Goal: Task Accomplishment & Management: Manage account settings

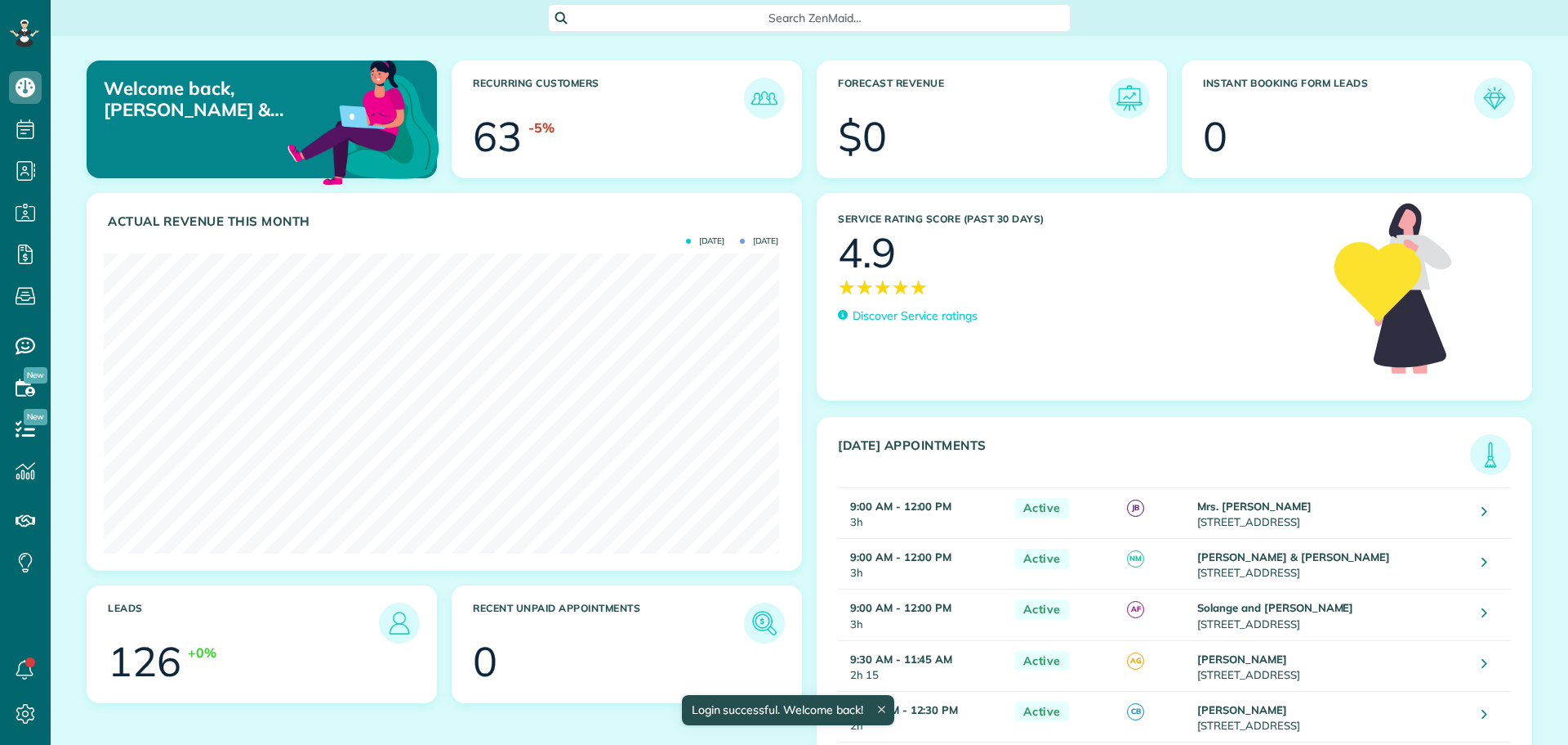
scroll to position [300, 675]
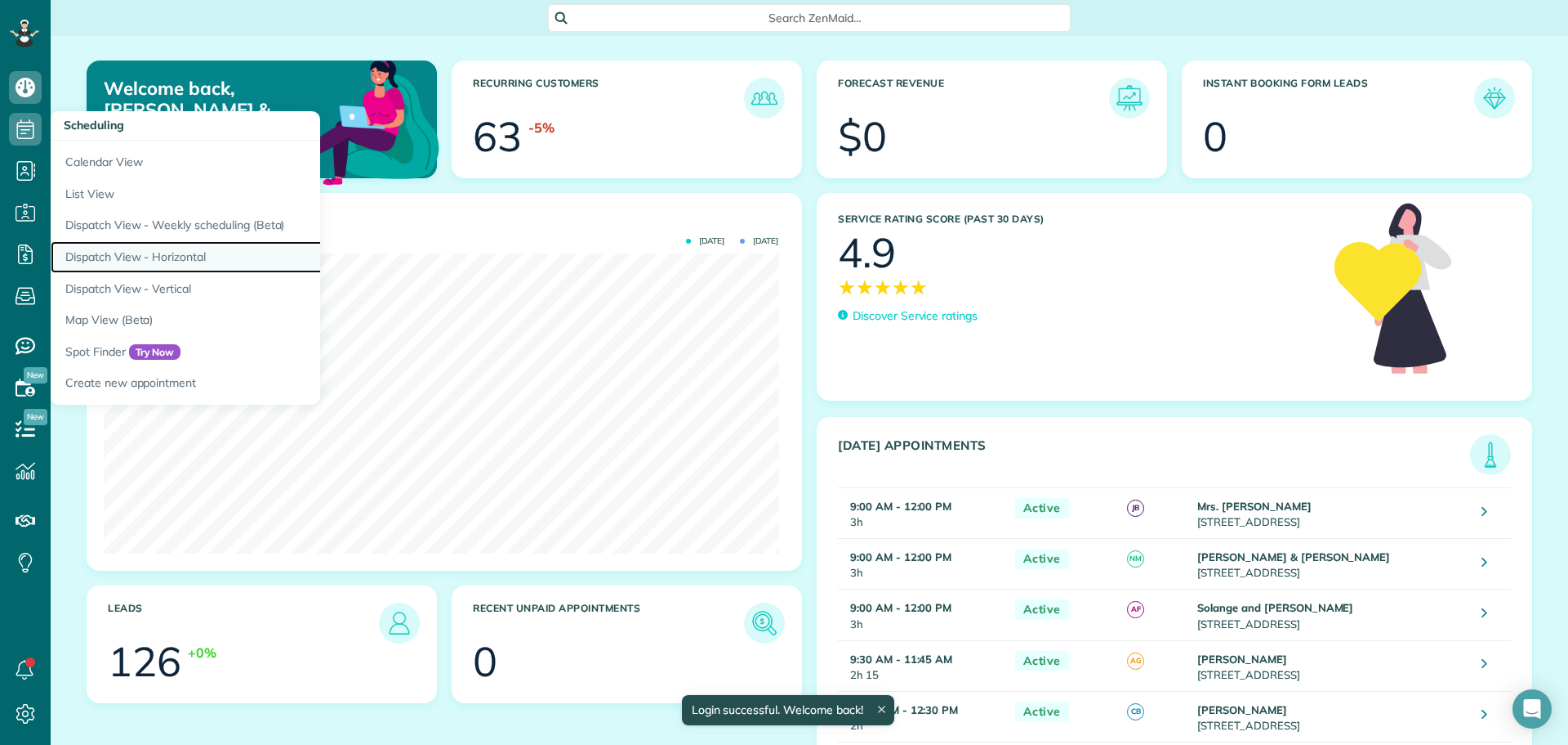
click at [151, 255] on link "Dispatch View - Horizontal" at bounding box center [254, 257] width 408 height 32
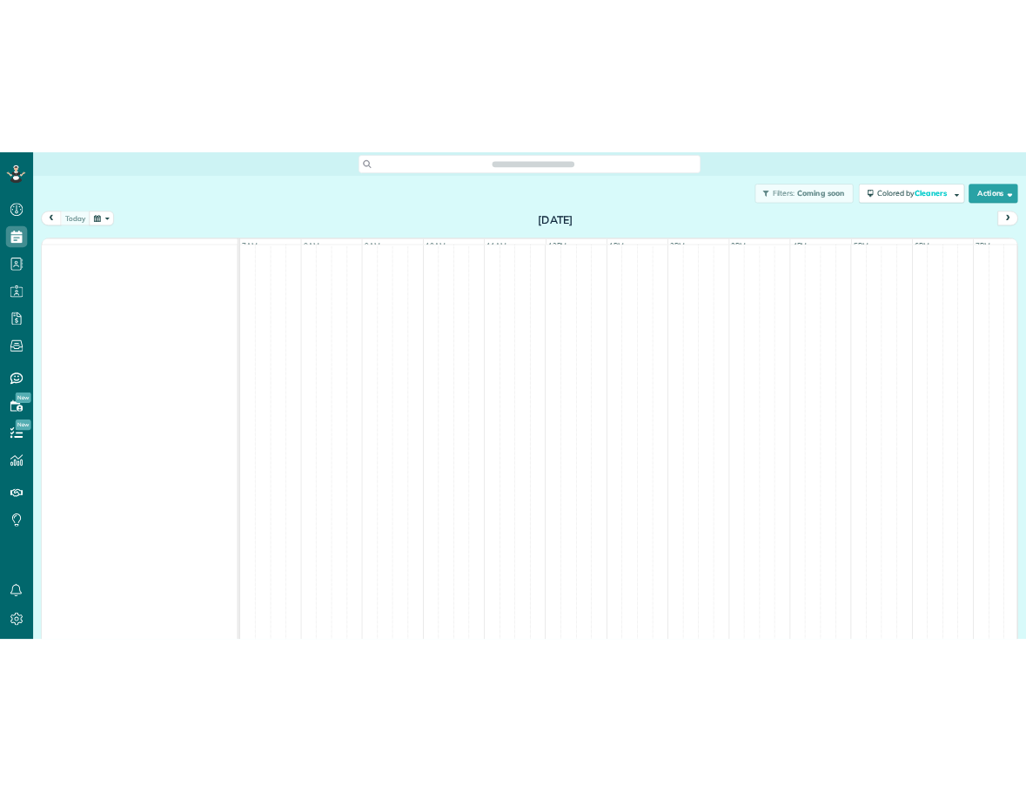
scroll to position [8, 8]
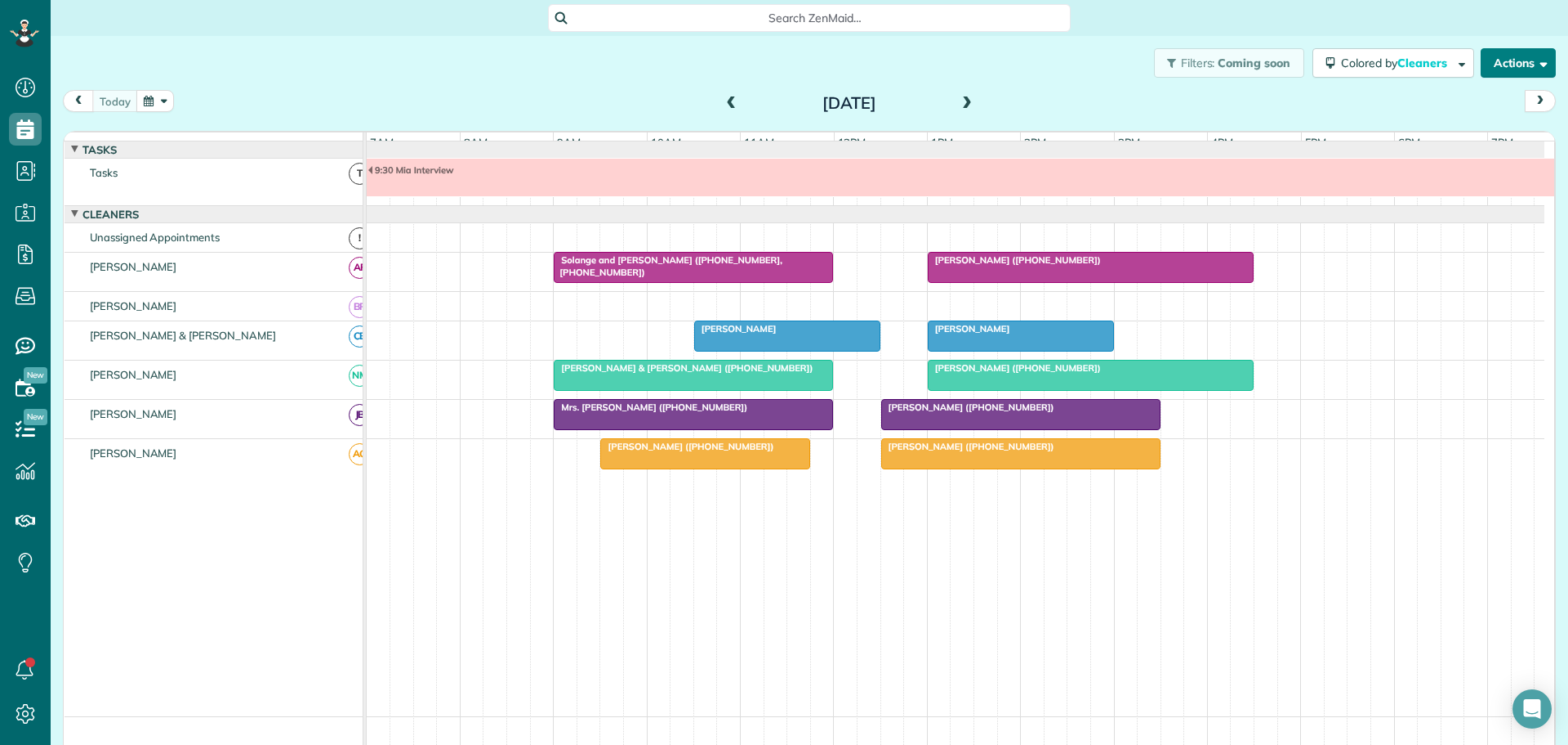
click at [1498, 61] on button "Actions" at bounding box center [1518, 62] width 75 height 29
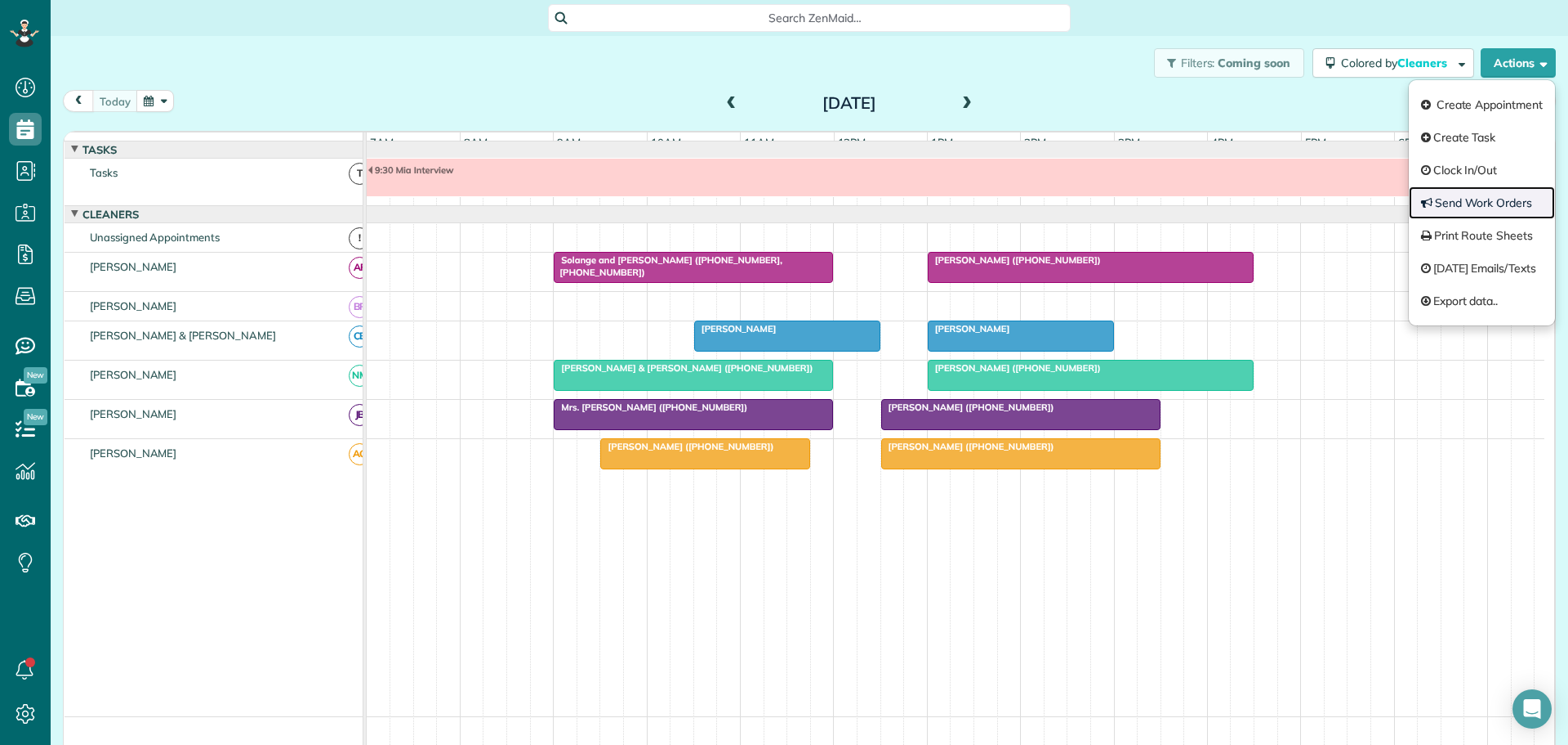
click at [1464, 201] on link "Send Work Orders" at bounding box center [1483, 202] width 146 height 33
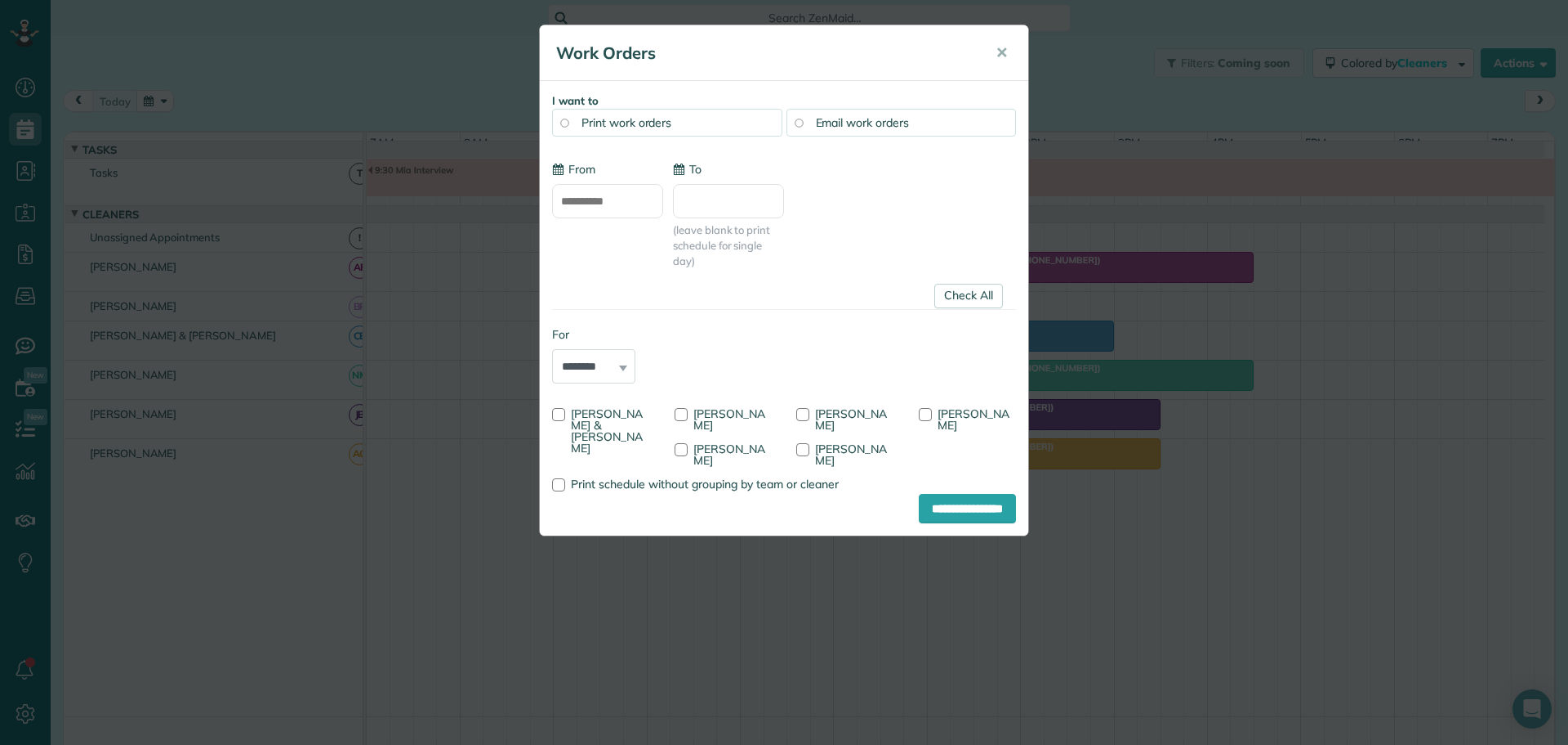
type input "**********"
click at [799, 411] on div at bounding box center [803, 414] width 13 height 13
click at [927, 412] on div at bounding box center [926, 414] width 13 height 13
click at [964, 493] on input "**********" at bounding box center [968, 507] width 98 height 29
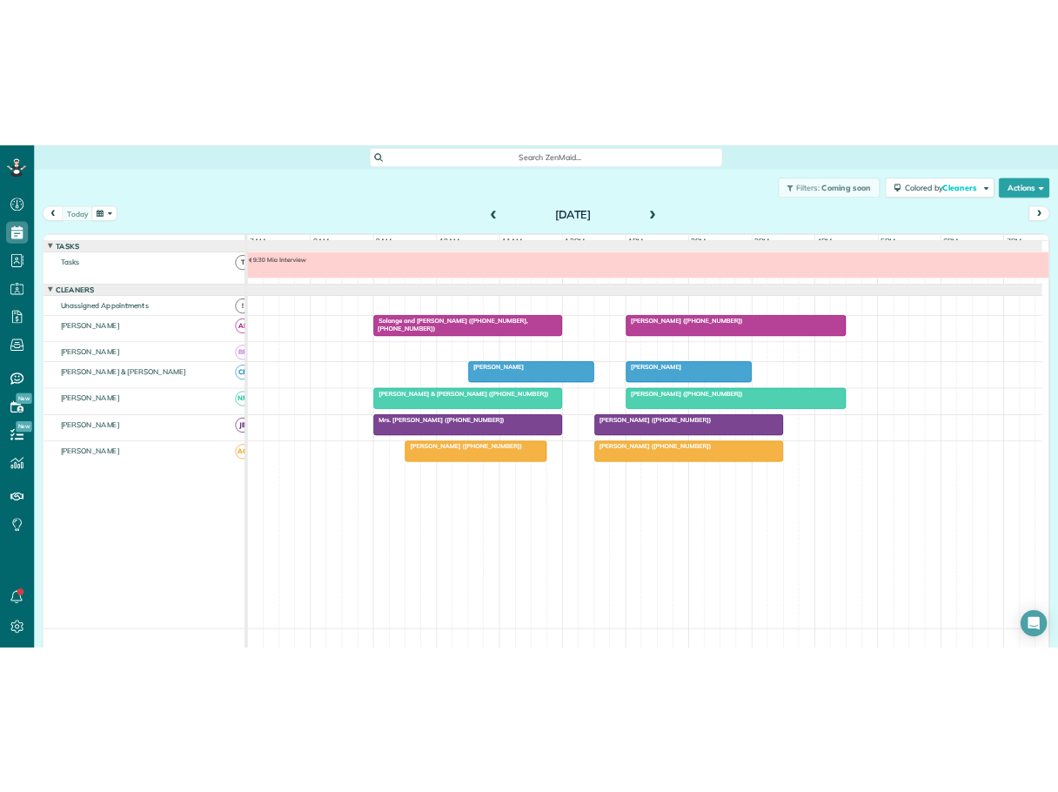
scroll to position [792, 54]
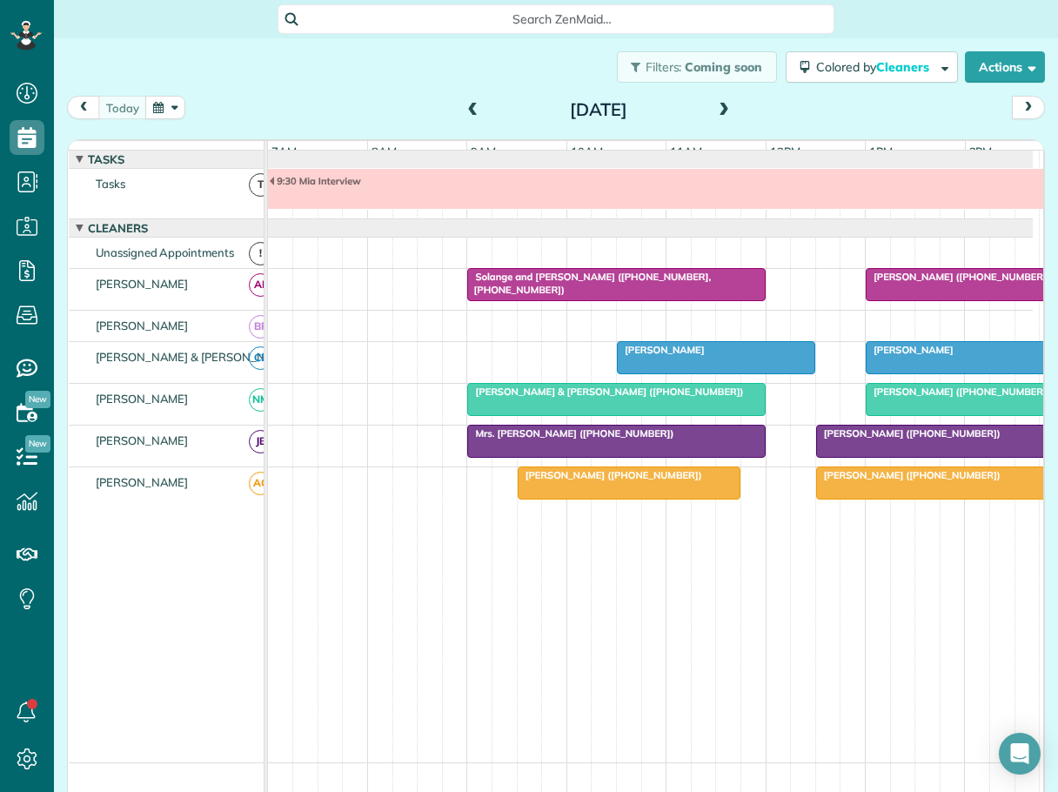
click at [468, 107] on span at bounding box center [473, 111] width 19 height 16
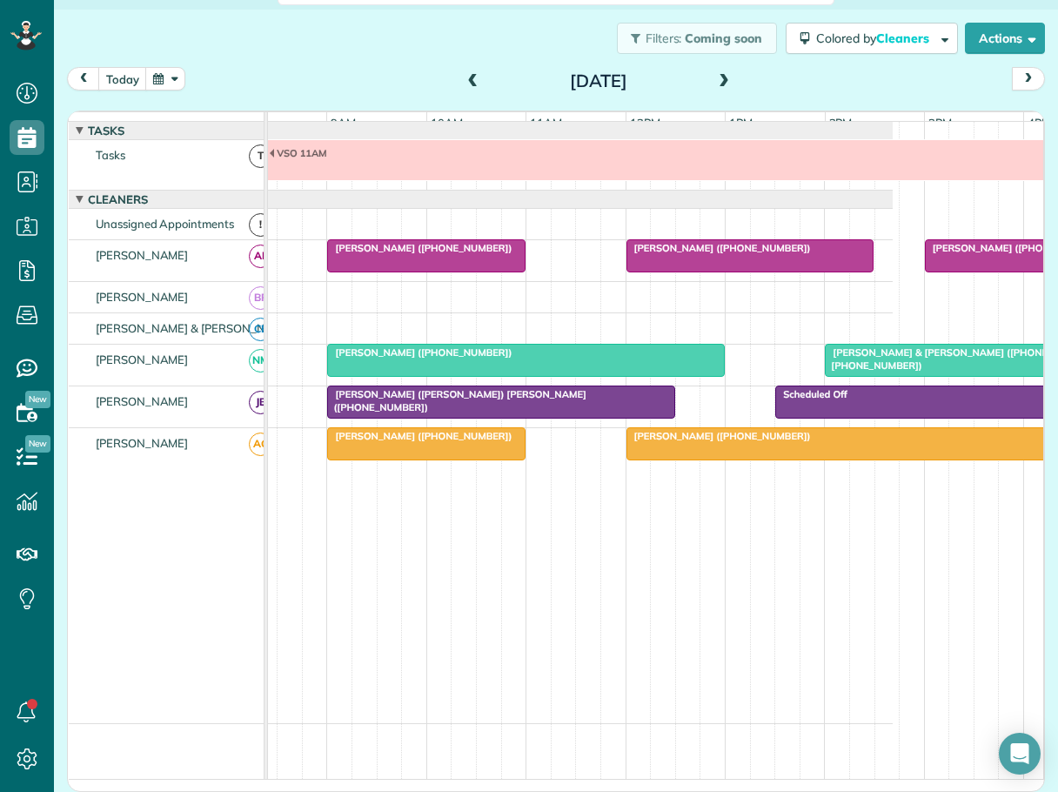
scroll to position [0, 161]
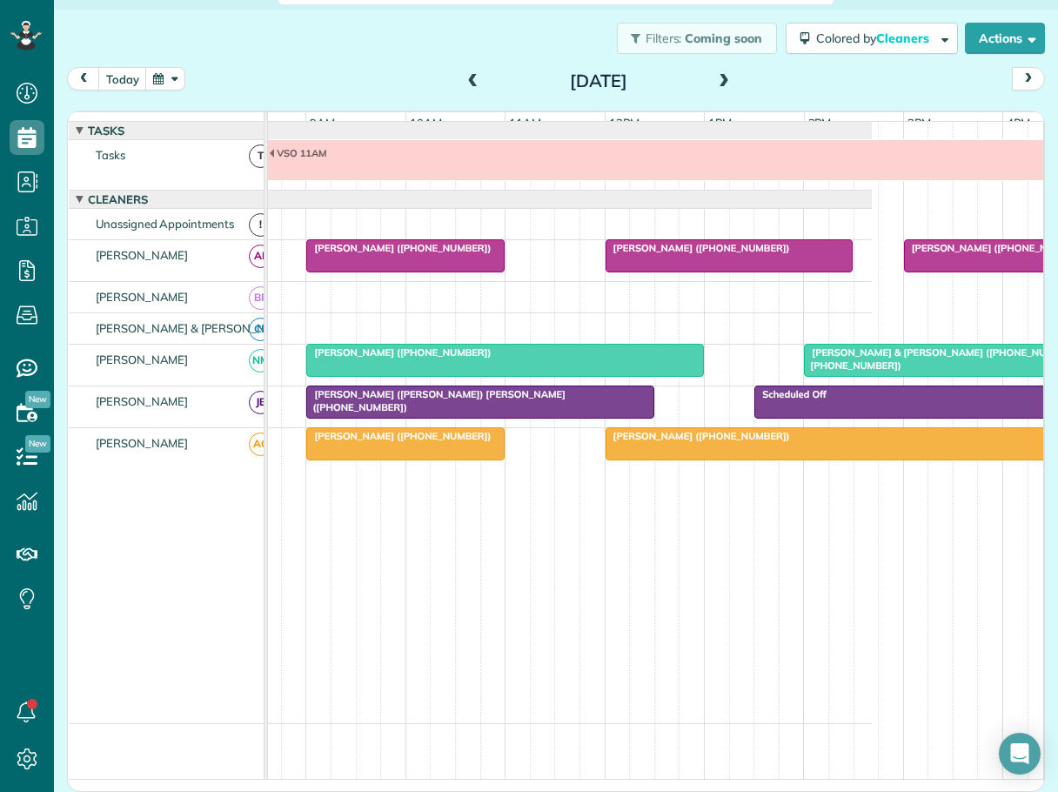
click at [349, 254] on span "Mr. Keith Norder (+18134479032)" at bounding box center [398, 248] width 186 height 12
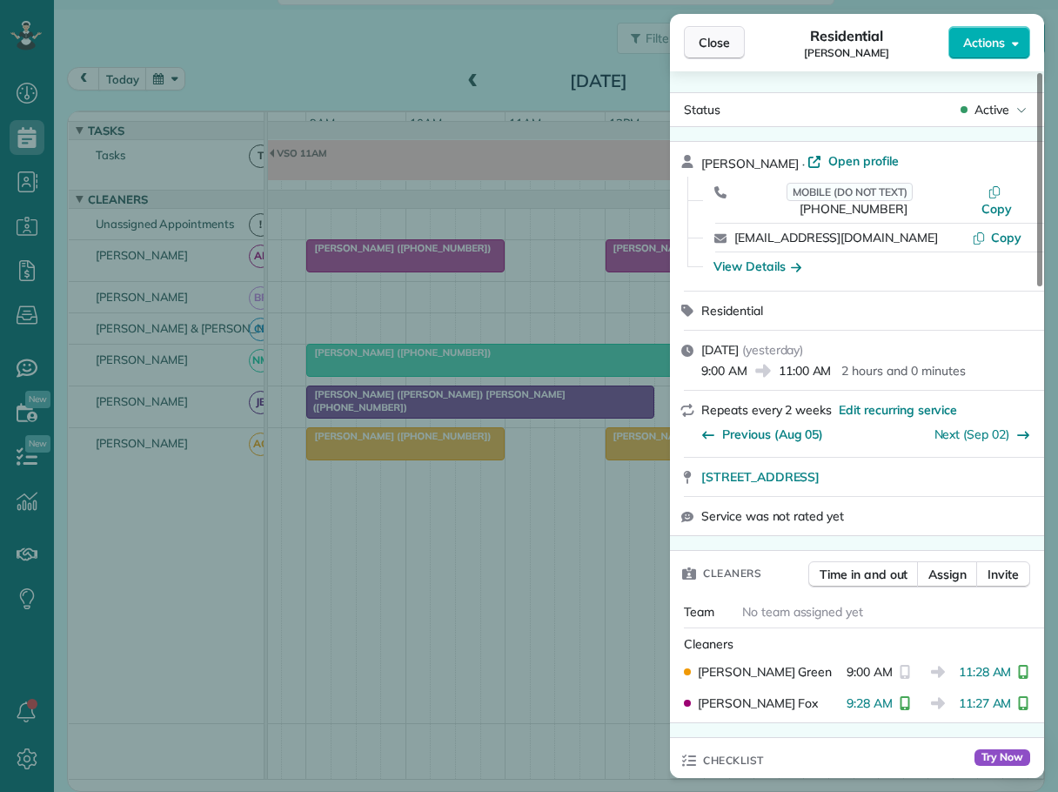
click at [718, 44] on span "Close" at bounding box center [714, 42] width 31 height 17
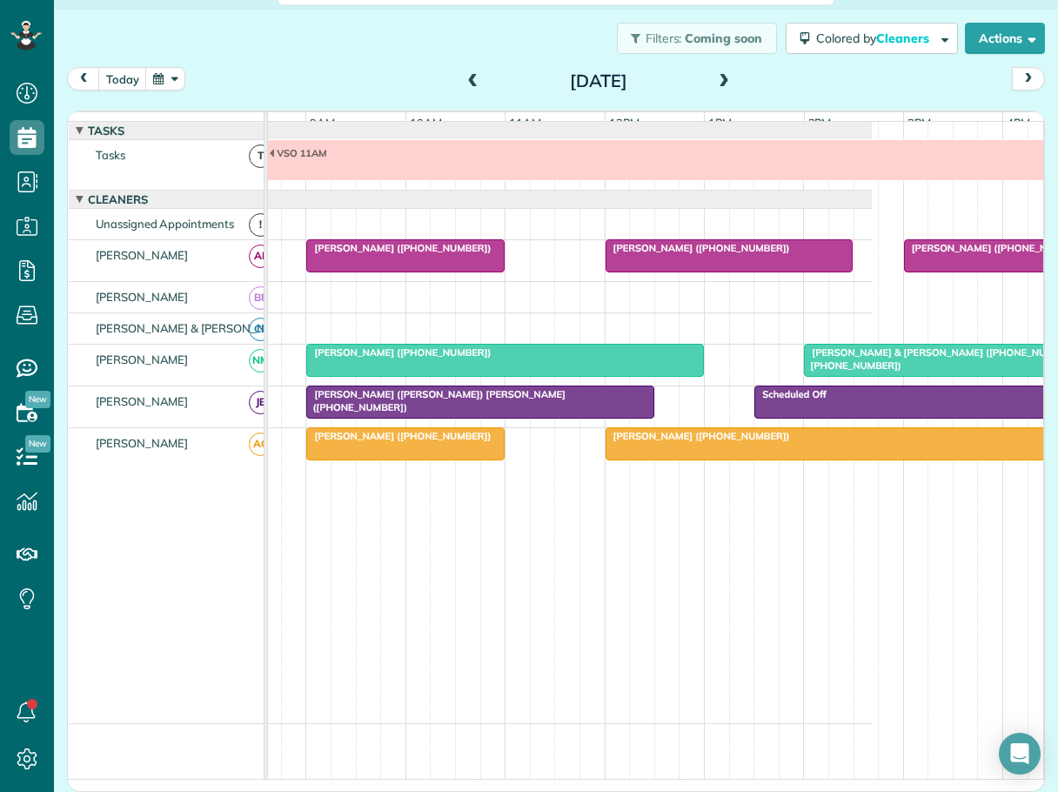
click at [651, 254] on span "Joy James (+18287190888)" at bounding box center [698, 248] width 186 height 12
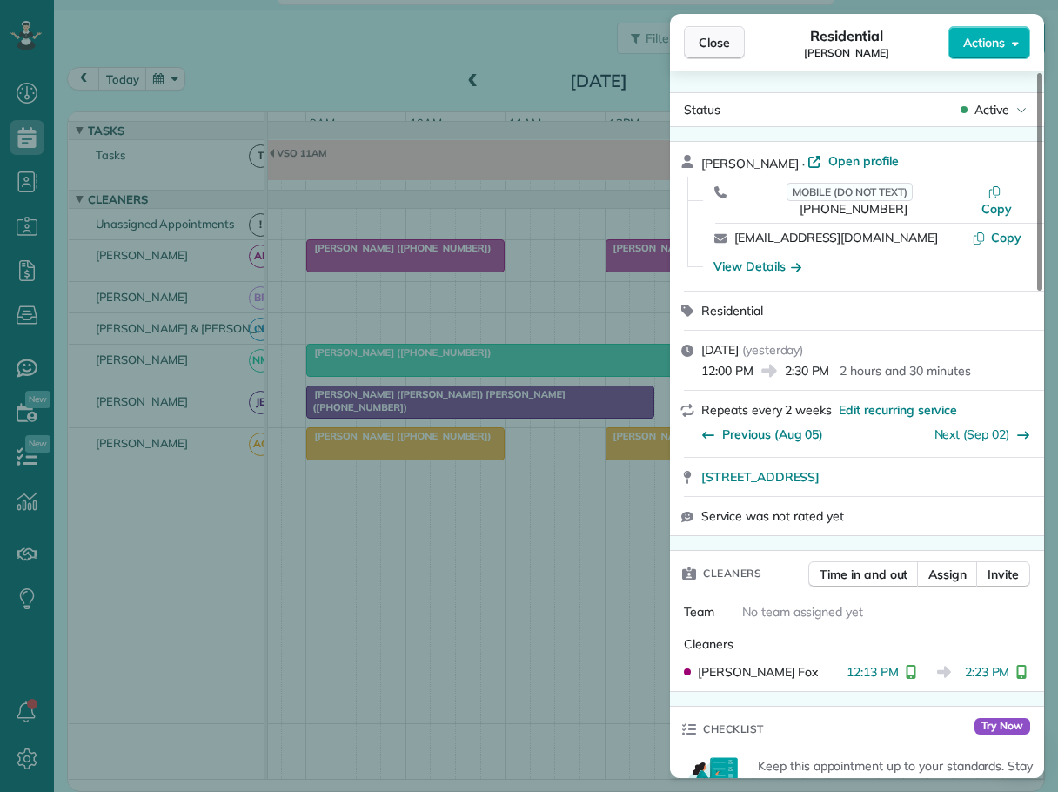
drag, startPoint x: 719, startPoint y: 37, endPoint x: 727, endPoint y: 54, distance: 18.7
click at [719, 37] on span "Close" at bounding box center [714, 42] width 31 height 17
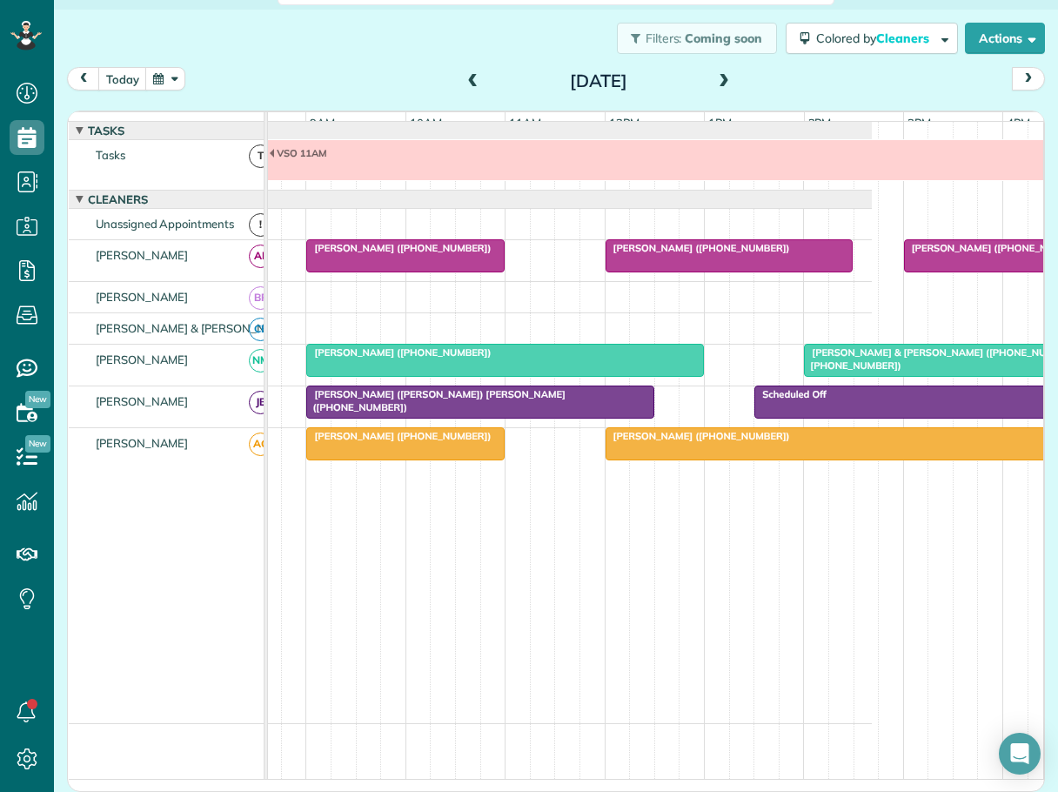
click at [936, 254] on span "Martin Conlin (+13212054524)" at bounding box center [996, 248] width 186 height 12
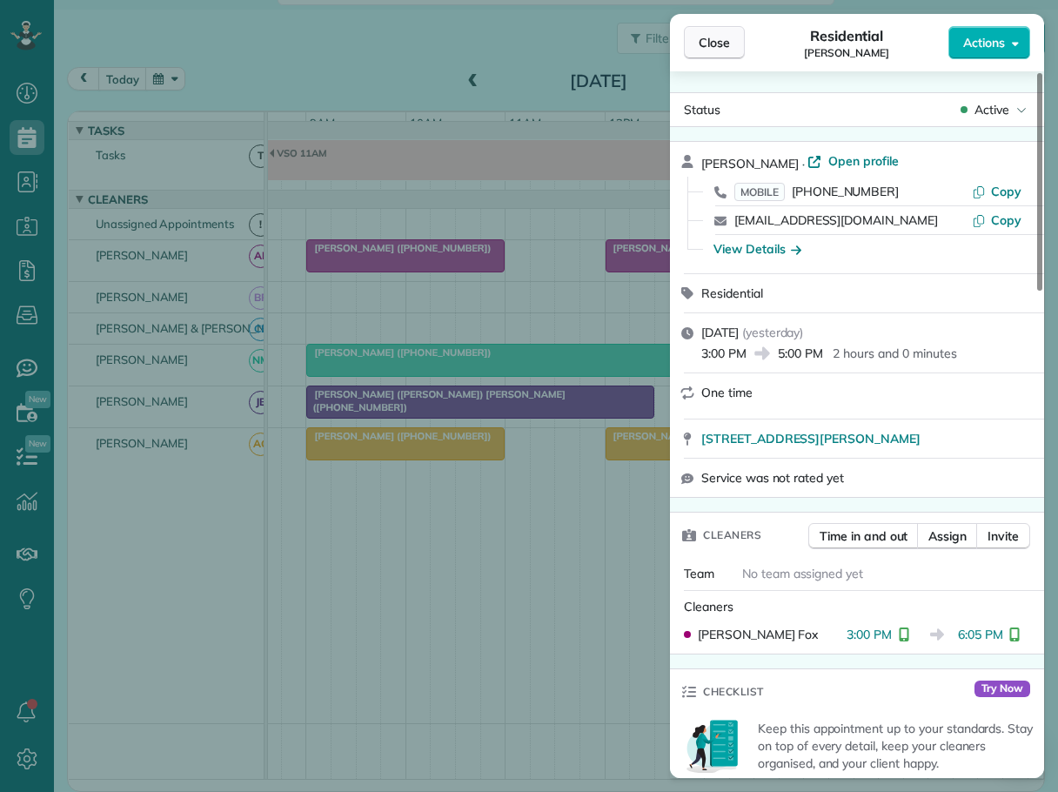
click at [713, 44] on span "Close" at bounding box center [714, 42] width 31 height 17
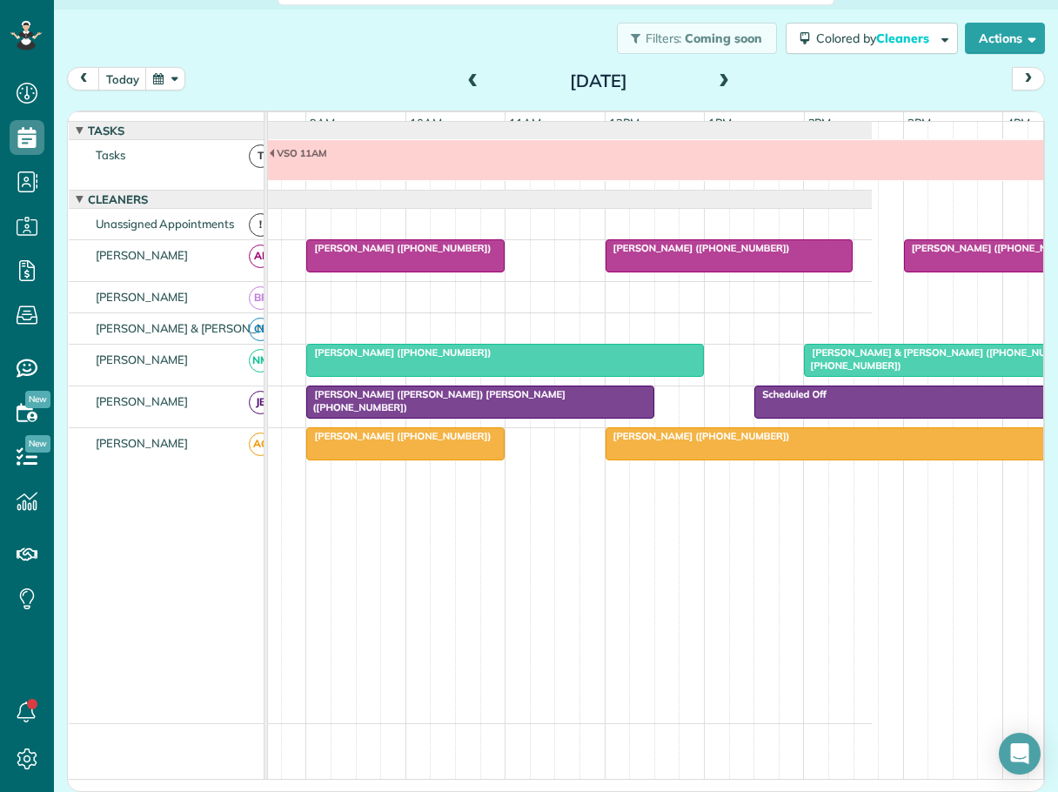
click at [884, 365] on span "Lucas & Leigh Schumacher (+18584051508, +18584053970)" at bounding box center [941, 358] width 276 height 24
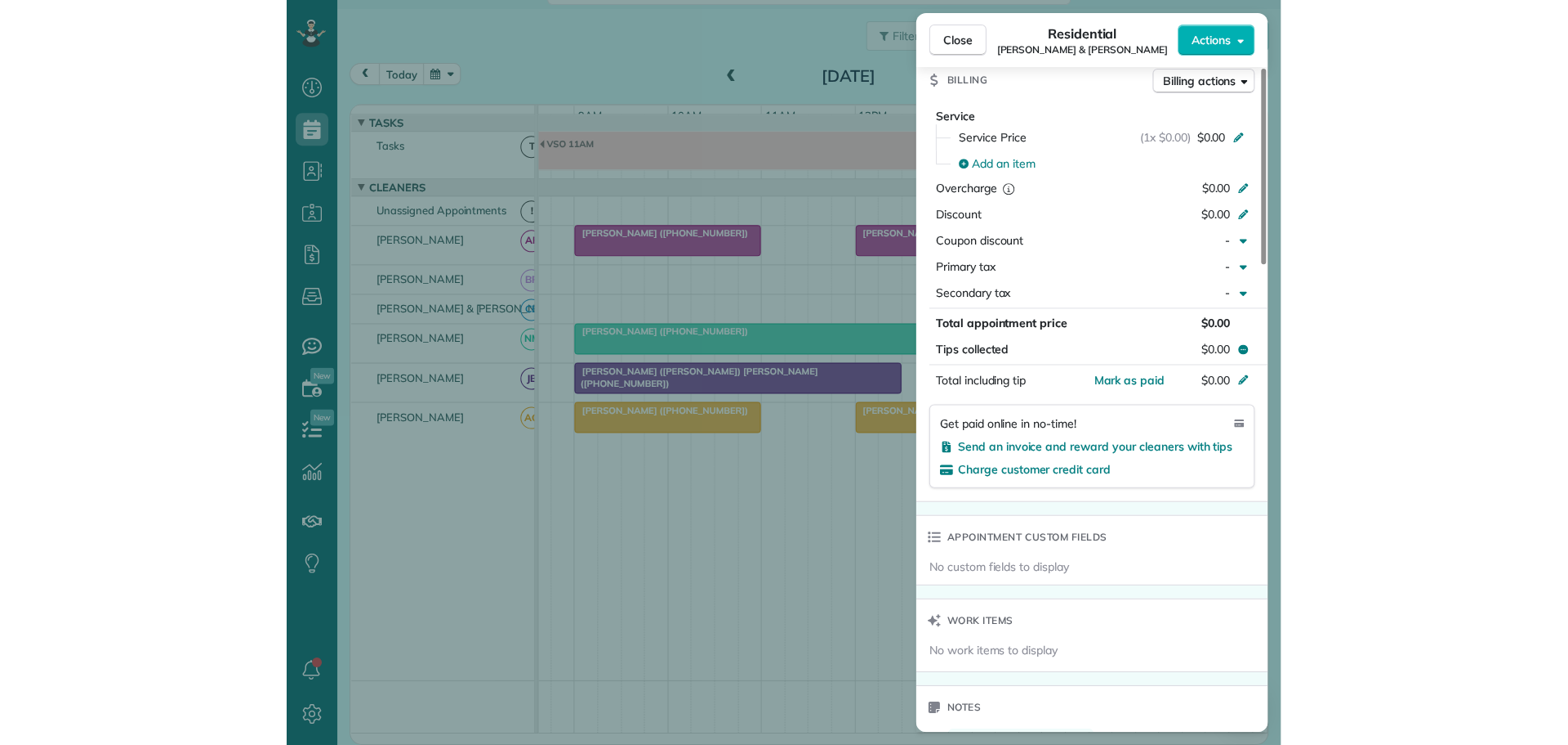
scroll to position [981, 0]
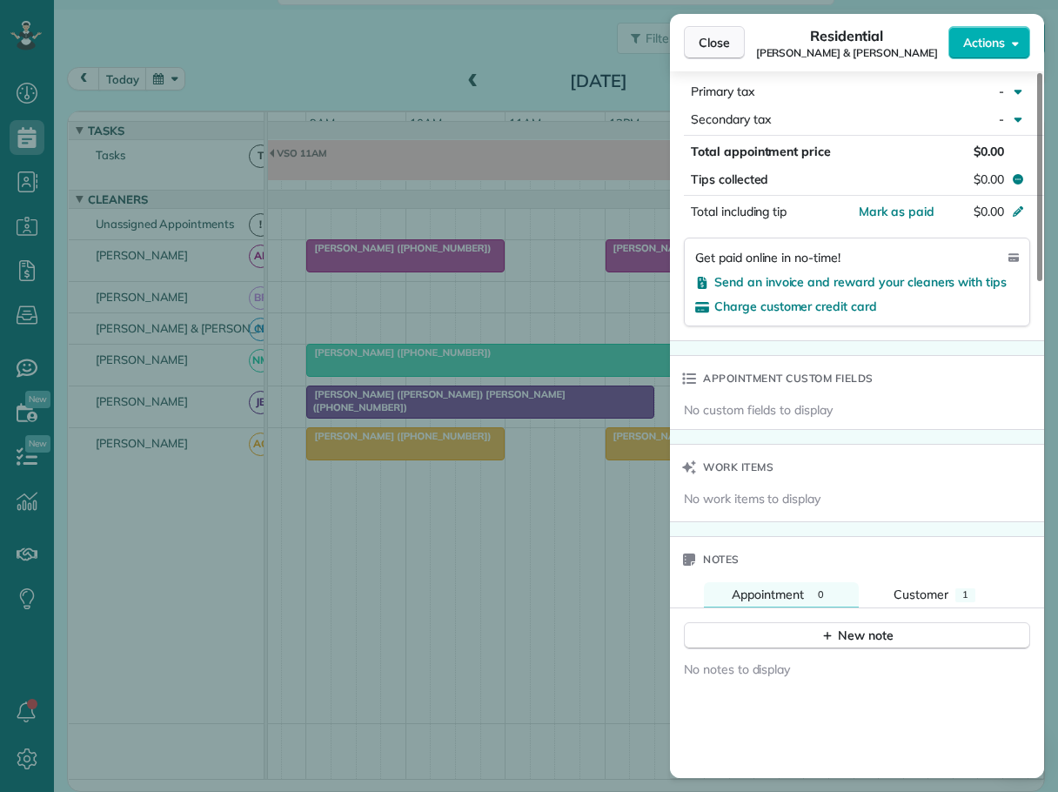
click at [726, 47] on span "Close" at bounding box center [714, 42] width 31 height 17
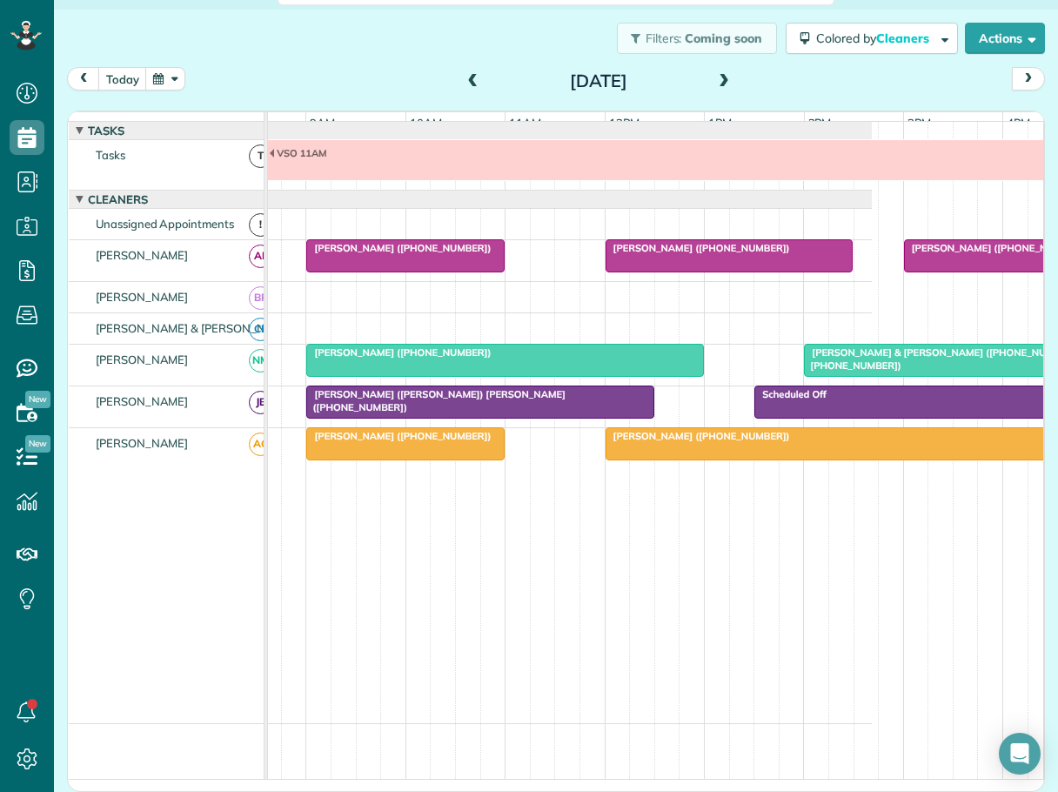
click at [718, 442] on span "Shelly Henderson (+19807211522)" at bounding box center [698, 436] width 186 height 12
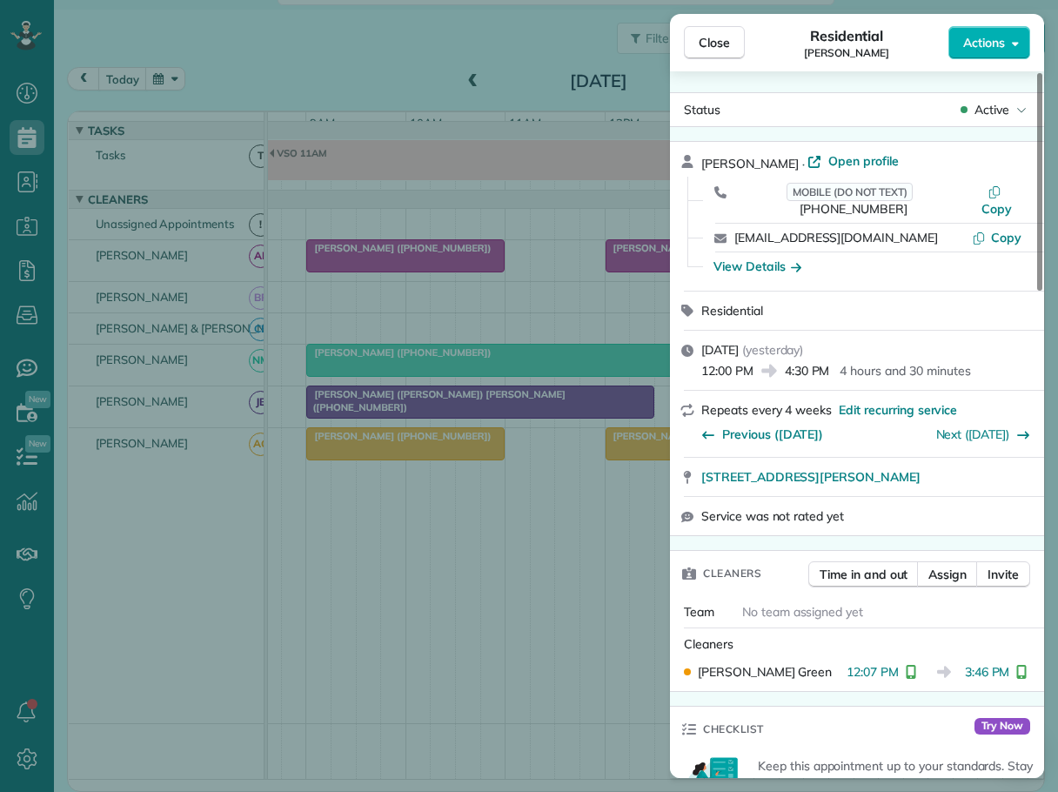
drag, startPoint x: 721, startPoint y: 39, endPoint x: 930, endPoint y: 160, distance: 241.3
click at [721, 40] on span "Close" at bounding box center [714, 42] width 31 height 17
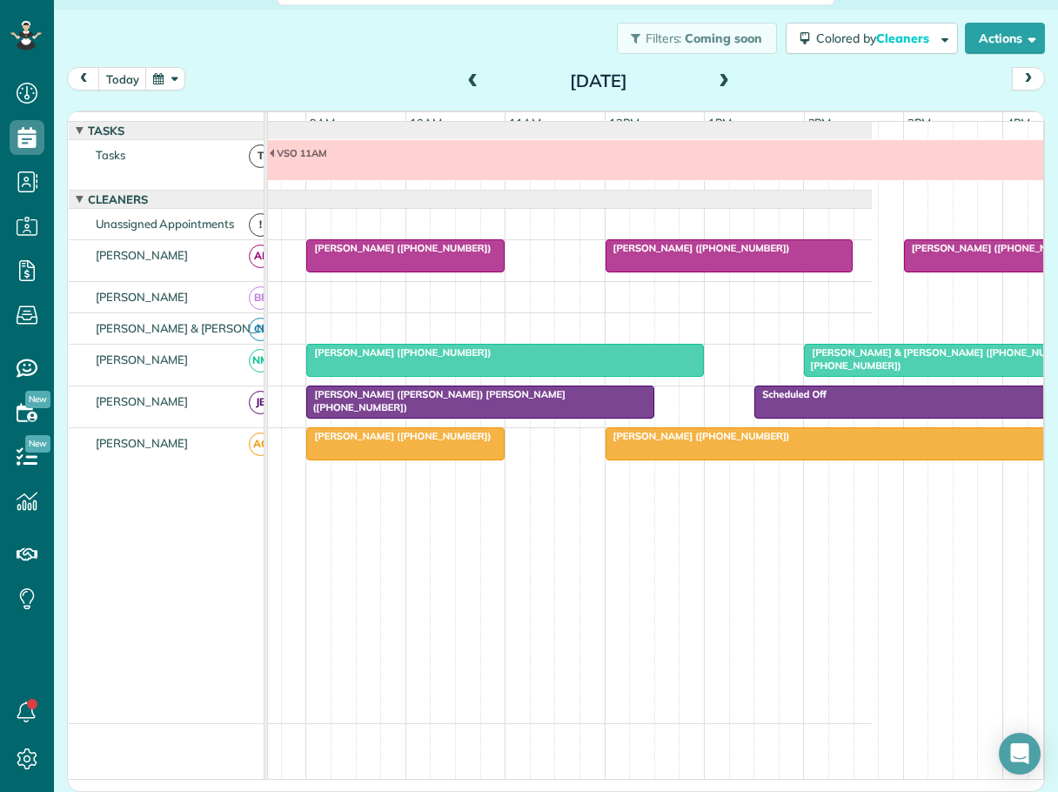
click at [543, 405] on div "Mr. Noah (Michael) Hodges (+19107231813)" at bounding box center [479, 400] width 337 height 25
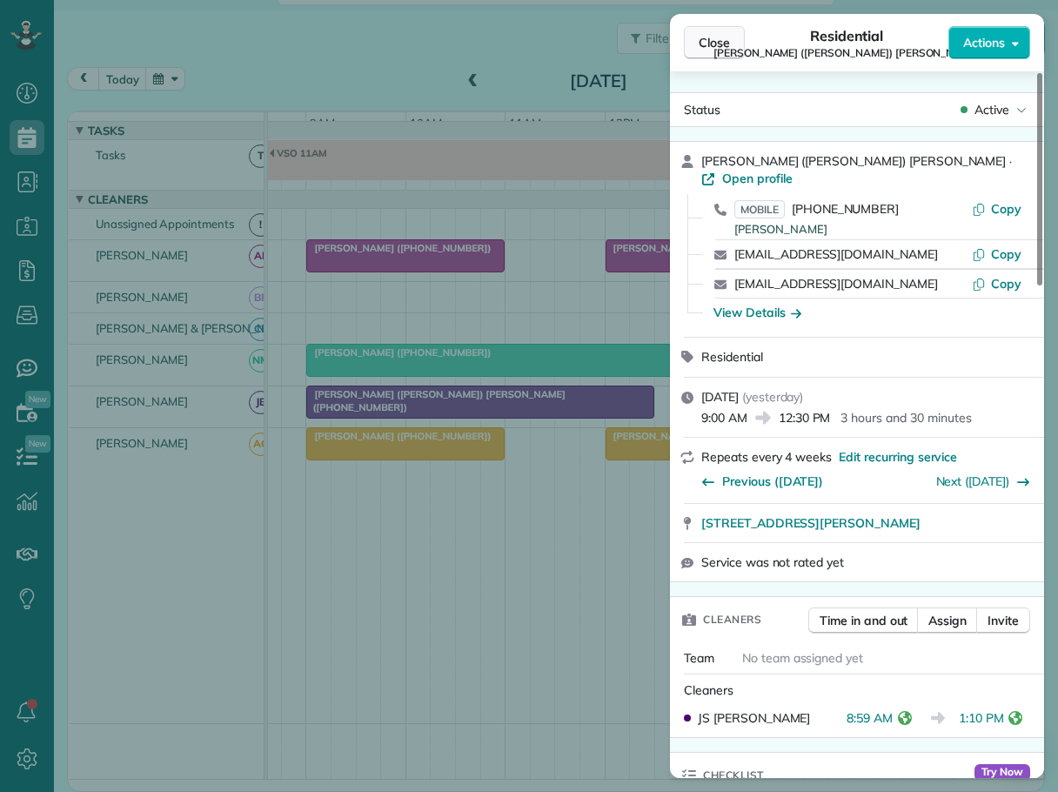
click at [718, 35] on span "Close" at bounding box center [714, 42] width 31 height 17
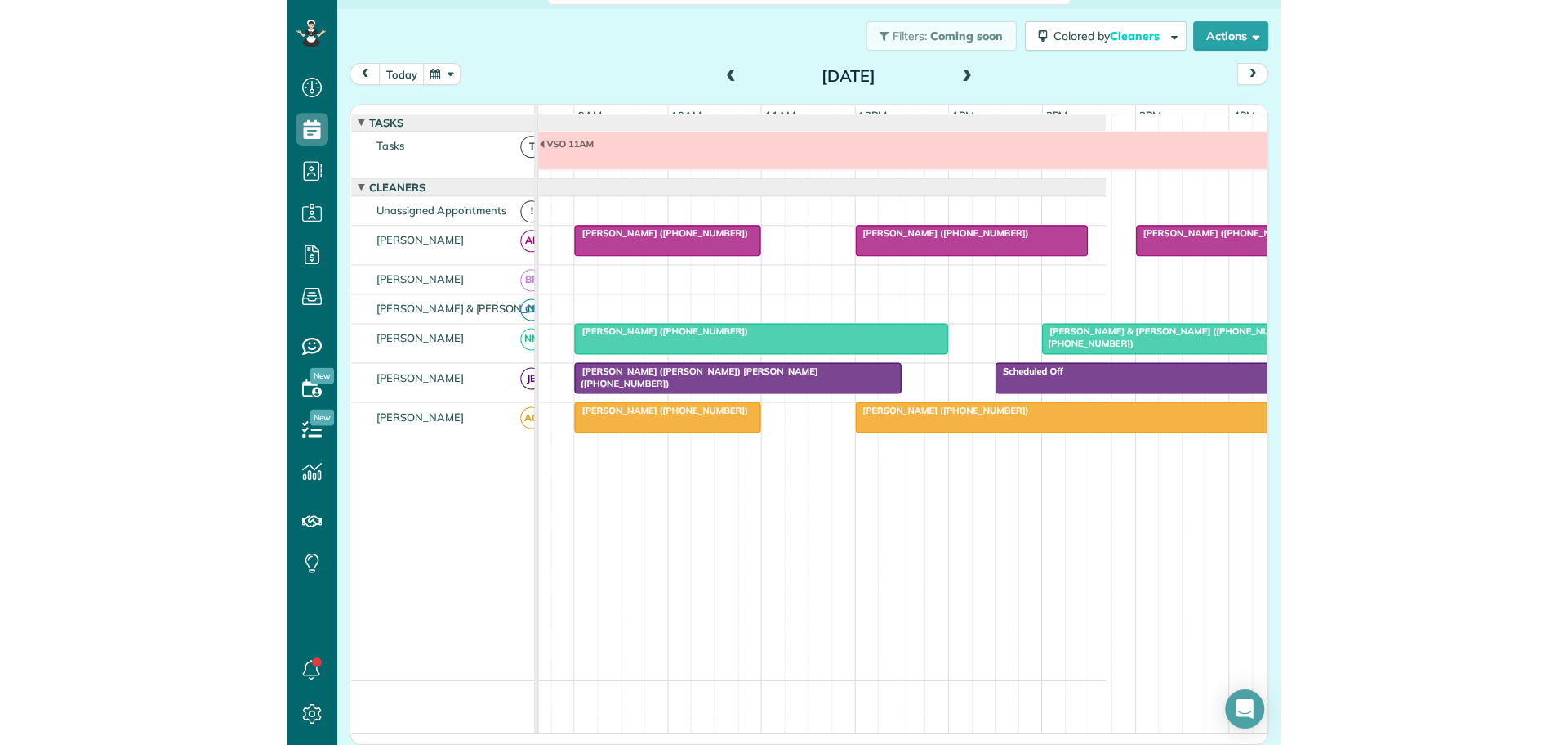
scroll to position [745, 51]
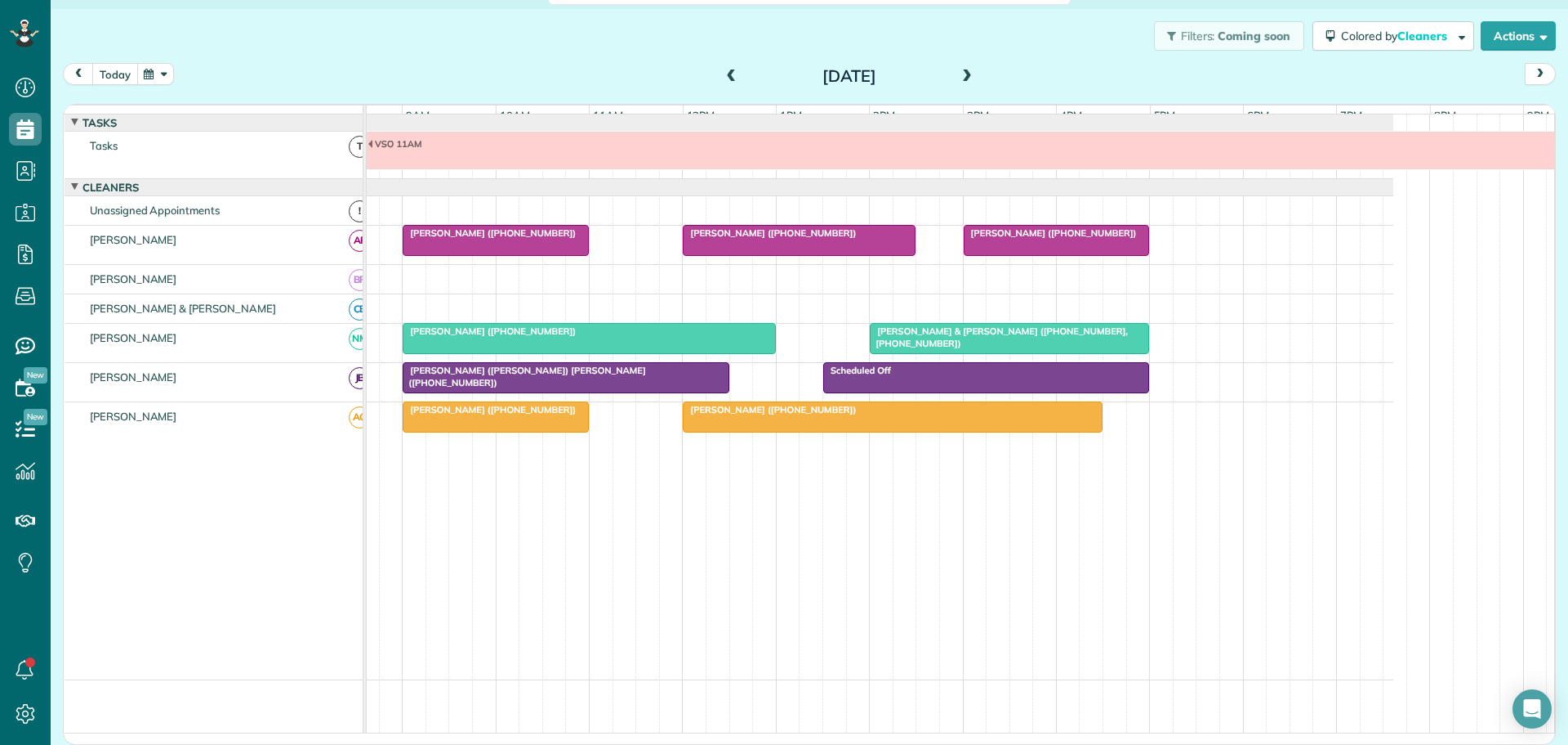
click at [114, 70] on button "today" at bounding box center [115, 73] width 46 height 22
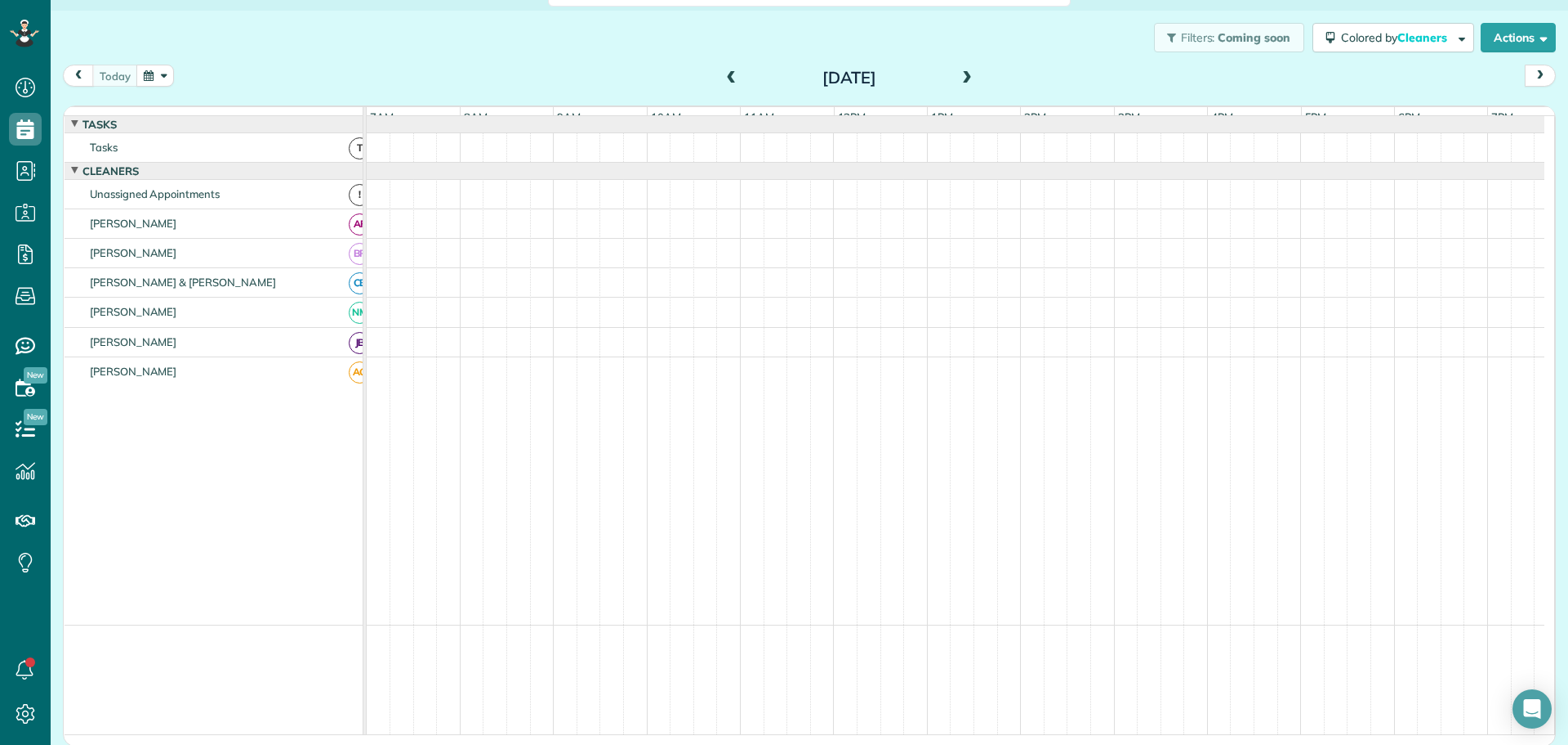
scroll to position [12, 0]
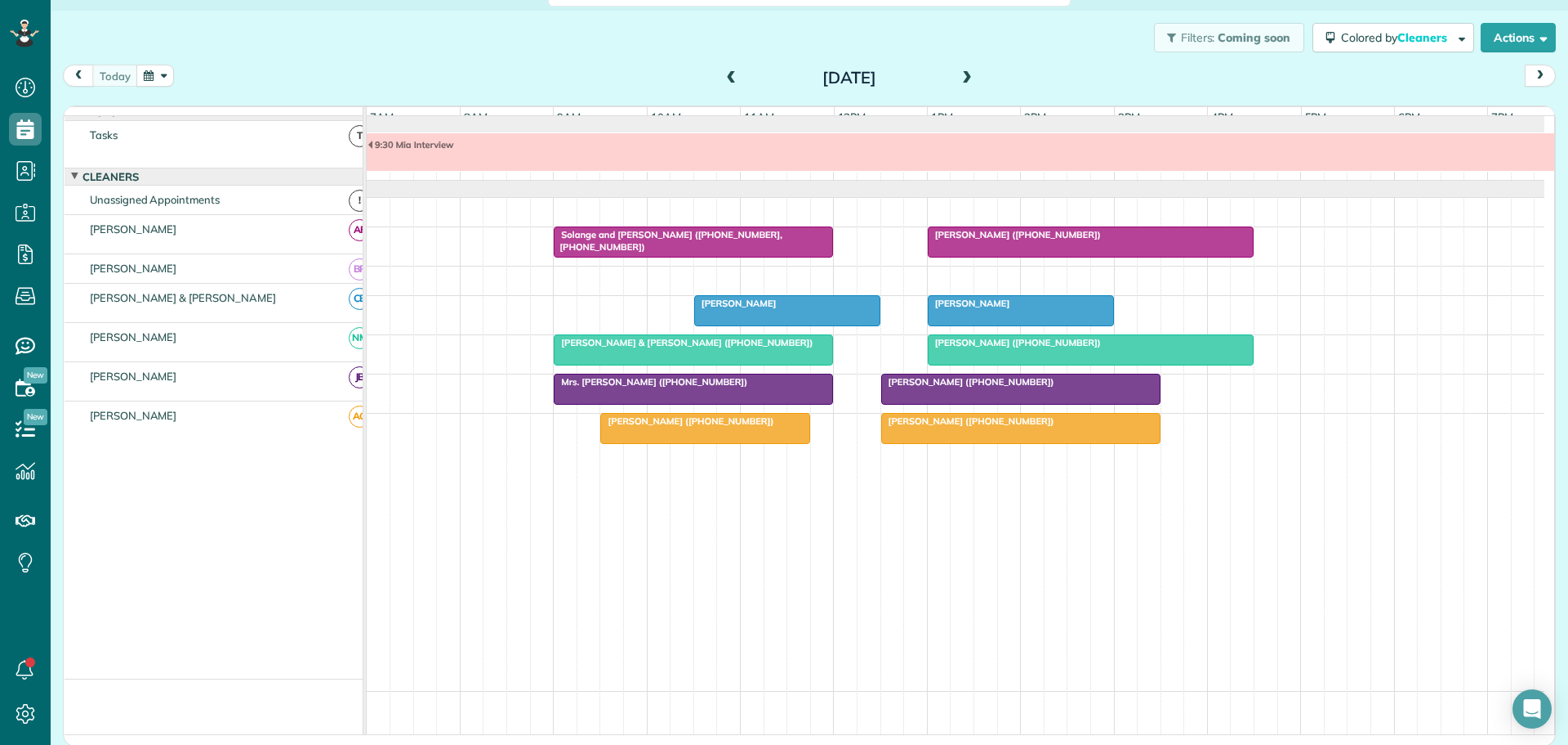
click at [161, 71] on button "button" at bounding box center [155, 75] width 38 height 22
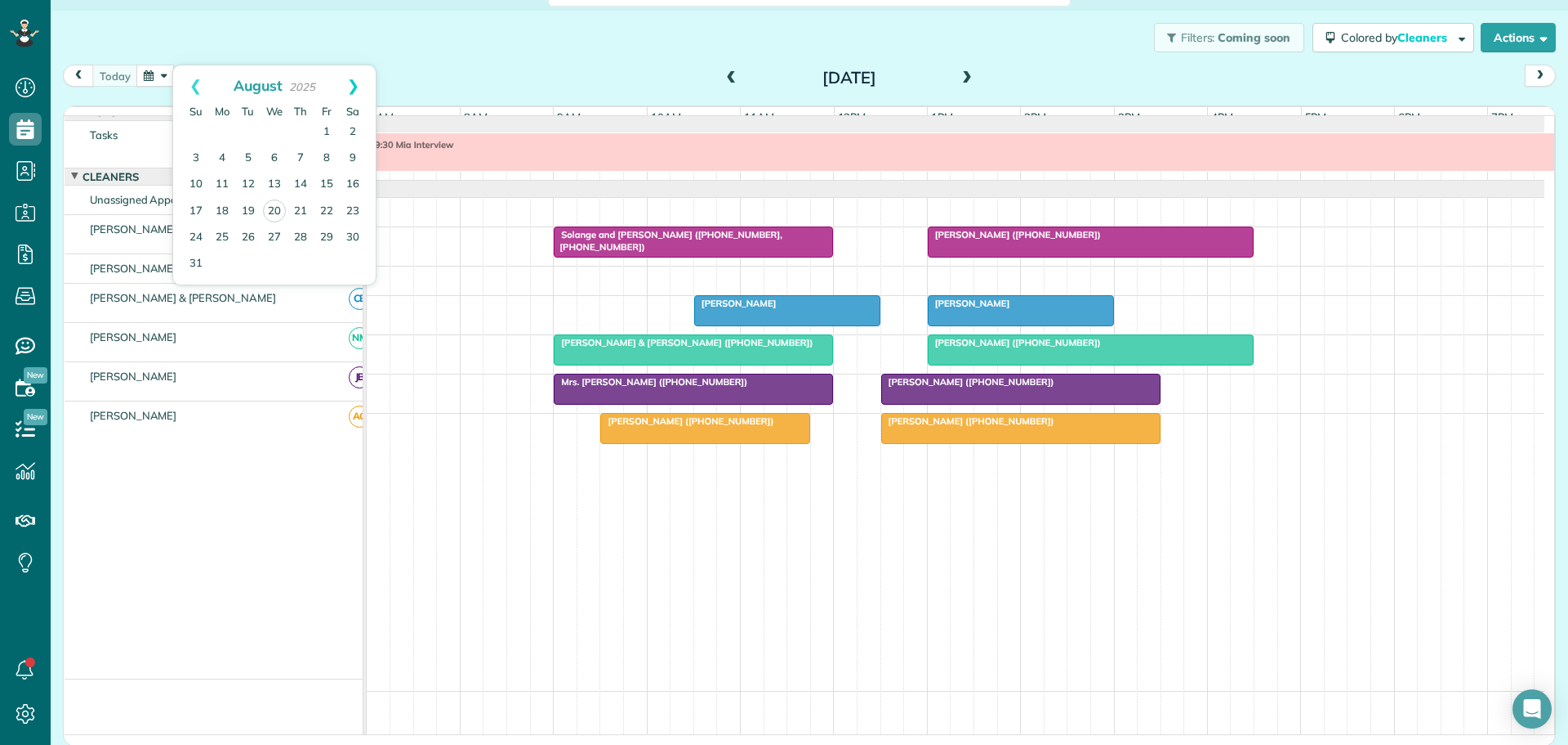
click at [356, 85] on link "Next" at bounding box center [353, 86] width 45 height 41
click at [223, 179] on link "13" at bounding box center [223, 185] width 26 height 26
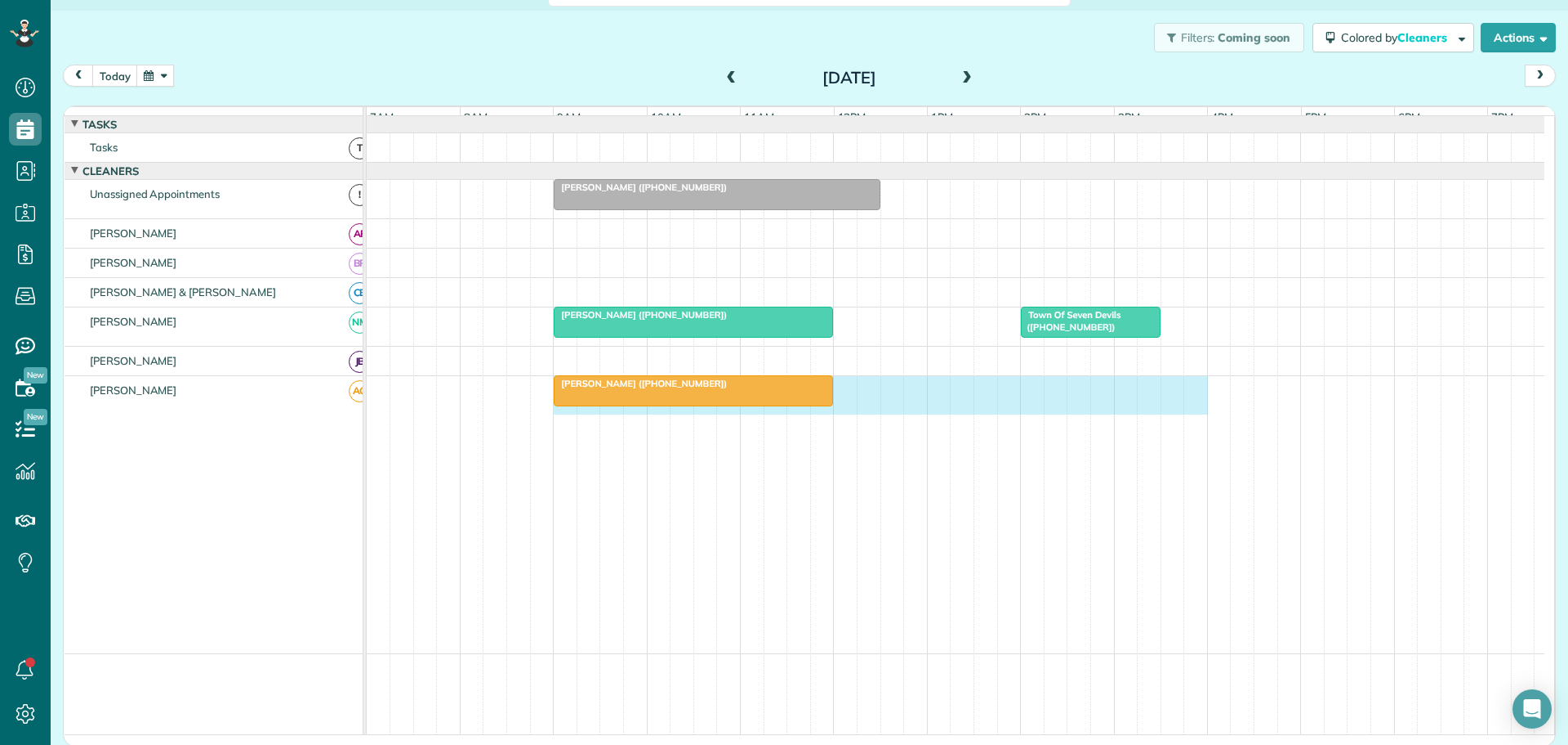
drag, startPoint x: 557, startPoint y: 426, endPoint x: 1201, endPoint y: 441, distance: 644.2
click at [1201, 441] on td "Mrs. Kimberly Skiles (+18472246334)" at bounding box center [956, 515] width 1178 height 278
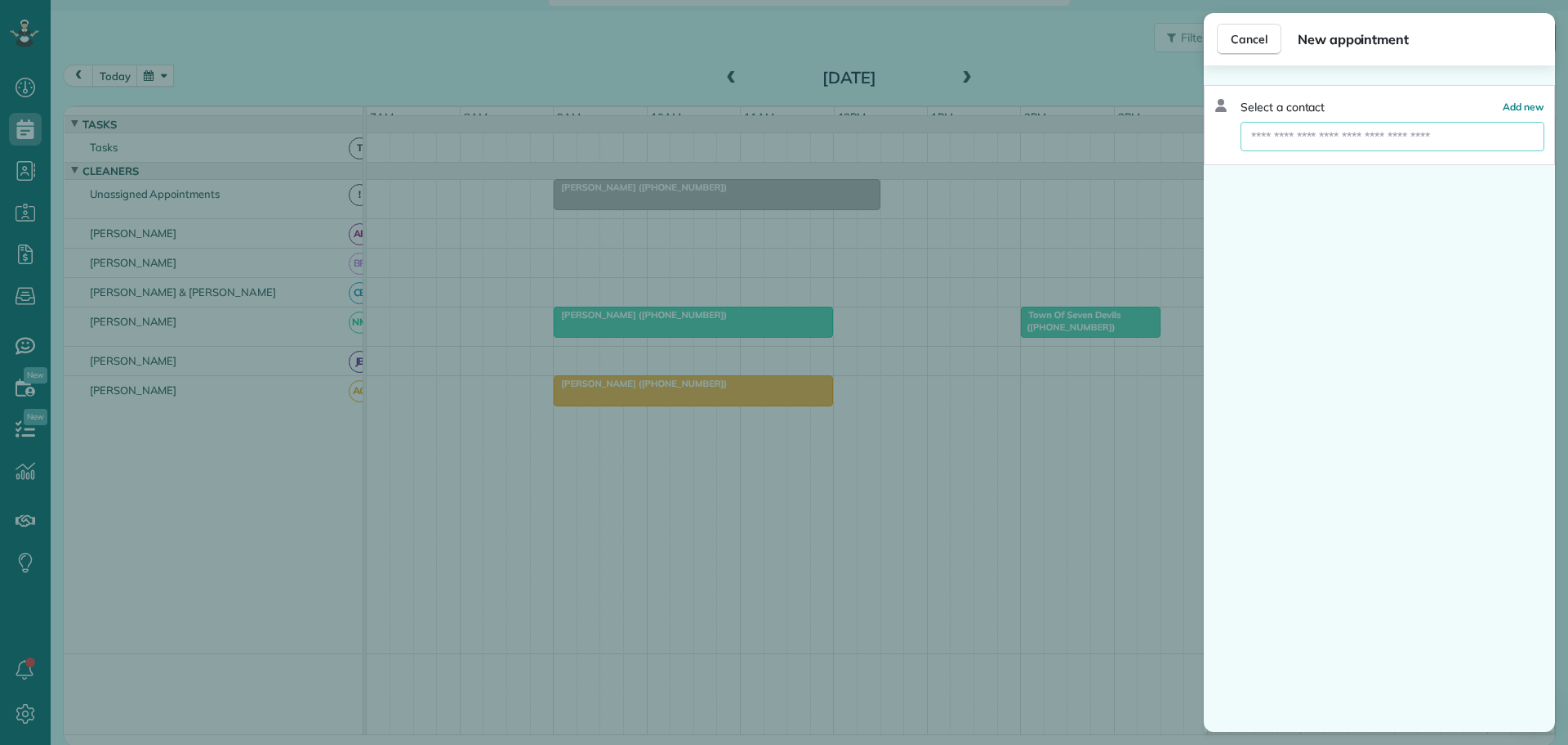
click at [1343, 131] on input "text" at bounding box center [1393, 136] width 304 height 29
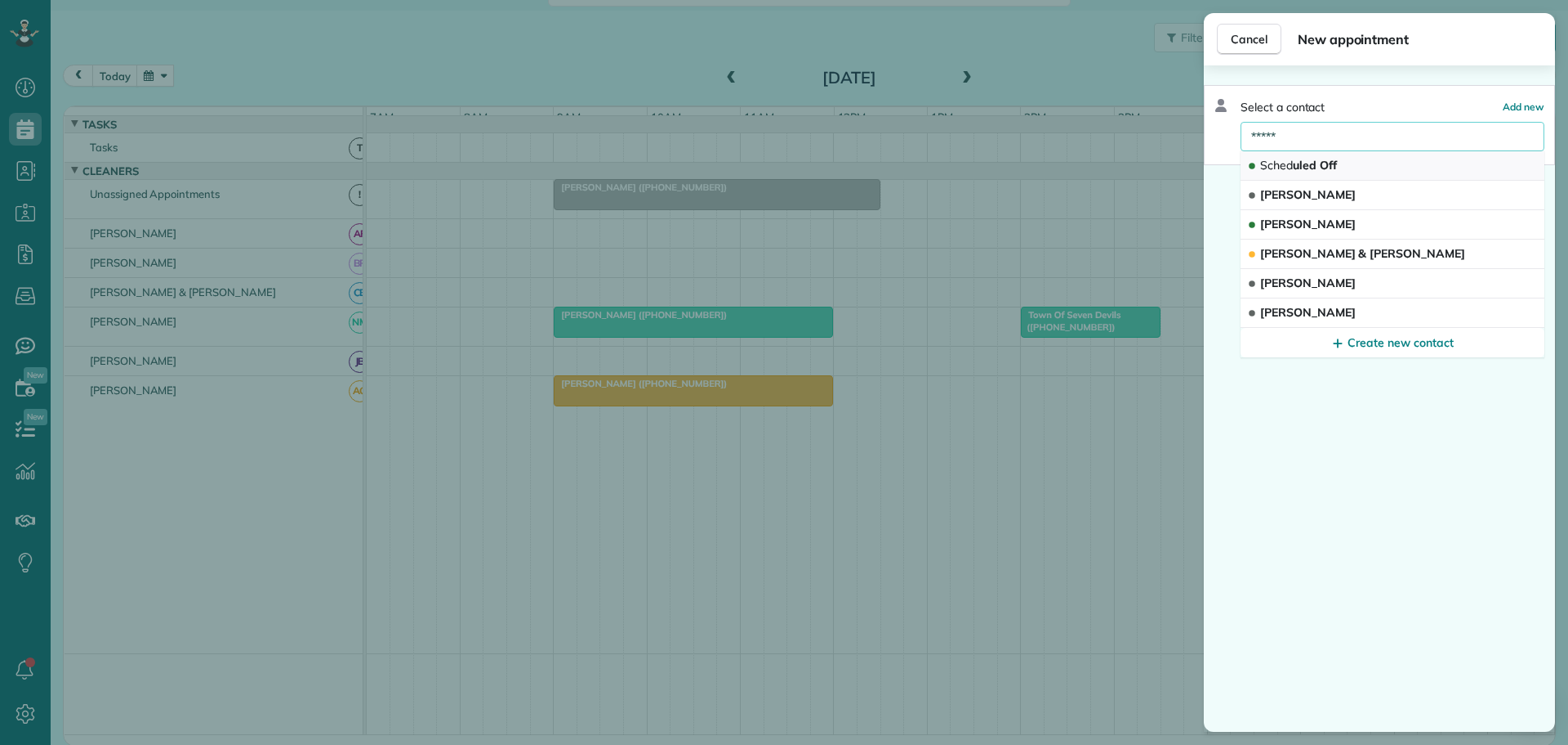
type input "*****"
click at [1298, 164] on span "Sched uled Off" at bounding box center [1299, 165] width 77 height 15
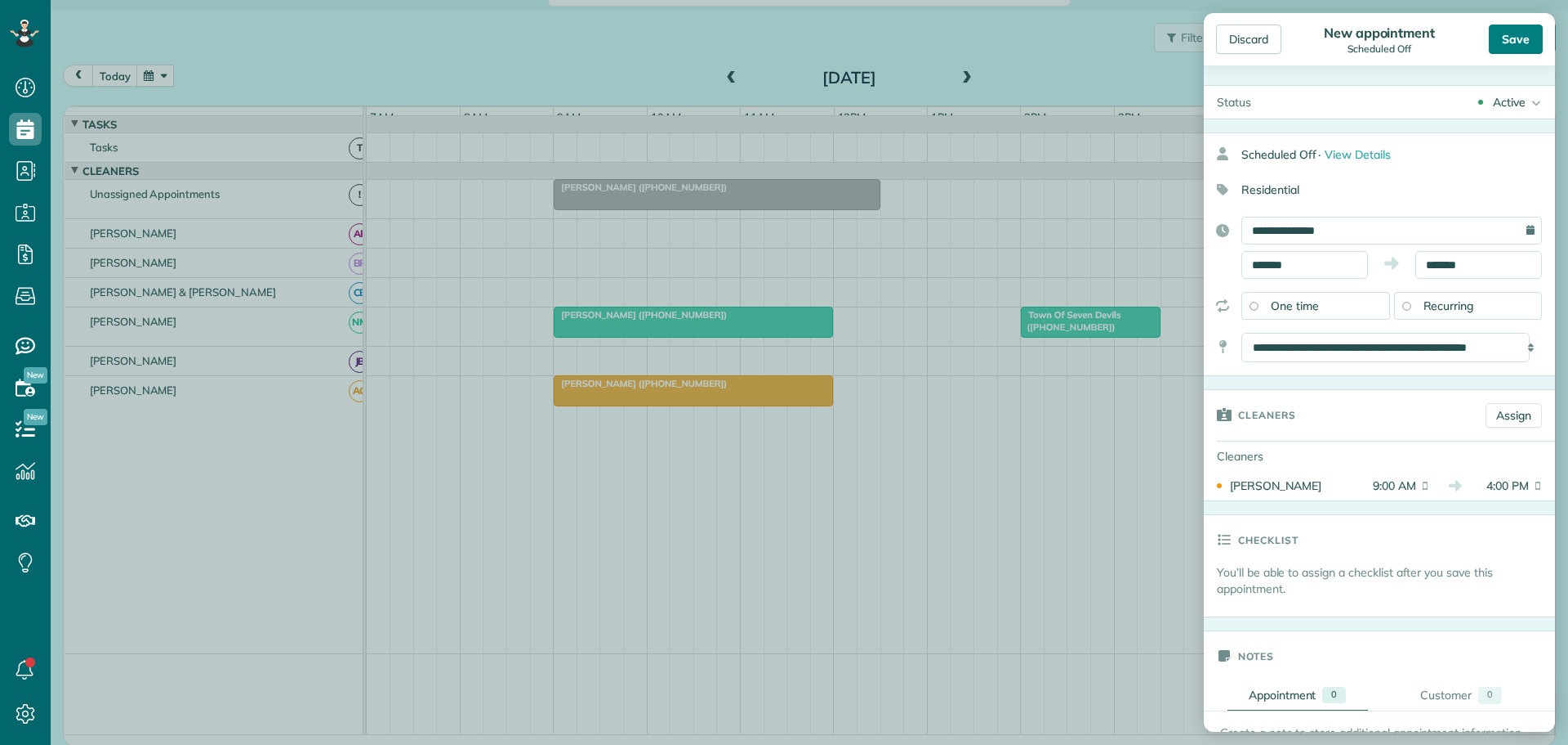
click at [1516, 41] on div "Save" at bounding box center [1515, 39] width 54 height 29
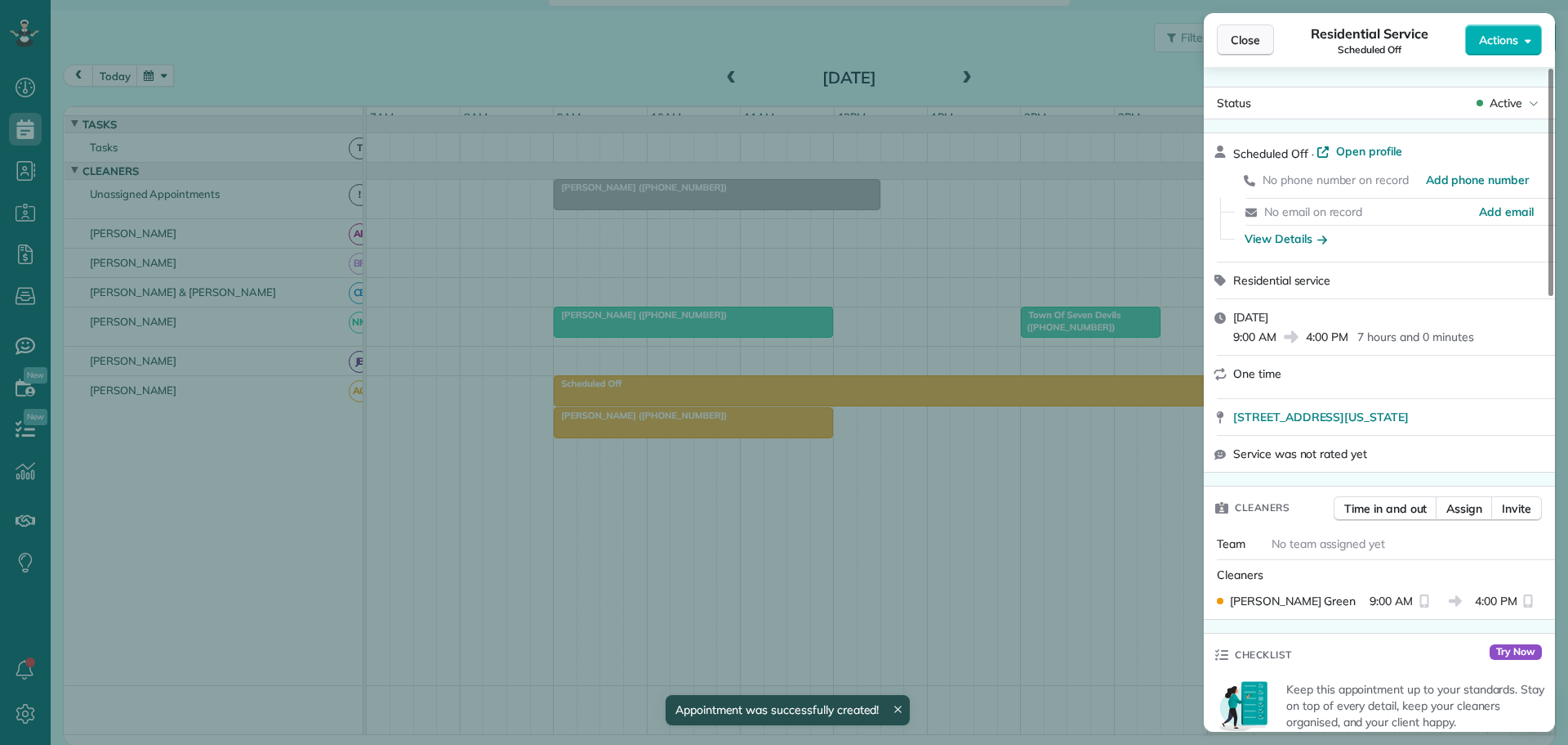
click at [1247, 38] on span "Close" at bounding box center [1245, 39] width 29 height 16
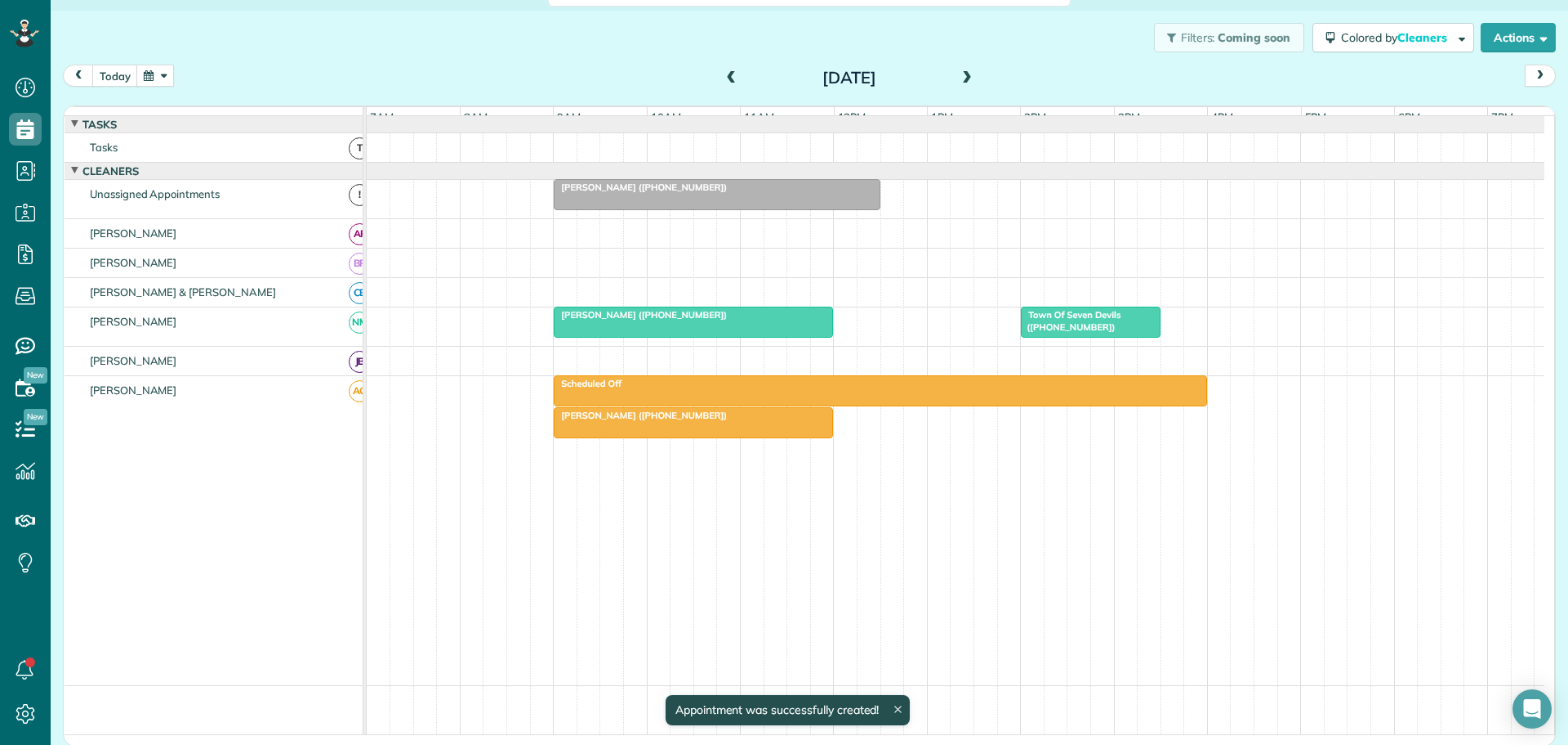
click at [967, 72] on span at bounding box center [967, 79] width 18 height 15
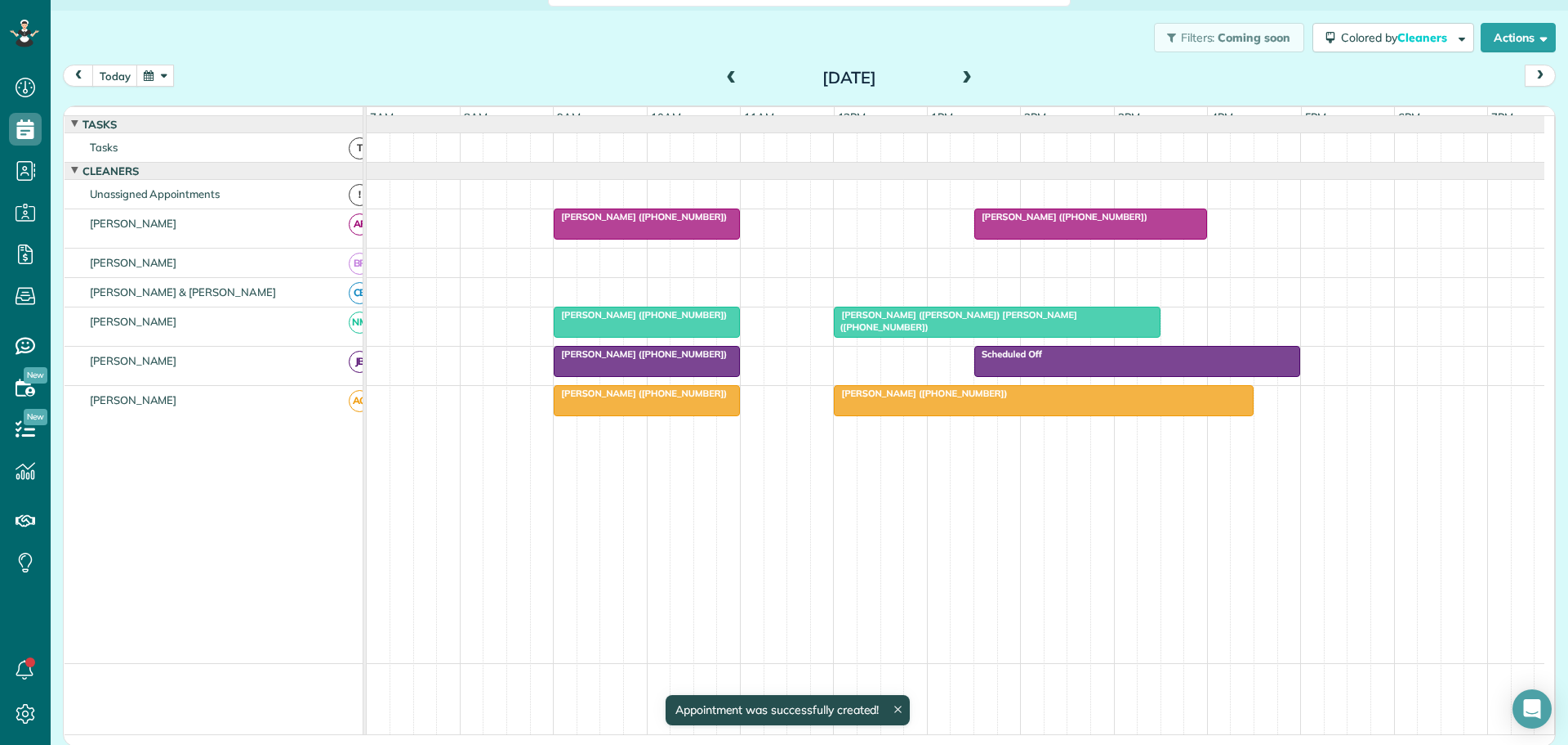
click at [967, 72] on span at bounding box center [967, 79] width 18 height 15
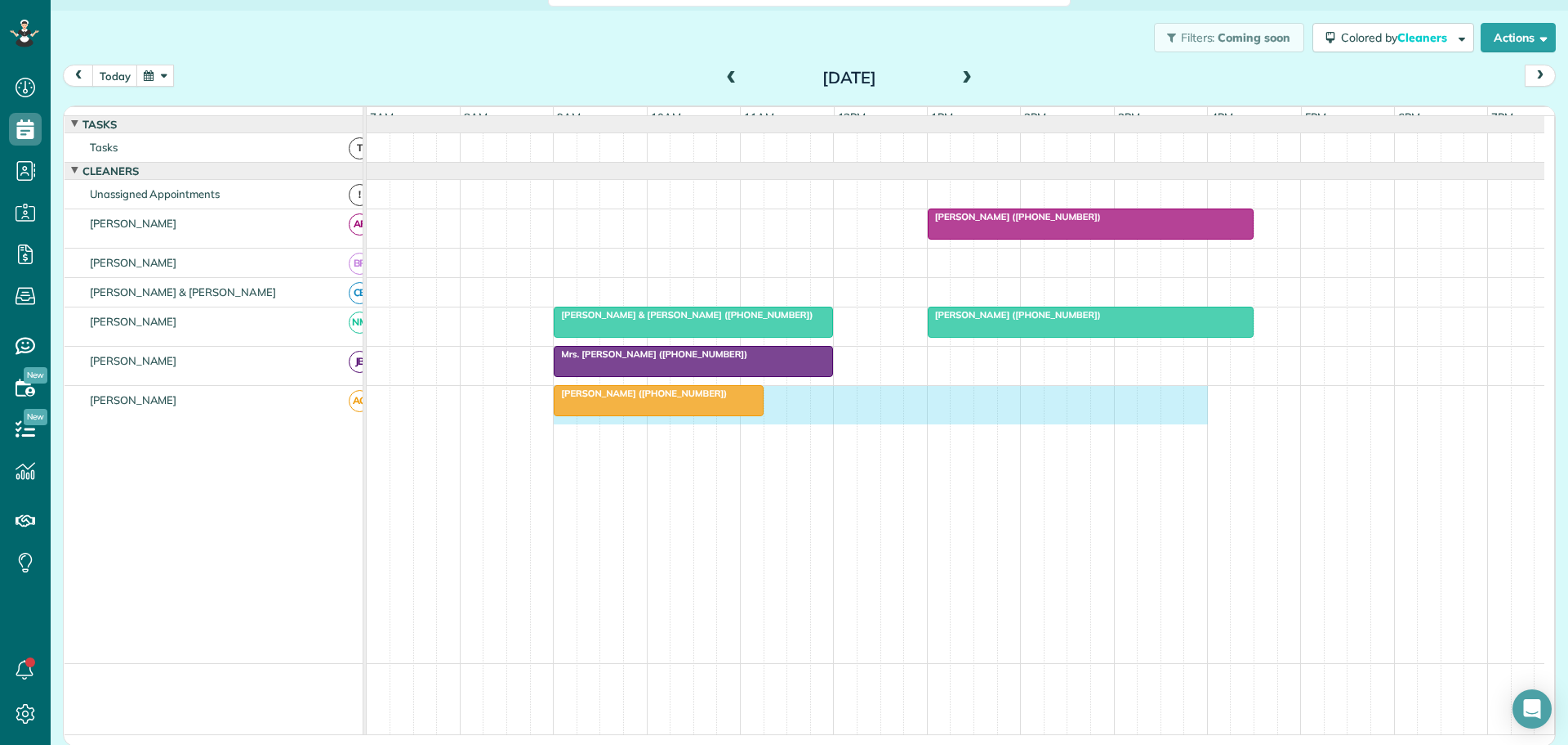
drag, startPoint x: 557, startPoint y: 436, endPoint x: 1182, endPoint y: 457, distance: 625.4
click at [1182, 457] on td "[PERSON_NAME] ([PHONE_NUMBER])" at bounding box center [956, 525] width 1178 height 278
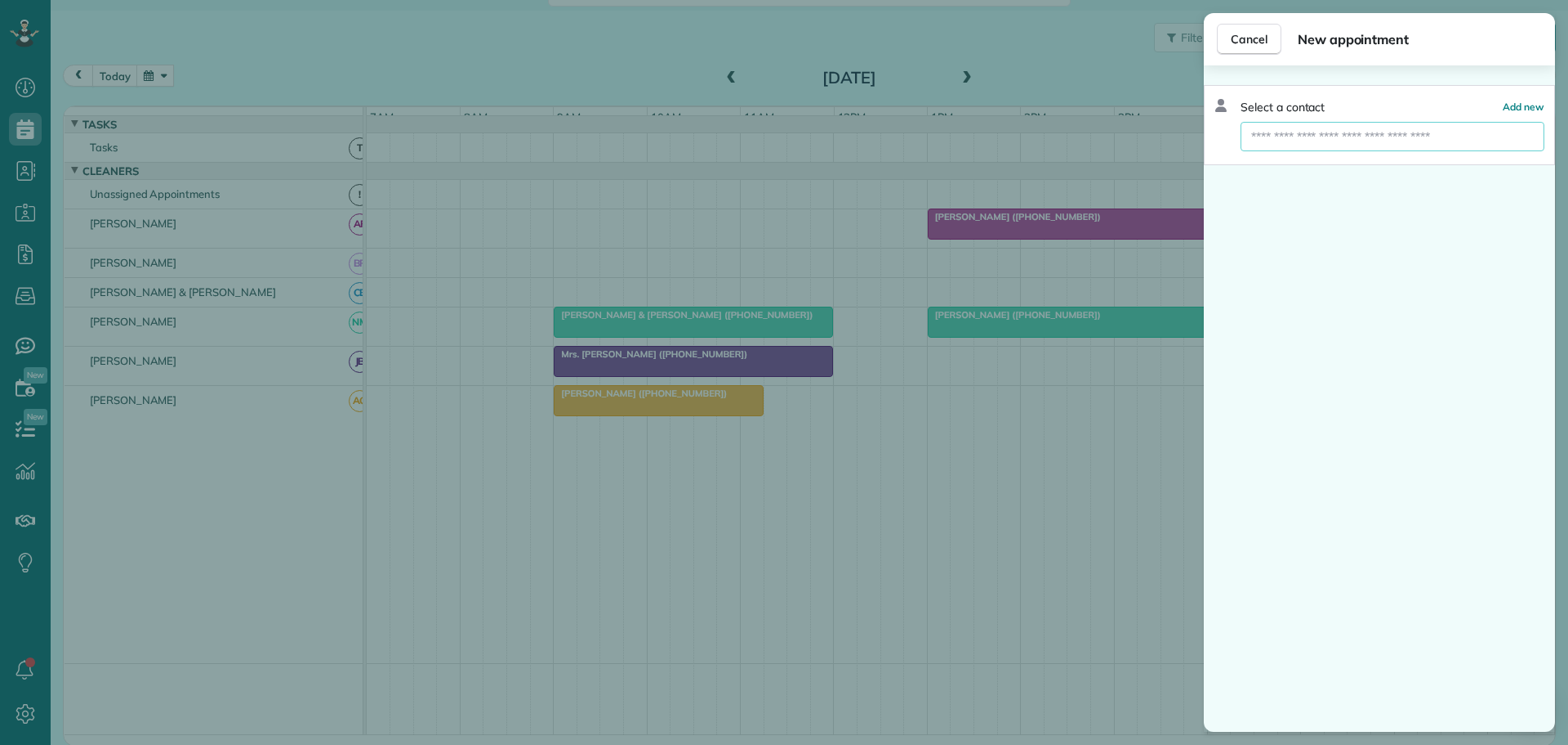
click at [1354, 141] on input "text" at bounding box center [1393, 136] width 304 height 29
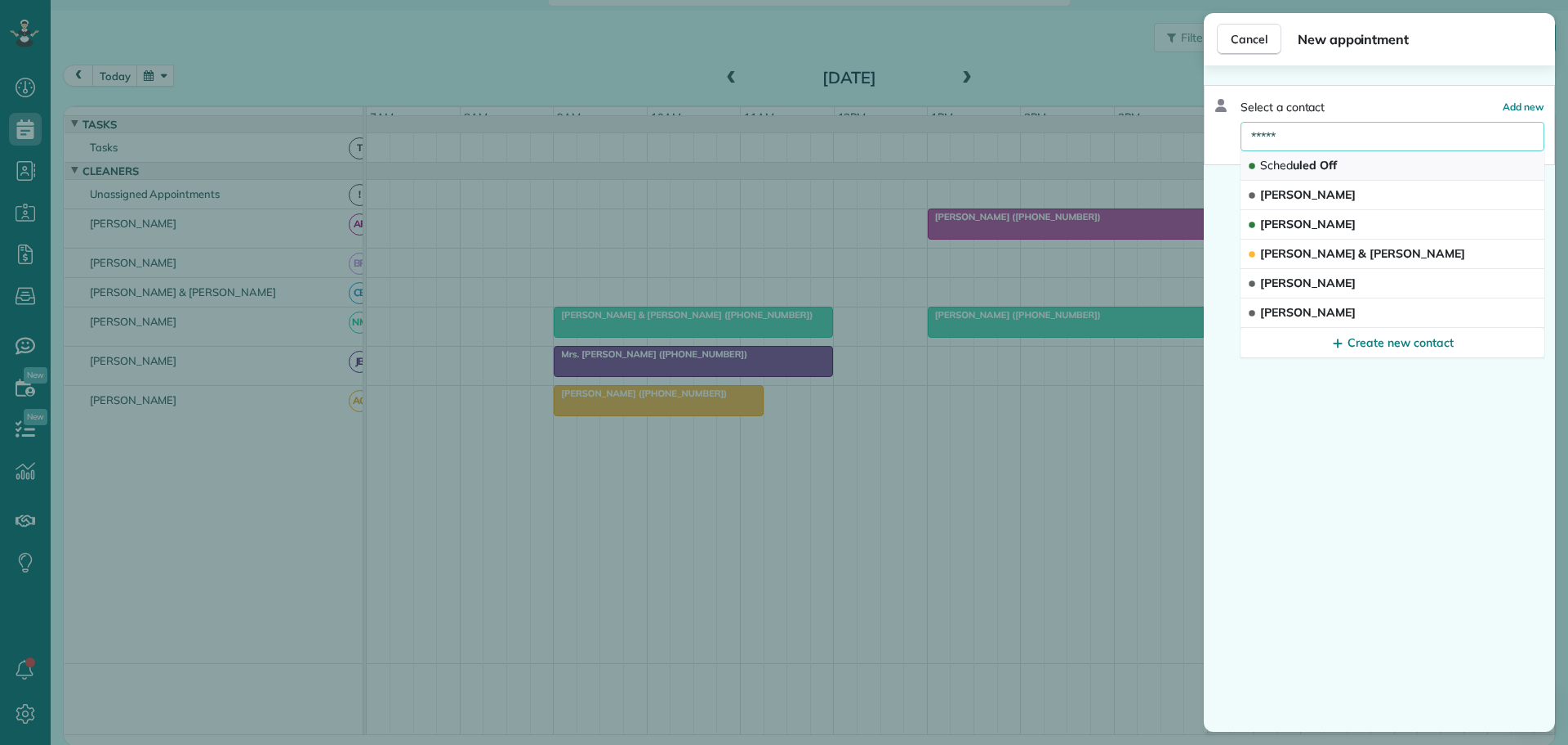
type input "*****"
click at [1307, 163] on span "Sched uled Off" at bounding box center [1299, 165] width 77 height 15
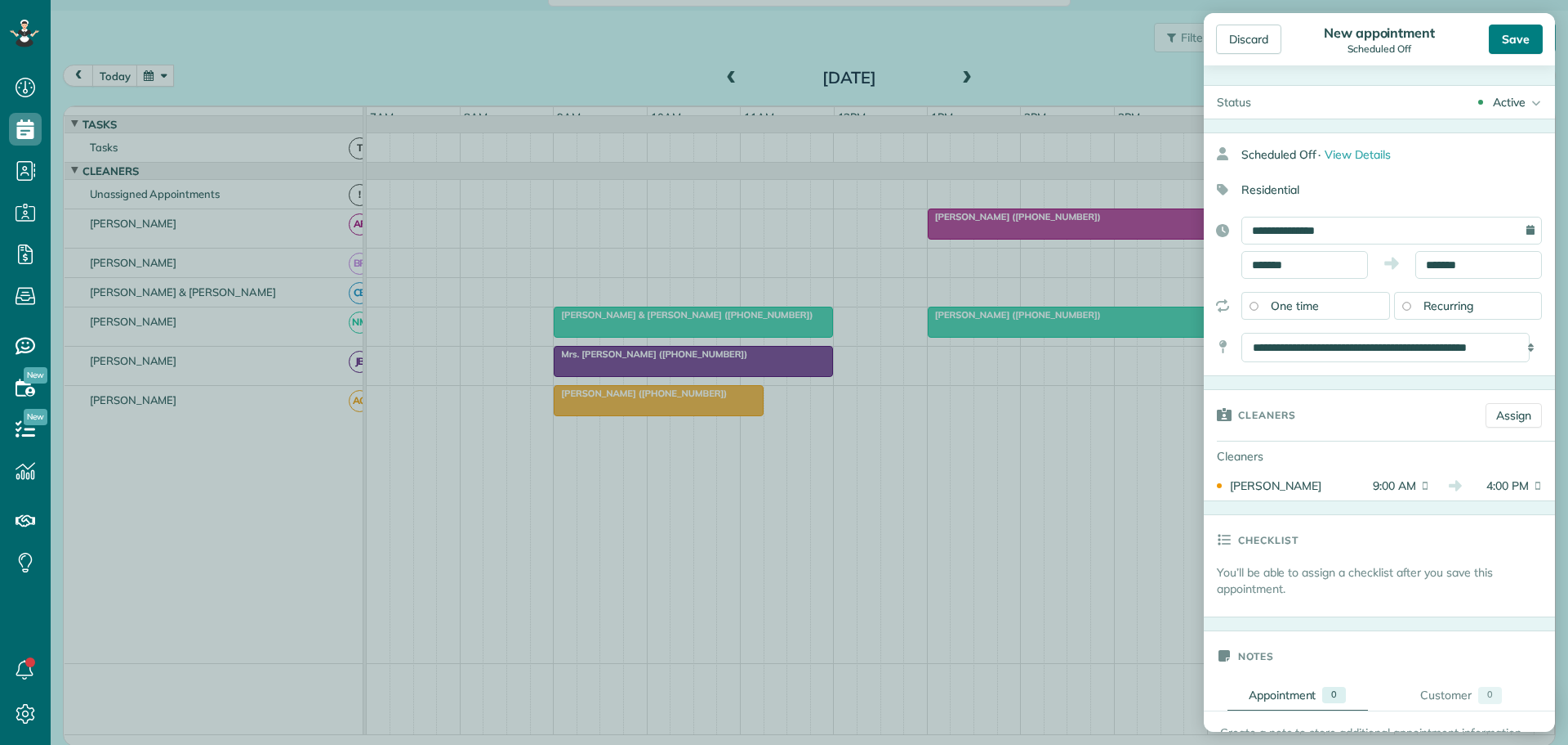
click at [1520, 35] on div "Save" at bounding box center [1515, 39] width 54 height 29
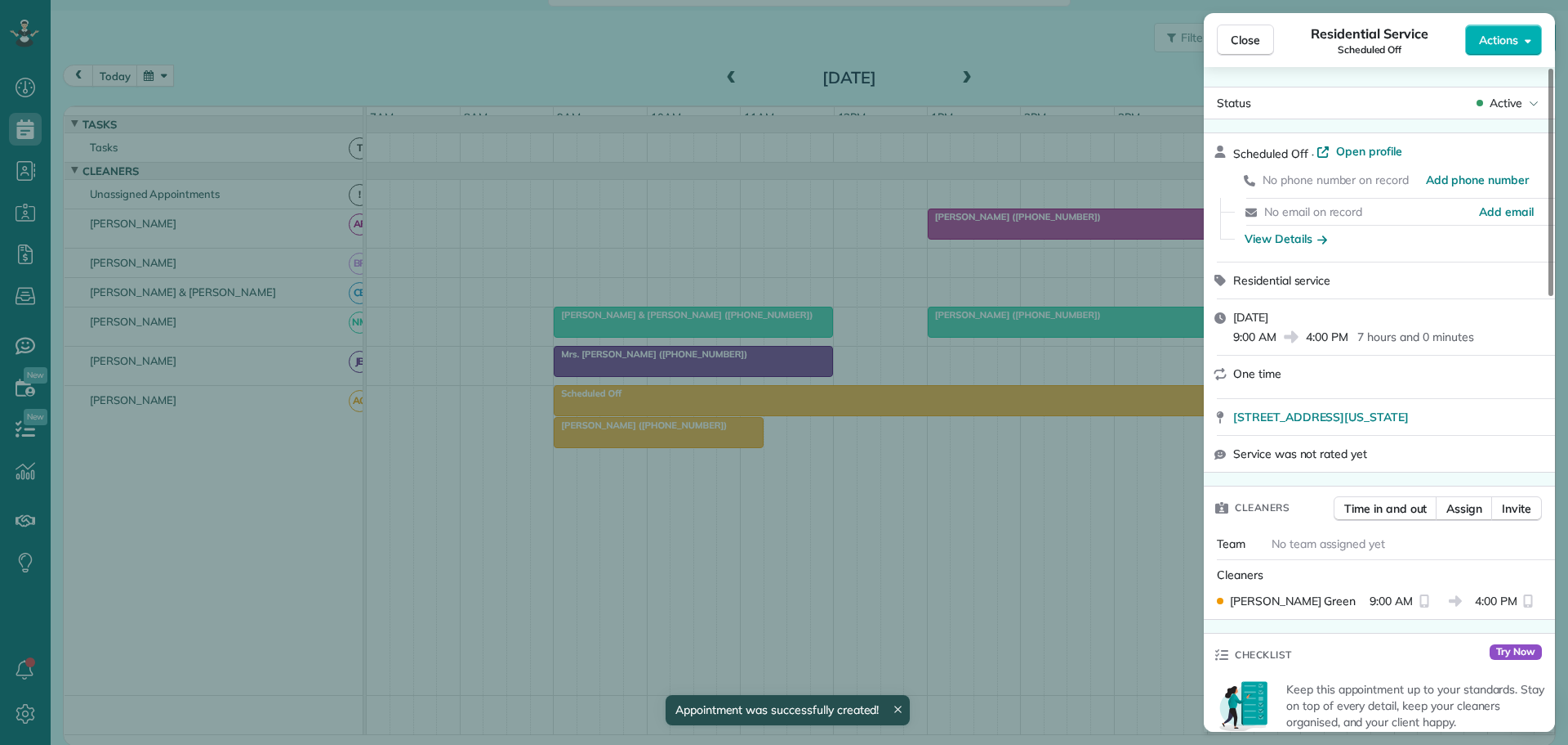
drag, startPoint x: 1239, startPoint y: 33, endPoint x: 1166, endPoint y: 46, distance: 74.1
click at [1237, 34] on span "Close" at bounding box center [1245, 39] width 29 height 16
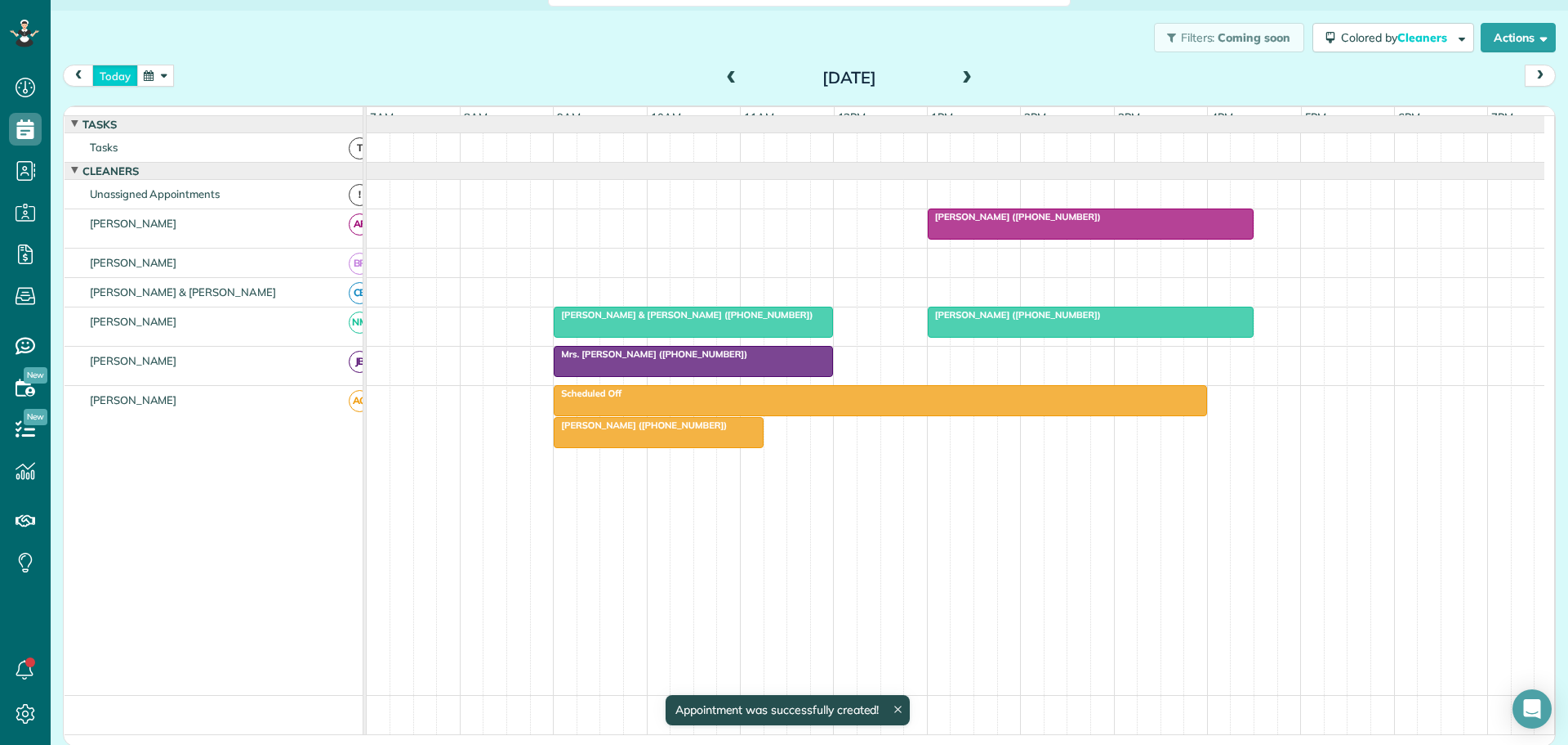
click at [102, 73] on button "today" at bounding box center [115, 75] width 46 height 22
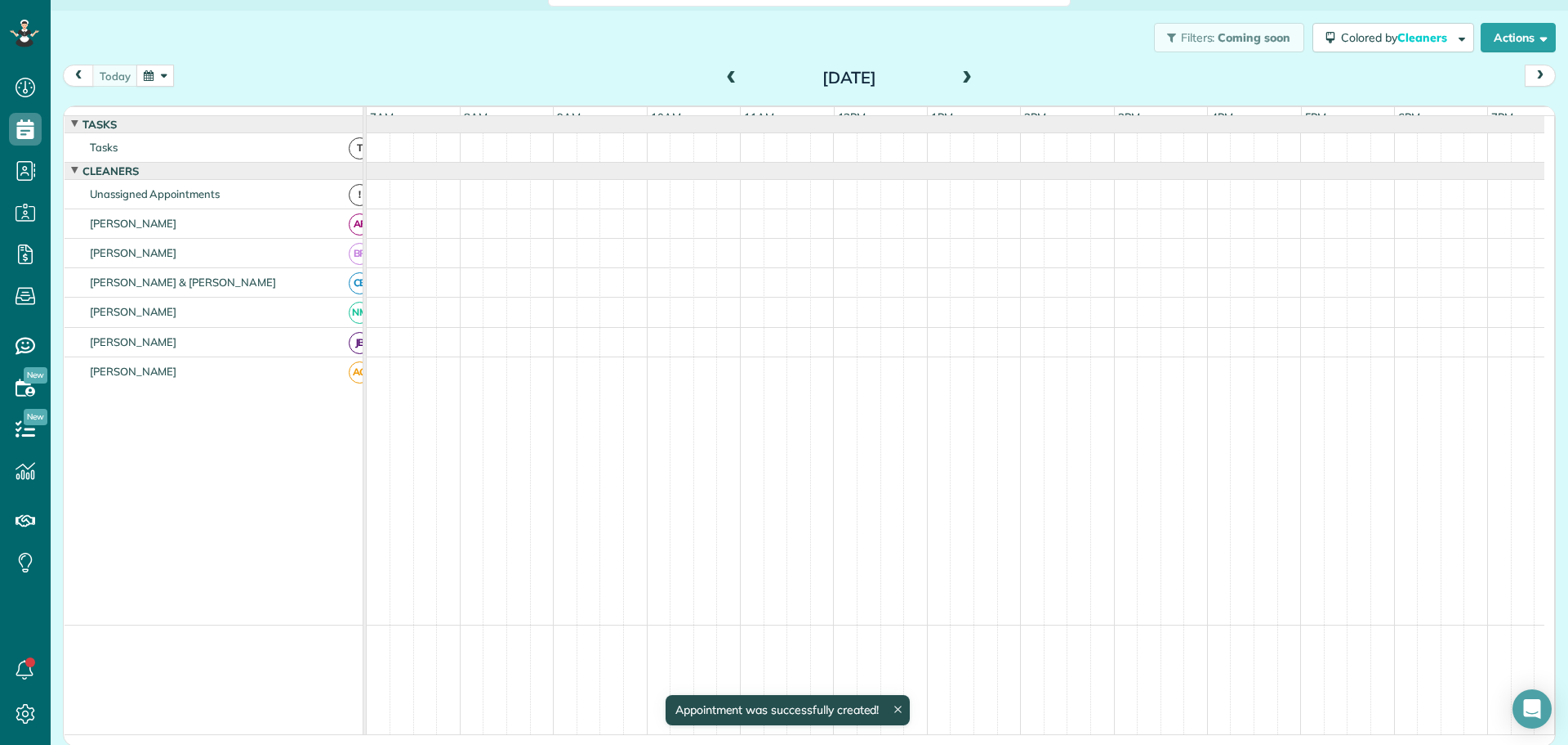
scroll to position [12, 0]
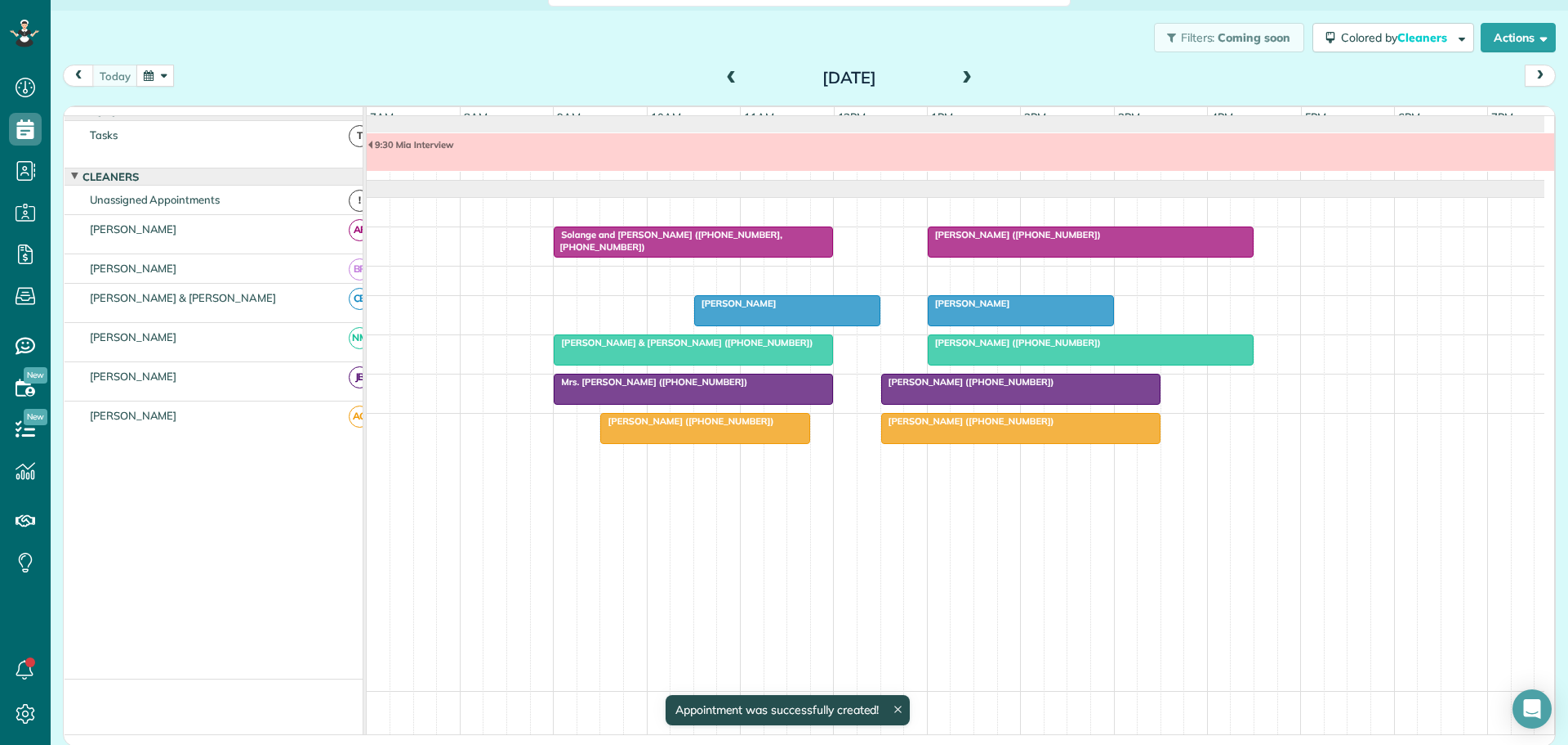
click at [959, 78] on span at bounding box center [967, 79] width 18 height 15
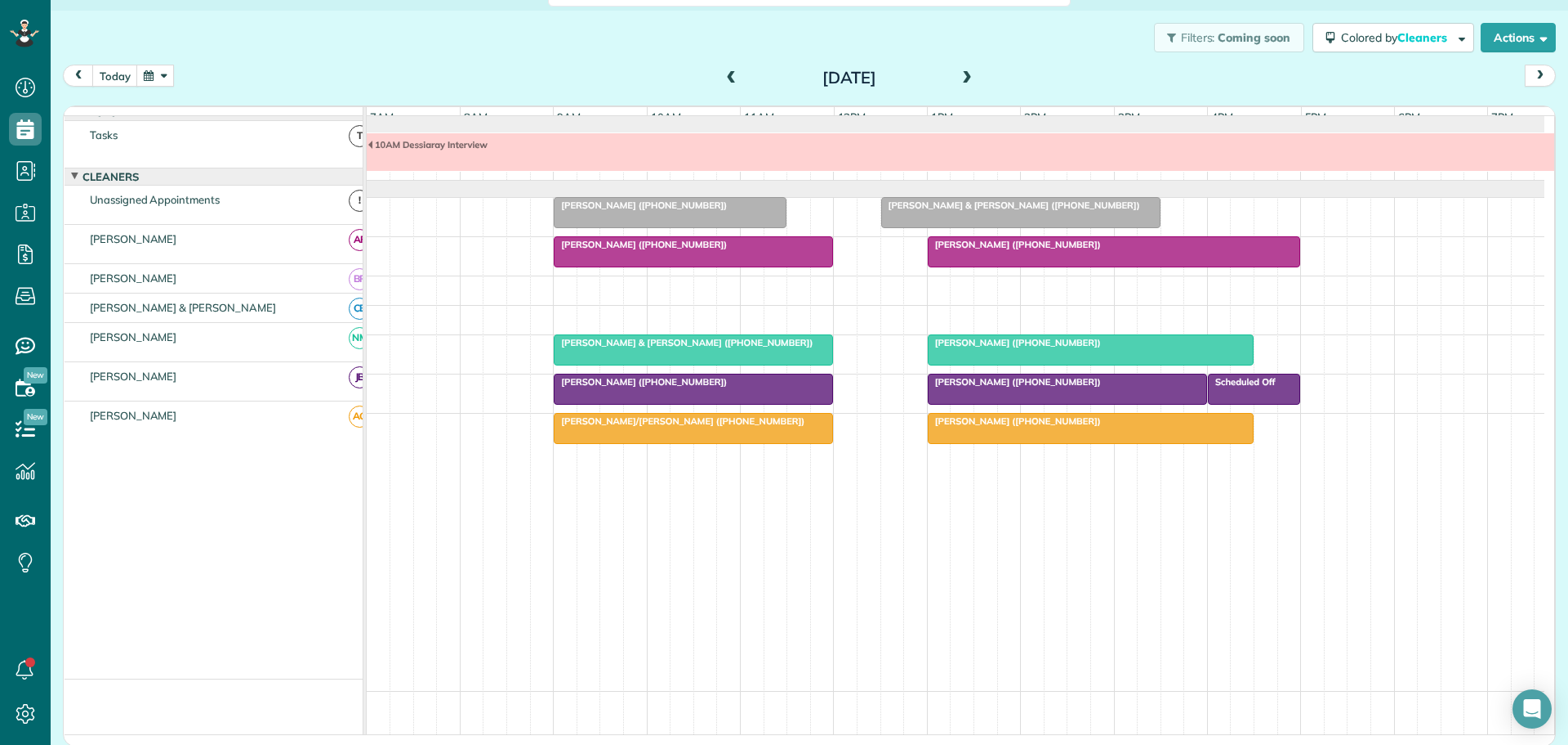
click at [940, 210] on span "Nancy & Hiram Lewis (+18282629817)" at bounding box center [1011, 205] width 261 height 11
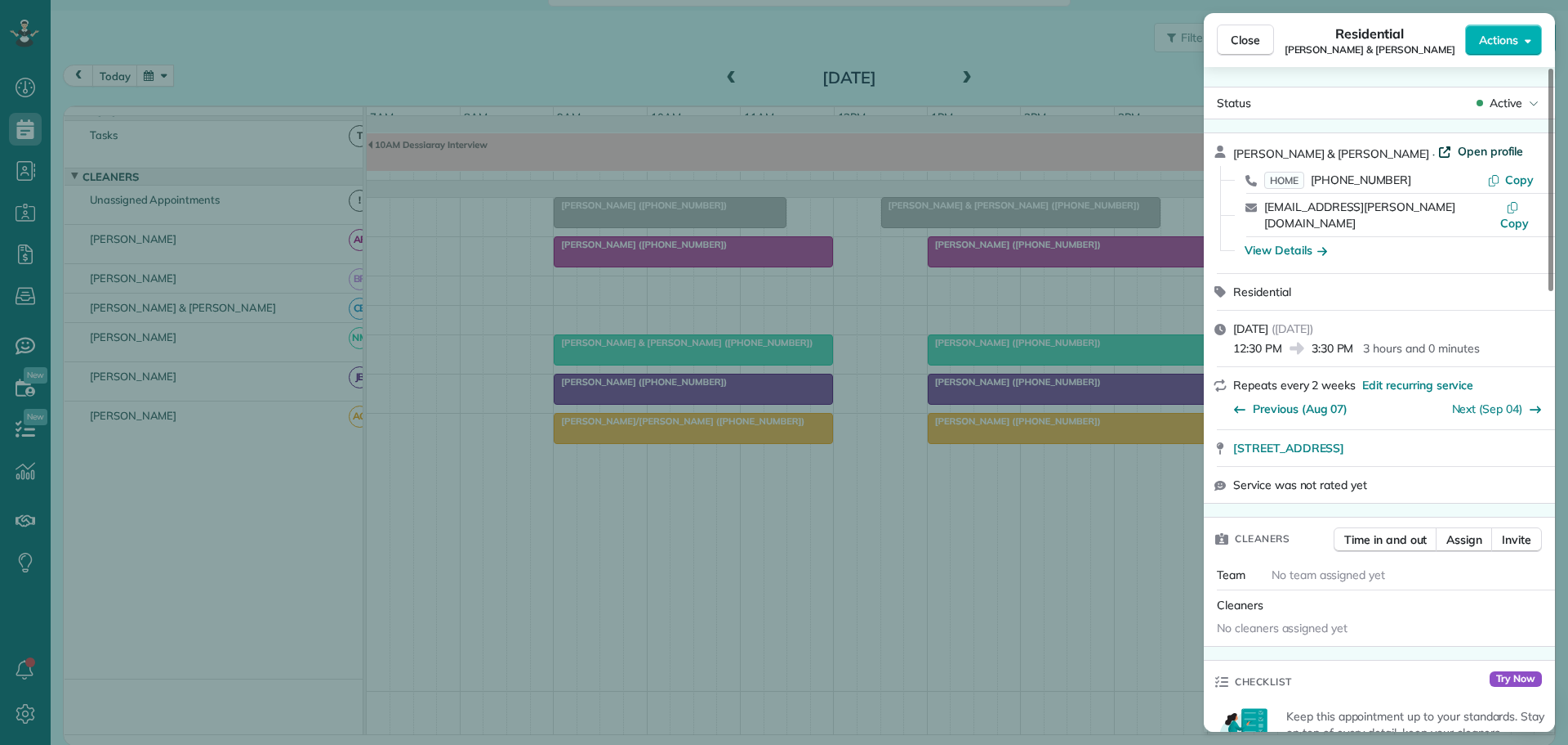
click at [1458, 147] on span "Open profile" at bounding box center [1491, 150] width 66 height 16
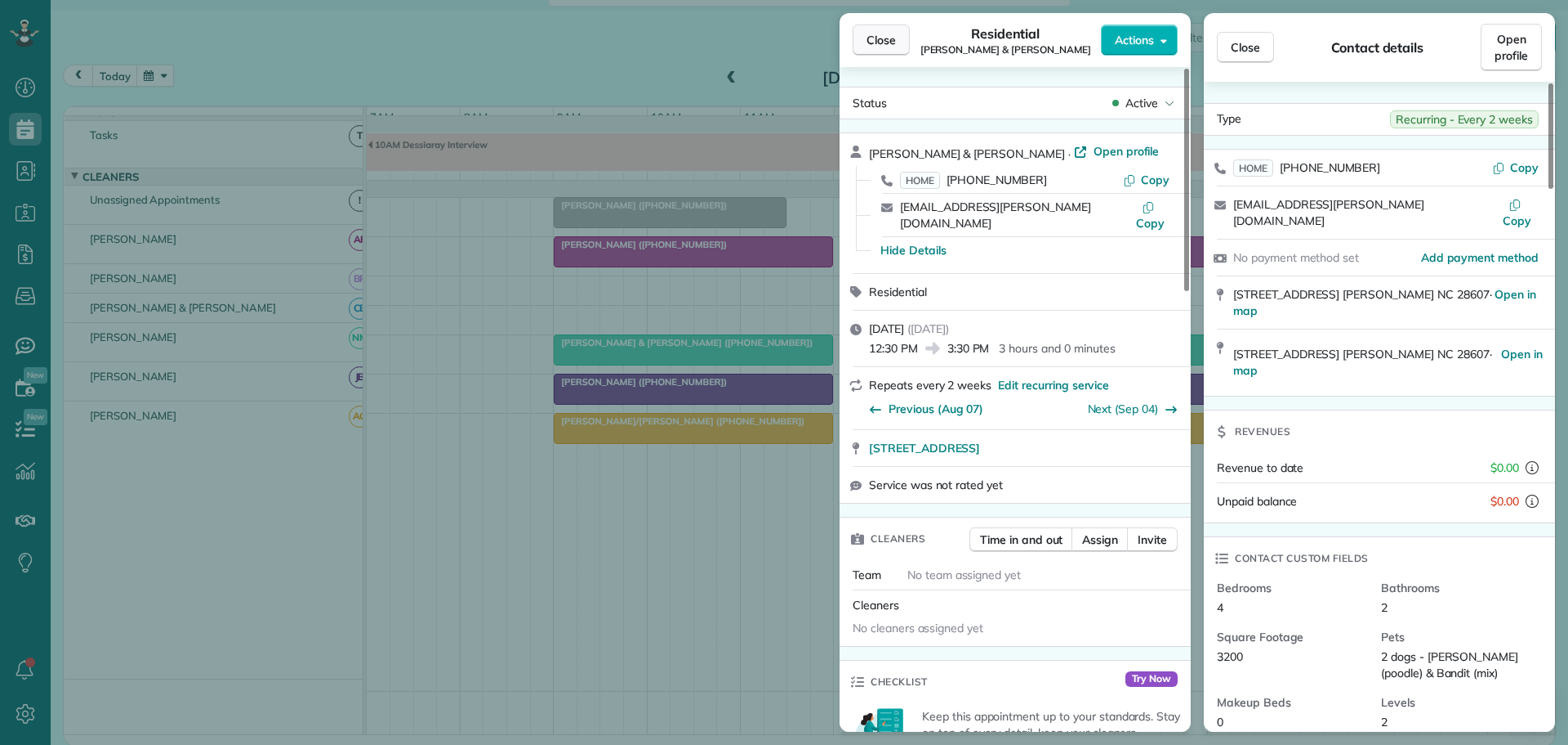
click at [880, 34] on span "Close" at bounding box center [881, 39] width 29 height 16
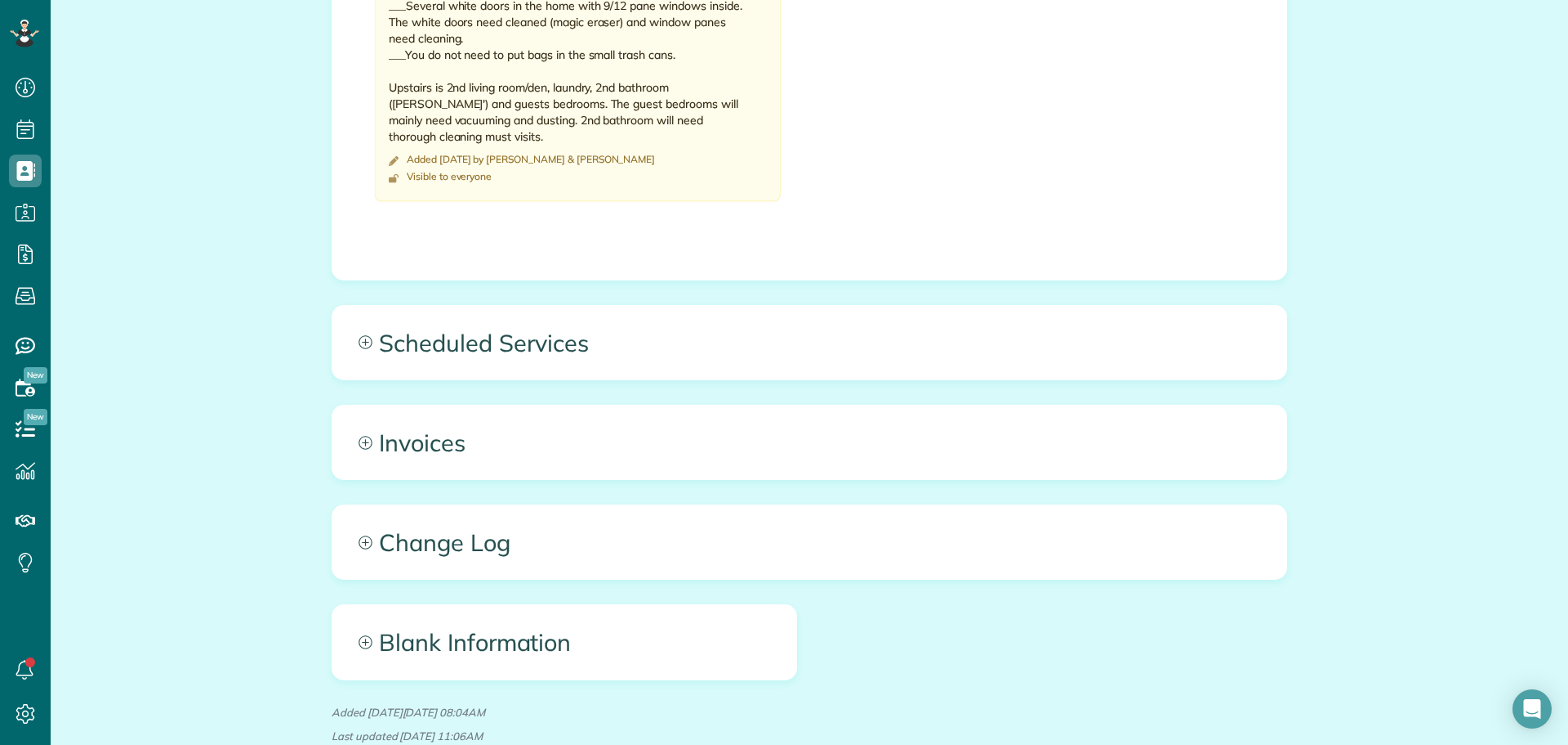
scroll to position [1389, 0]
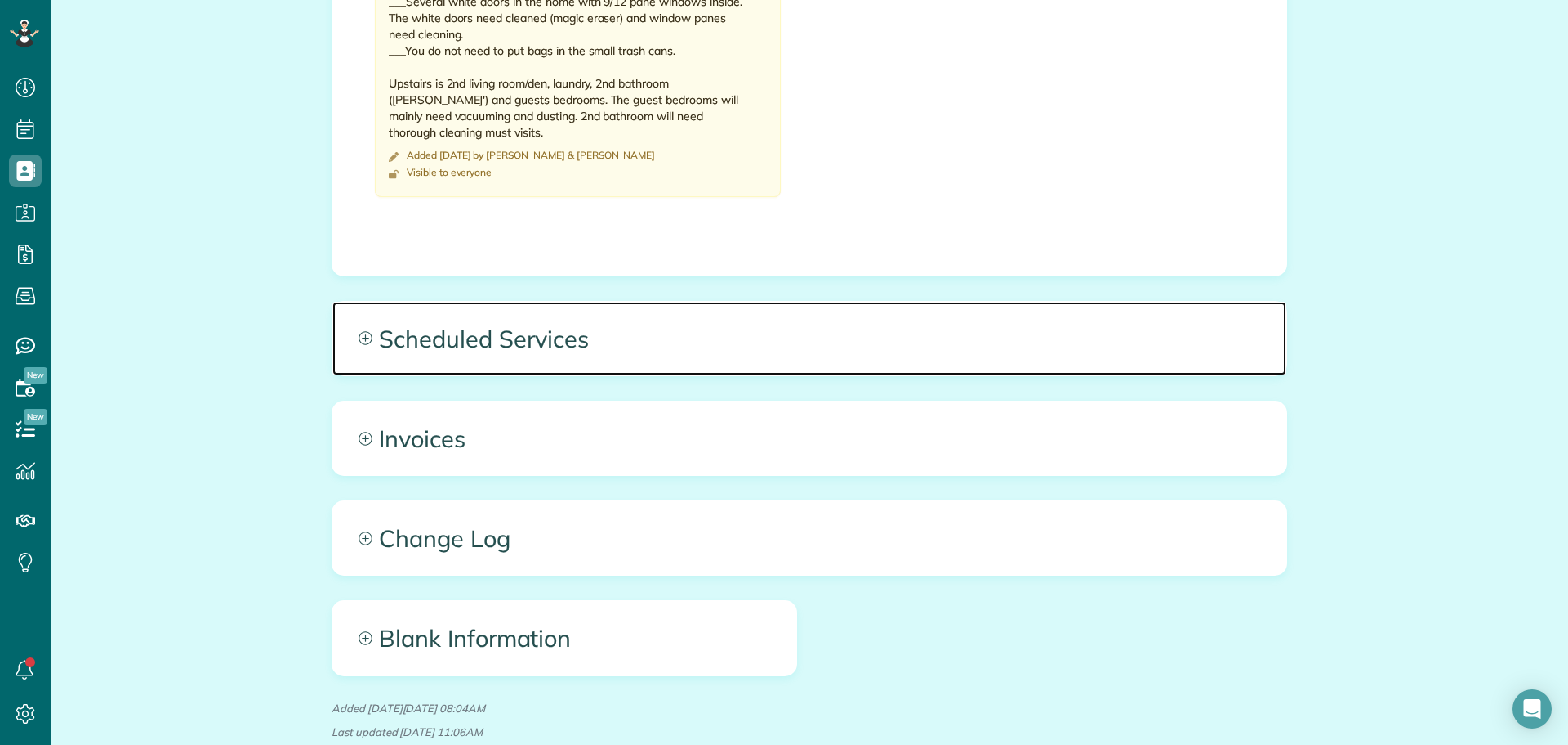
click at [521, 311] on span "Scheduled Services" at bounding box center [809, 338] width 954 height 73
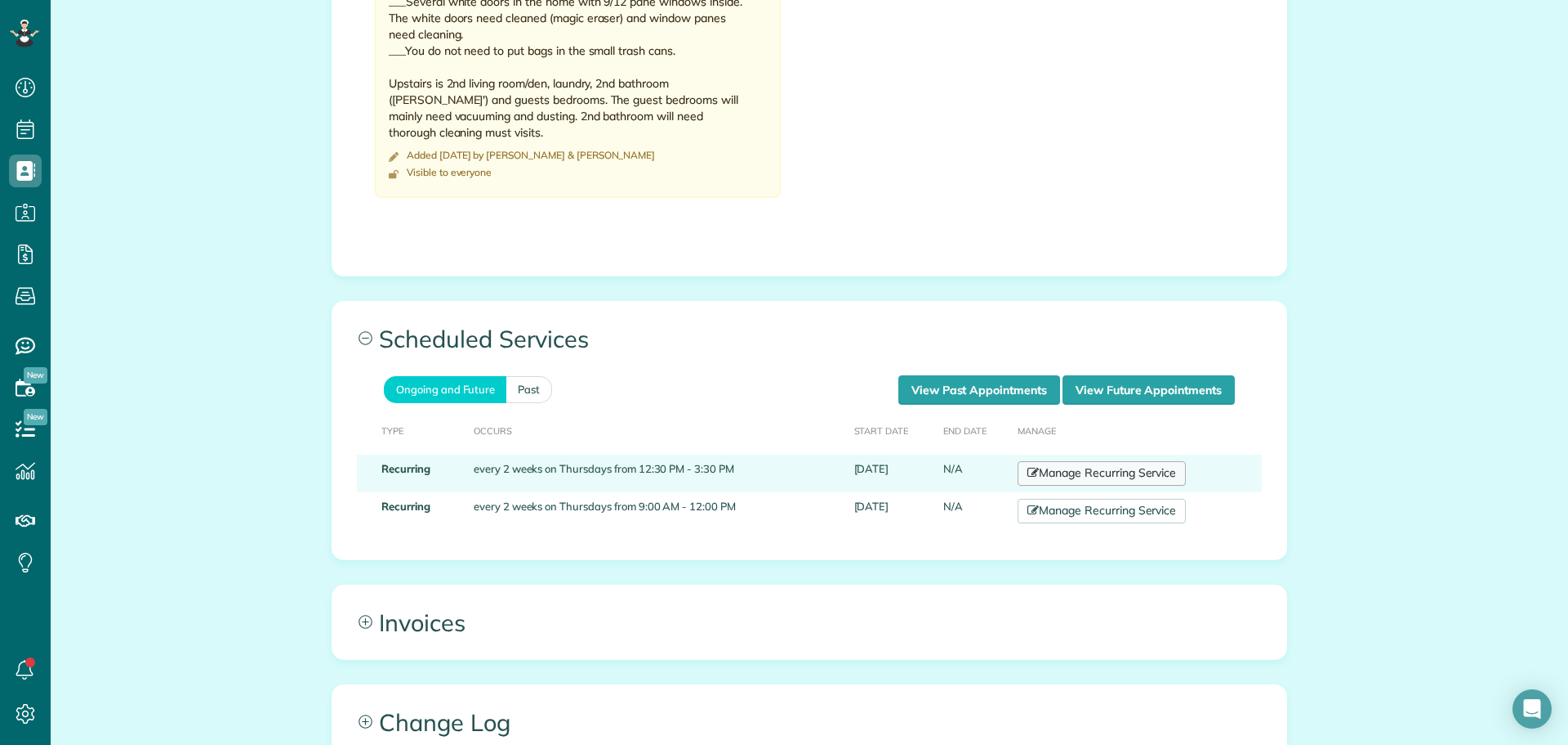
click at [1144, 461] on link "Manage Recurring Service" at bounding box center [1101, 473] width 168 height 24
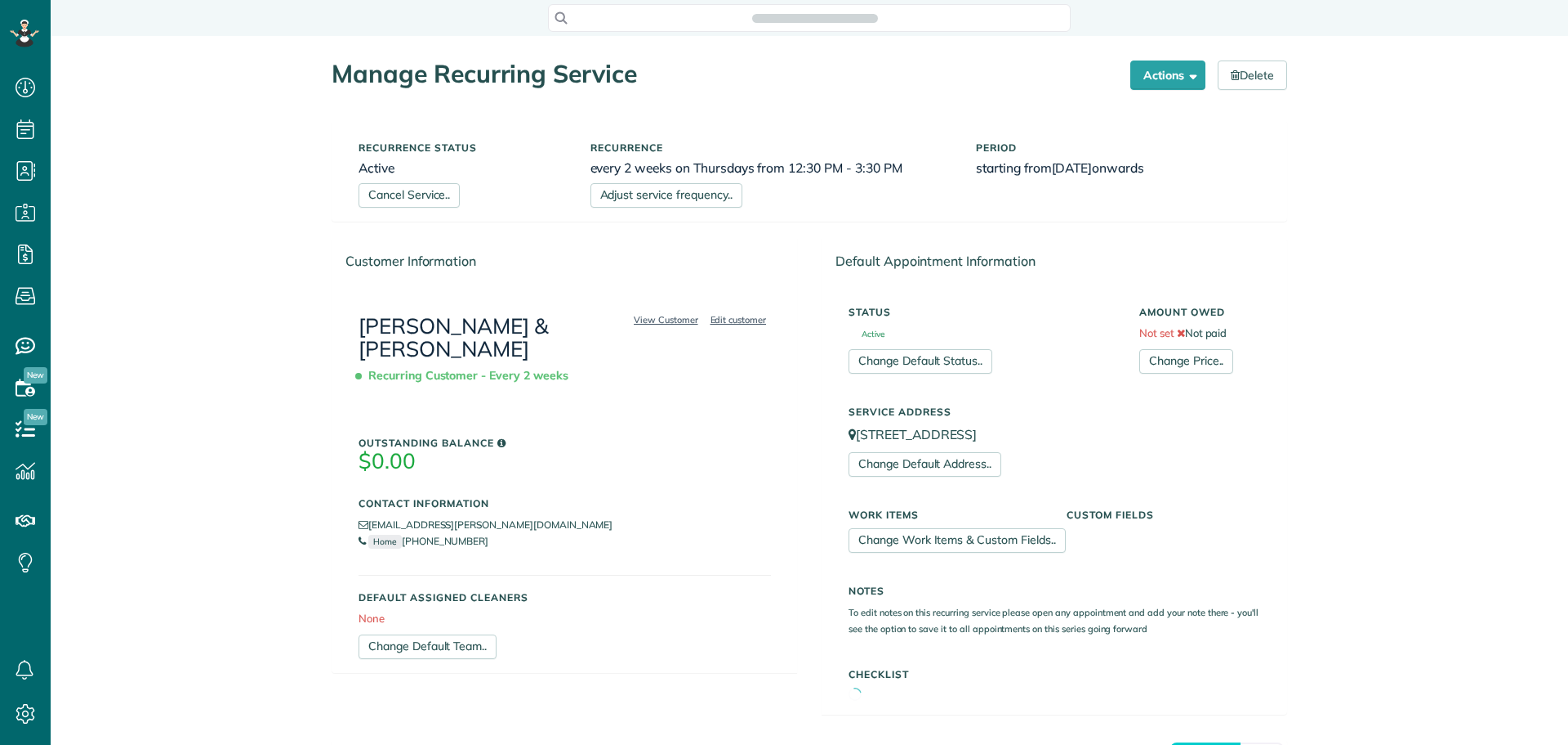
scroll to position [8, 8]
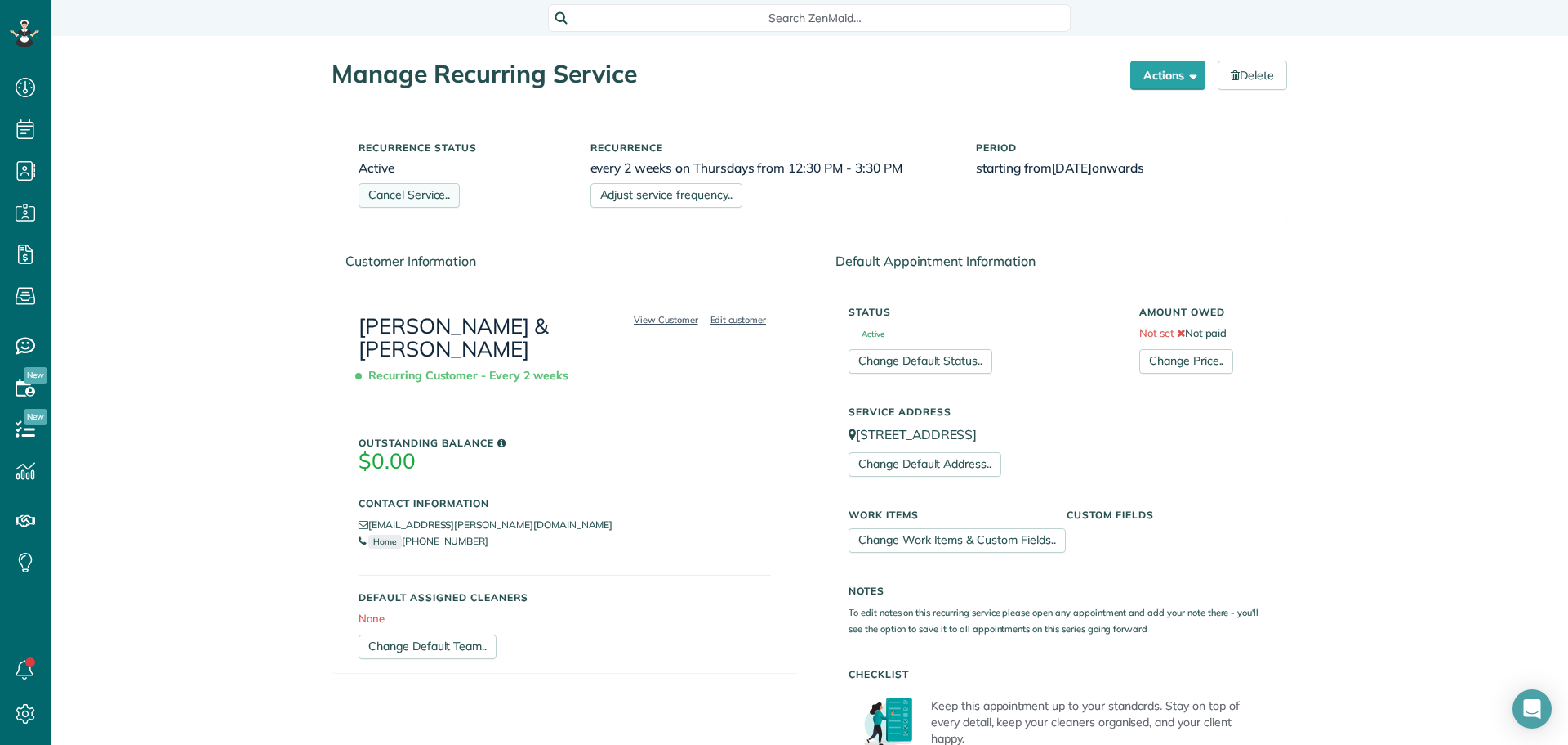
click at [436, 192] on link "Cancel Service.." at bounding box center [409, 195] width 101 height 24
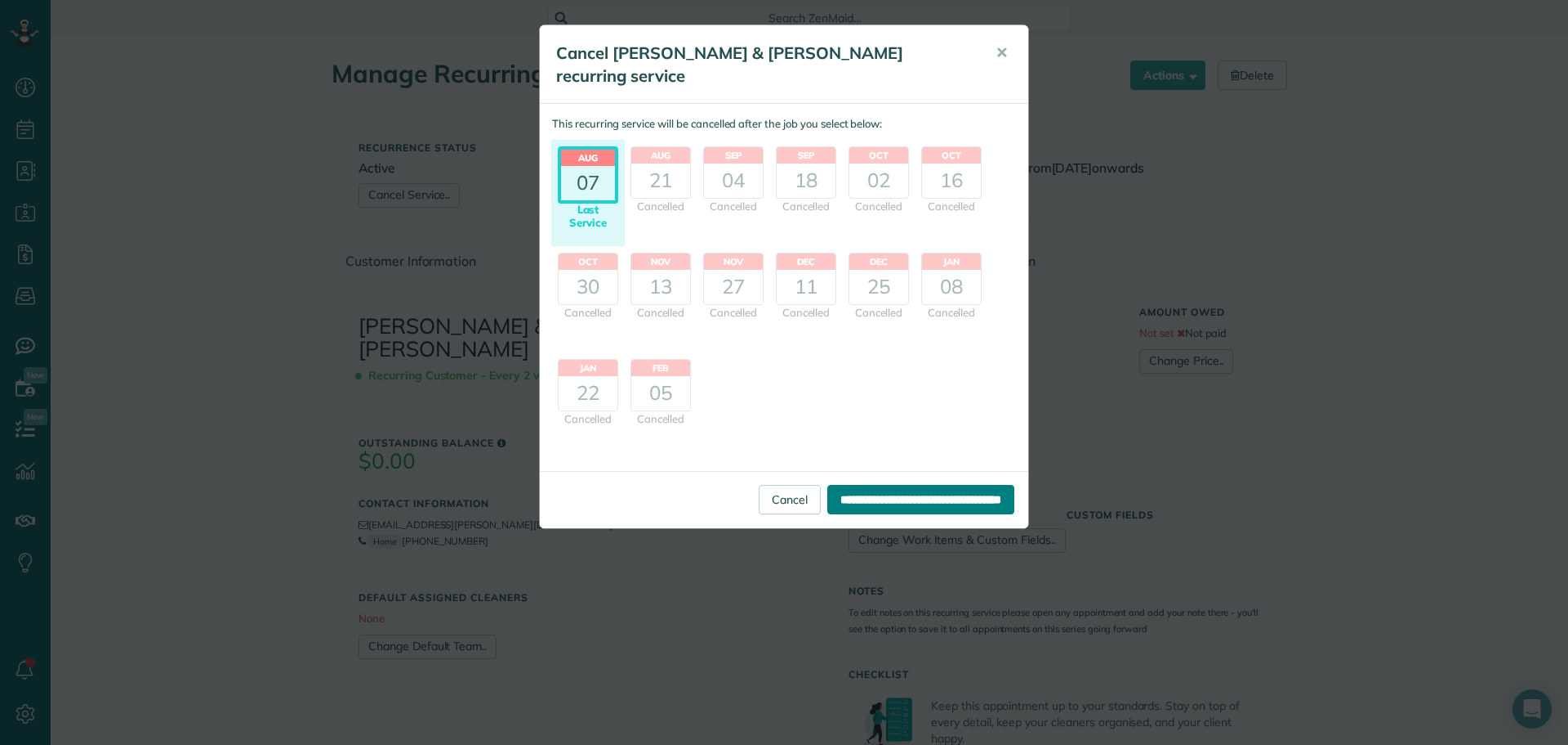
click at [864, 485] on input "**********" at bounding box center [920, 499] width 187 height 29
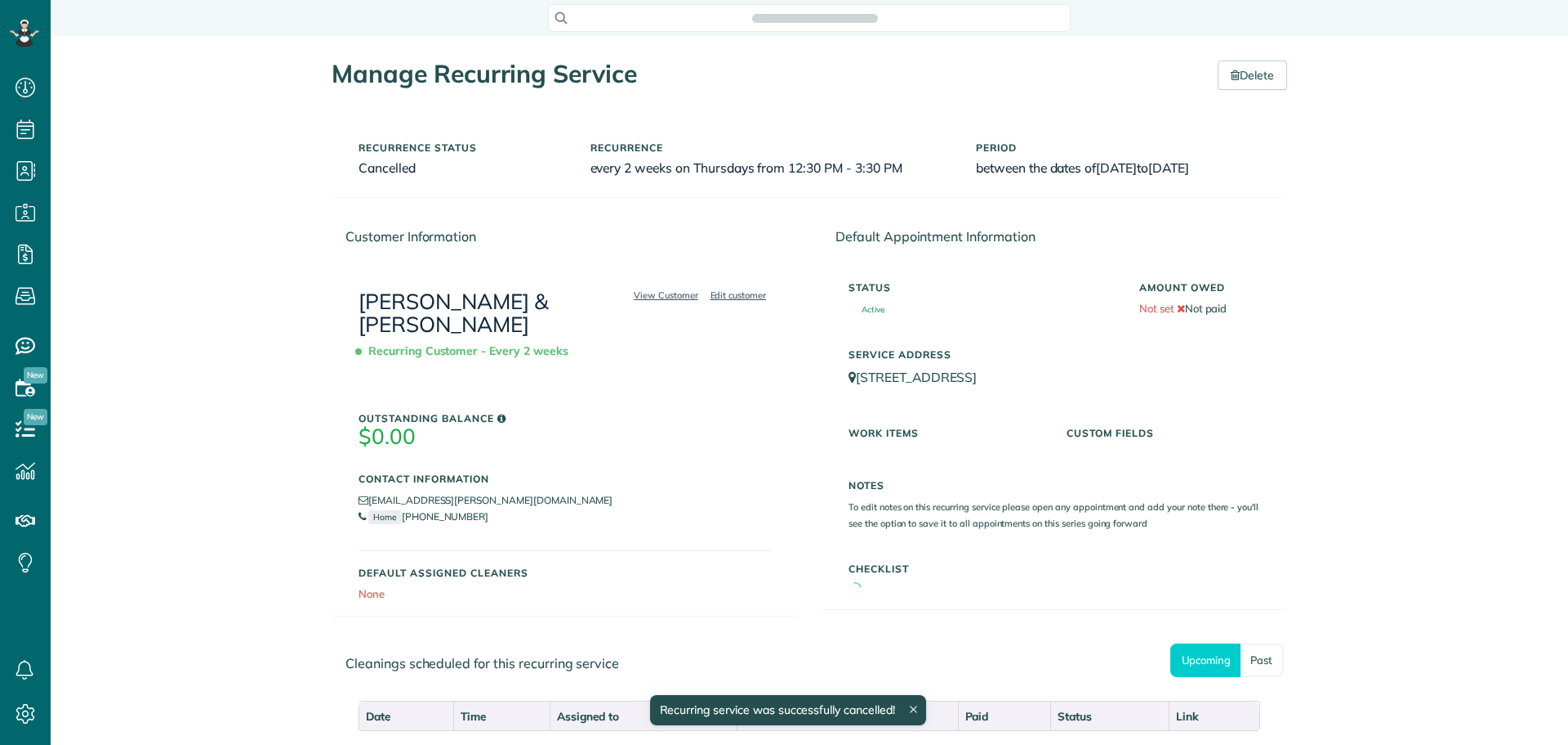
scroll to position [8, 8]
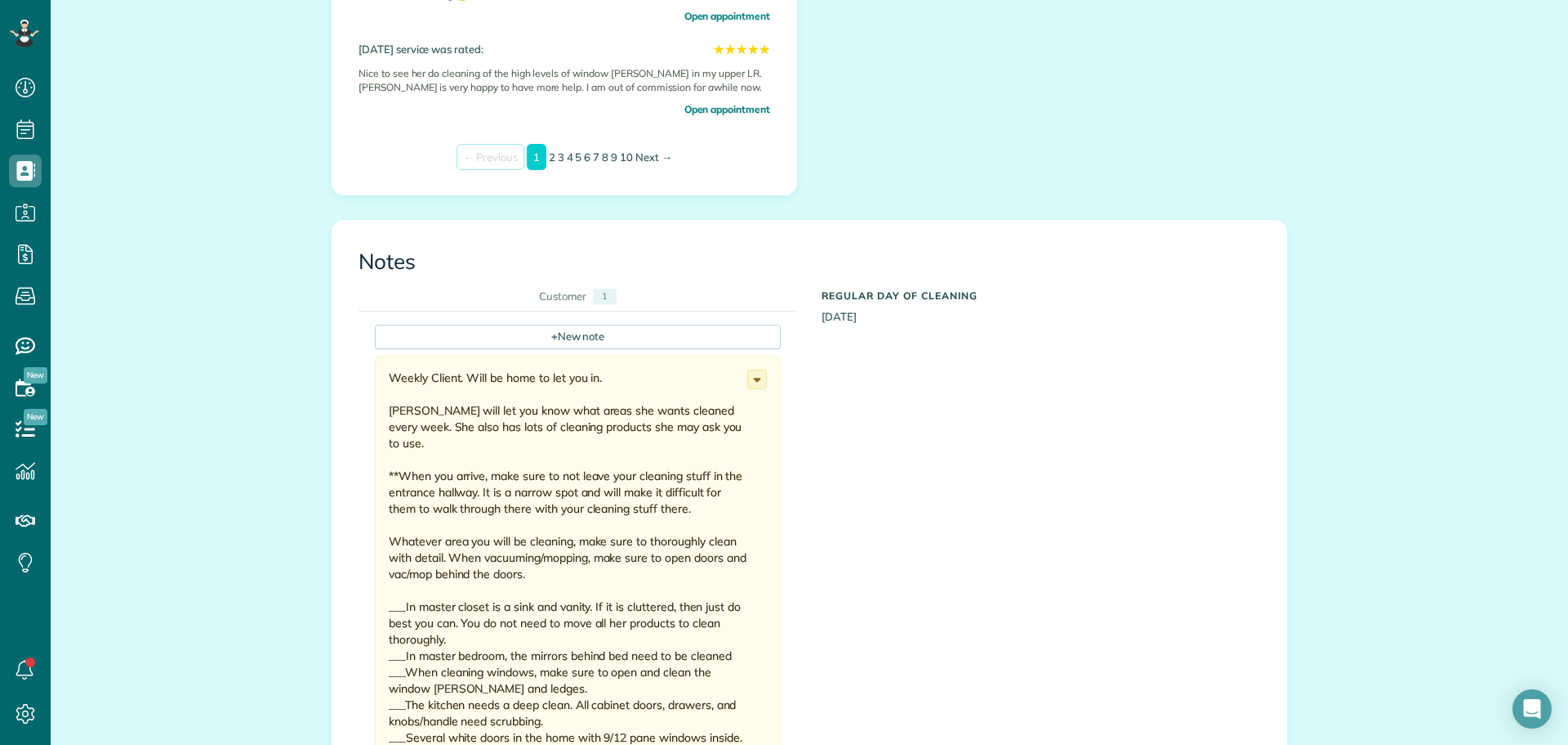
scroll to position [1063, 0]
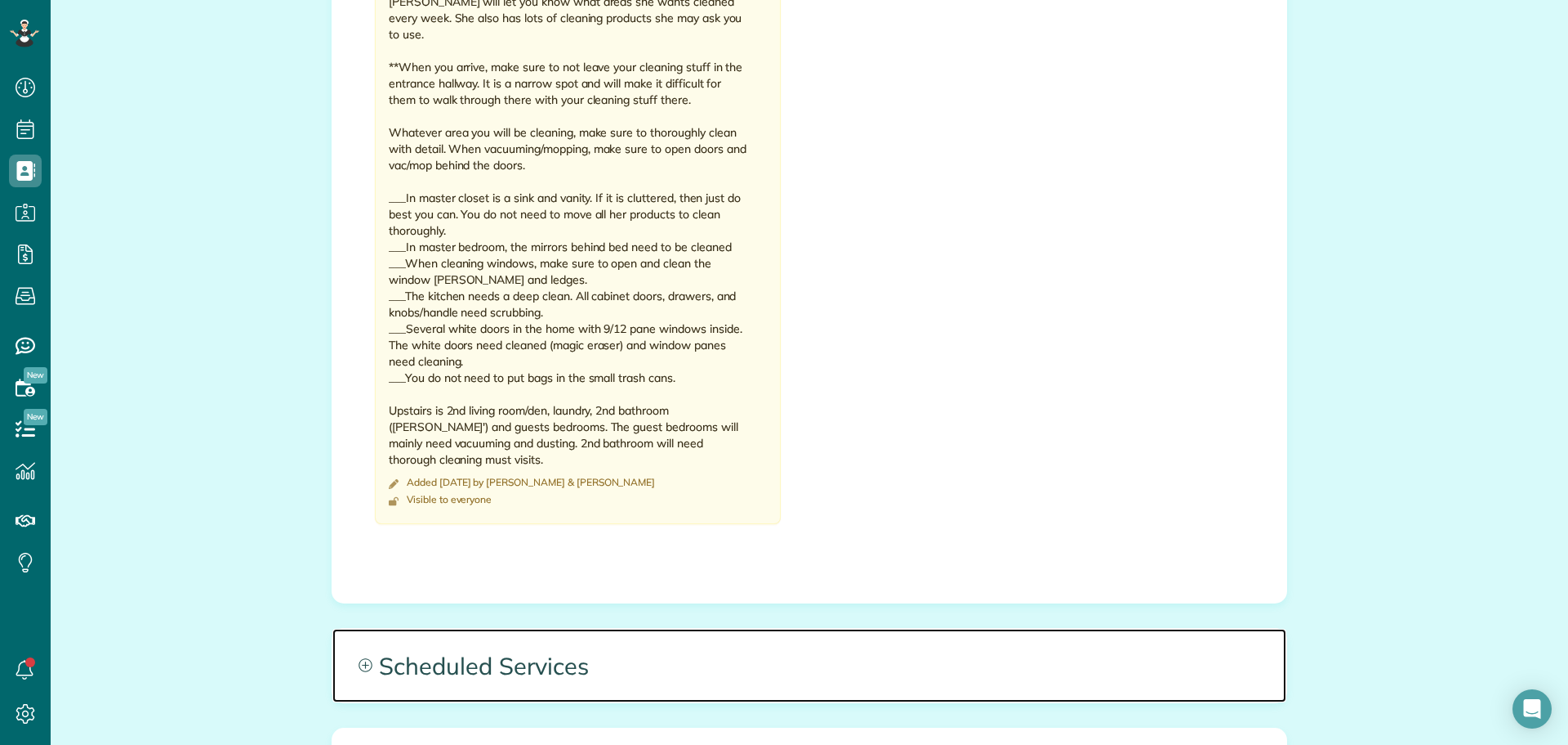
click at [431, 629] on span "Scheduled Services" at bounding box center [809, 665] width 954 height 73
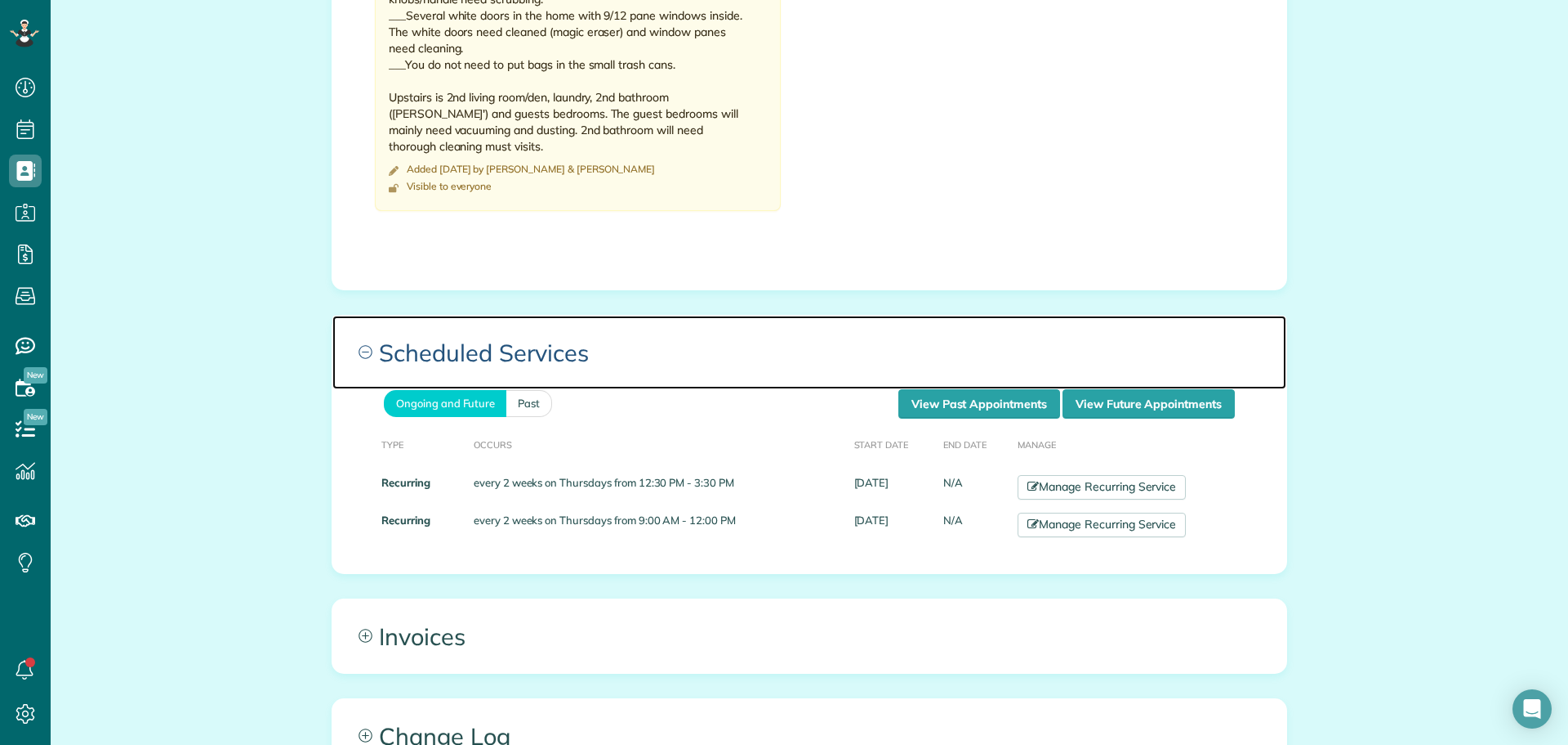
scroll to position [1389, 0]
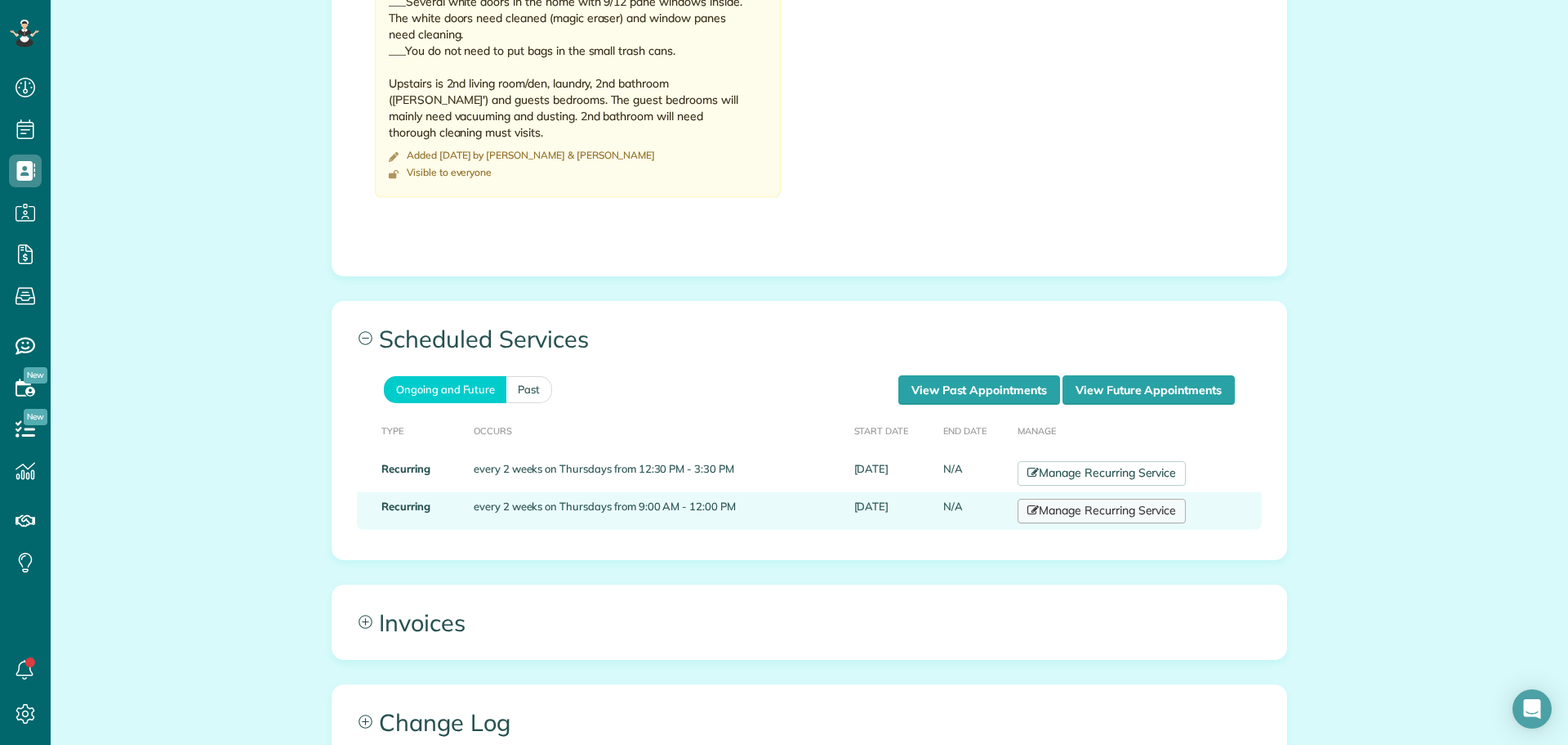
click at [1053, 499] on link "Manage Recurring Service" at bounding box center [1101, 511] width 168 height 24
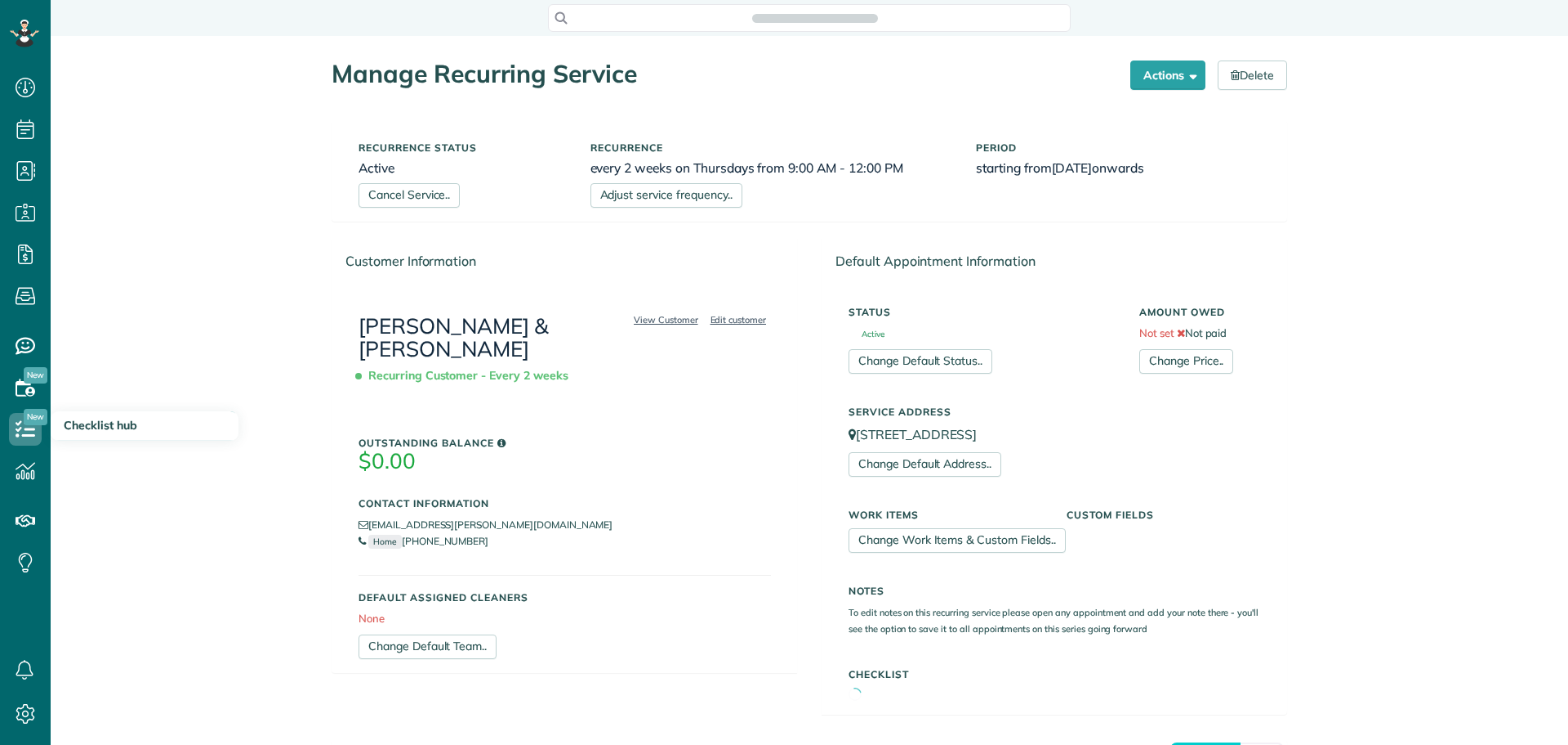
scroll to position [8, 8]
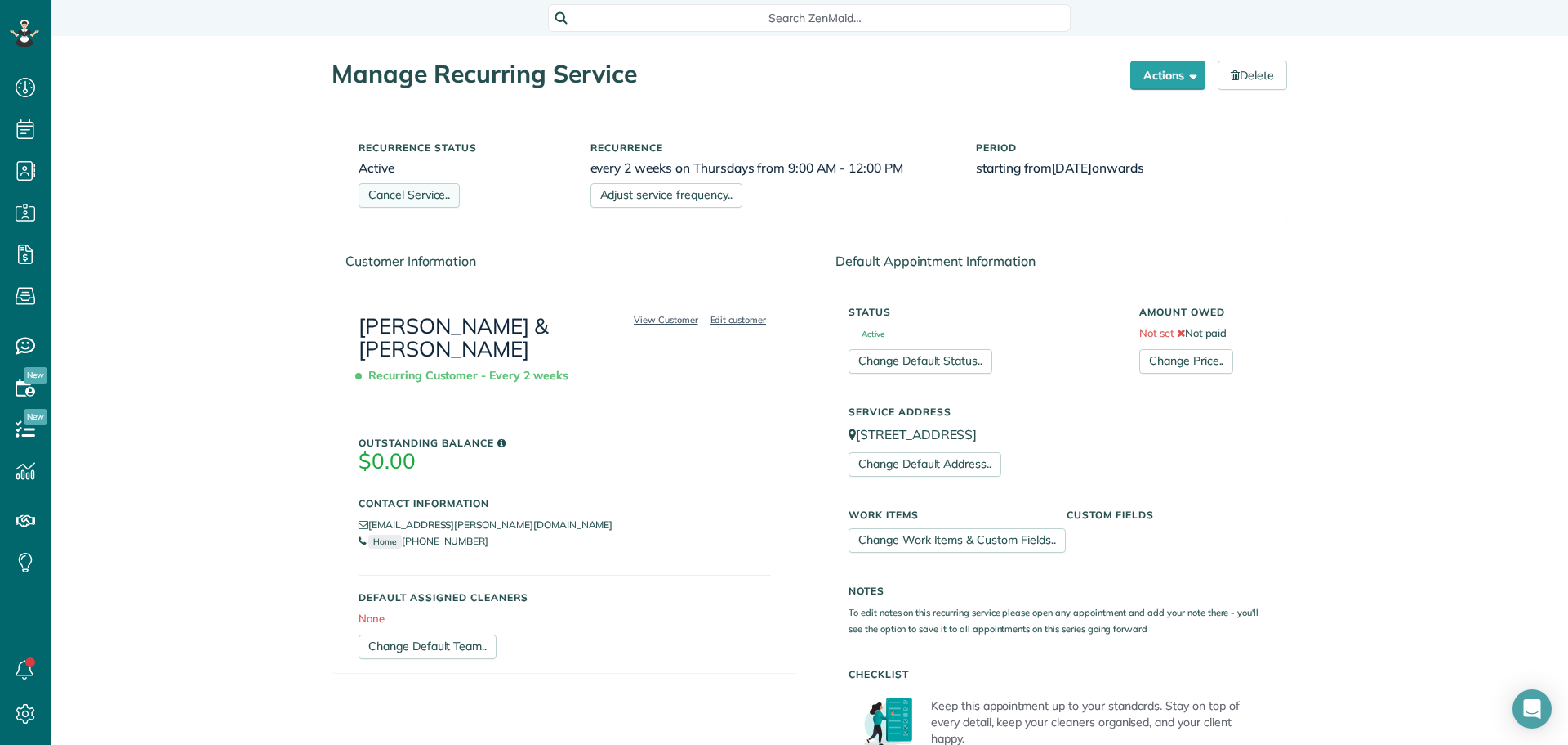
click at [395, 192] on link "Cancel Service.." at bounding box center [409, 195] width 101 height 24
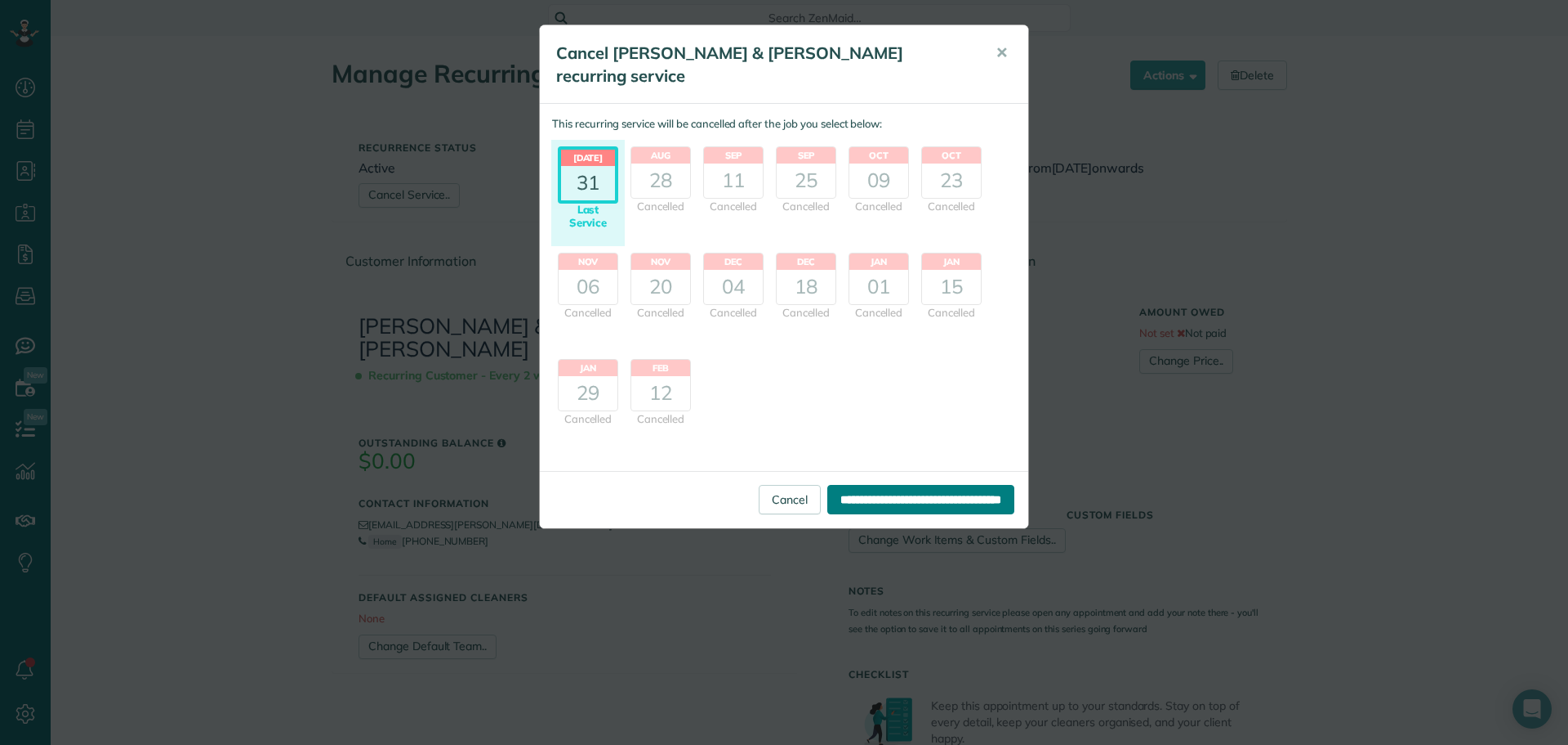
click at [940, 485] on input "**********" at bounding box center [920, 499] width 187 height 29
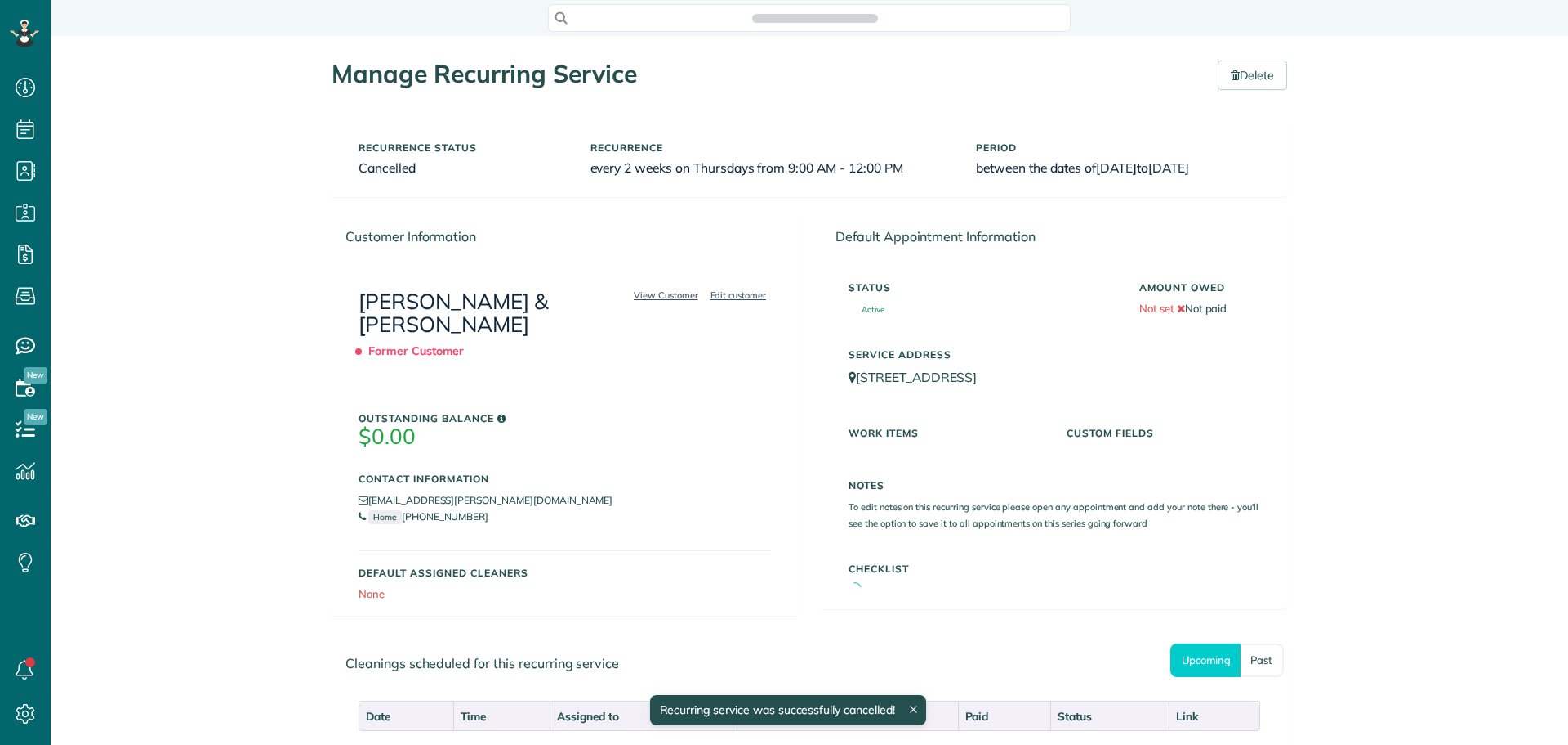
scroll to position [8, 8]
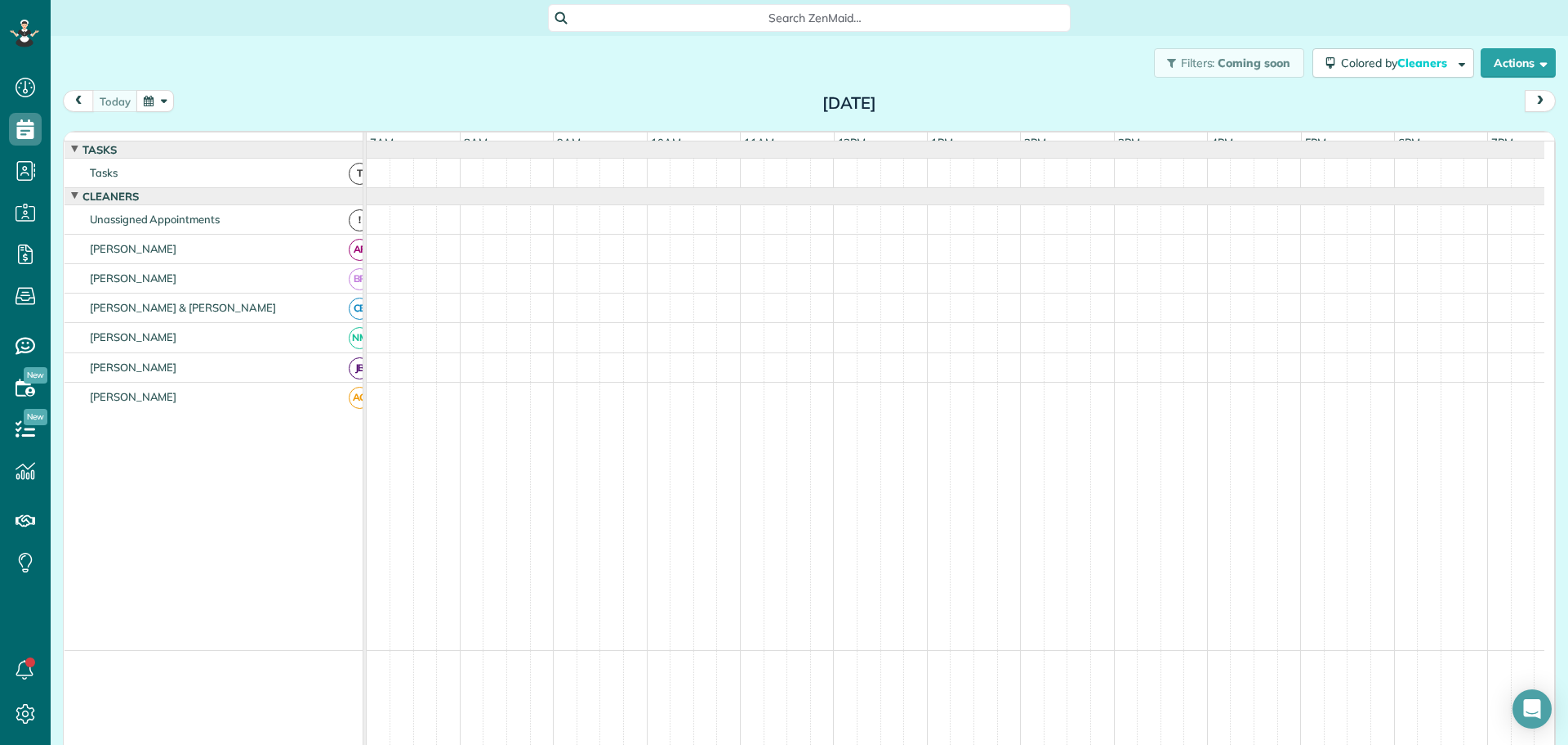
scroll to position [12, 0]
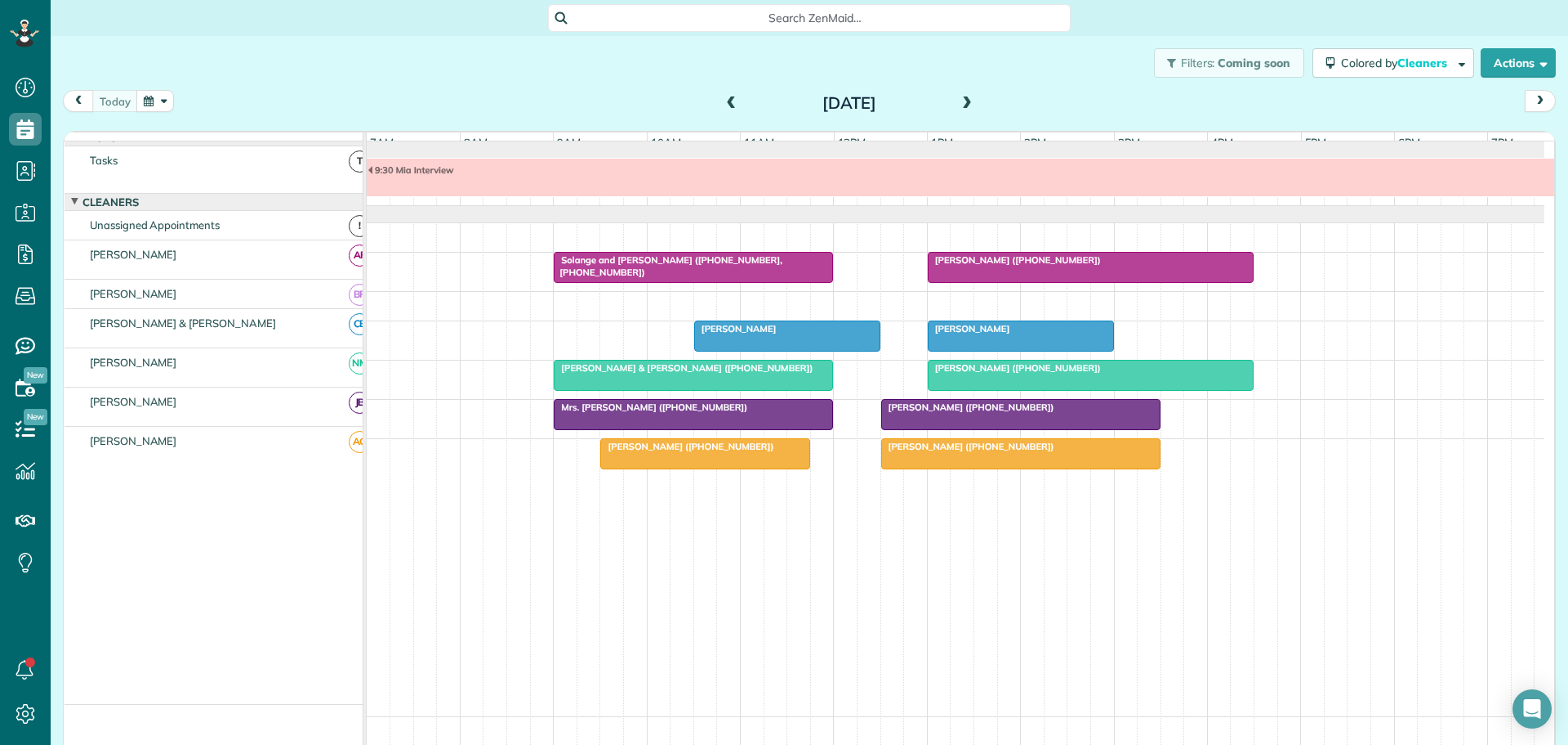
click at [964, 101] on span at bounding box center [967, 104] width 18 height 15
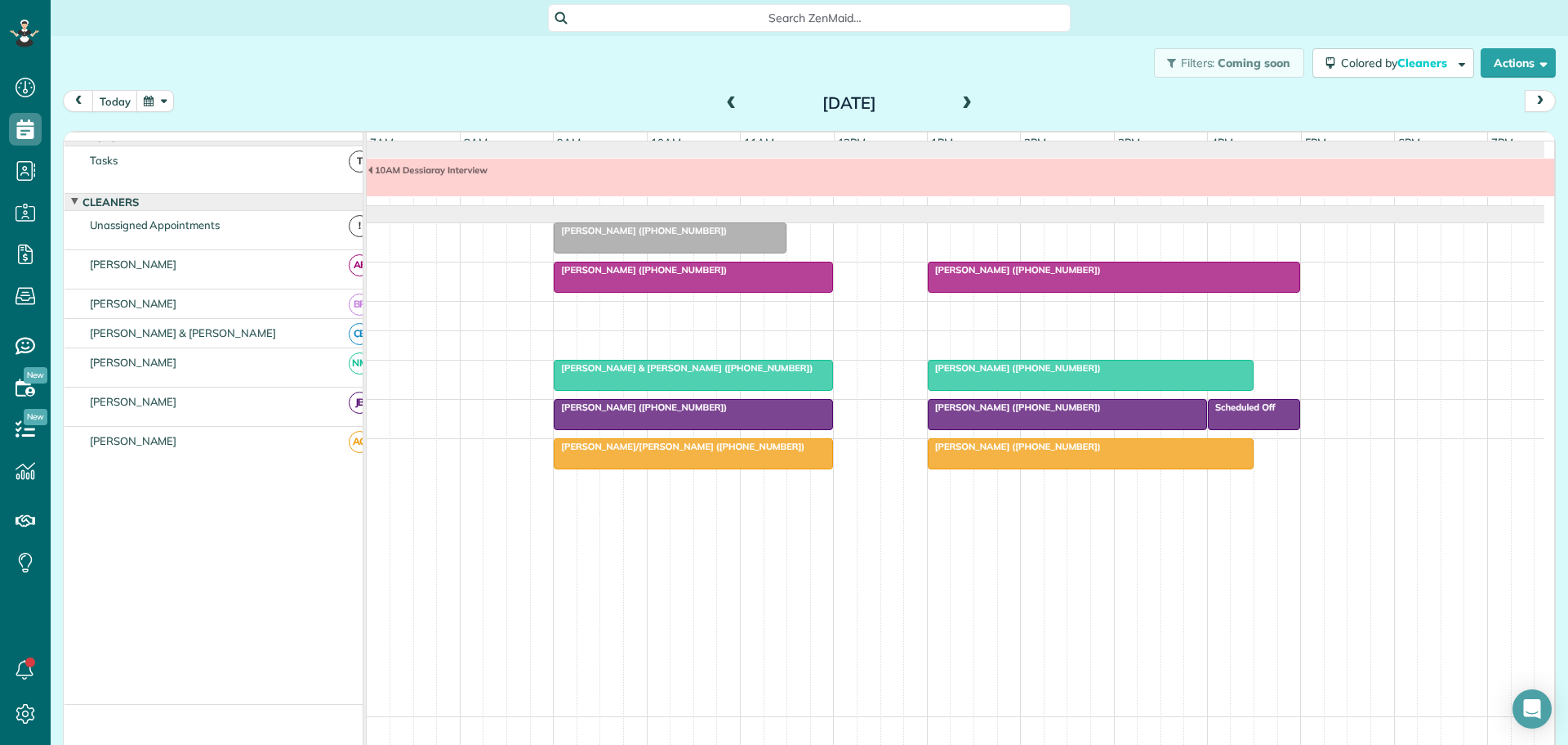
click at [961, 97] on span at bounding box center [967, 104] width 18 height 15
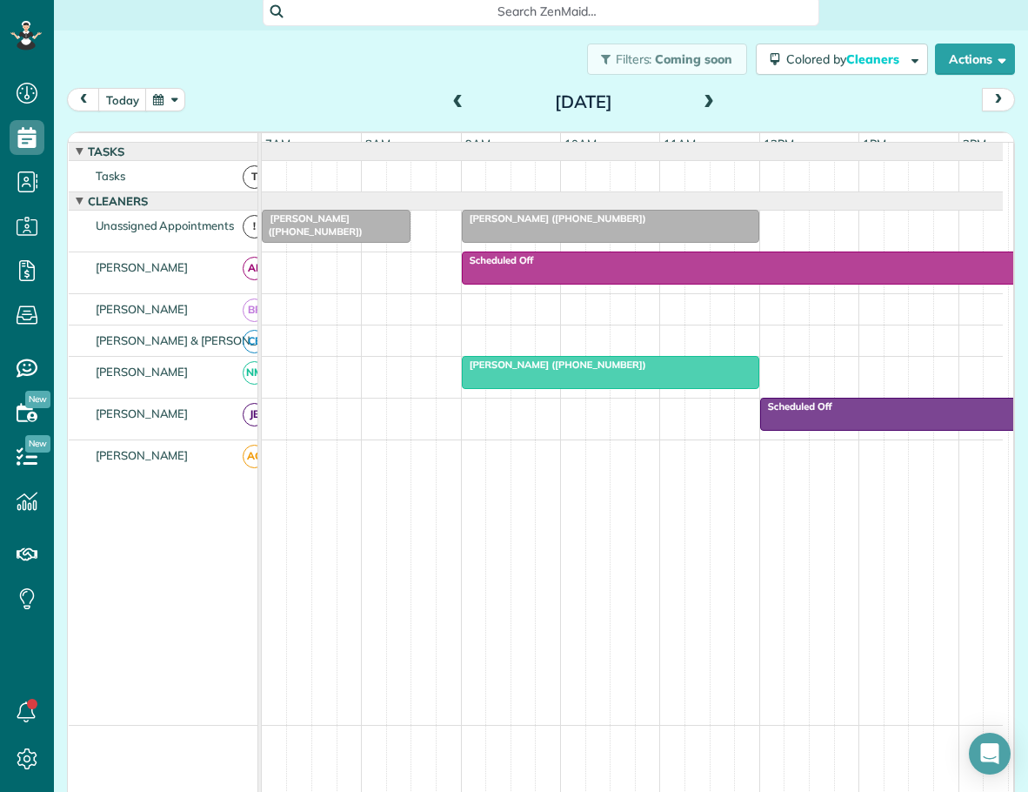
scroll to position [0, 0]
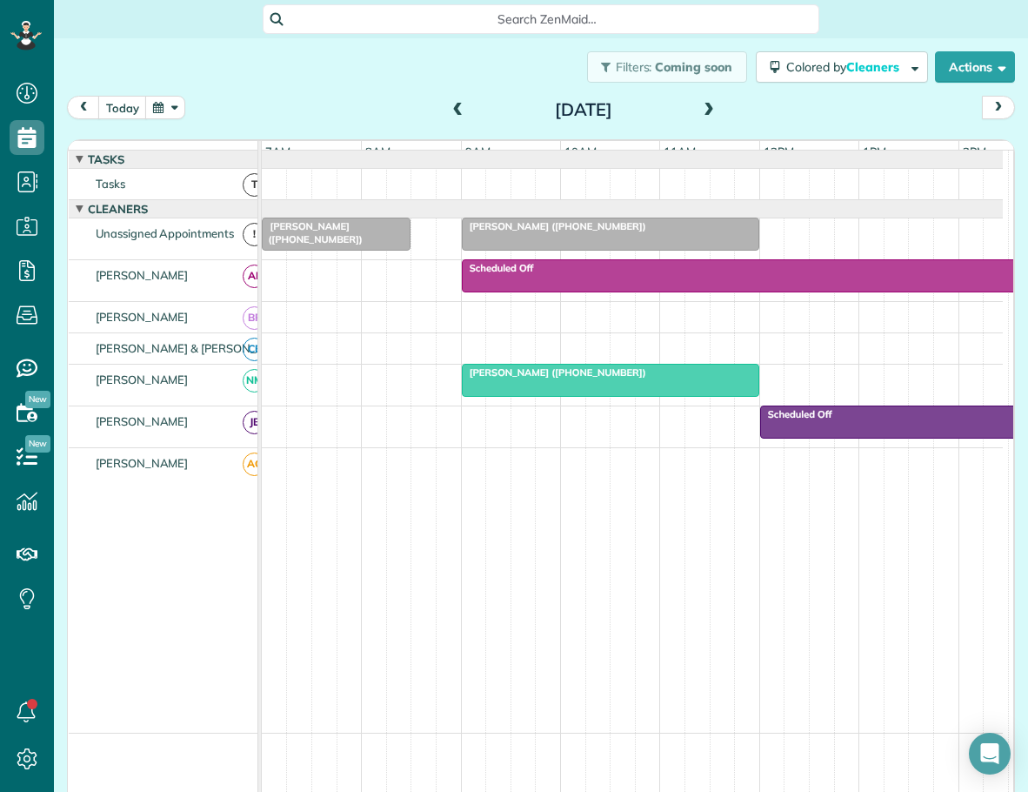
click at [536, 232] on span "Patty Patella (+18287198409)" at bounding box center [554, 226] width 186 height 12
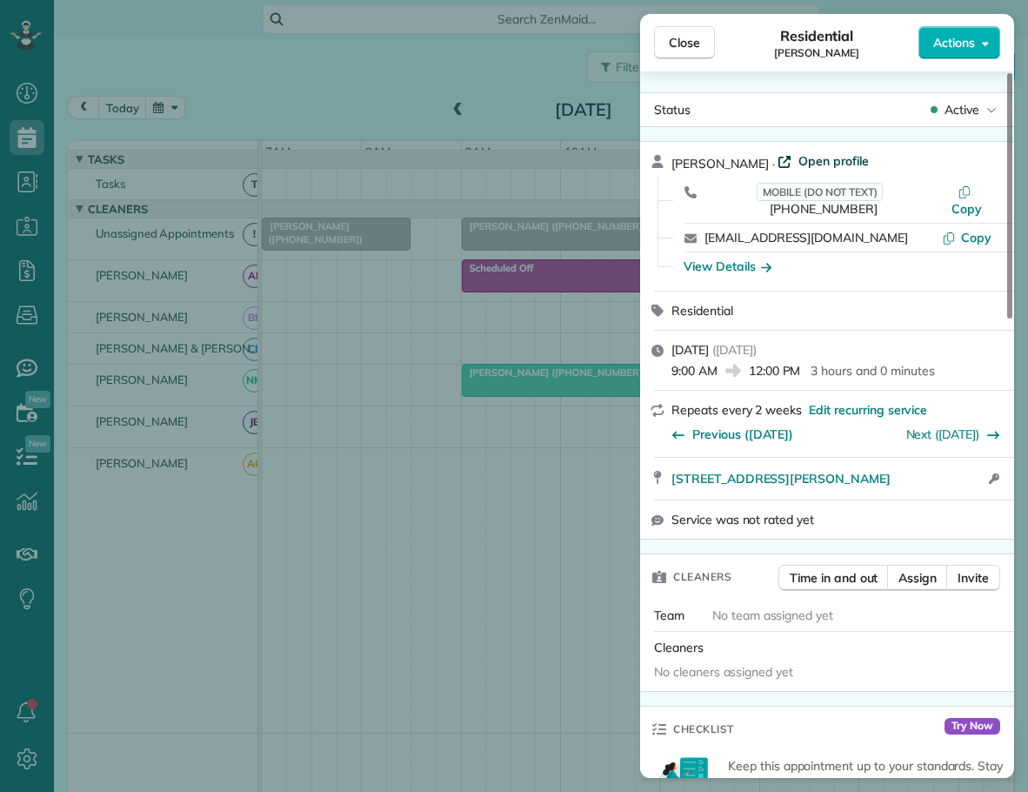
click at [799, 155] on span "Open profile" at bounding box center [834, 160] width 70 height 17
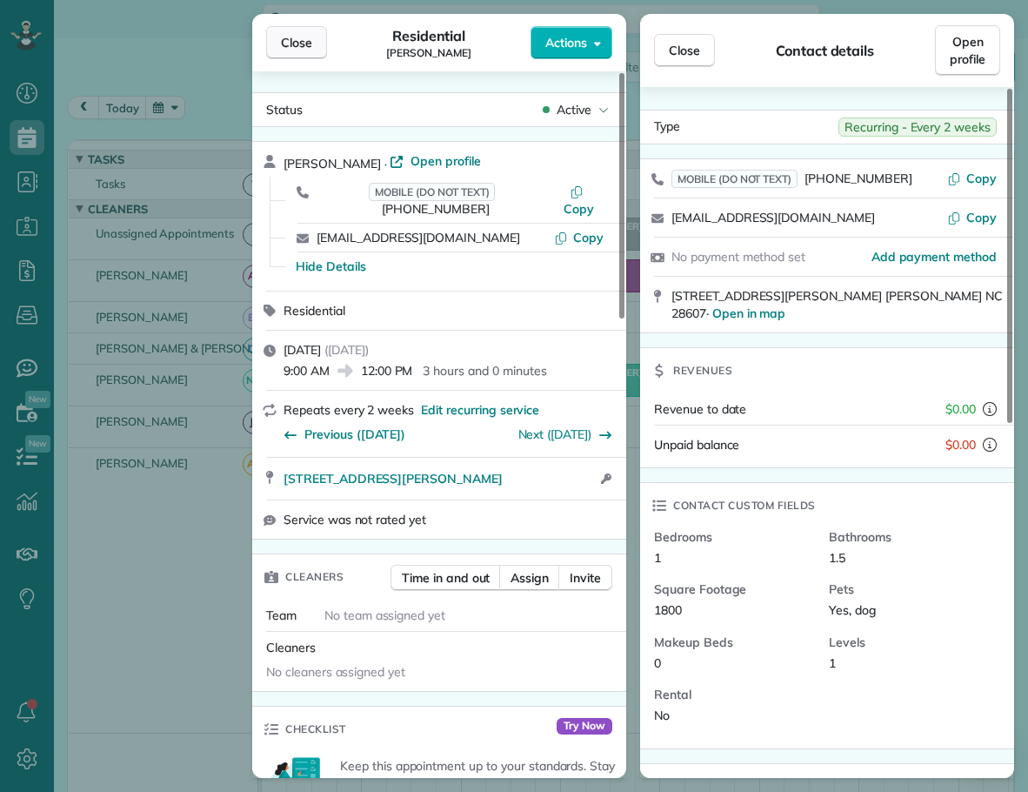
click at [294, 35] on span "Close" at bounding box center [296, 42] width 31 height 17
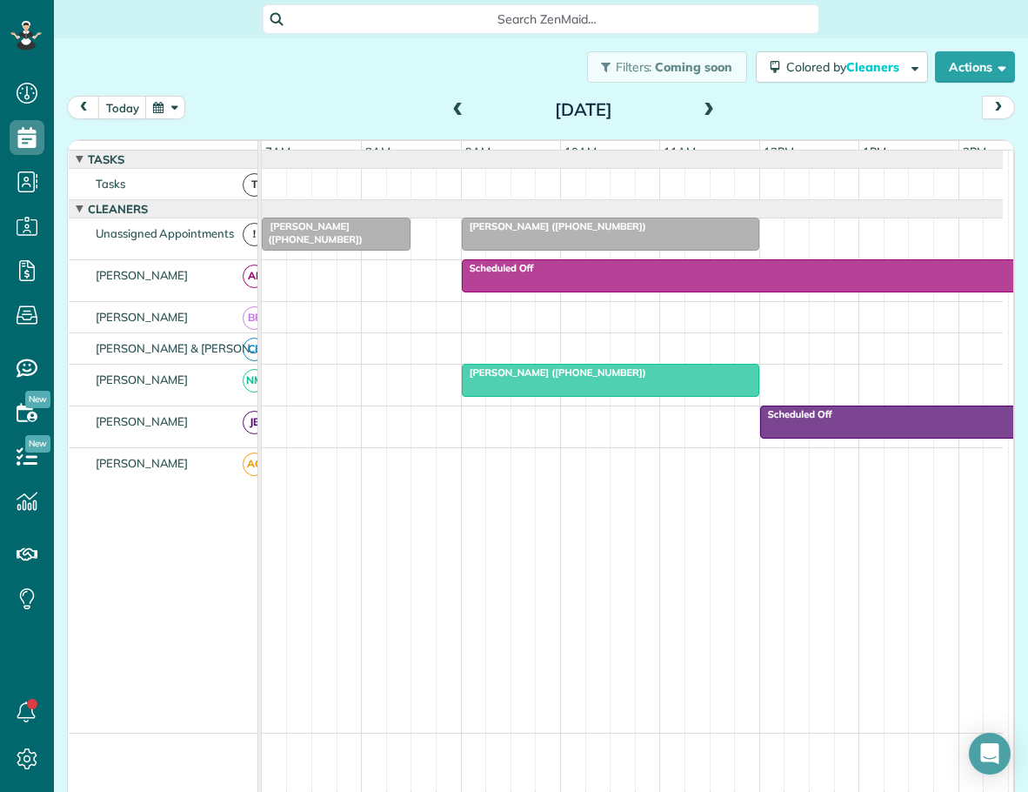
click at [701, 104] on span at bounding box center [708, 111] width 19 height 16
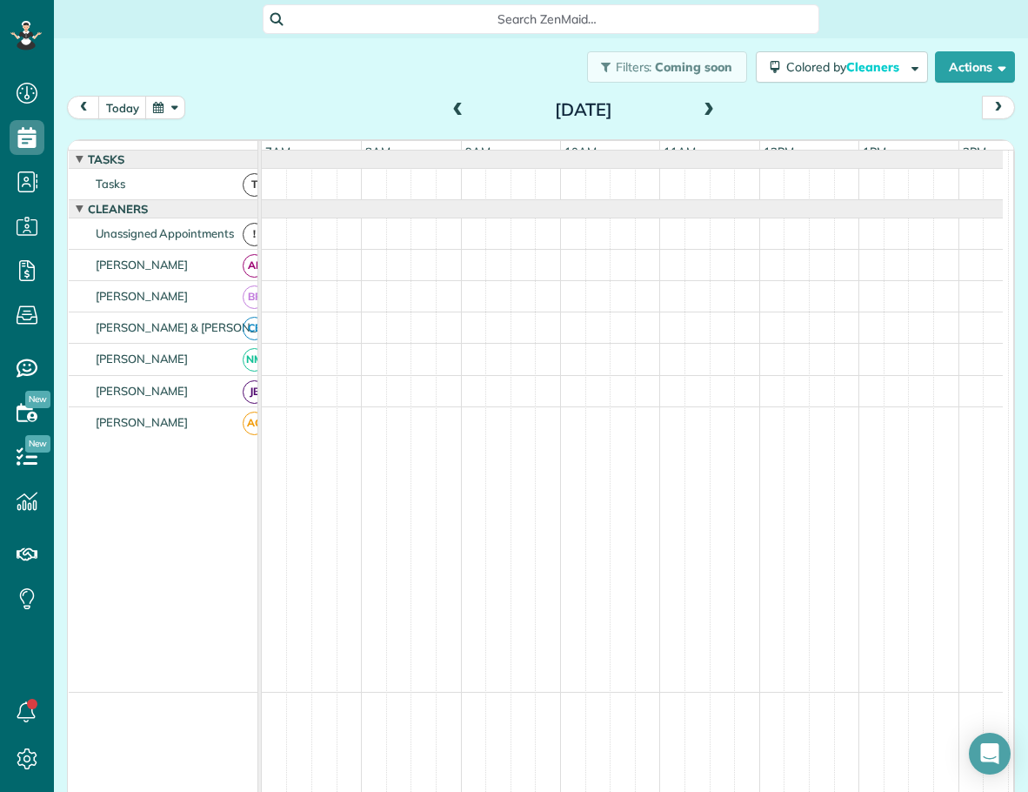
click at [701, 104] on span at bounding box center [708, 111] width 19 height 16
click at [456, 106] on span at bounding box center [458, 111] width 19 height 16
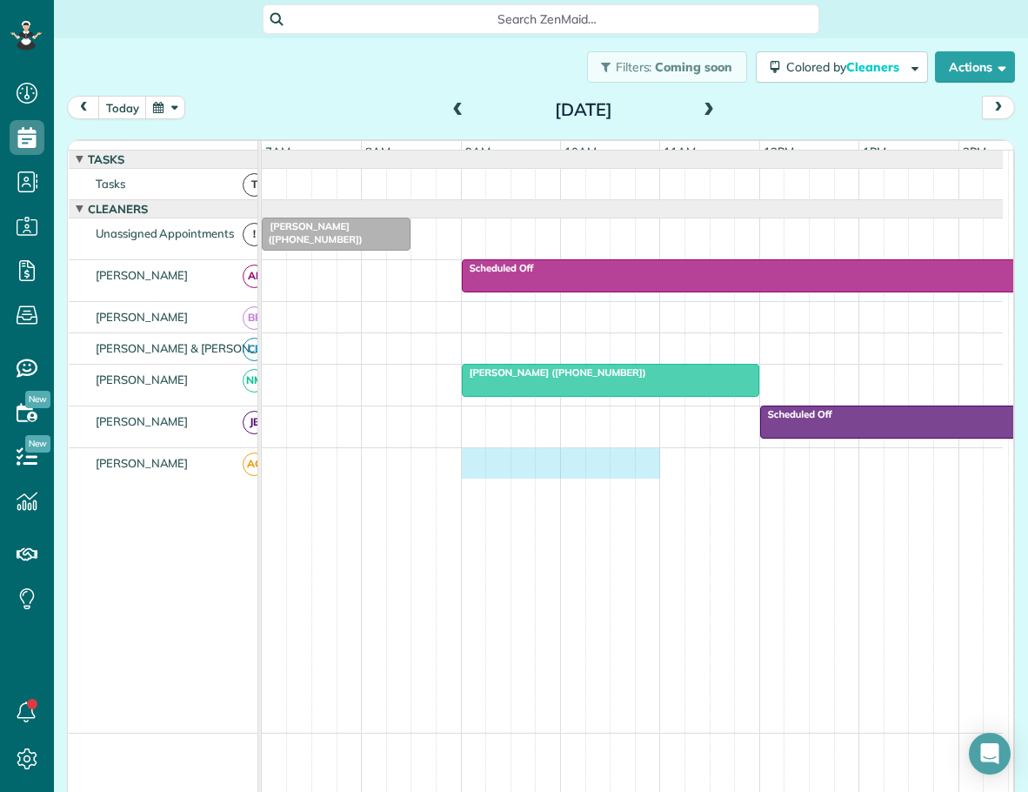
drag, startPoint x: 469, startPoint y: 472, endPoint x: 644, endPoint y: 495, distance: 176.4
click at [644, 495] on td at bounding box center [632, 590] width 741 height 285
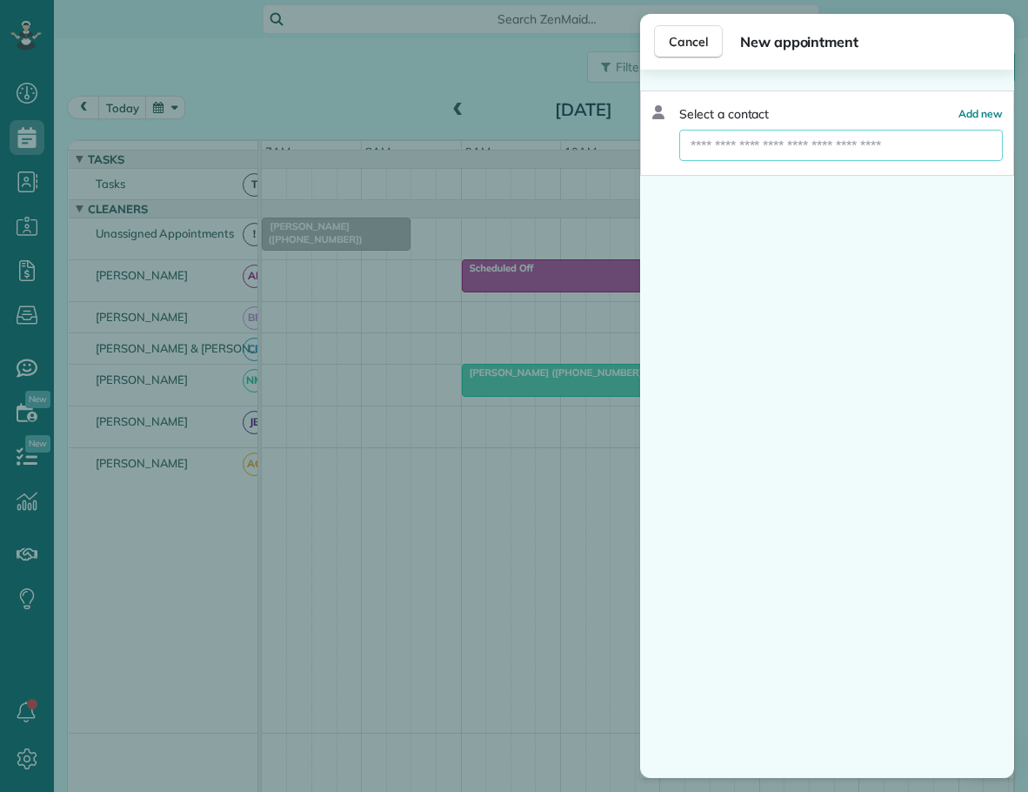
click at [754, 147] on input "text" at bounding box center [841, 145] width 324 height 31
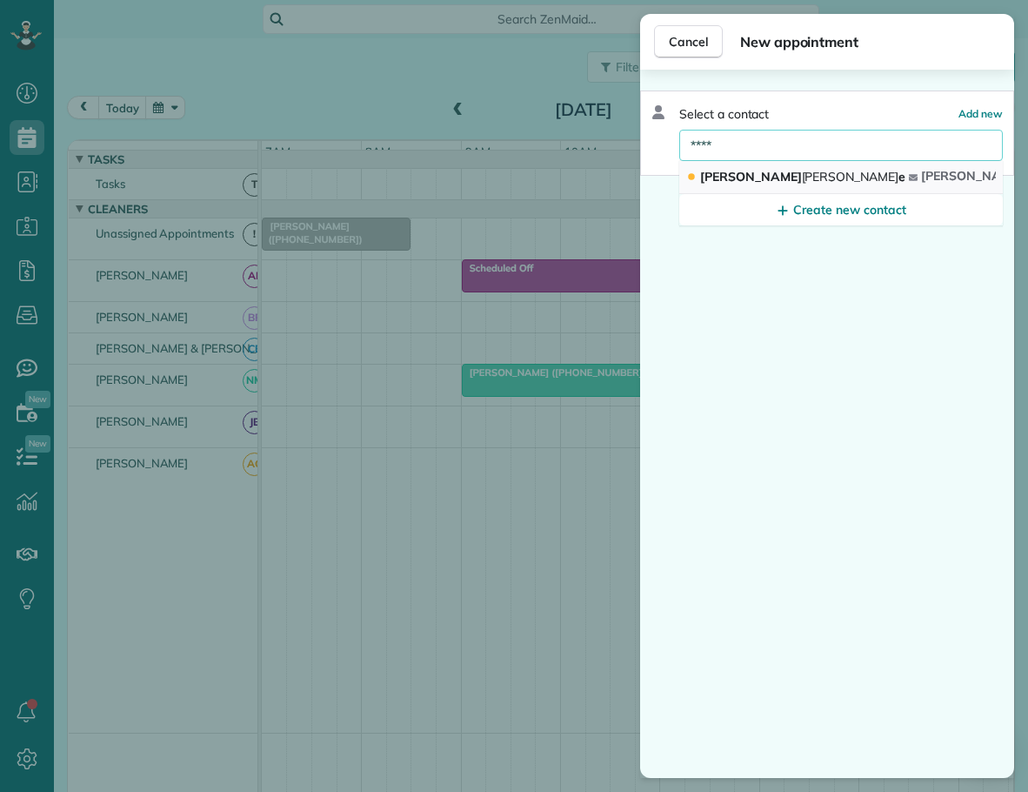
type input "****"
click at [723, 176] on span "David Spak e" at bounding box center [802, 177] width 205 height 16
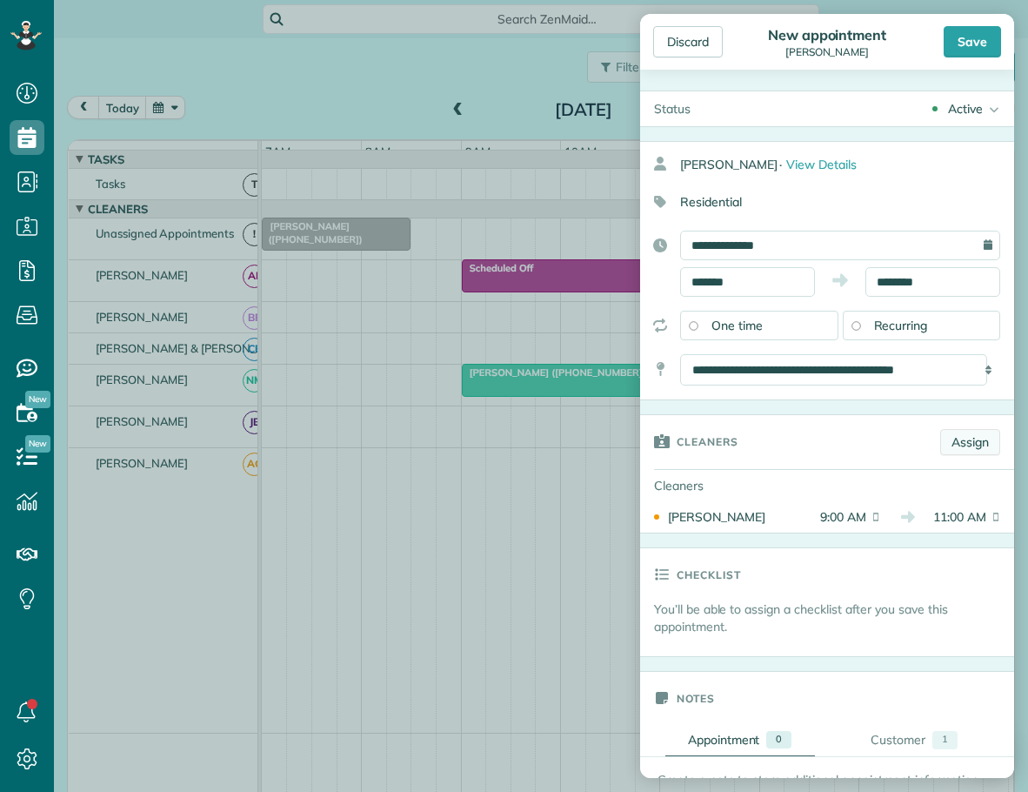
click at [947, 445] on link "Assign" at bounding box center [970, 442] width 60 height 26
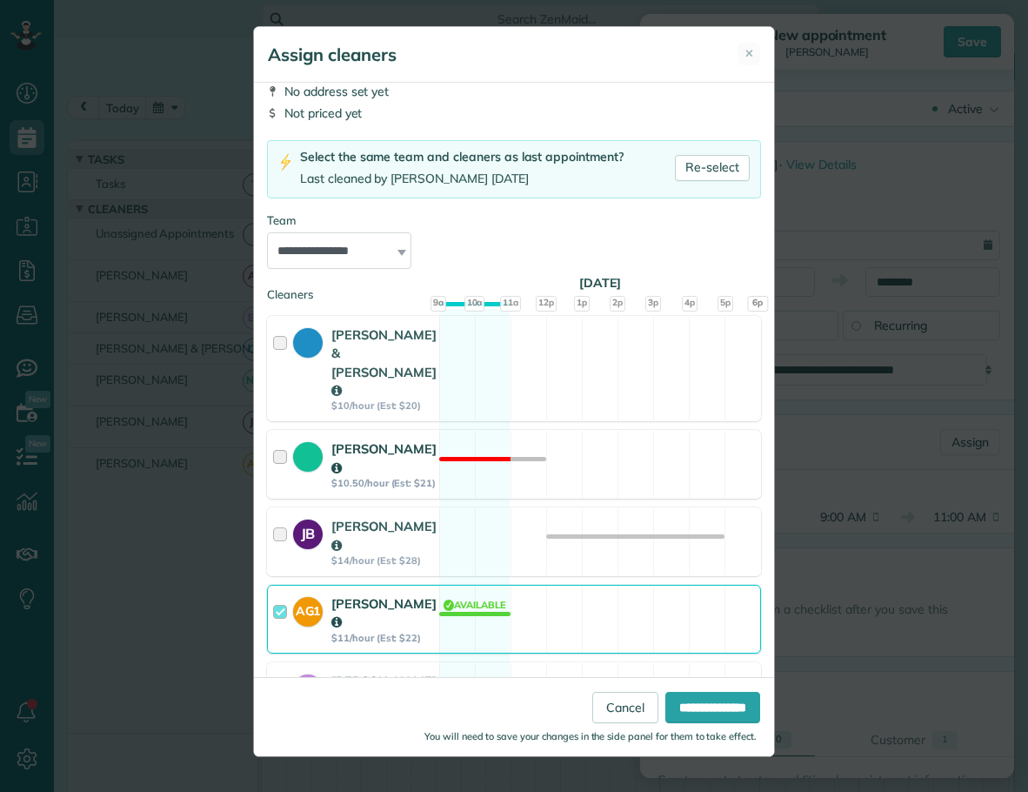
scroll to position [119, 0]
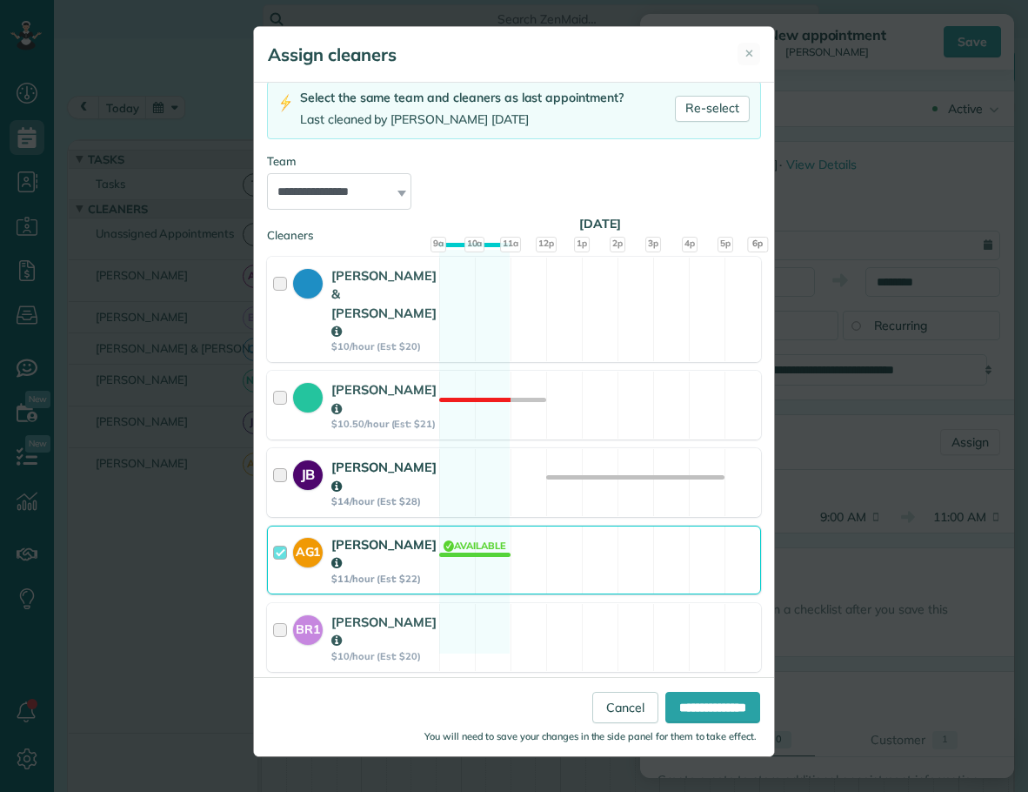
click at [279, 458] on div at bounding box center [283, 483] width 20 height 50
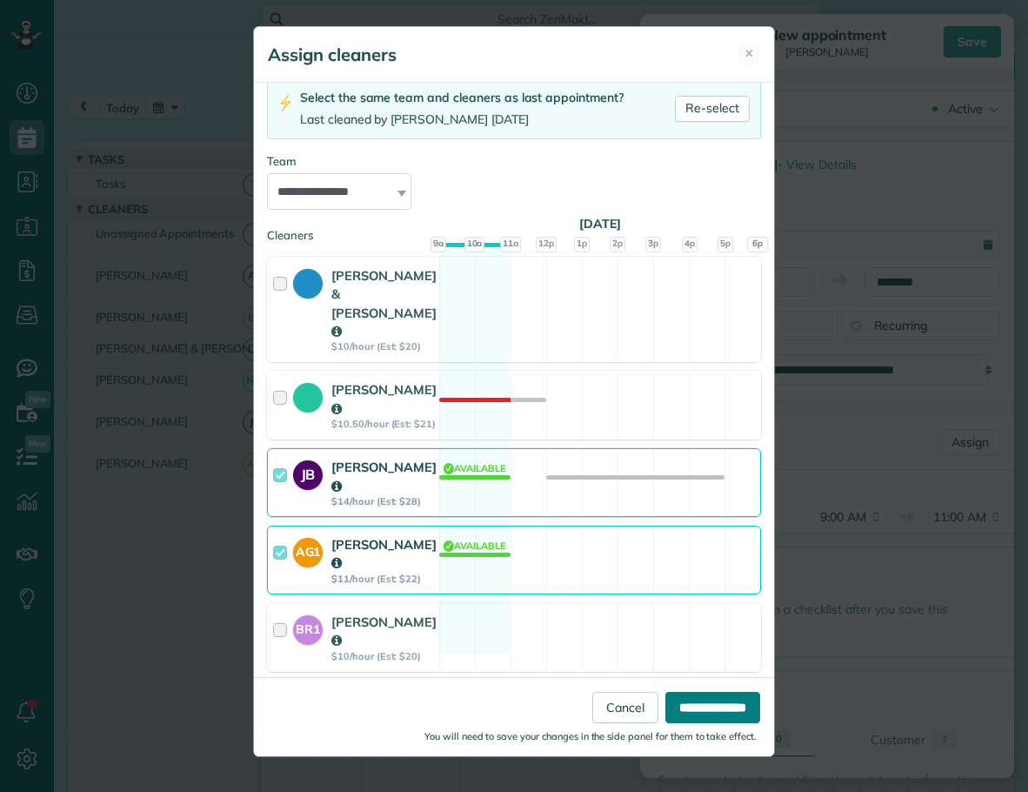
click at [697, 705] on input "**********" at bounding box center [713, 707] width 95 height 31
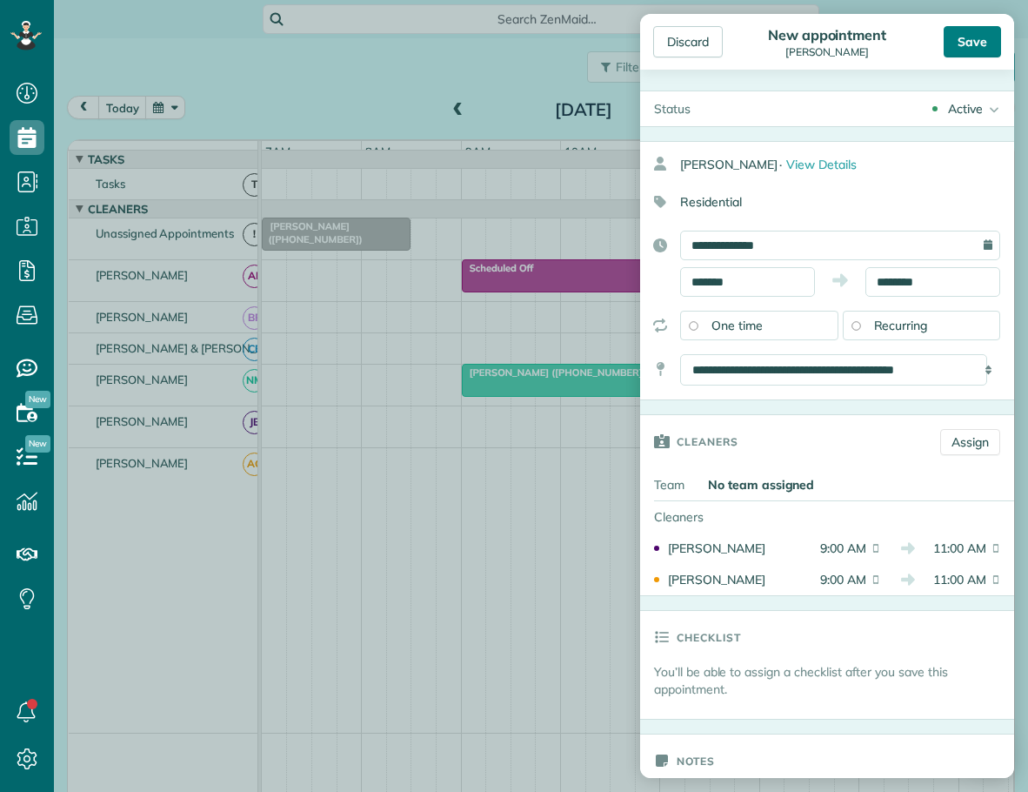
click at [966, 43] on div "Save" at bounding box center [972, 41] width 57 height 31
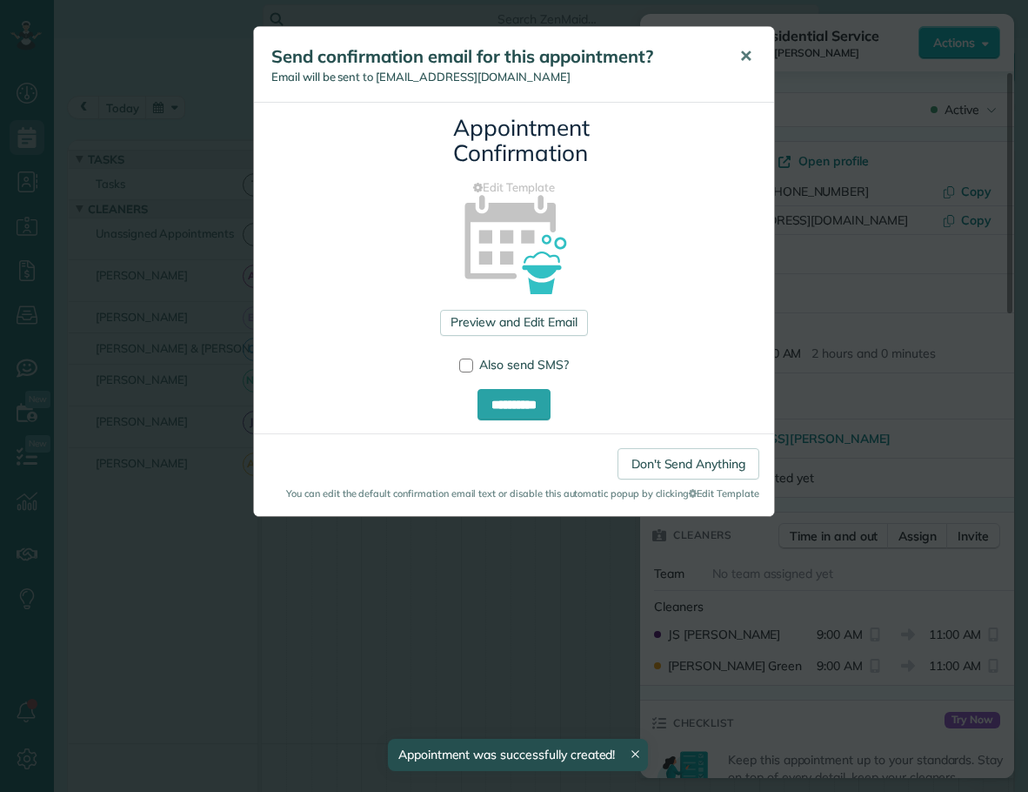
click at [743, 51] on span "✕" at bounding box center [746, 56] width 13 height 20
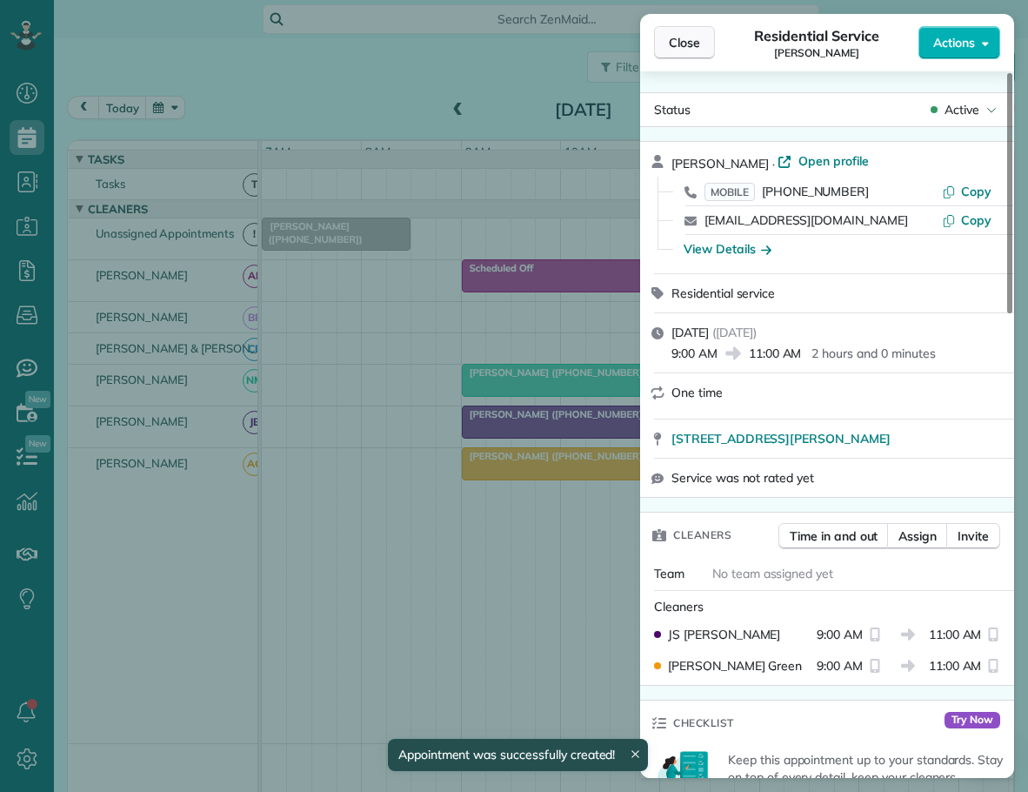
click at [679, 44] on span "Close" at bounding box center [684, 42] width 31 height 17
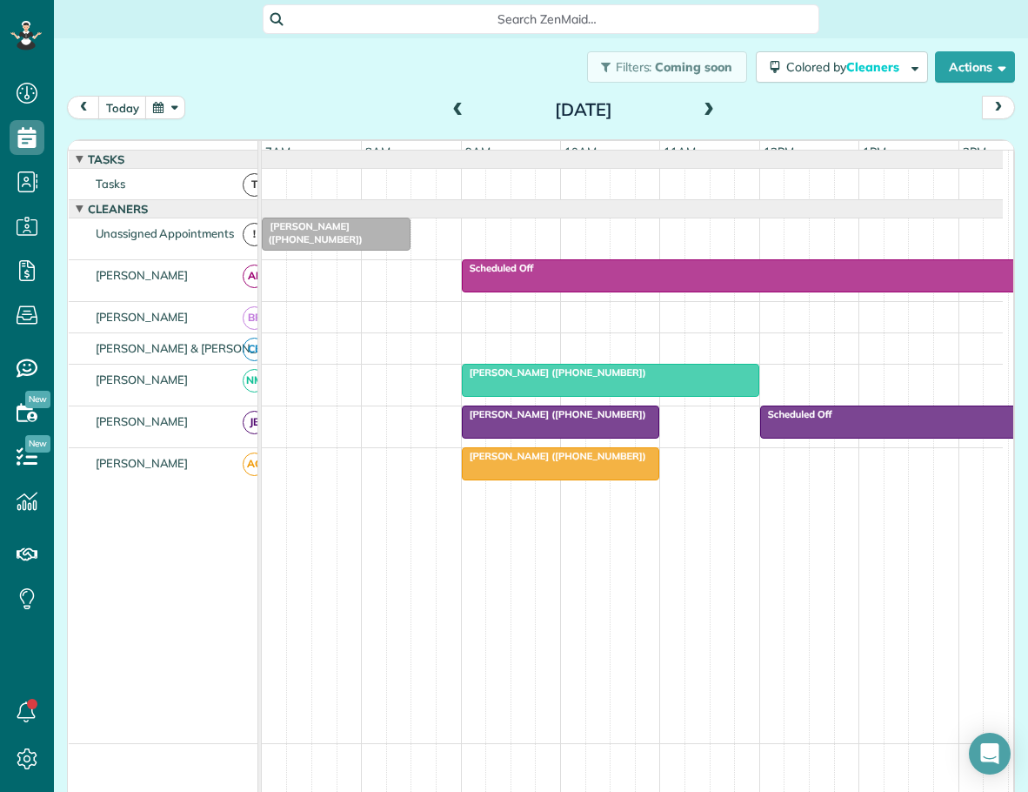
click at [452, 108] on span at bounding box center [458, 111] width 19 height 16
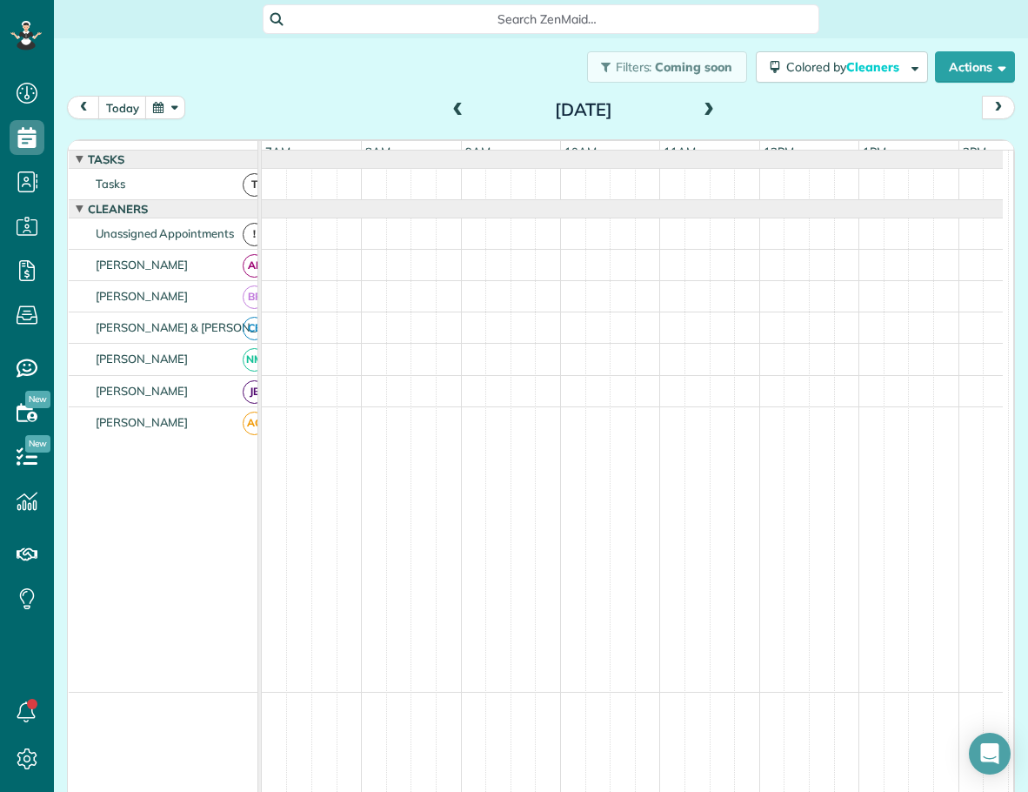
scroll to position [13, 0]
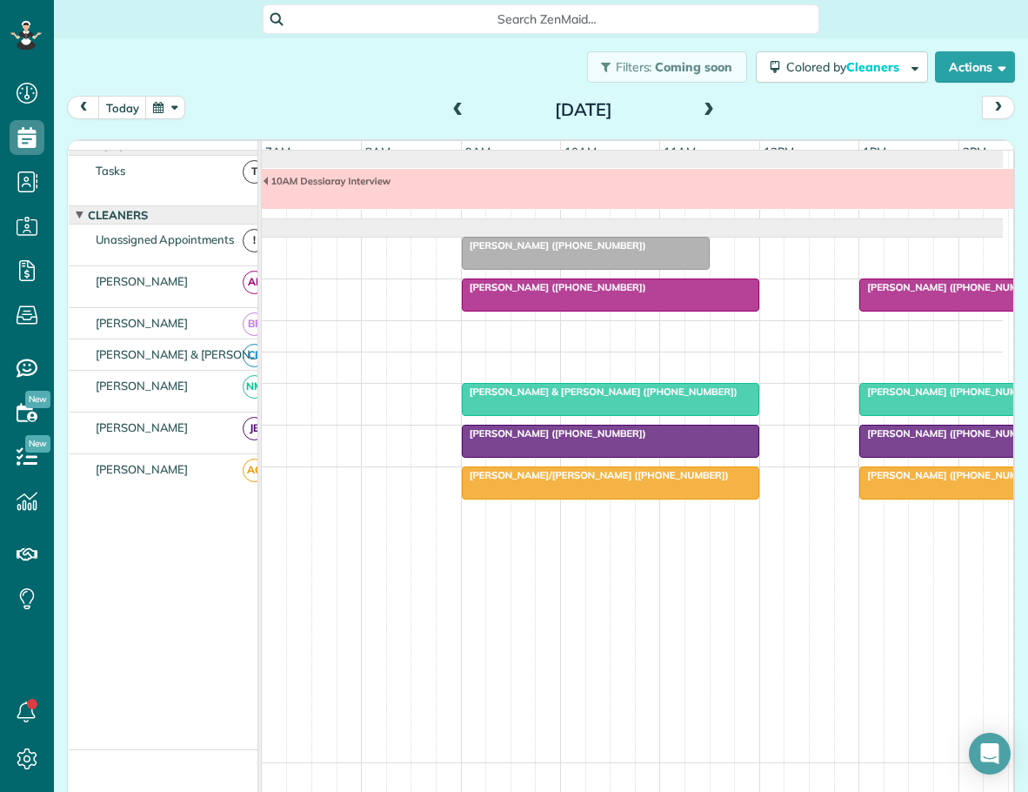
click at [453, 105] on span at bounding box center [458, 111] width 19 height 16
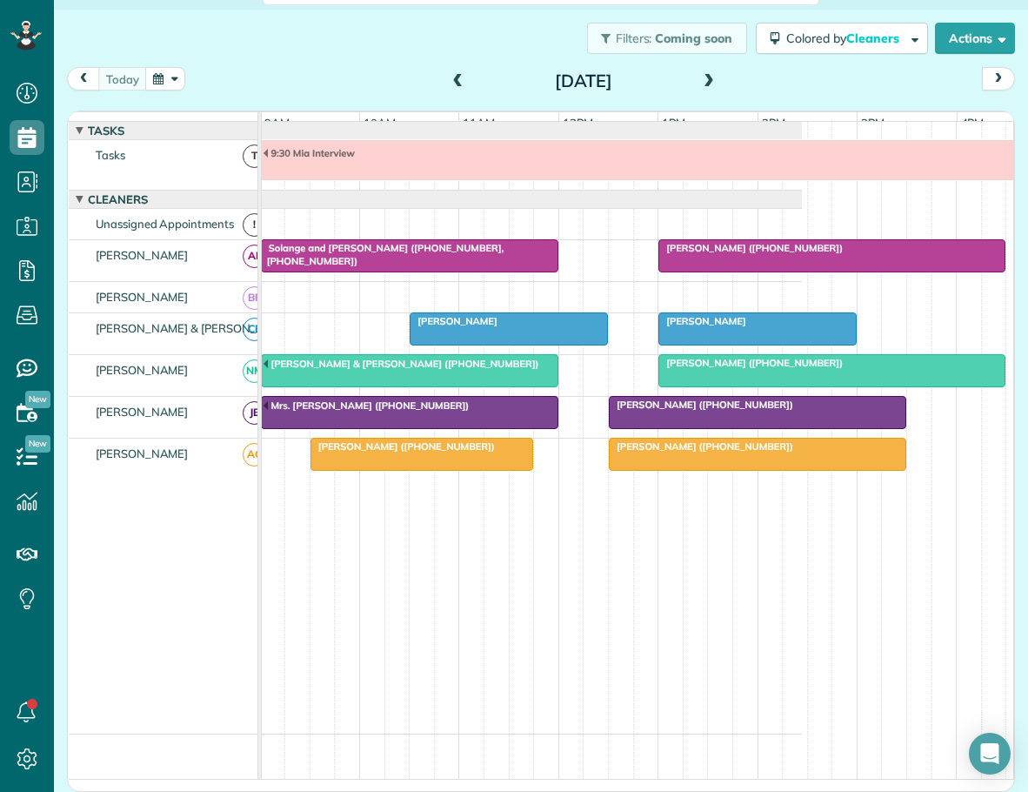
scroll to position [0, 234]
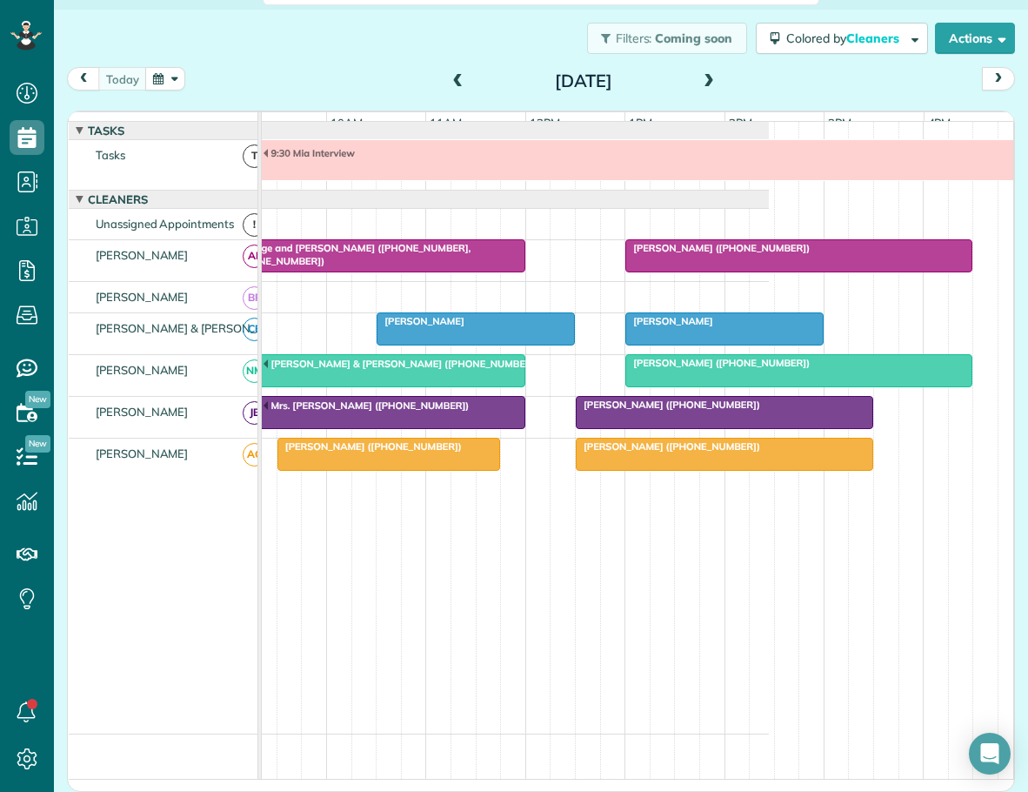
click at [689, 411] on span "[PERSON_NAME] ([PHONE_NUMBER])" at bounding box center [668, 404] width 186 height 12
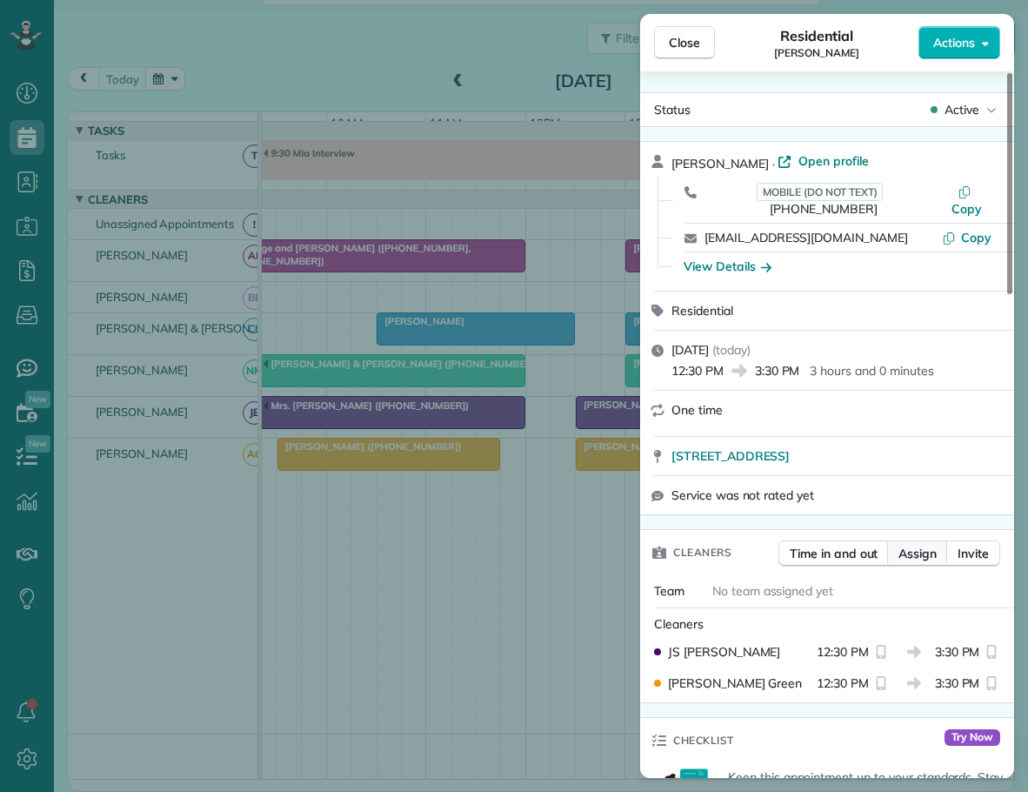
click at [914, 545] on span "Assign" at bounding box center [918, 553] width 38 height 17
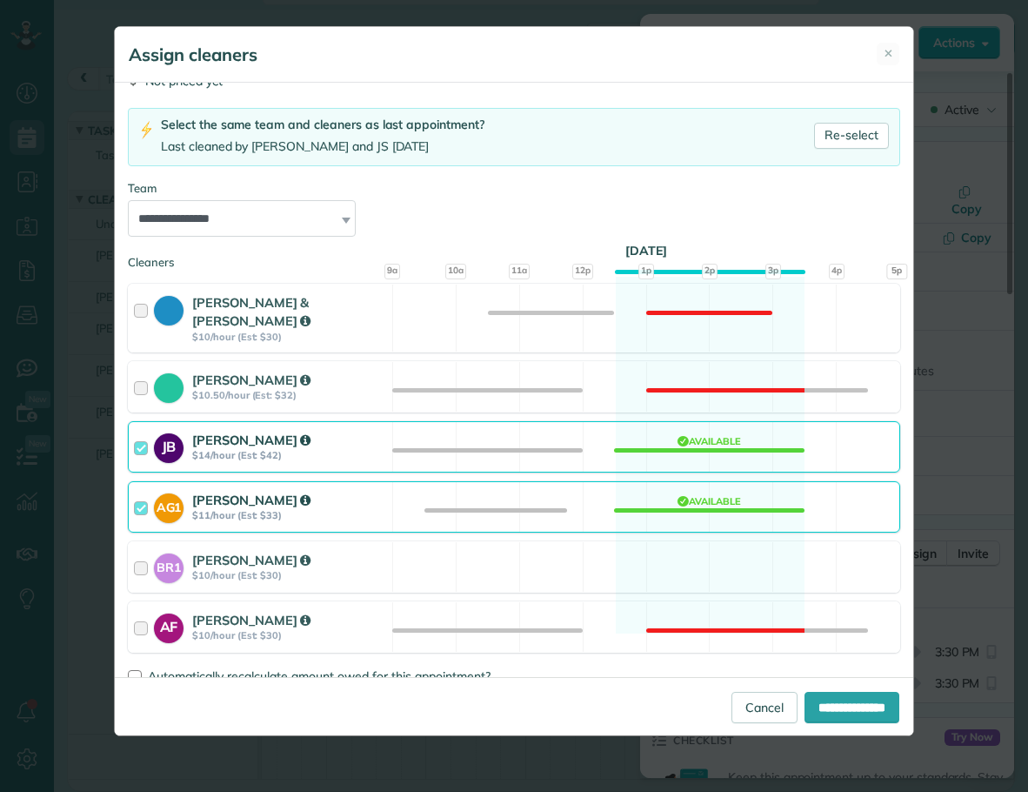
scroll to position [93, 0]
click at [144, 430] on div at bounding box center [144, 446] width 20 height 32
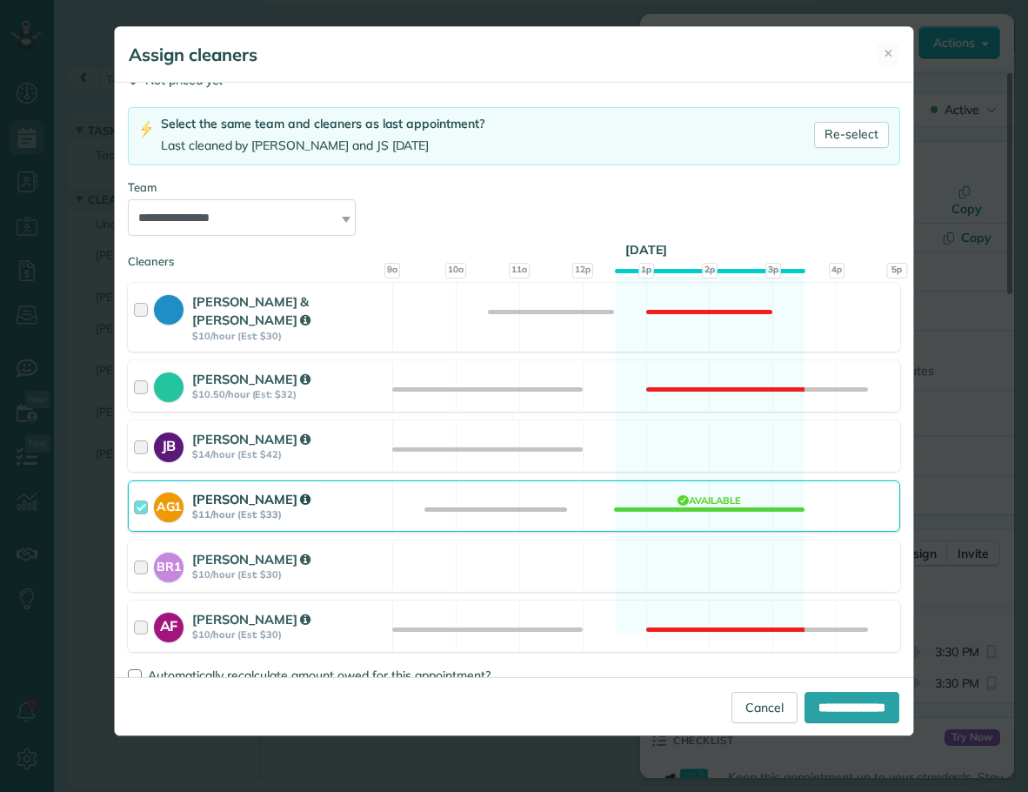
click at [147, 490] on div at bounding box center [144, 506] width 20 height 32
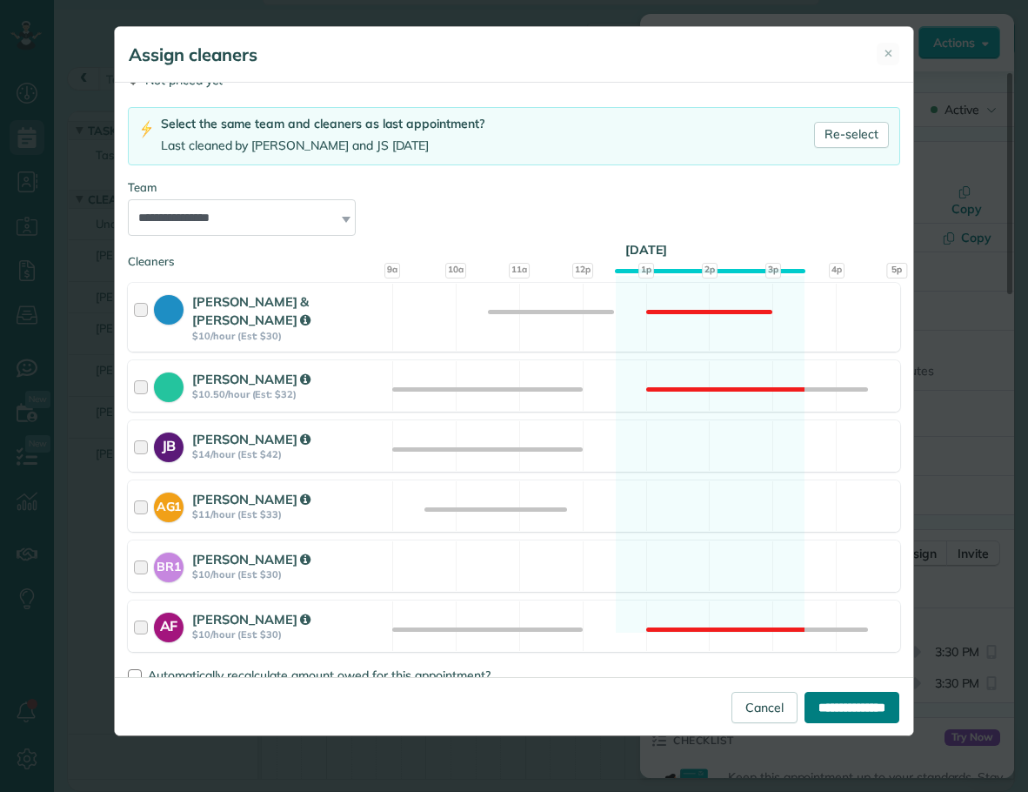
click at [860, 708] on input "**********" at bounding box center [852, 707] width 95 height 31
type input "**********"
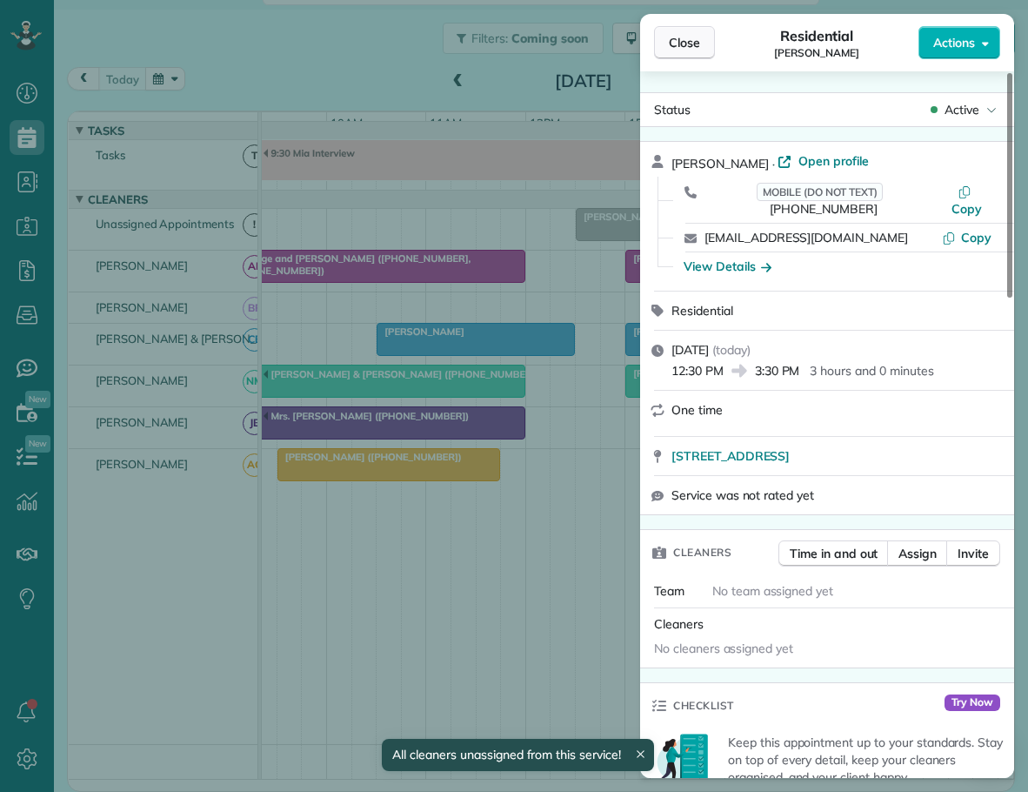
click at [682, 50] on span "Close" at bounding box center [684, 42] width 31 height 17
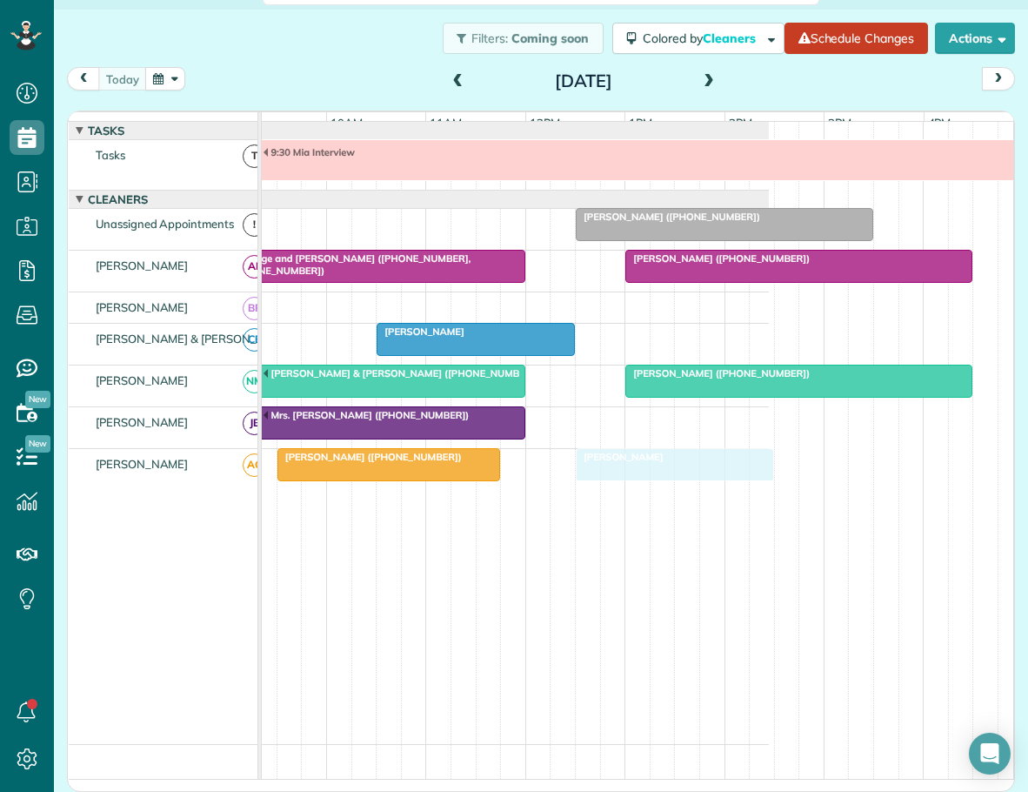
drag, startPoint x: 680, startPoint y: 342, endPoint x: 640, endPoint y: 457, distance: 121.6
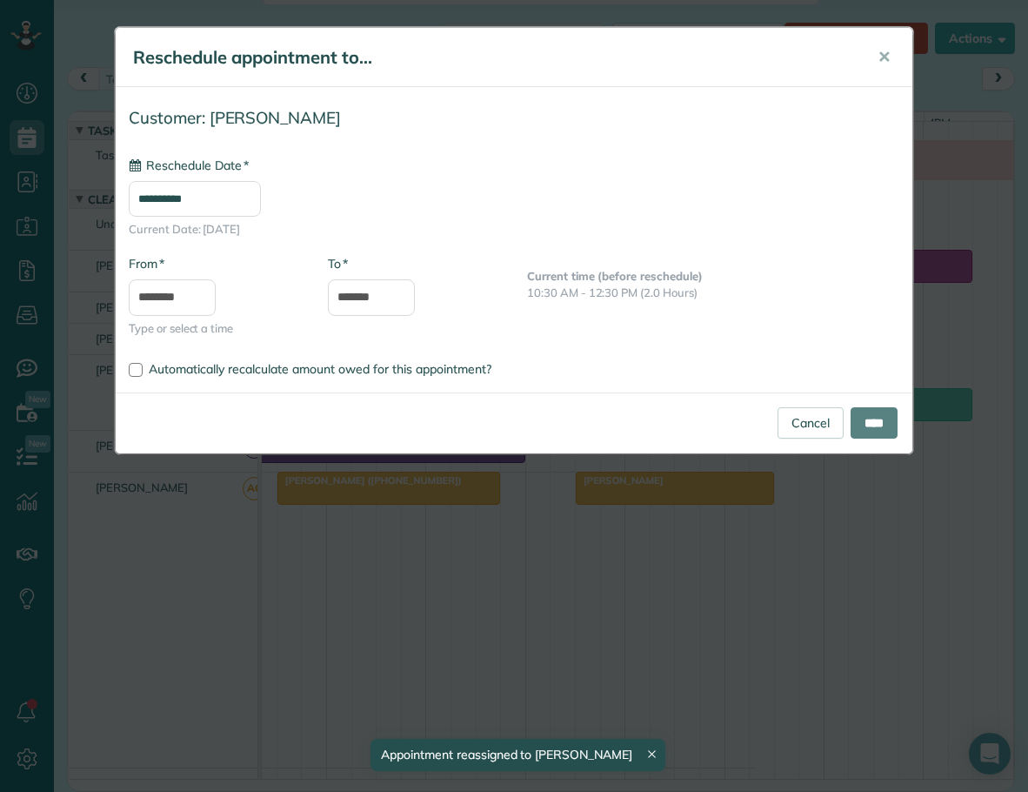
drag, startPoint x: 483, startPoint y: 345, endPoint x: 653, endPoint y: 426, distance: 188.7
type input "**********"
click at [796, 425] on link "Cancel" at bounding box center [811, 422] width 66 height 31
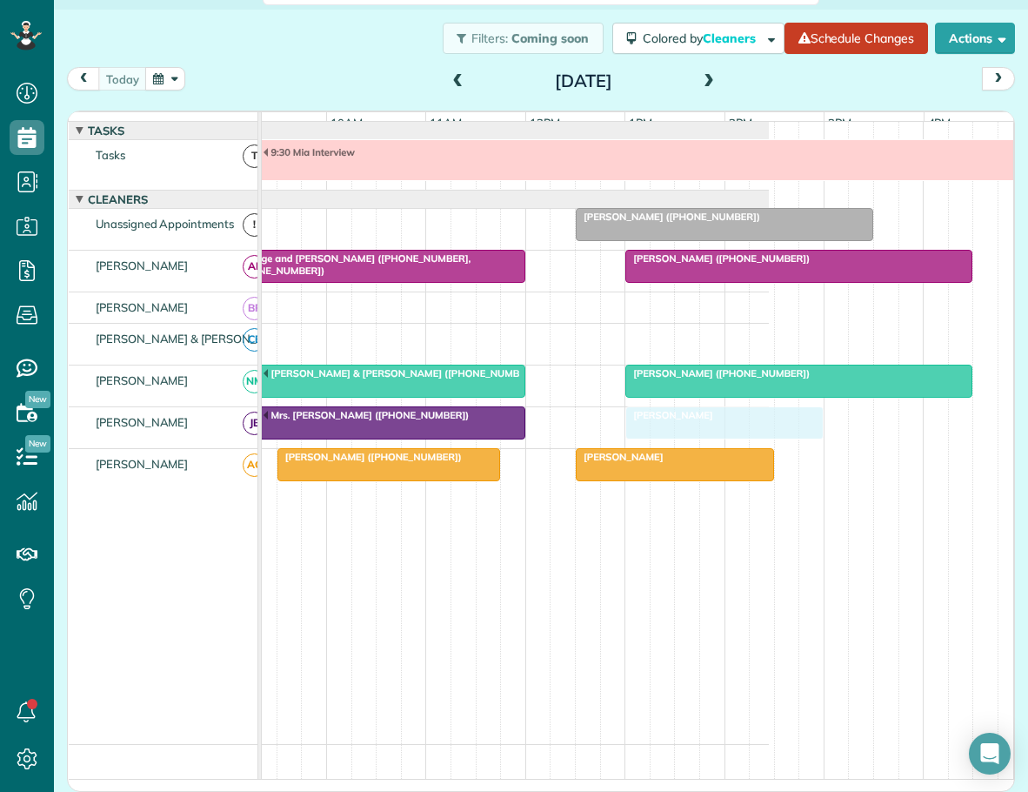
drag, startPoint x: 465, startPoint y: 338, endPoint x: 653, endPoint y: 423, distance: 205.2
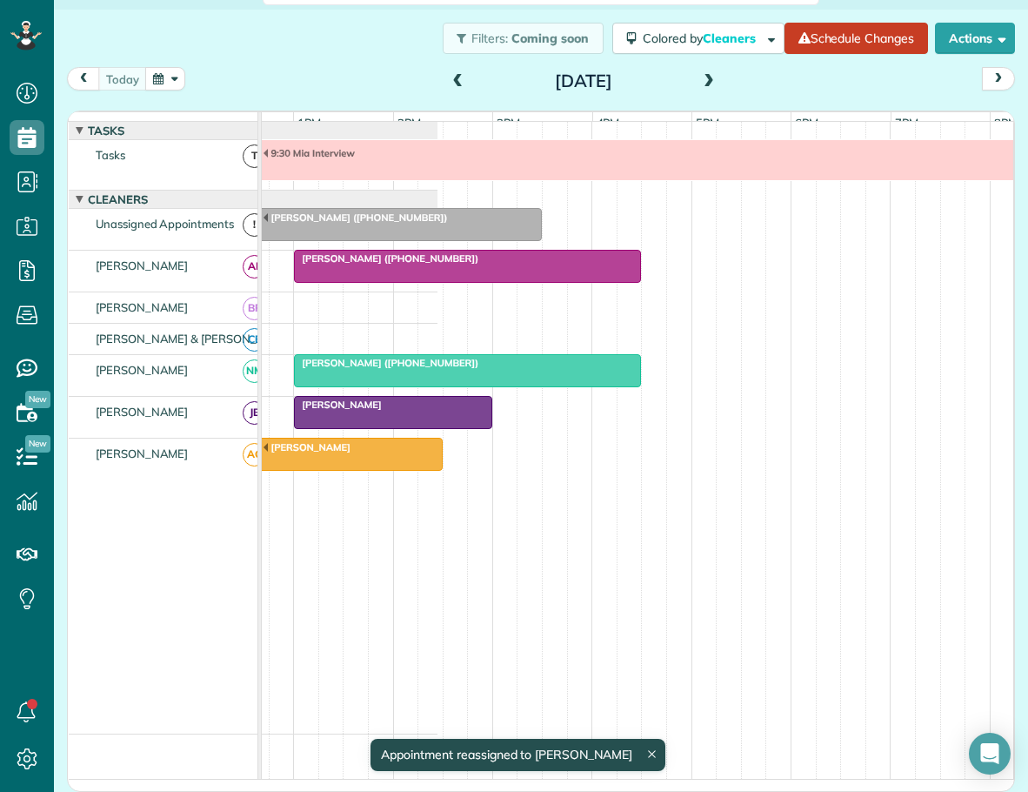
scroll to position [0, 576]
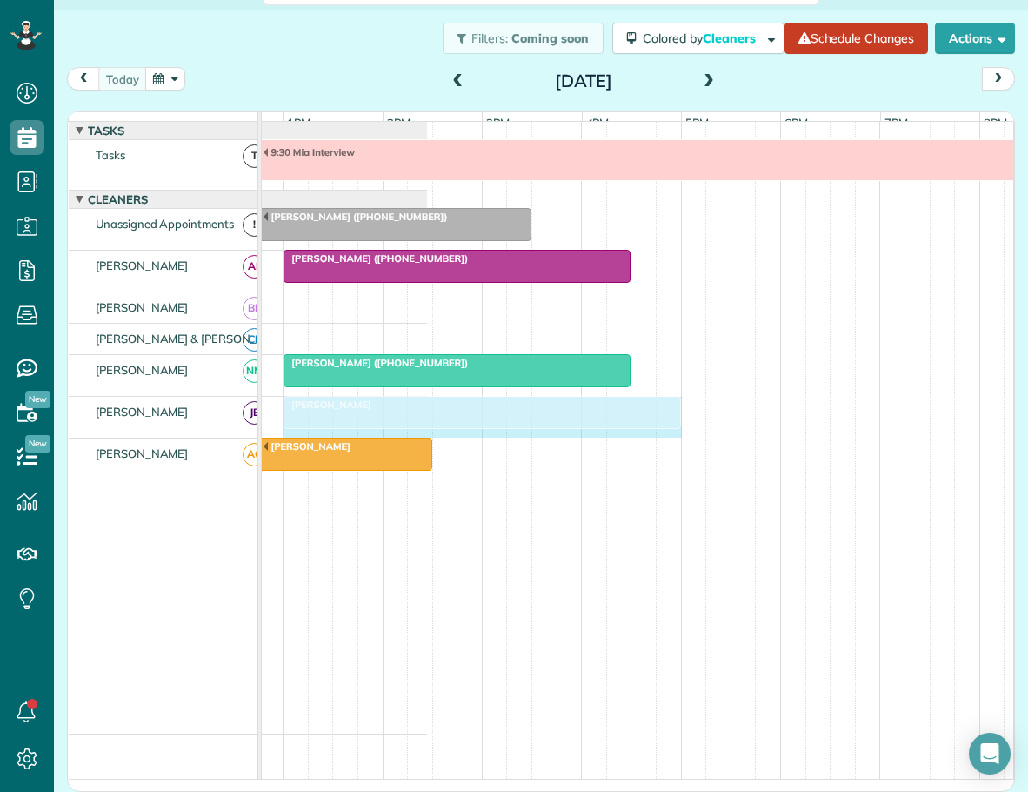
drag, startPoint x: 475, startPoint y: 429, endPoint x: 657, endPoint y: 432, distance: 181.9
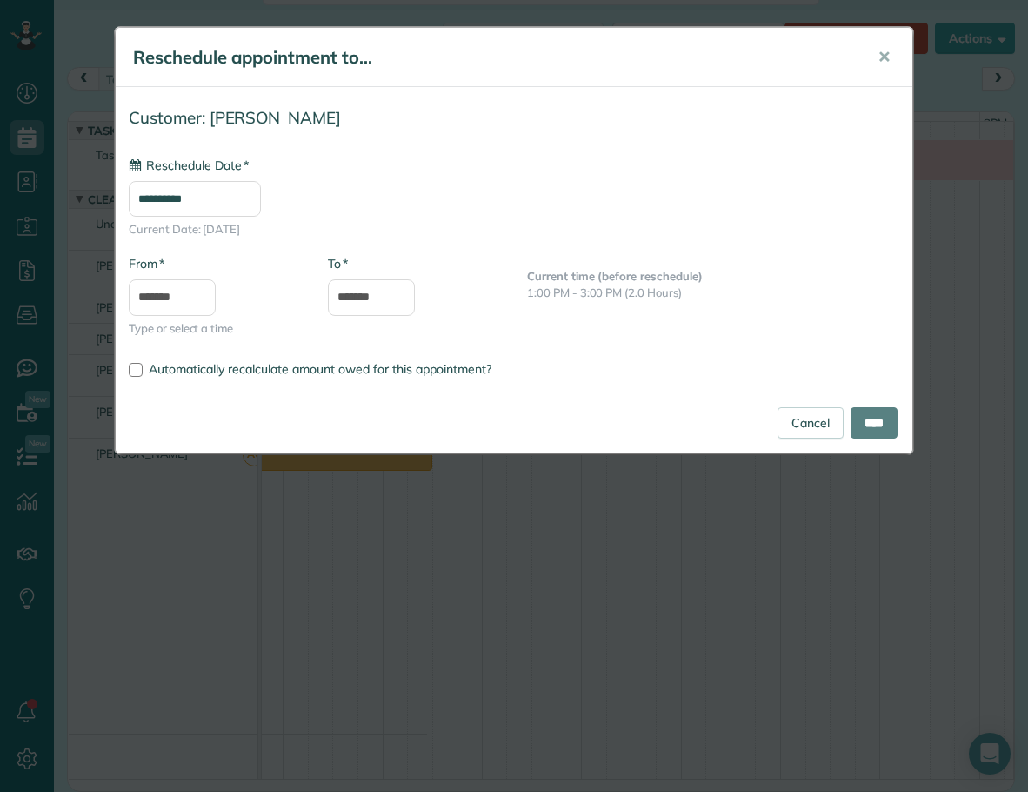
type input "**********"
click at [873, 425] on input "****" at bounding box center [874, 422] width 47 height 31
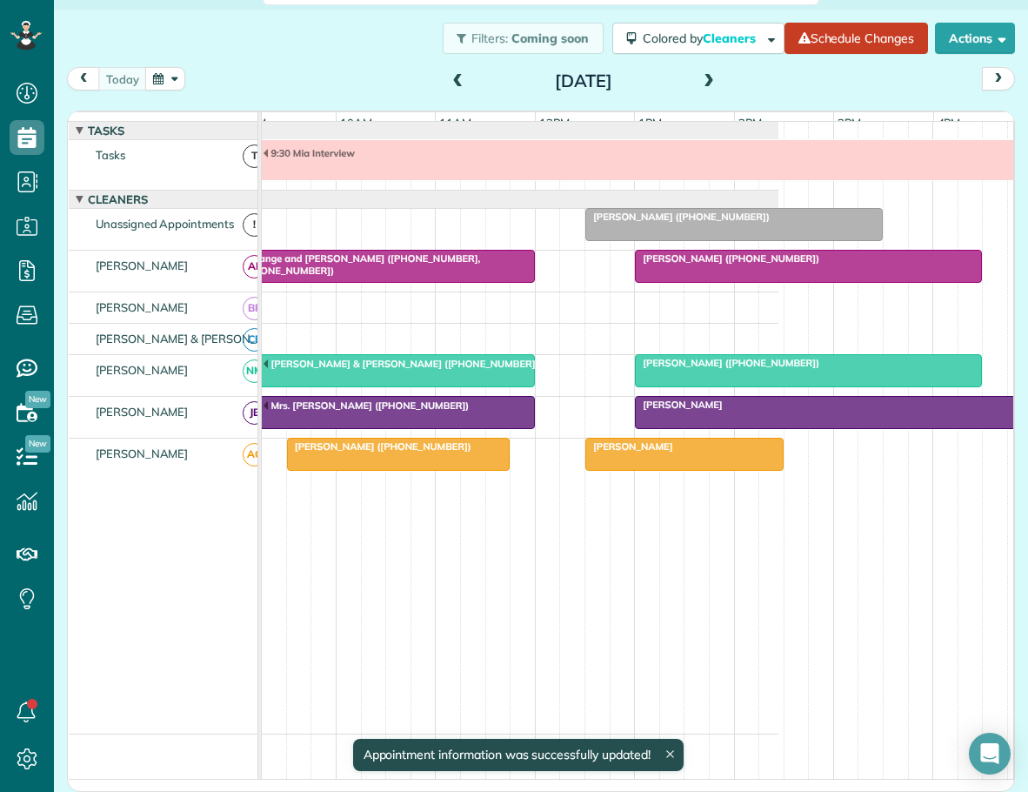
scroll to position [0, 221]
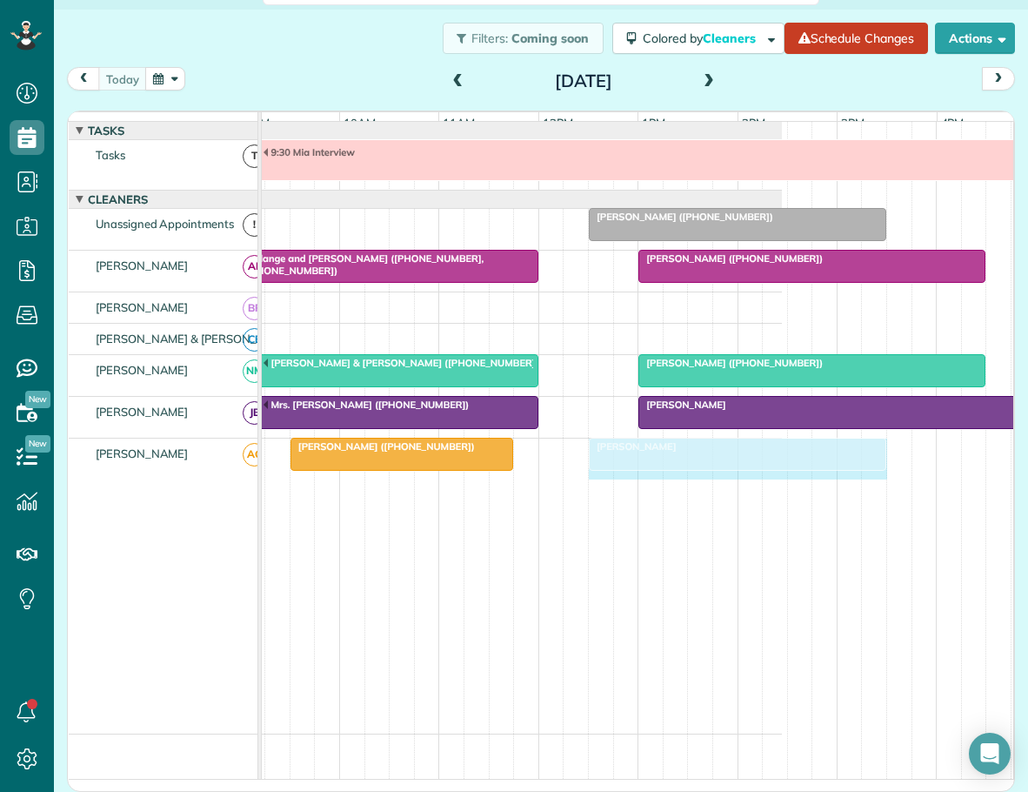
drag, startPoint x: 780, startPoint y: 463, endPoint x: 884, endPoint y: 473, distance: 104.1
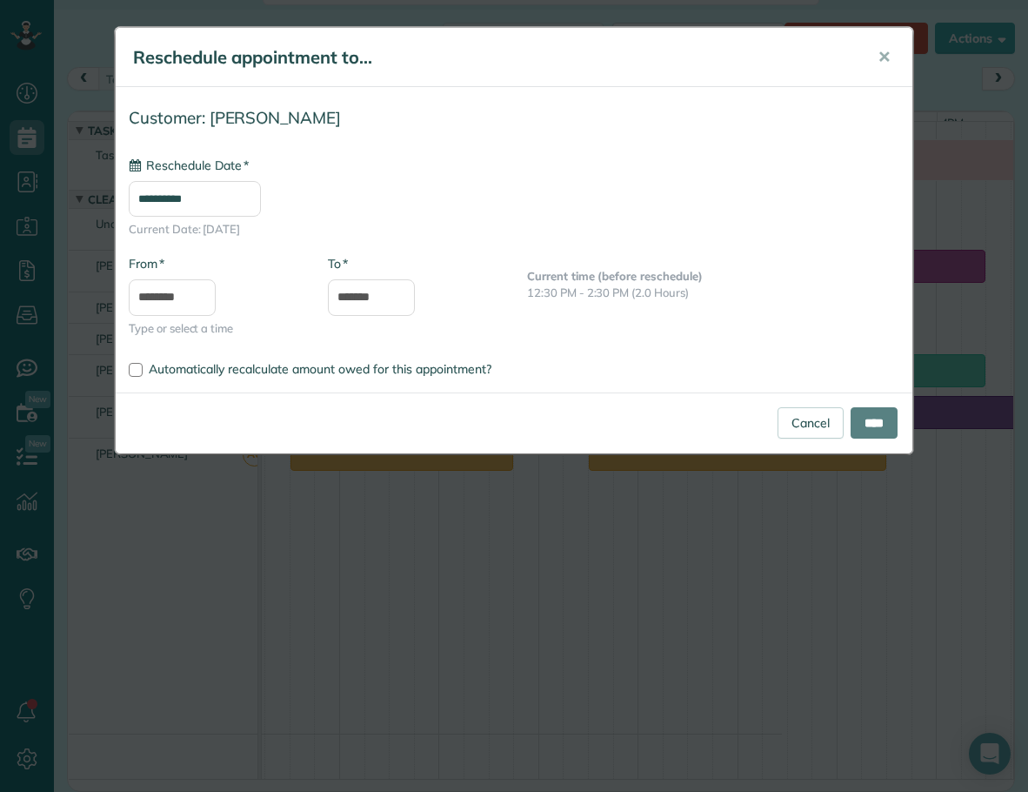
type input "**********"
click at [880, 422] on input "****" at bounding box center [874, 422] width 47 height 31
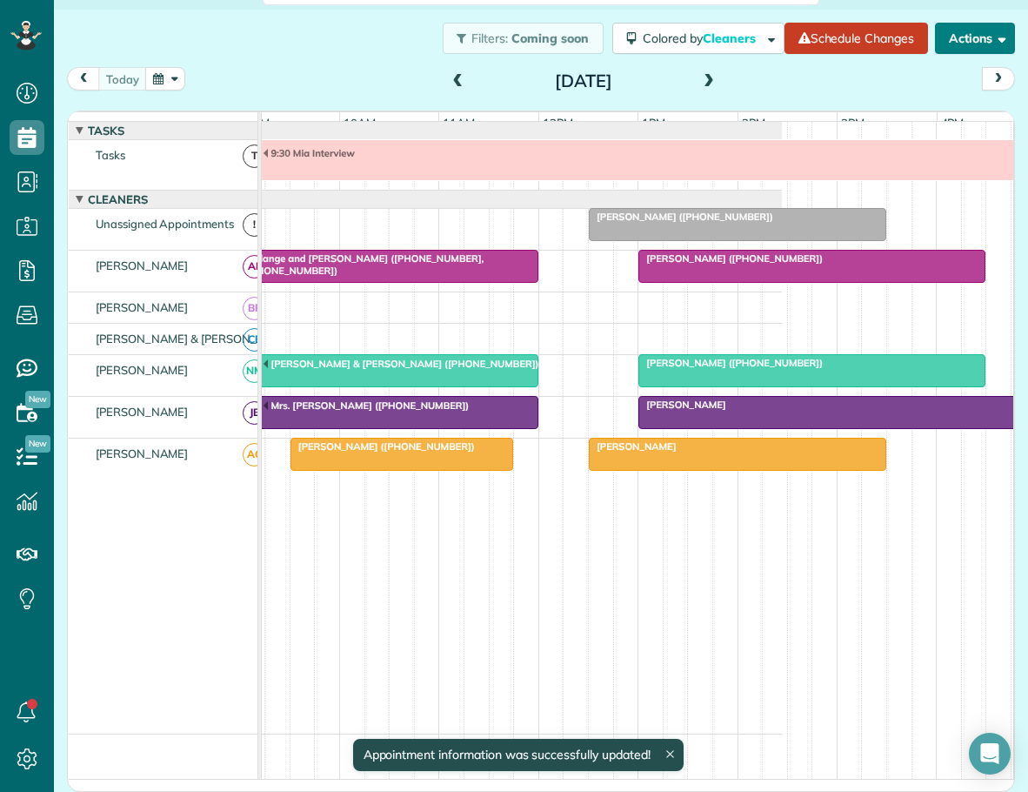
click at [951, 39] on button "Actions" at bounding box center [975, 38] width 80 height 31
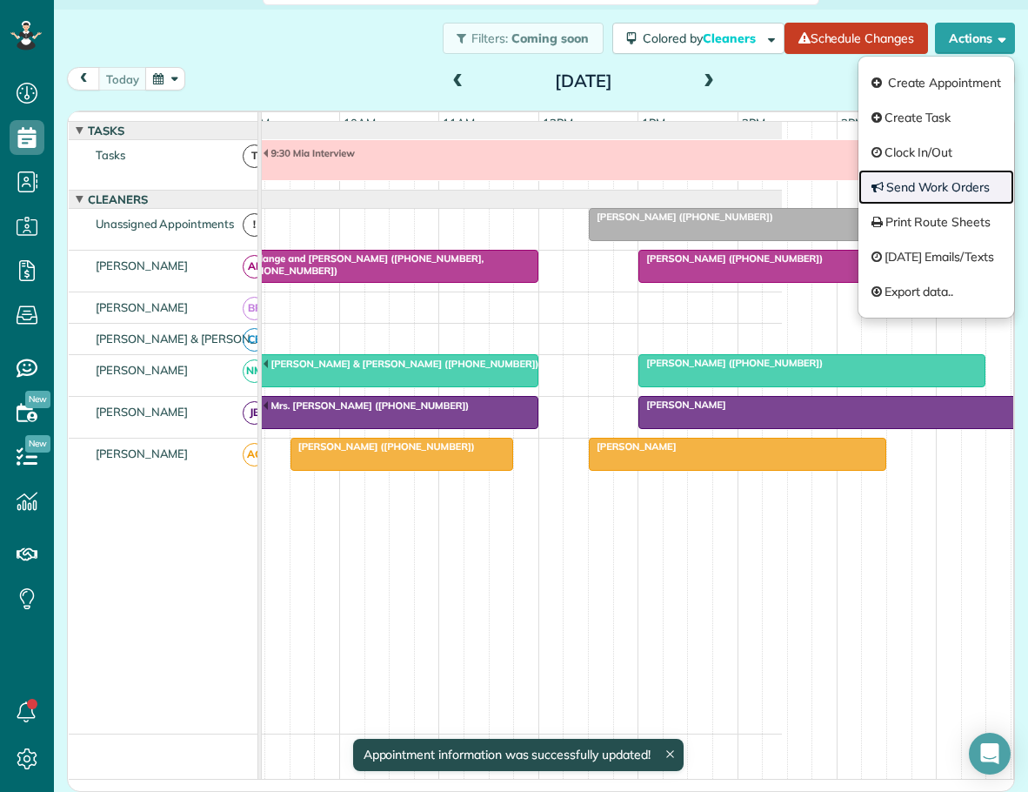
click at [887, 188] on link "Send Work Orders" at bounding box center [937, 187] width 156 height 35
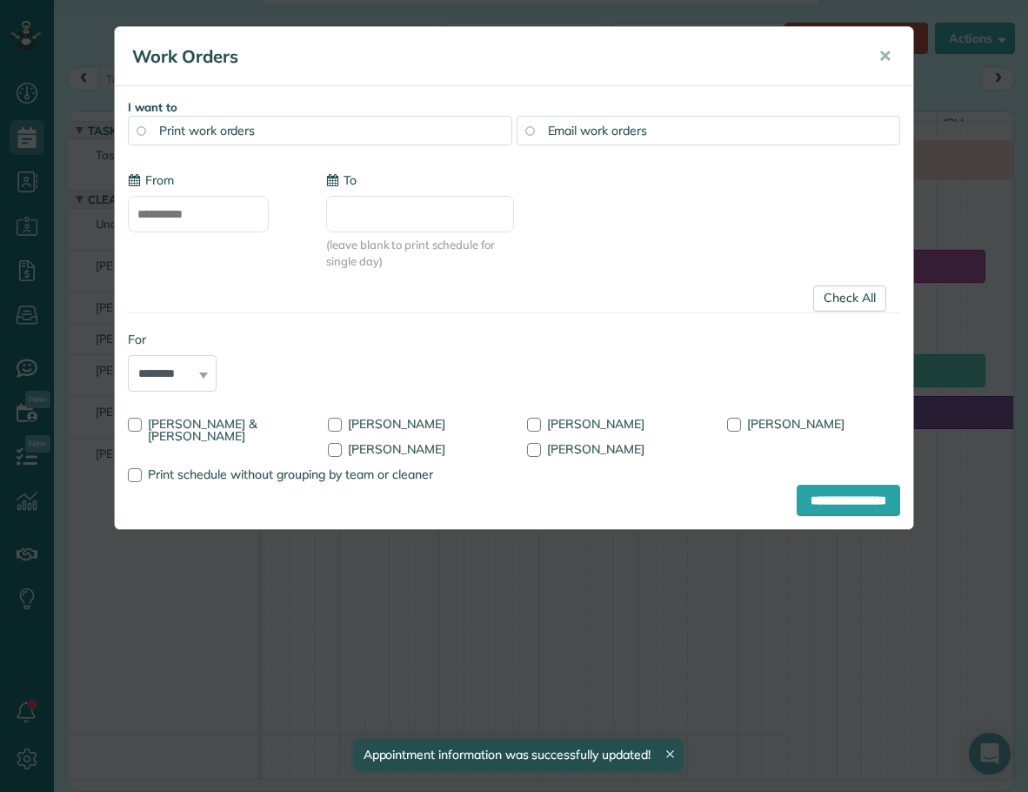
type input "**********"
click at [813, 302] on link "Check All" at bounding box center [849, 298] width 73 height 26
click at [527, 447] on div at bounding box center [534, 450] width 14 height 14
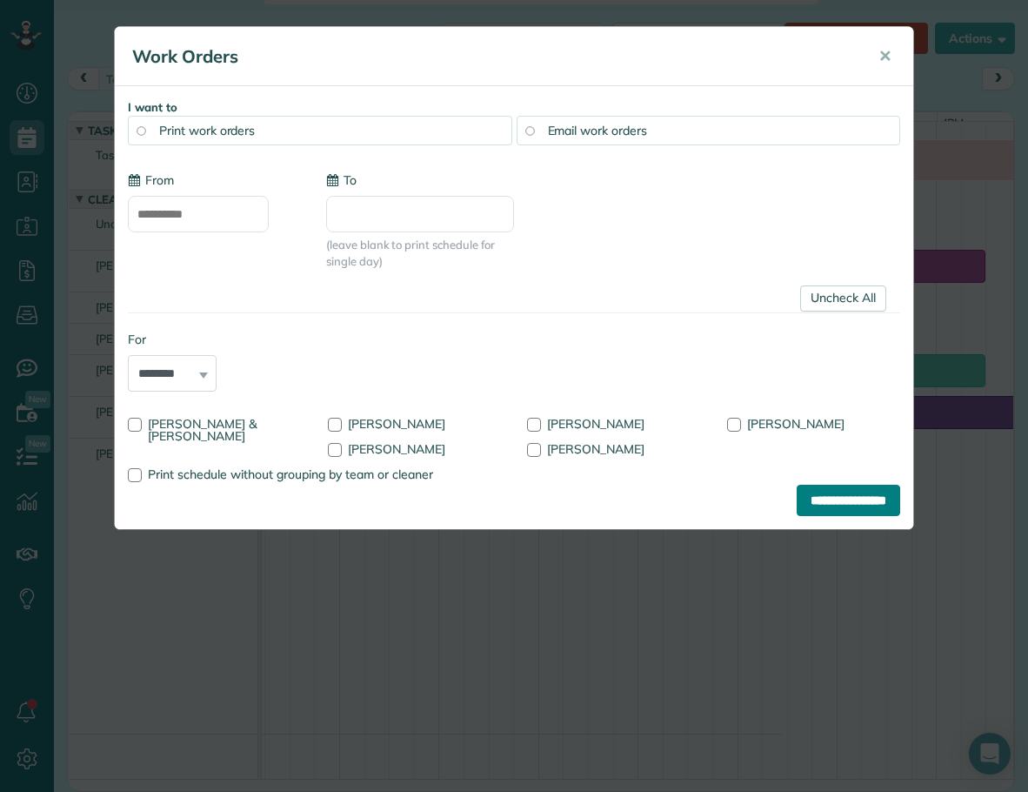
click at [797, 496] on input "**********" at bounding box center [849, 500] width 104 height 31
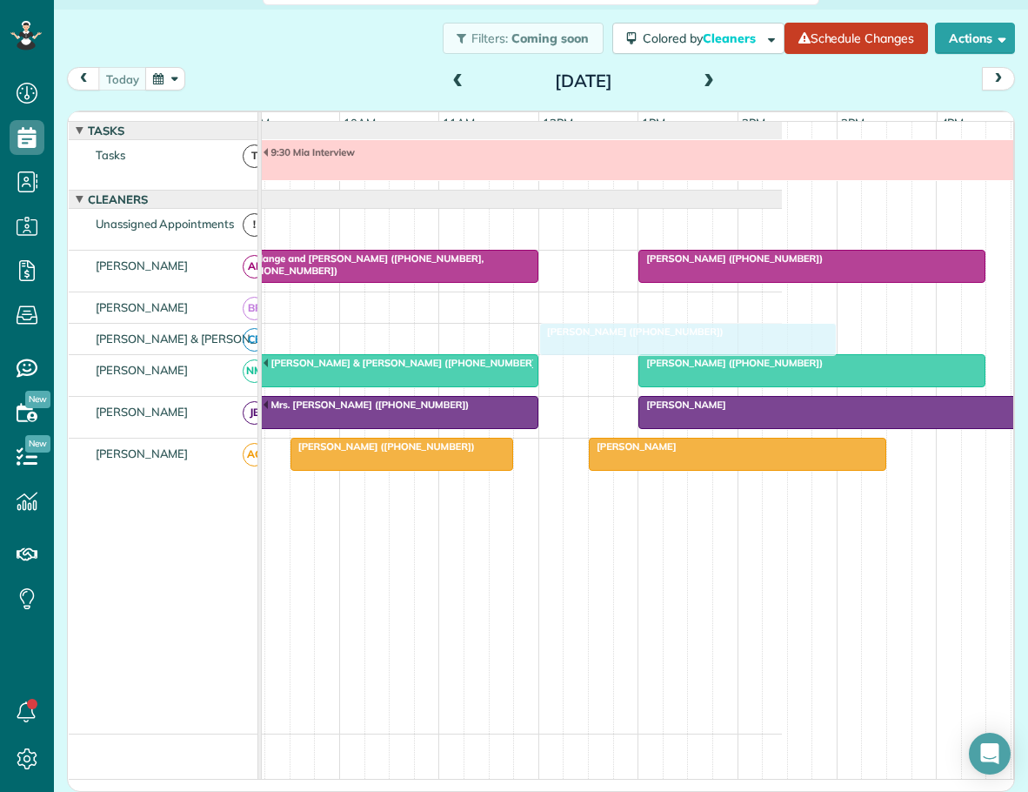
drag, startPoint x: 653, startPoint y: 232, endPoint x: 607, endPoint y: 356, distance: 131.6
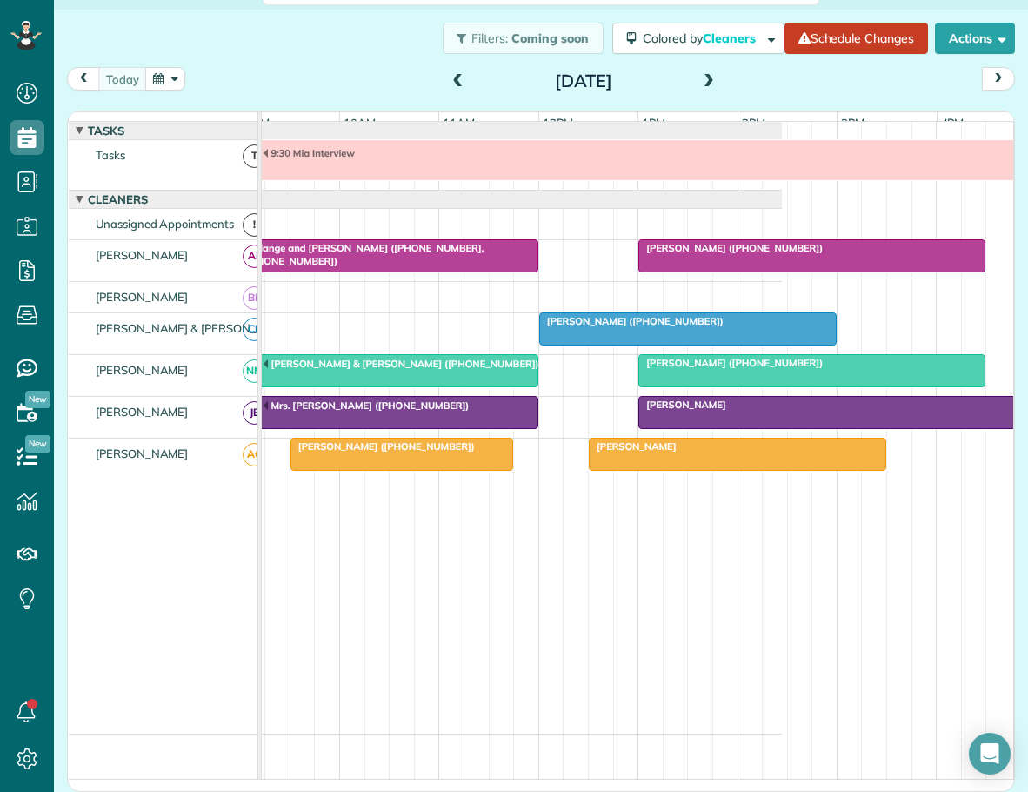
drag, startPoint x: 176, startPoint y: 70, endPoint x: 168, endPoint y: 74, distance: 9.0
click at [176, 70] on button "button" at bounding box center [165, 78] width 40 height 23
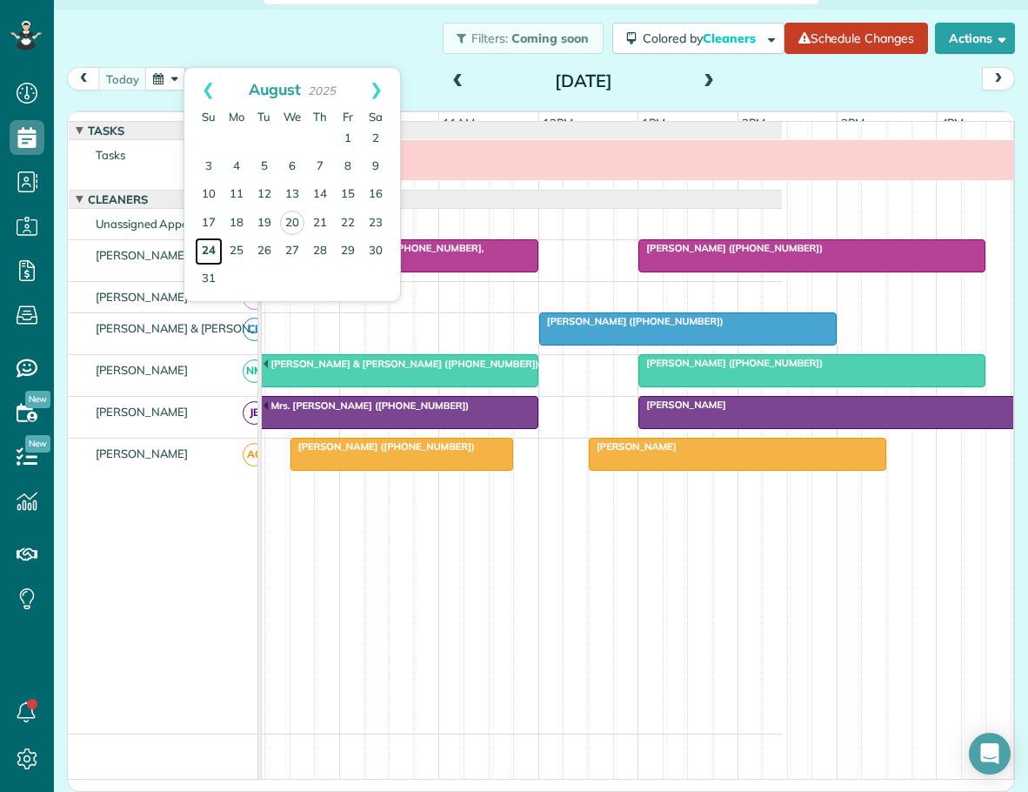
click at [211, 245] on link "24" at bounding box center [209, 252] width 28 height 28
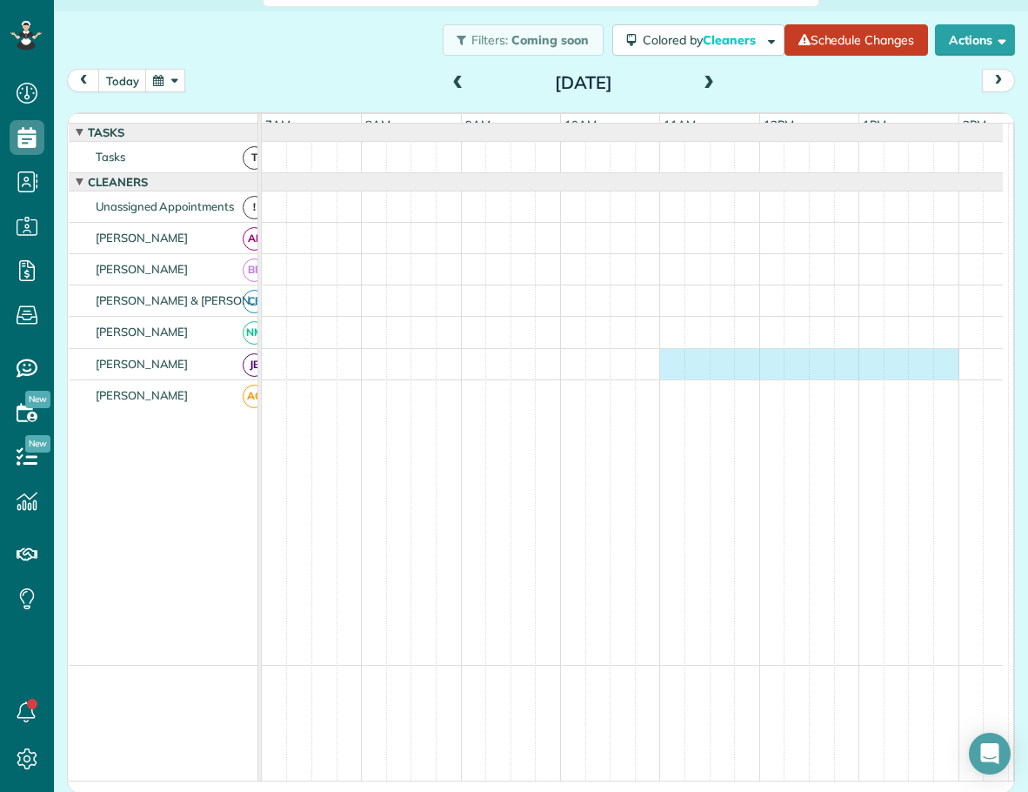
drag, startPoint x: 664, startPoint y: 367, endPoint x: 938, endPoint y: 368, distance: 274.1
click at [938, 368] on div at bounding box center [632, 364] width 741 height 30
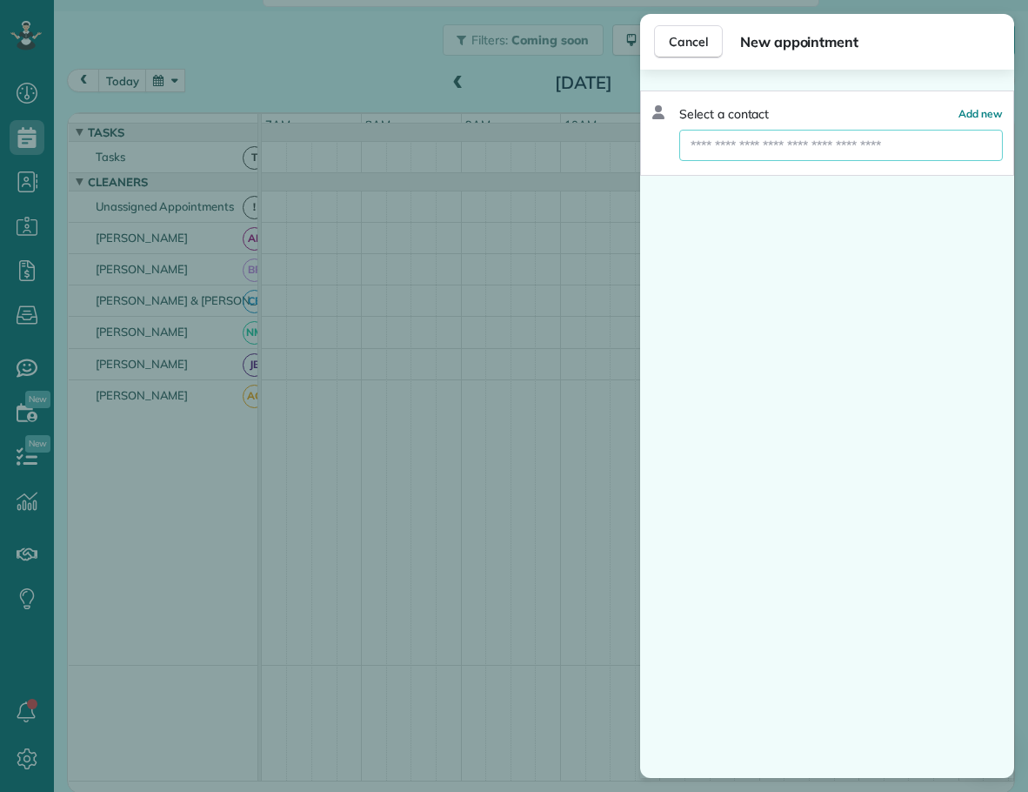
click at [789, 142] on input "text" at bounding box center [841, 145] width 324 height 31
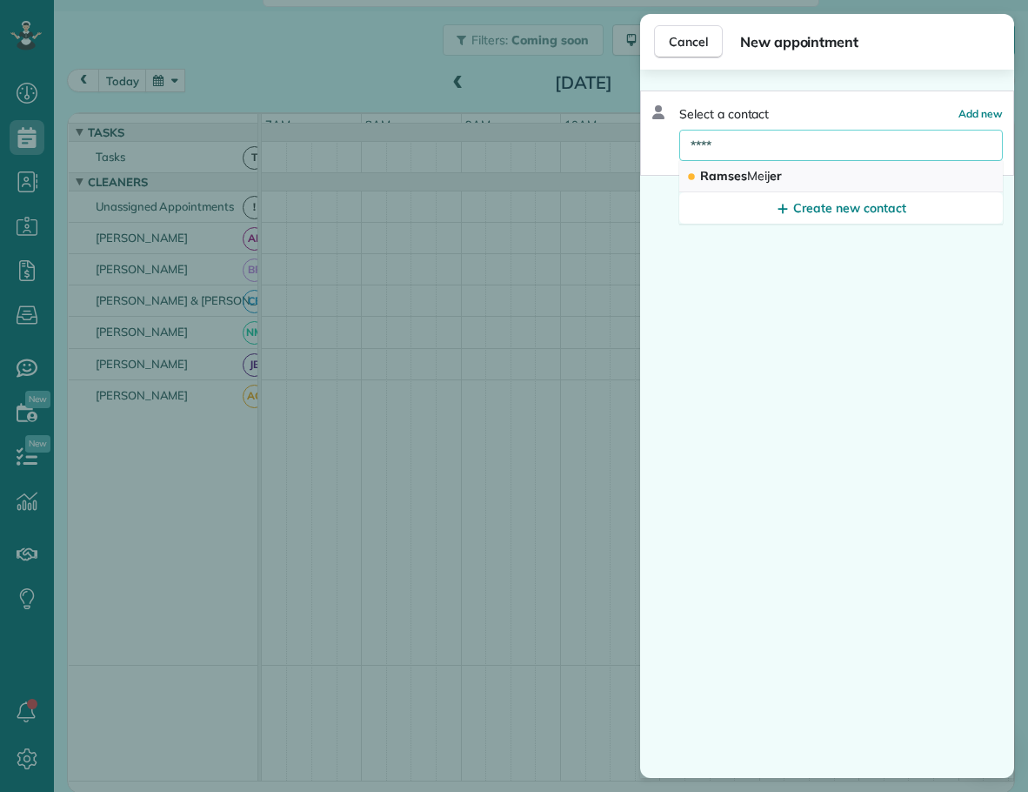
type input "****"
click at [727, 177] on span "Ramses Meij er" at bounding box center [741, 176] width 82 height 16
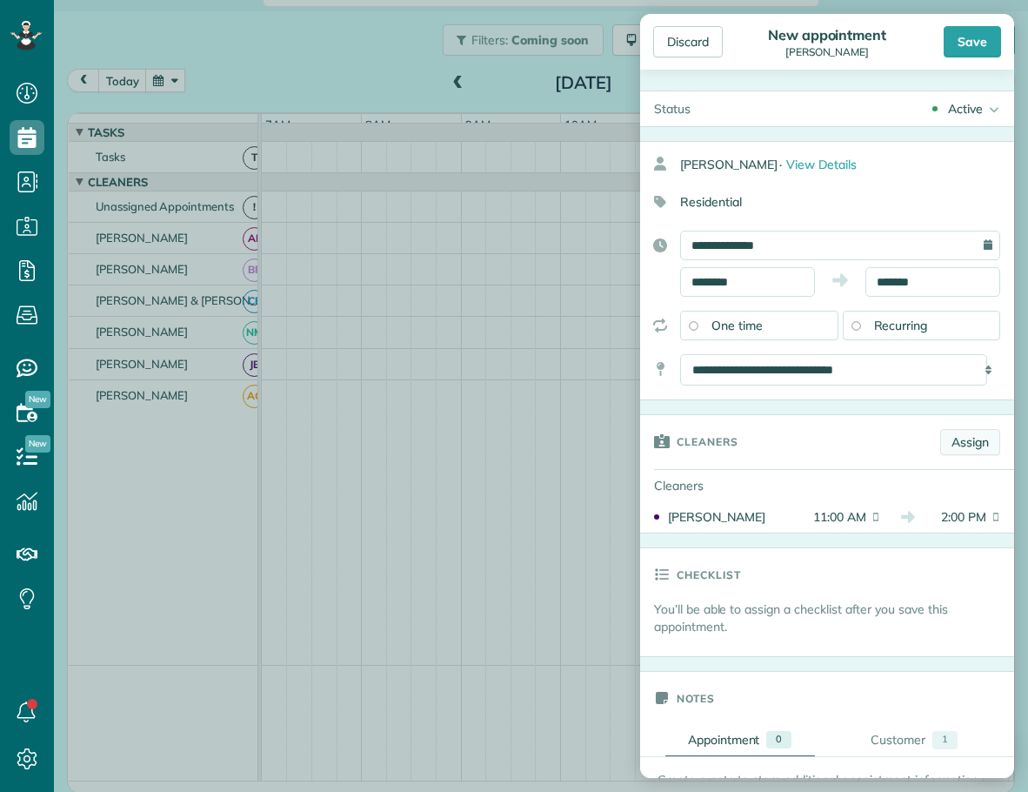
click at [961, 446] on link "Assign" at bounding box center [970, 442] width 60 height 26
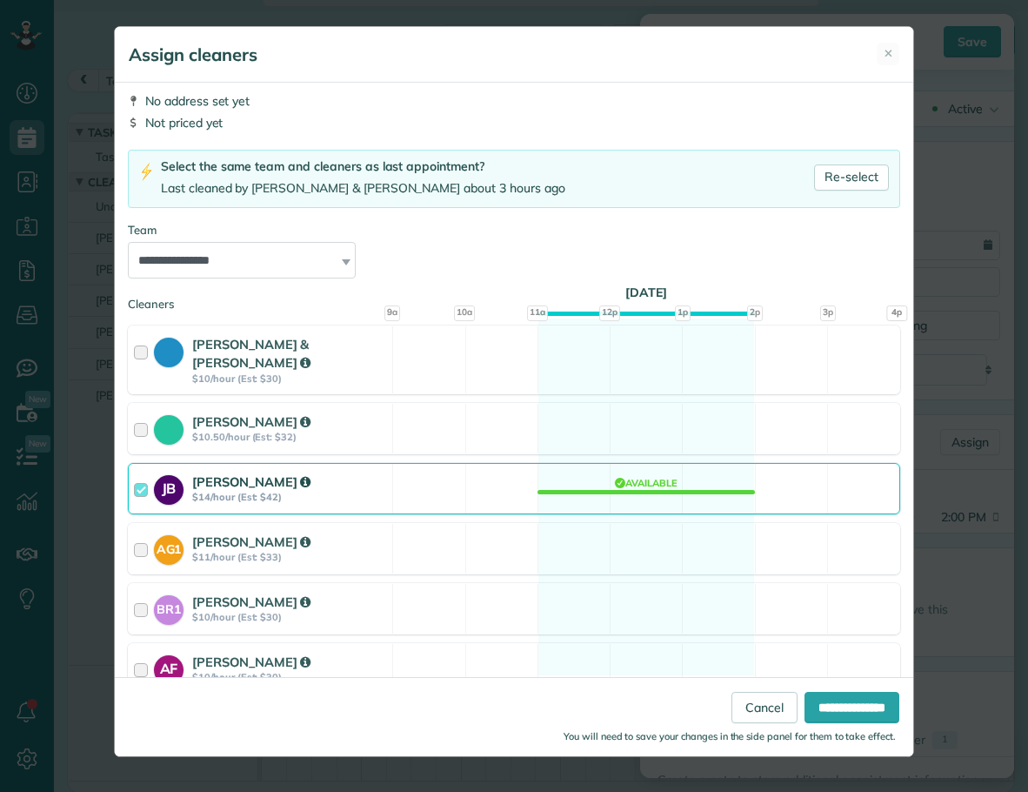
scroll to position [72, 0]
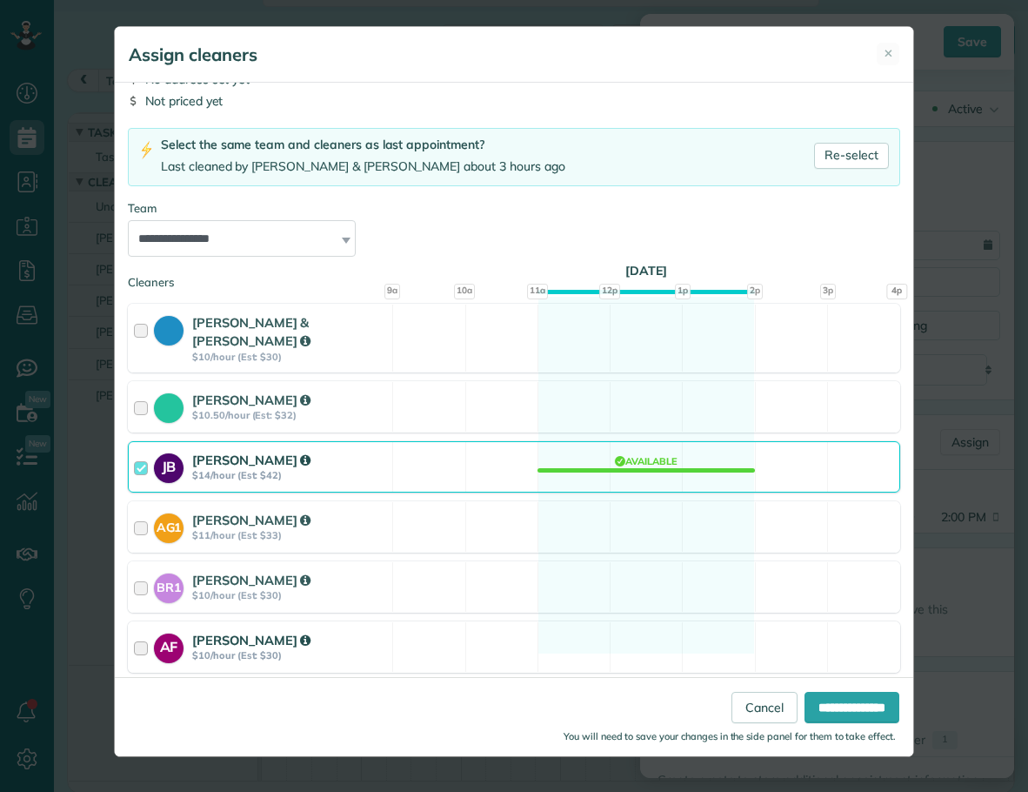
click at [136, 632] on div at bounding box center [144, 647] width 20 height 32
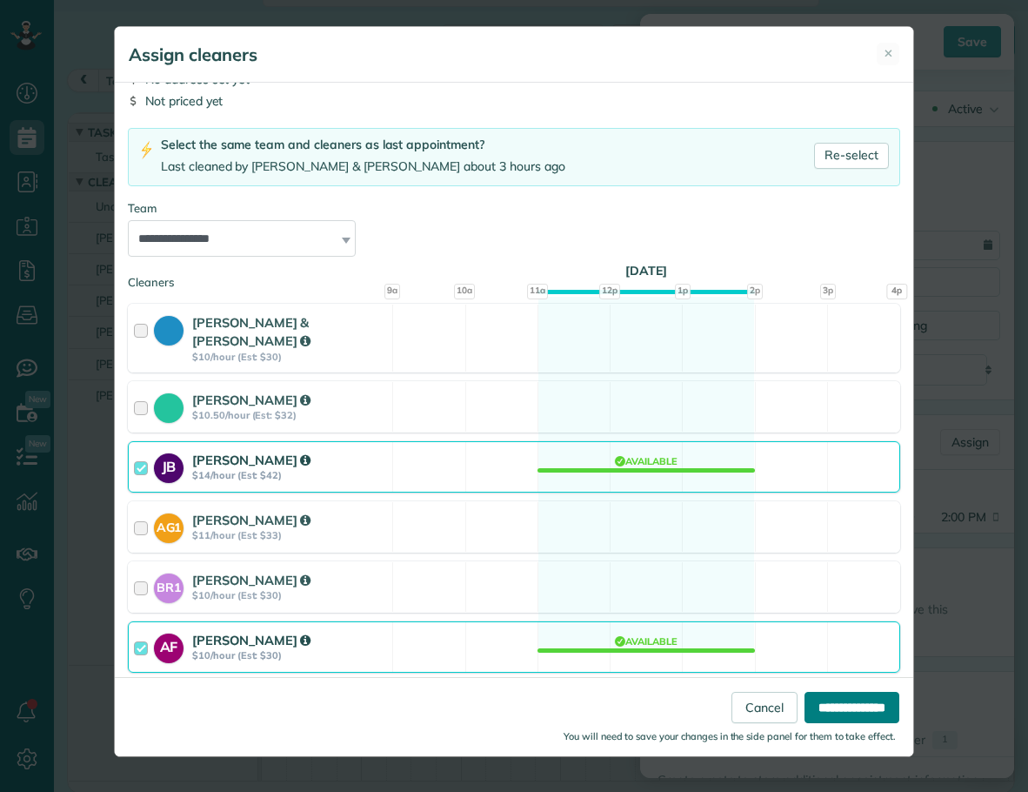
click at [817, 701] on input "**********" at bounding box center [852, 707] width 95 height 31
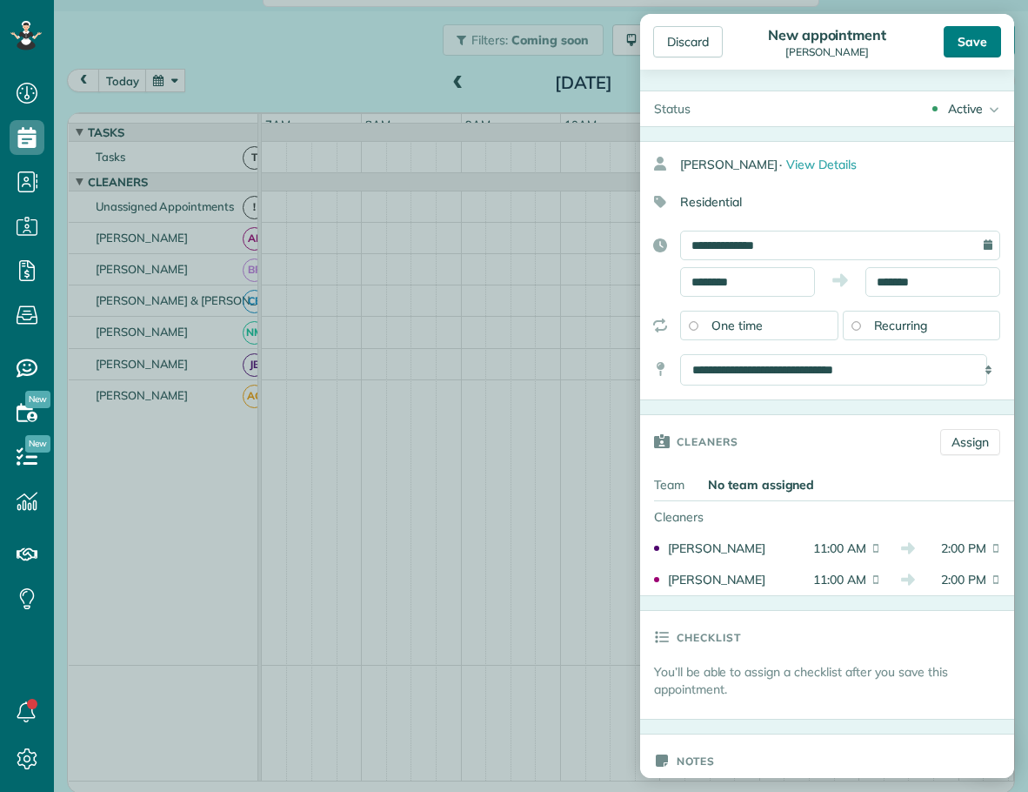
click at [981, 44] on div "Save" at bounding box center [972, 41] width 57 height 31
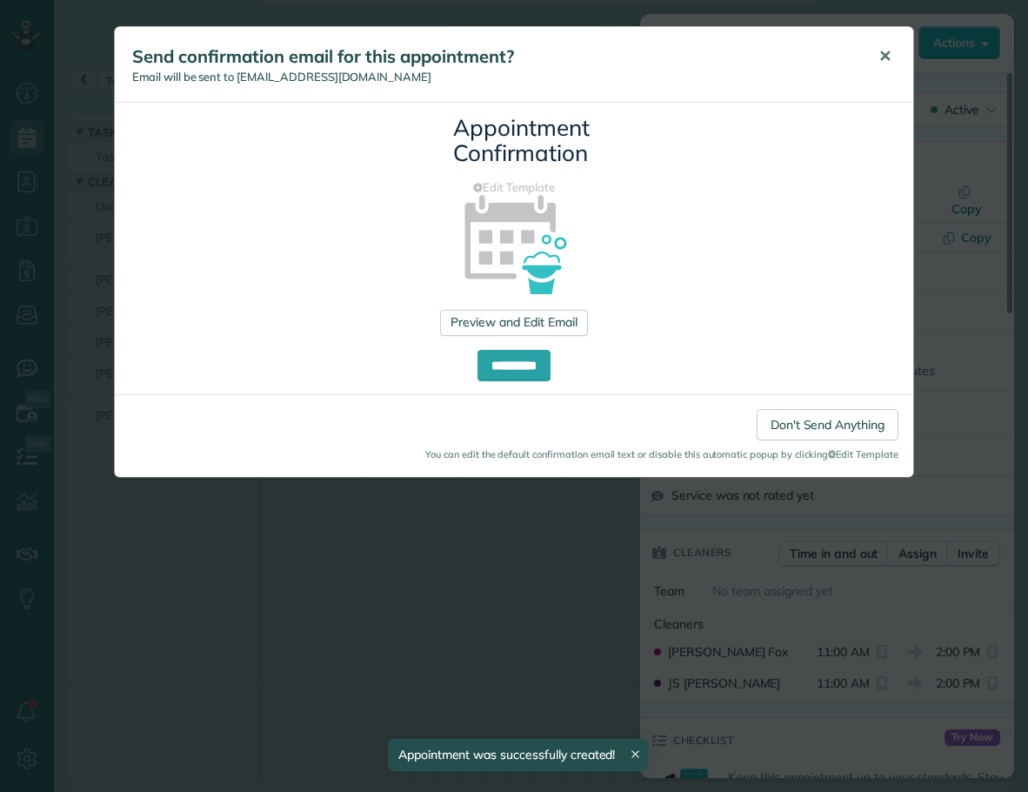
click at [884, 52] on span "✕" at bounding box center [885, 56] width 13 height 20
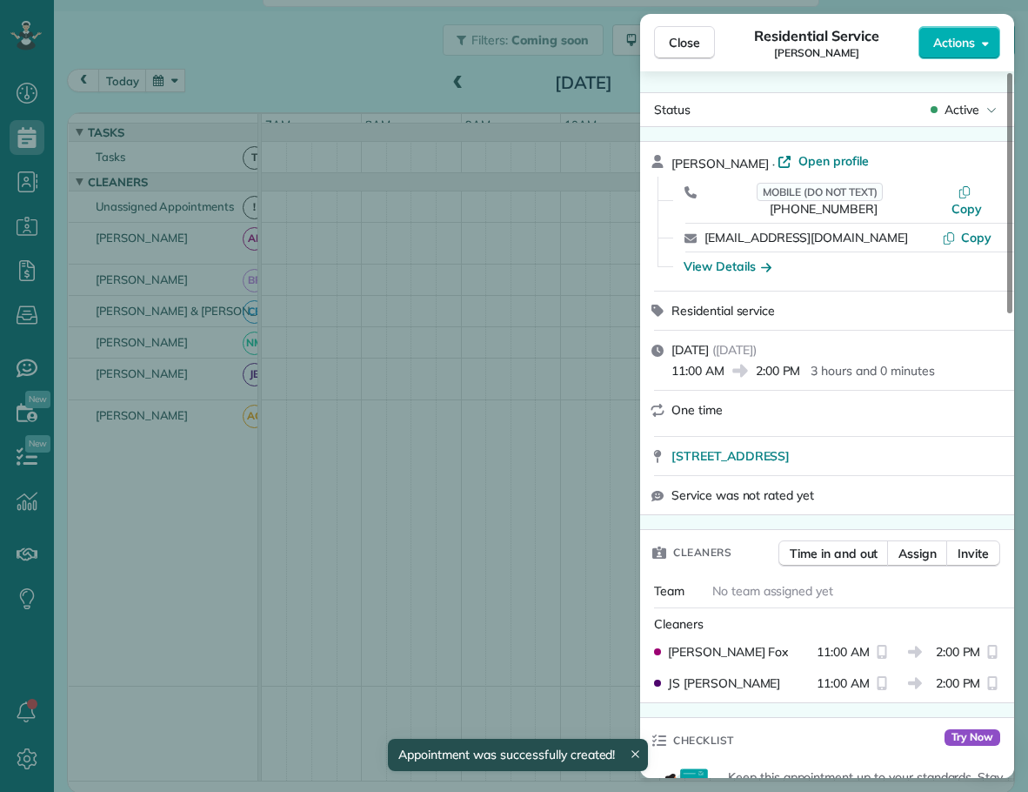
click at [682, 37] on span "Close" at bounding box center [684, 42] width 31 height 17
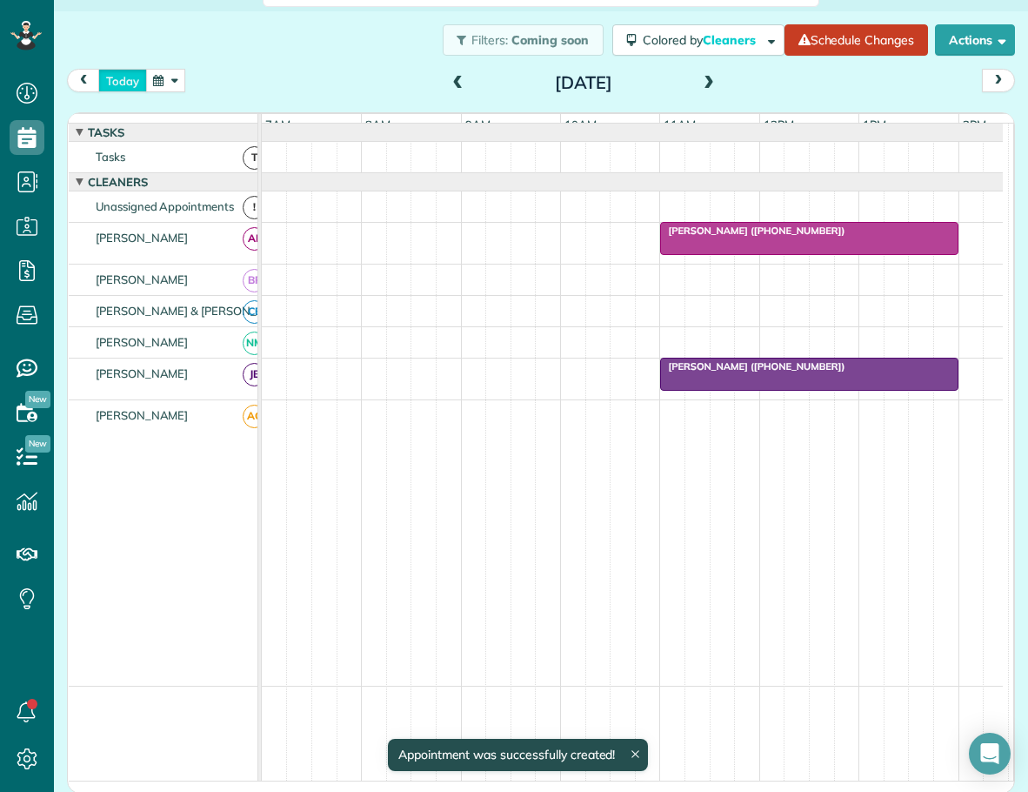
click at [127, 77] on button "today" at bounding box center [122, 80] width 49 height 23
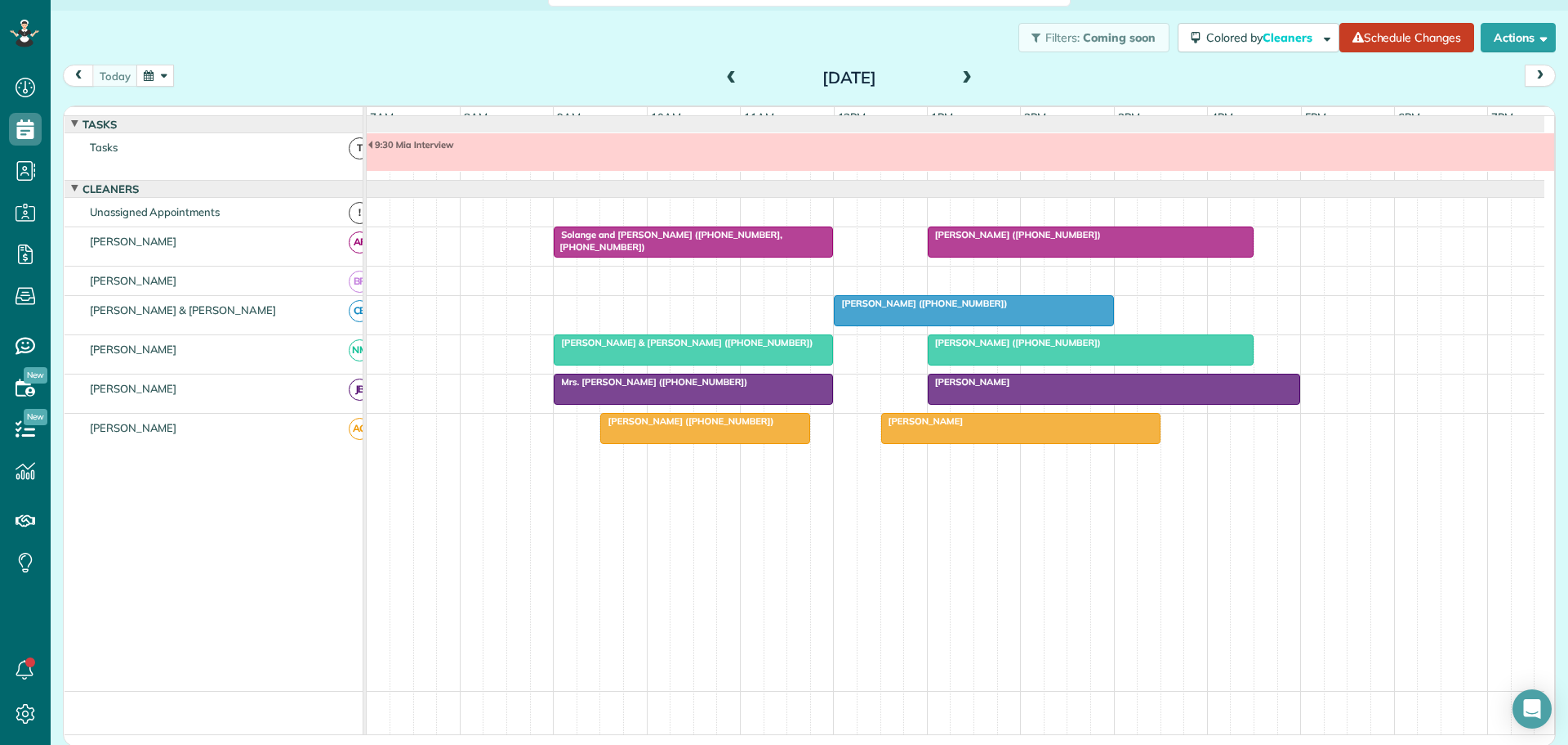
click at [966, 73] on span at bounding box center [967, 79] width 18 height 15
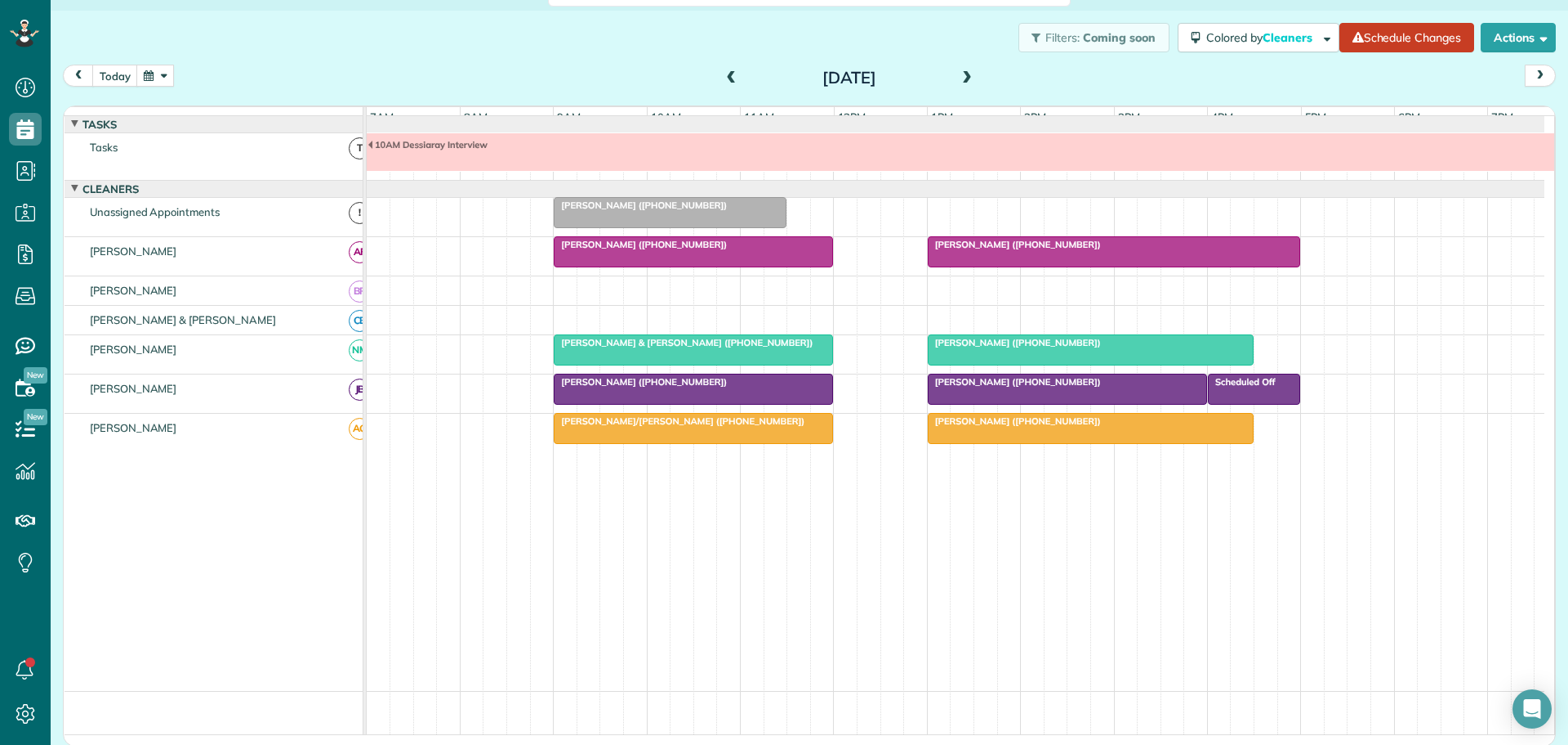
scroll to position [12, 0]
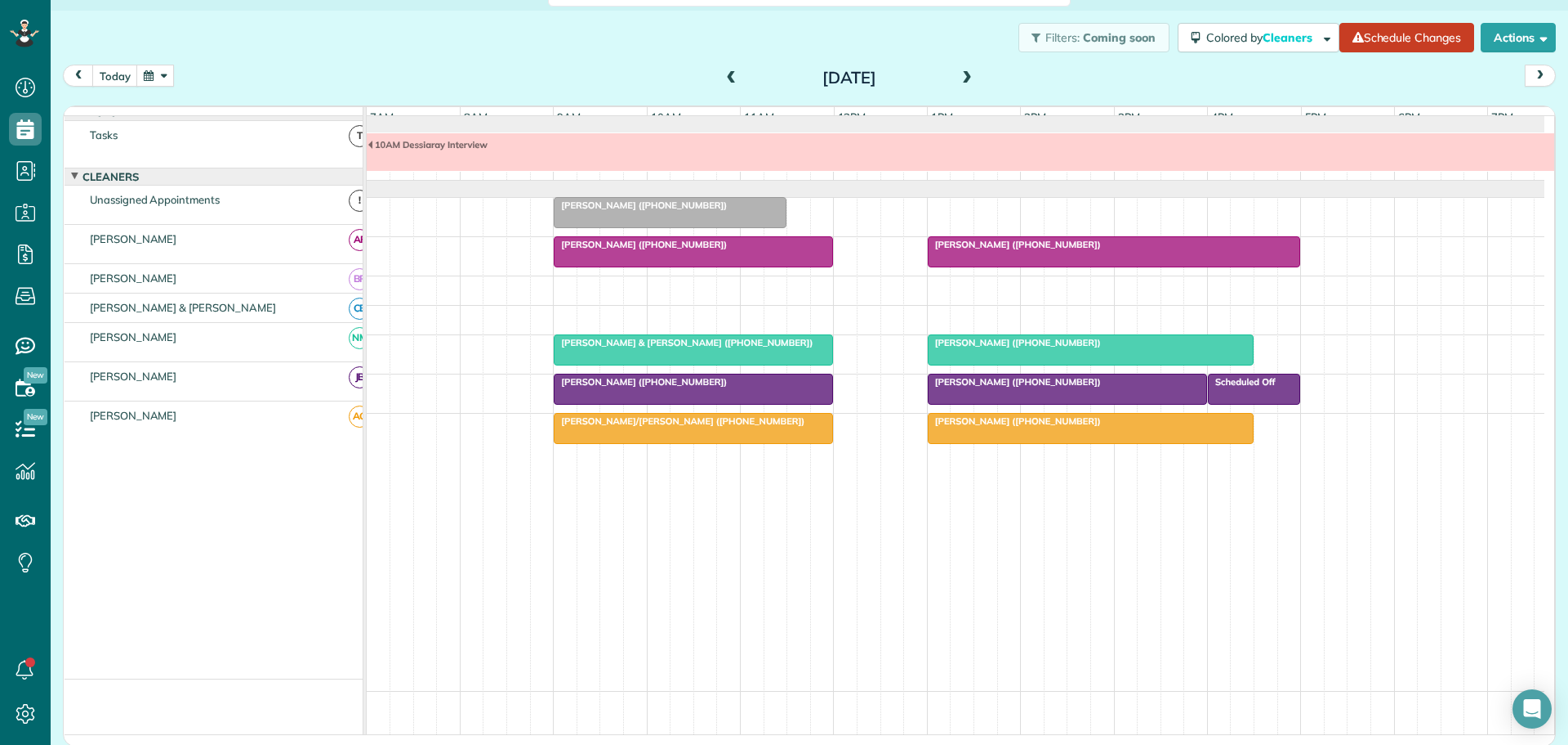
click at [1272, 73] on div "today Thursday Aug 21, 2025" at bounding box center [809, 80] width 1493 height 30
click at [166, 72] on button "button" at bounding box center [155, 75] width 38 height 22
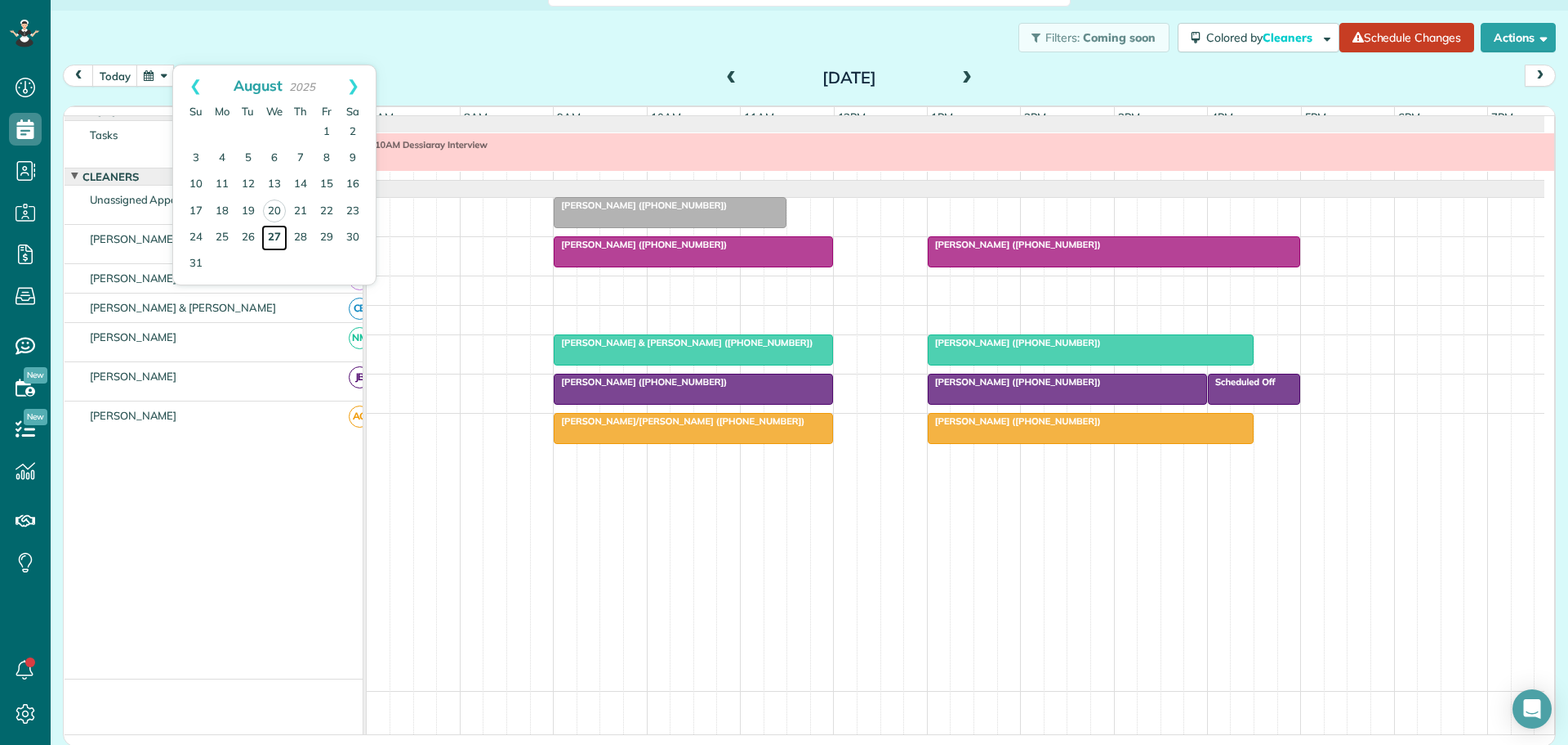
click at [274, 233] on link "27" at bounding box center [274, 238] width 26 height 26
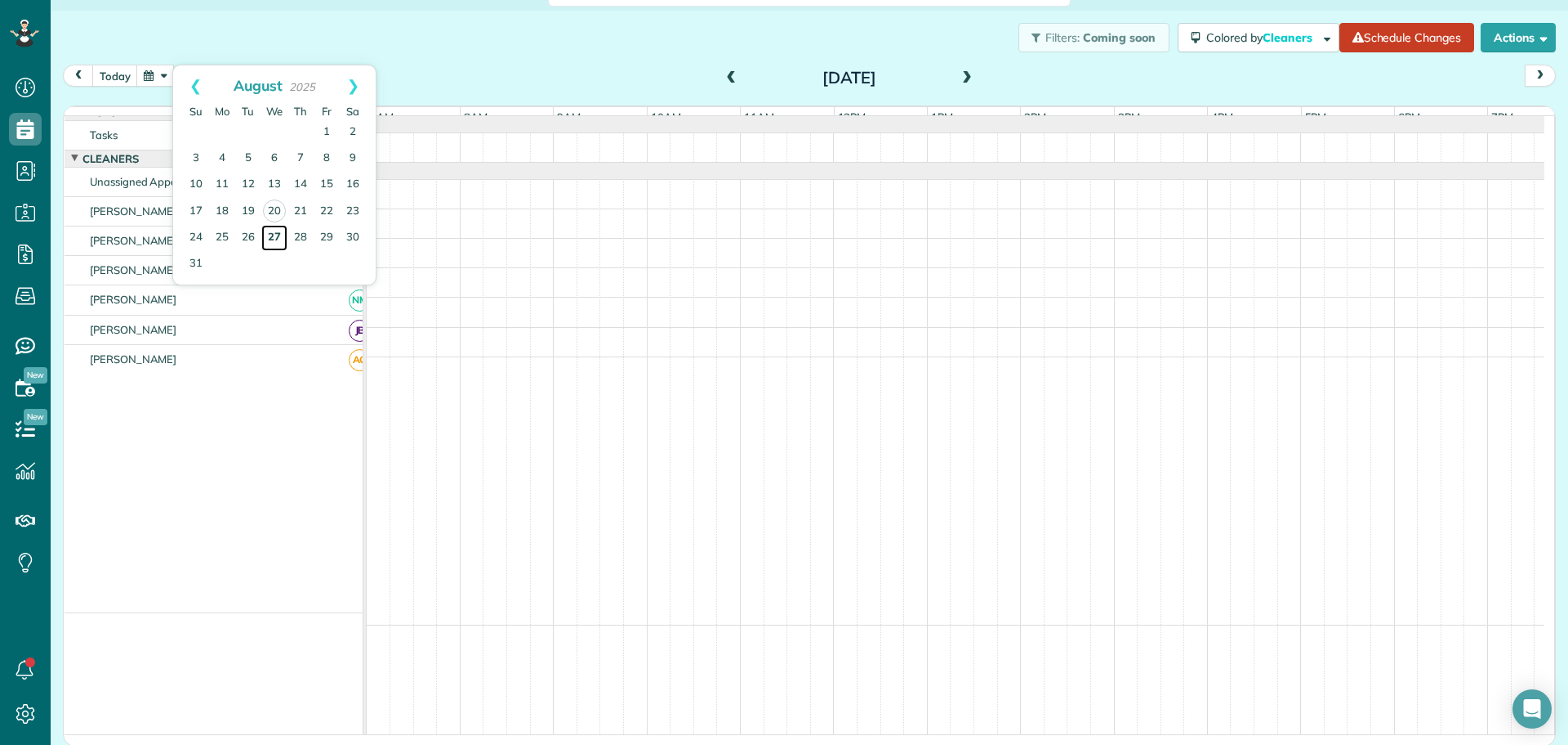
scroll to position [0, 0]
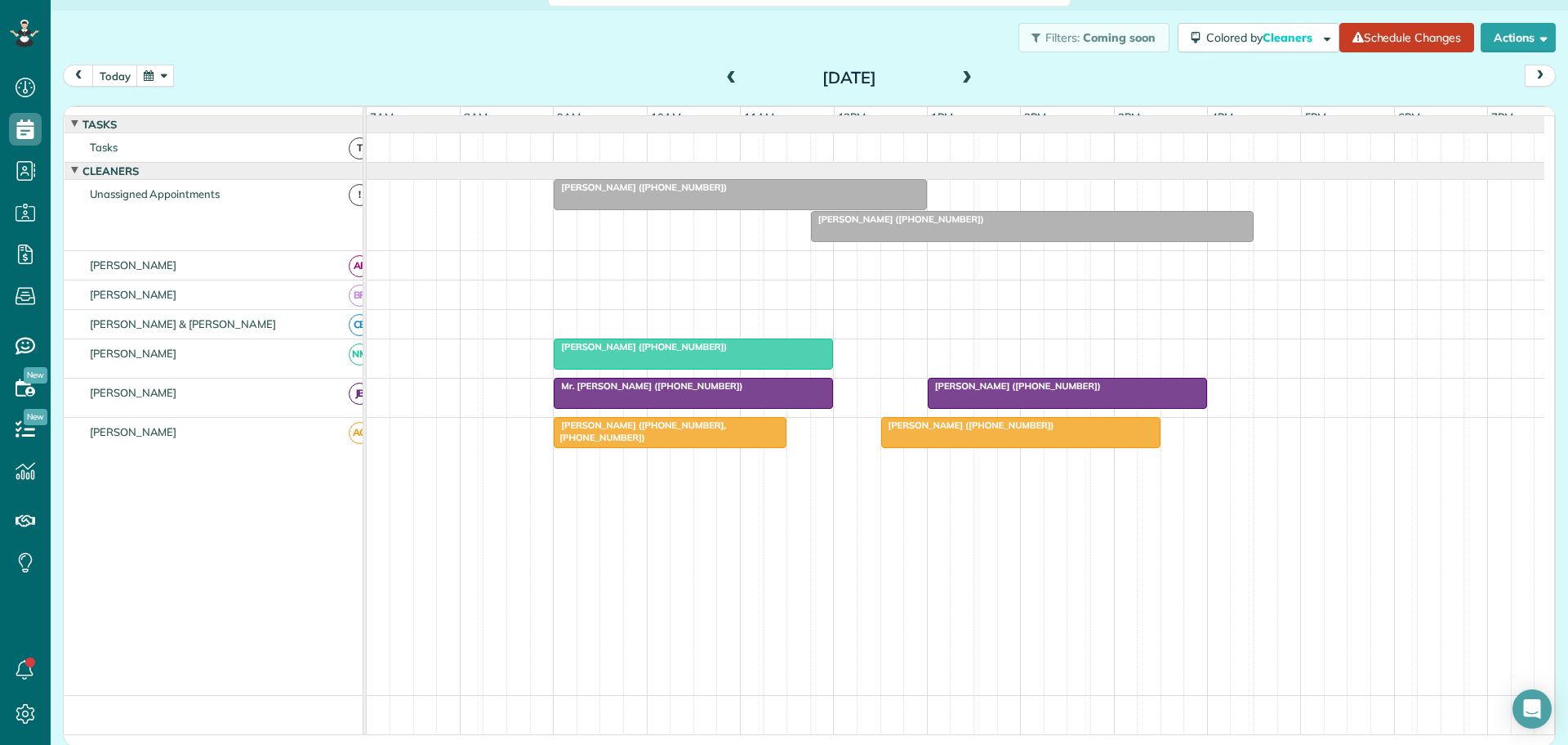
click at [925, 443] on div at bounding box center [1022, 432] width 278 height 29
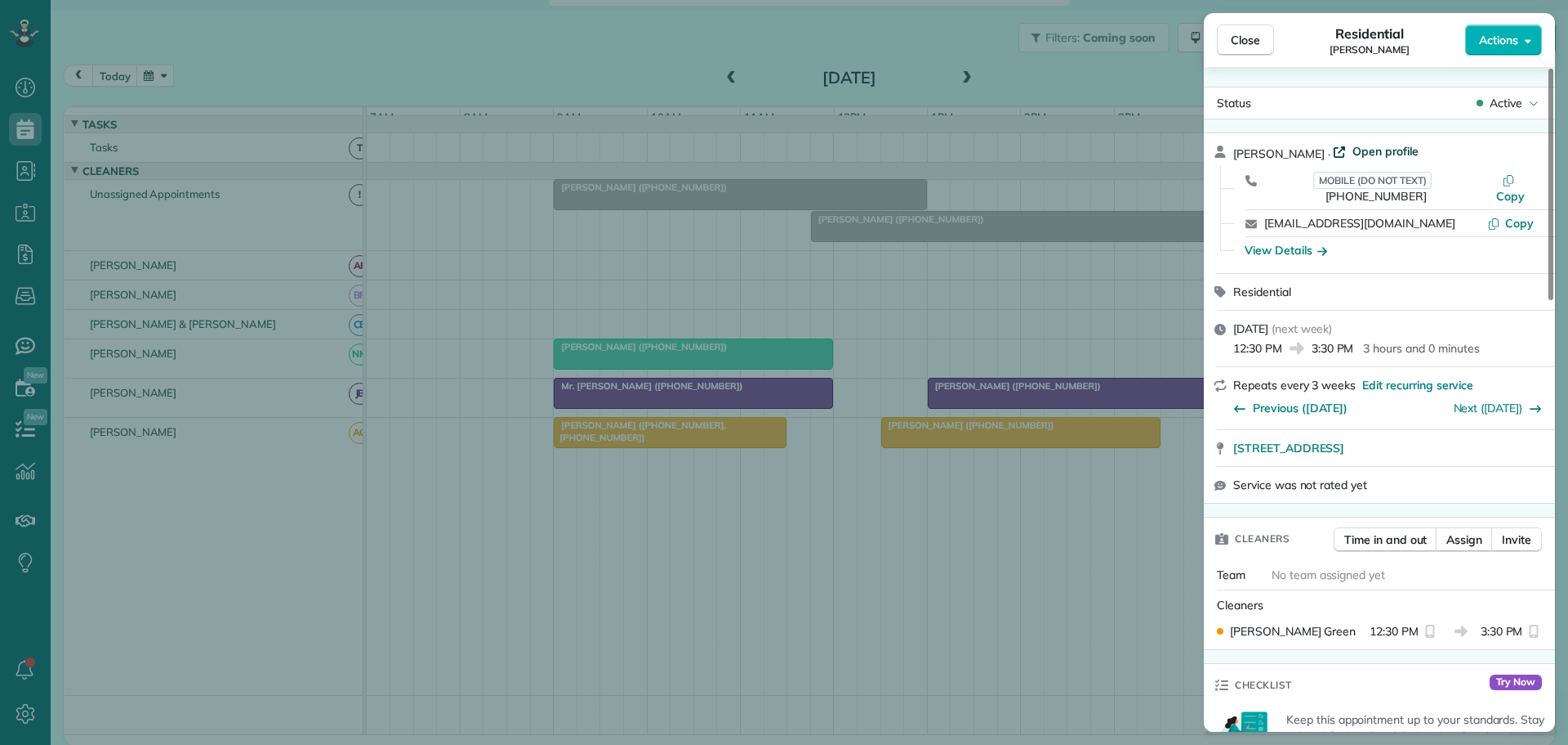
click at [1353, 151] on span "Open profile" at bounding box center [1386, 150] width 66 height 16
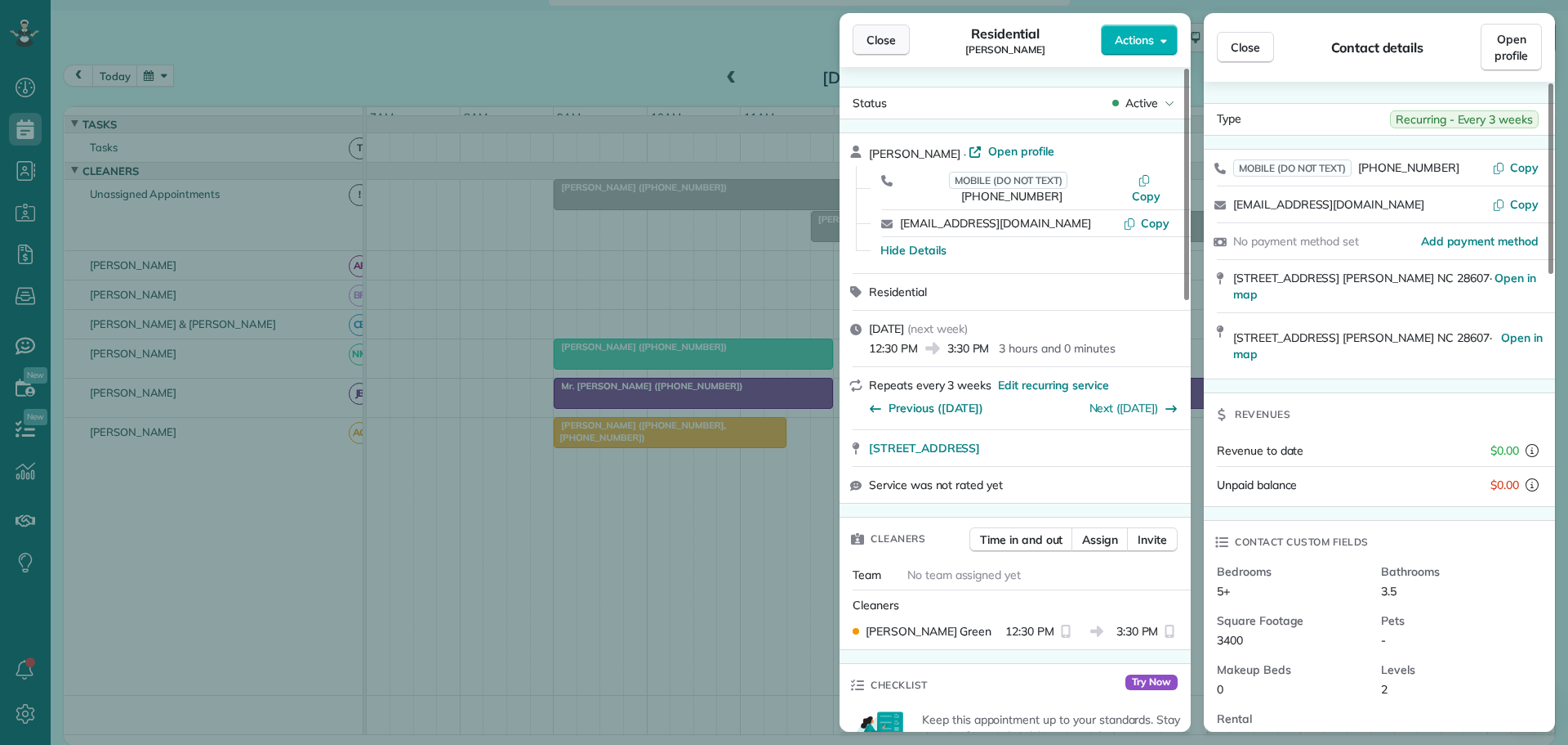
click at [882, 37] on span "Close" at bounding box center [881, 39] width 29 height 16
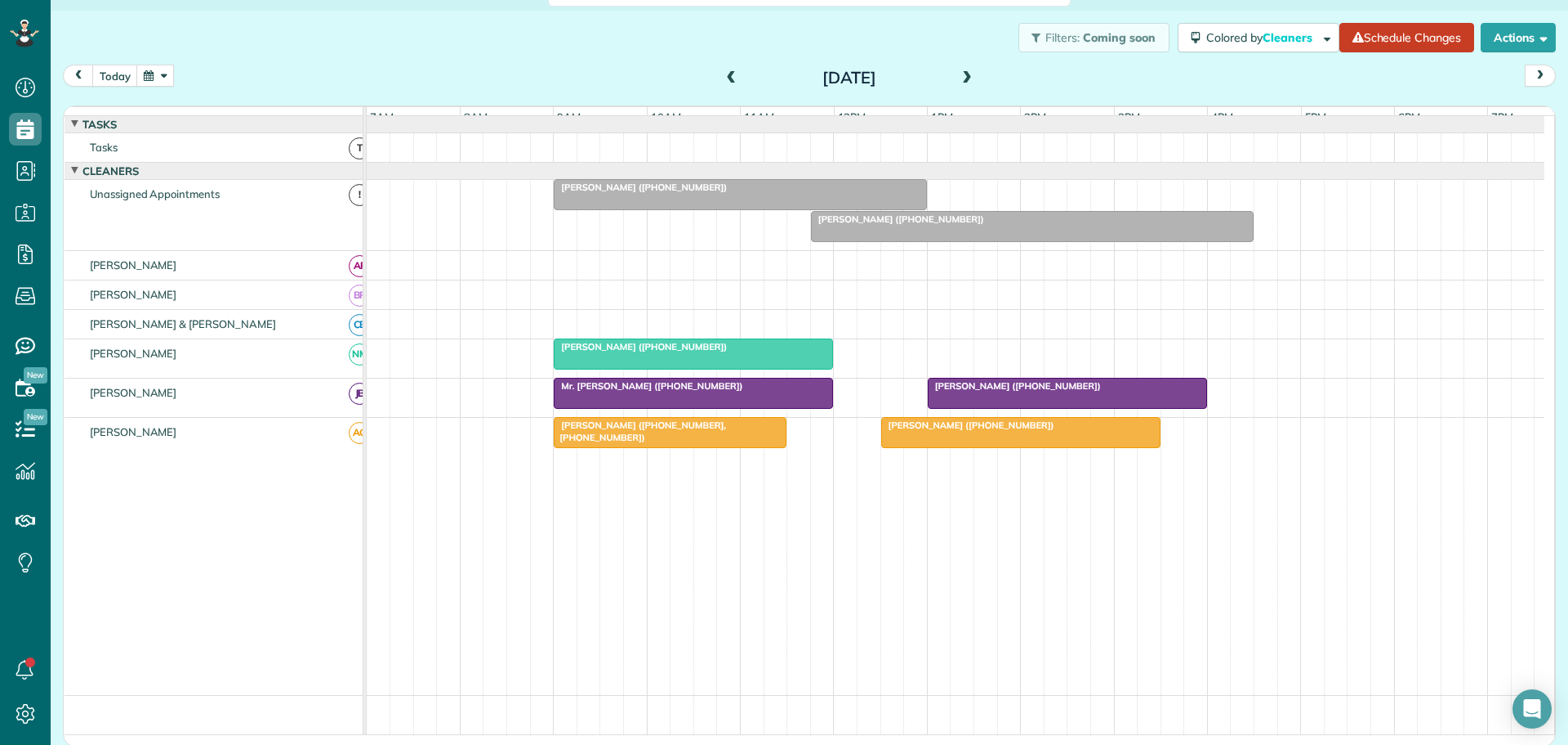
click at [161, 70] on button "button" at bounding box center [155, 75] width 38 height 22
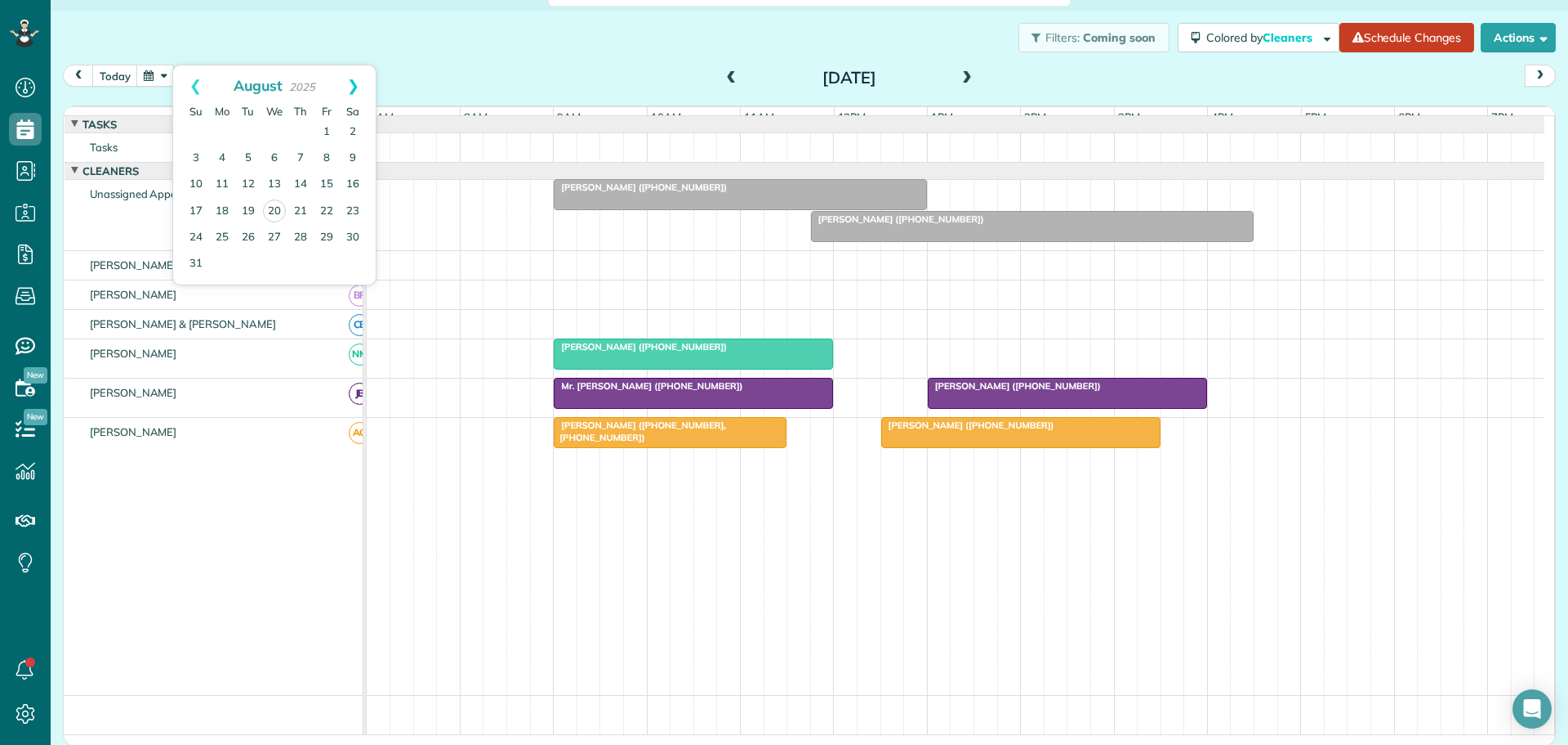
click at [355, 79] on link "Next" at bounding box center [353, 86] width 45 height 41
click at [279, 150] on link "10" at bounding box center [274, 159] width 26 height 26
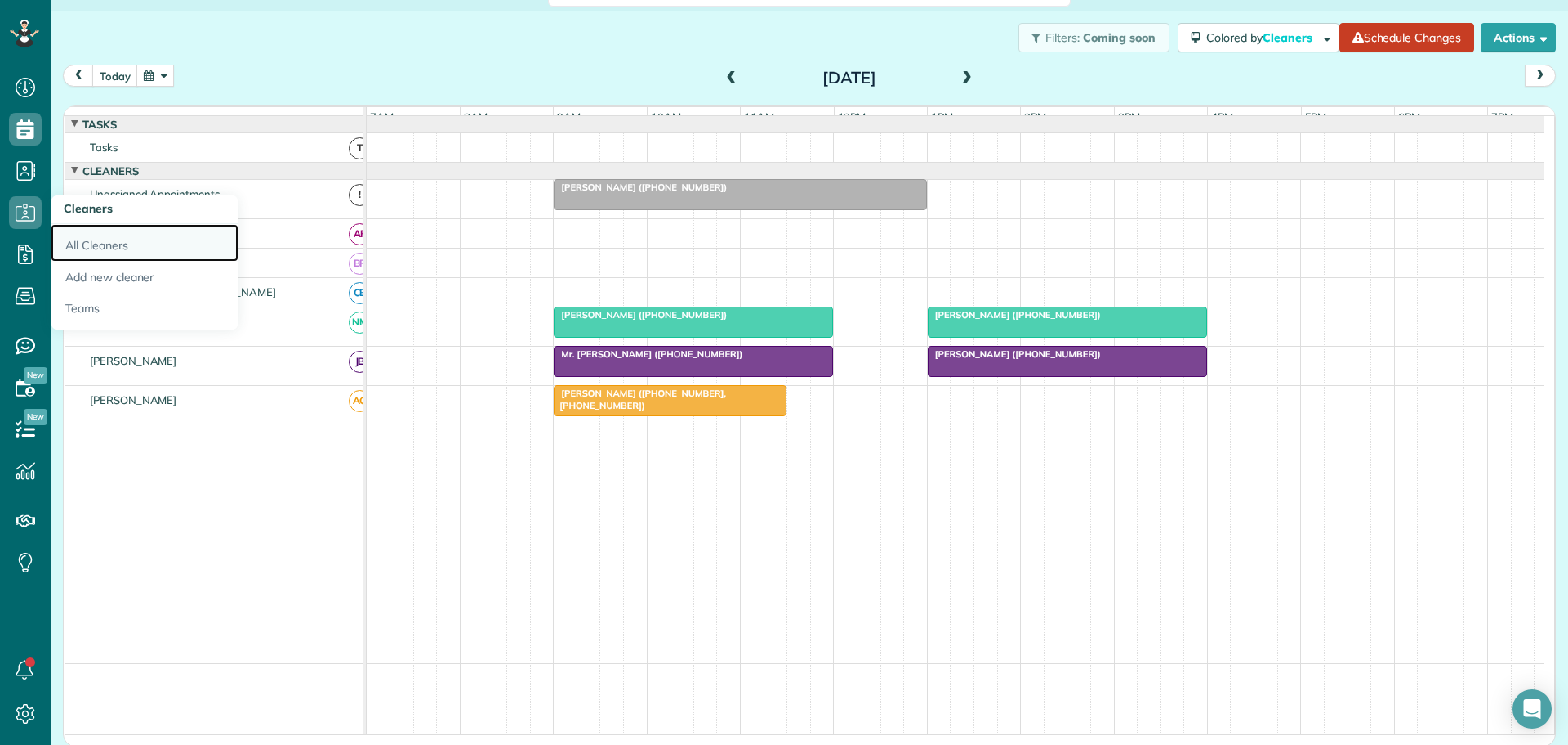
click at [110, 240] on link "All Cleaners" at bounding box center [145, 242] width 188 height 38
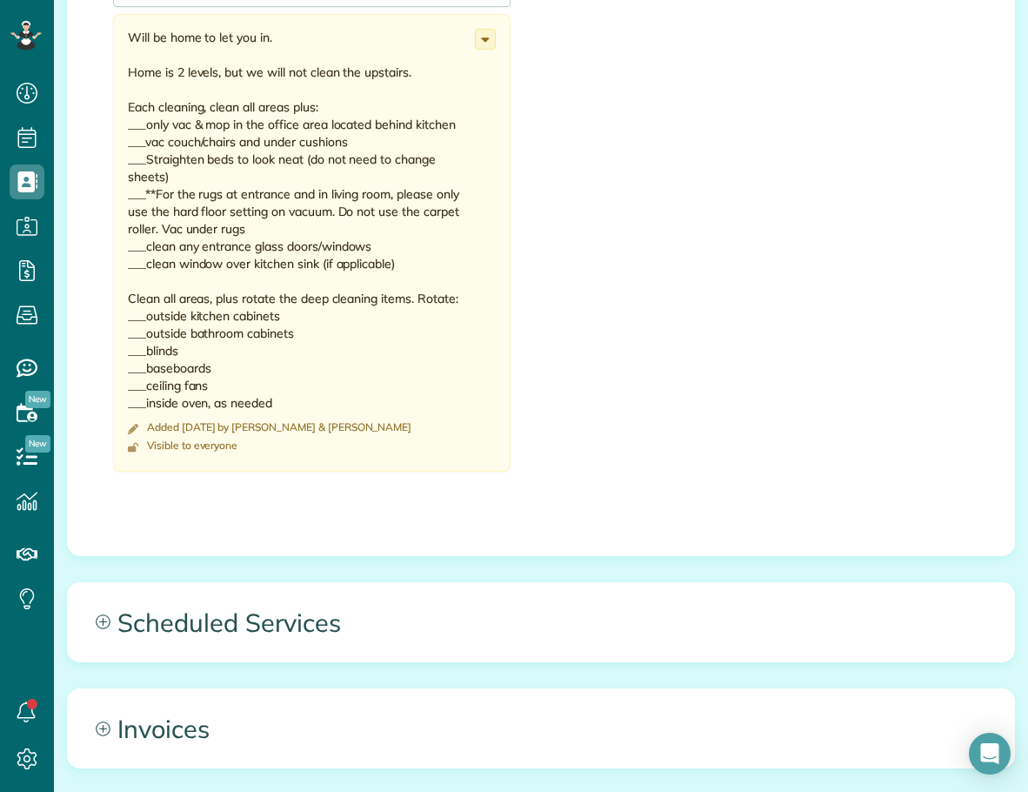
scroll to position [1218, 0]
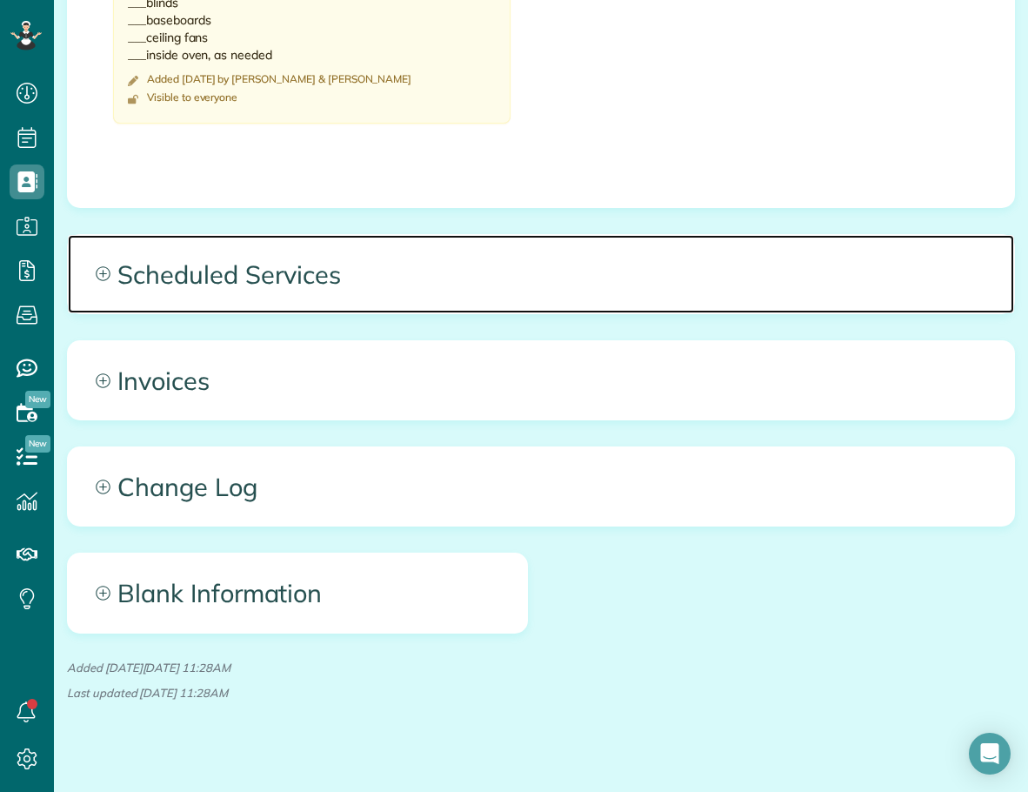
click at [281, 270] on span "Scheduled Services" at bounding box center [541, 274] width 947 height 78
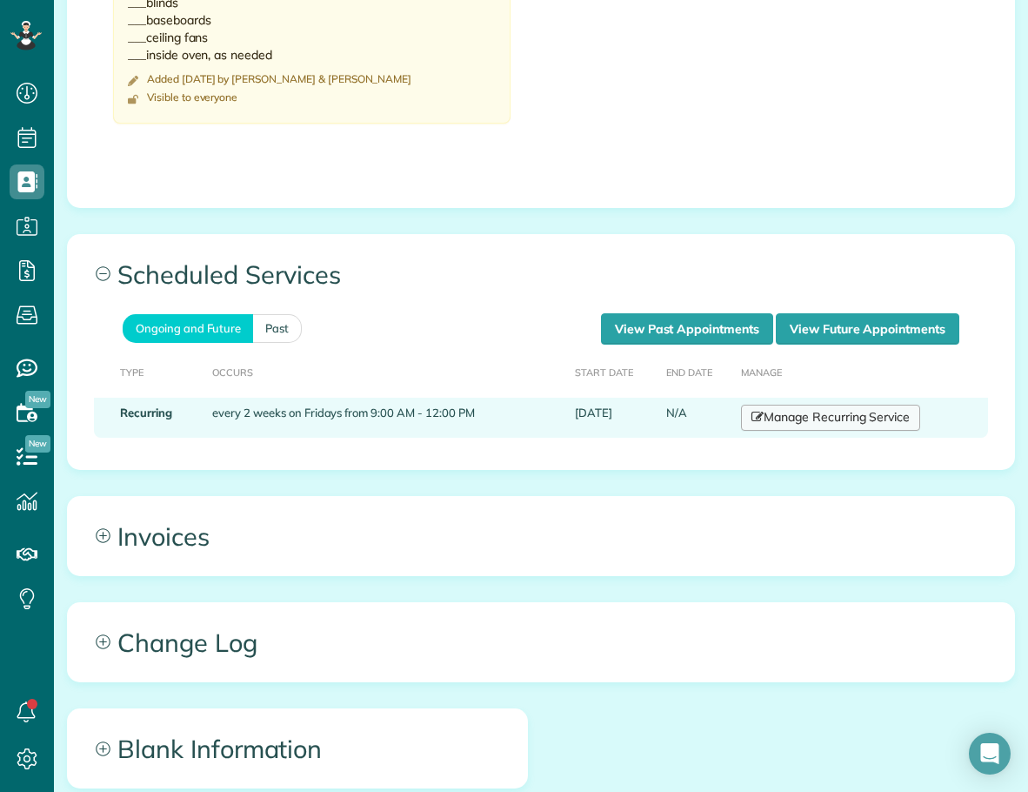
click at [837, 422] on link "Manage Recurring Service" at bounding box center [830, 418] width 179 height 26
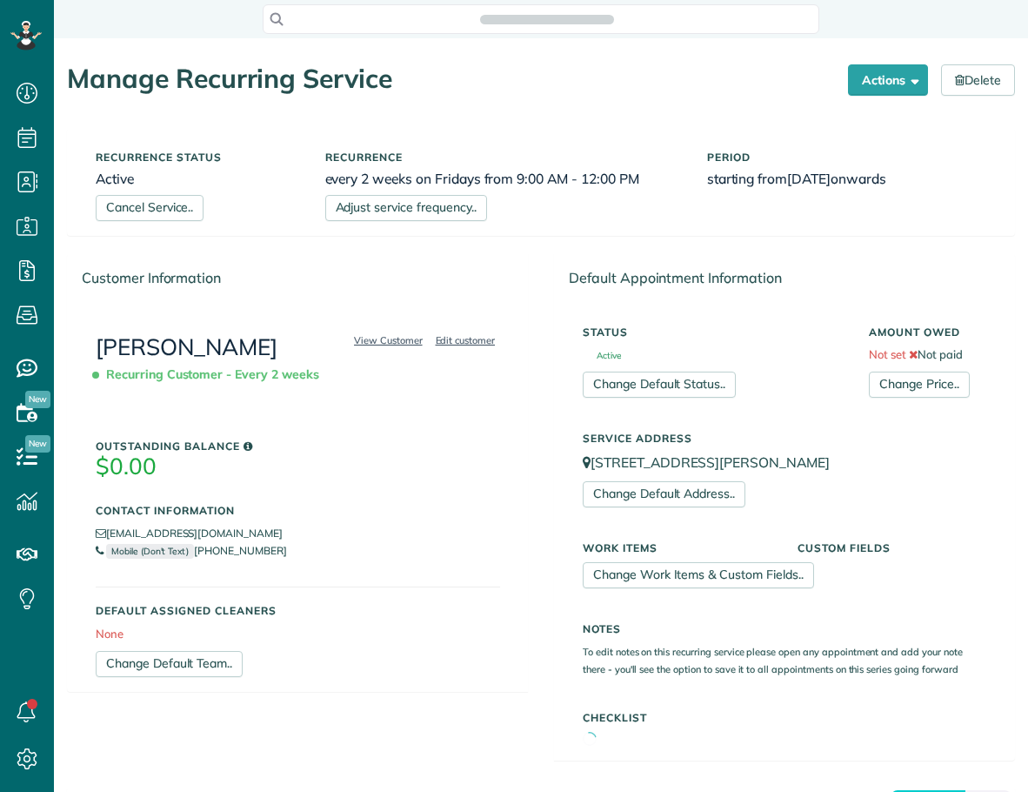
scroll to position [8, 8]
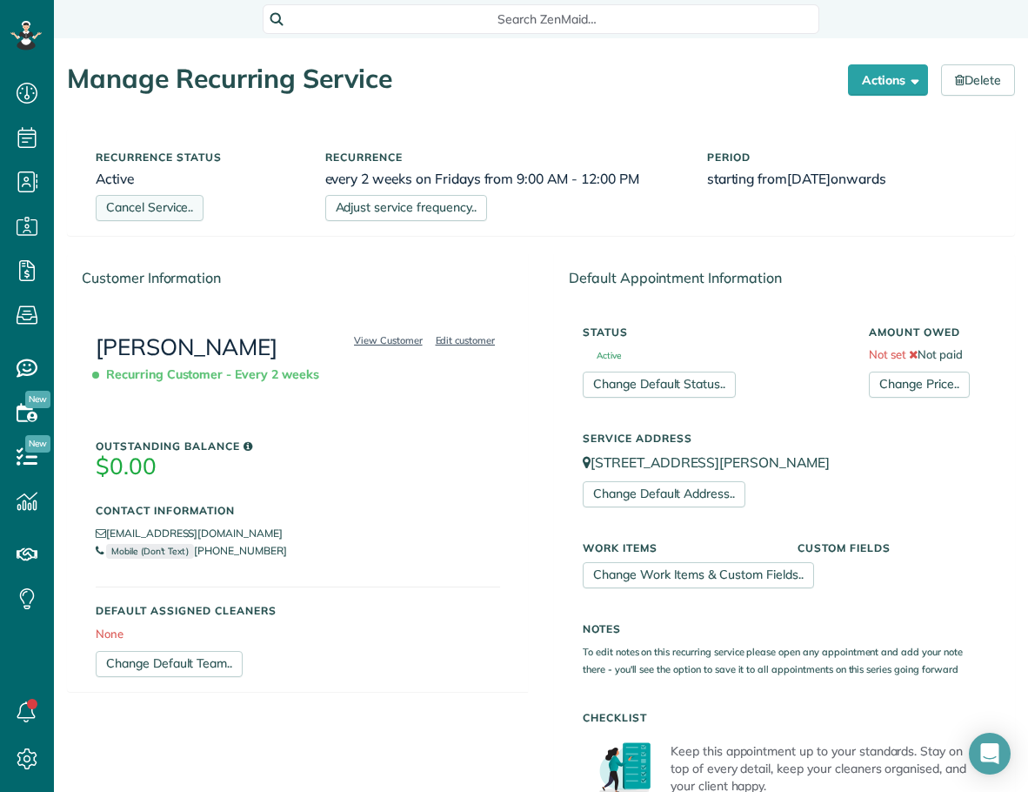
click at [175, 208] on link "Cancel Service.." at bounding box center [150, 208] width 108 height 26
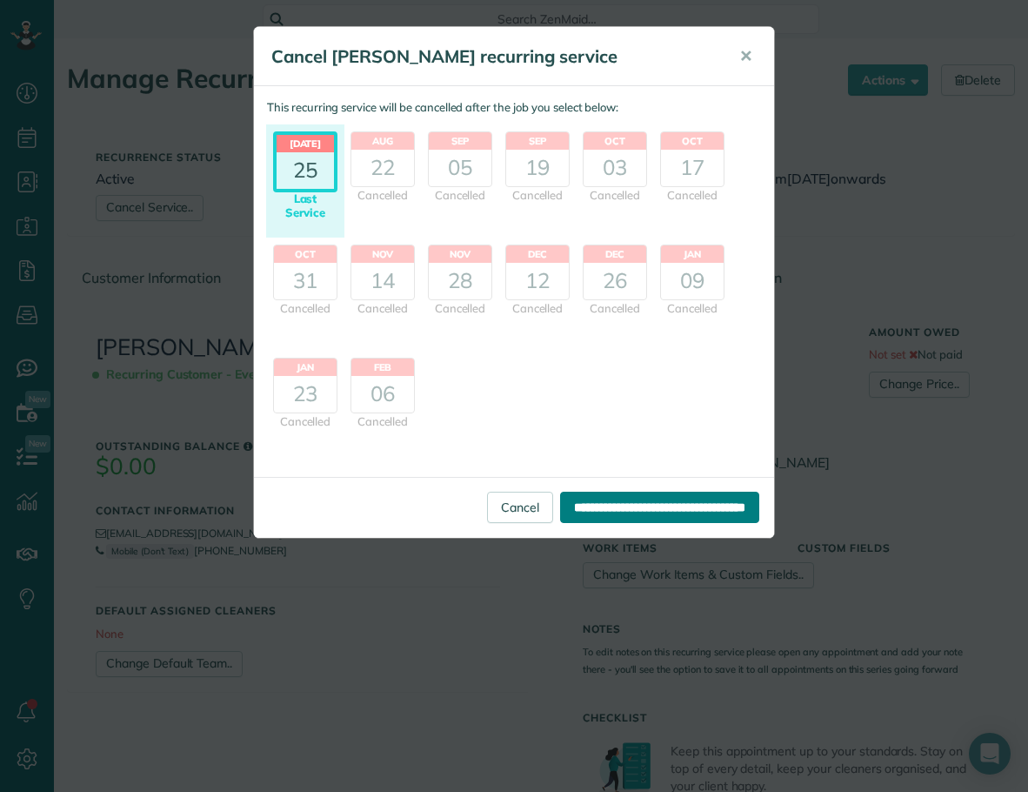
click at [639, 508] on input "**********" at bounding box center [659, 507] width 199 height 31
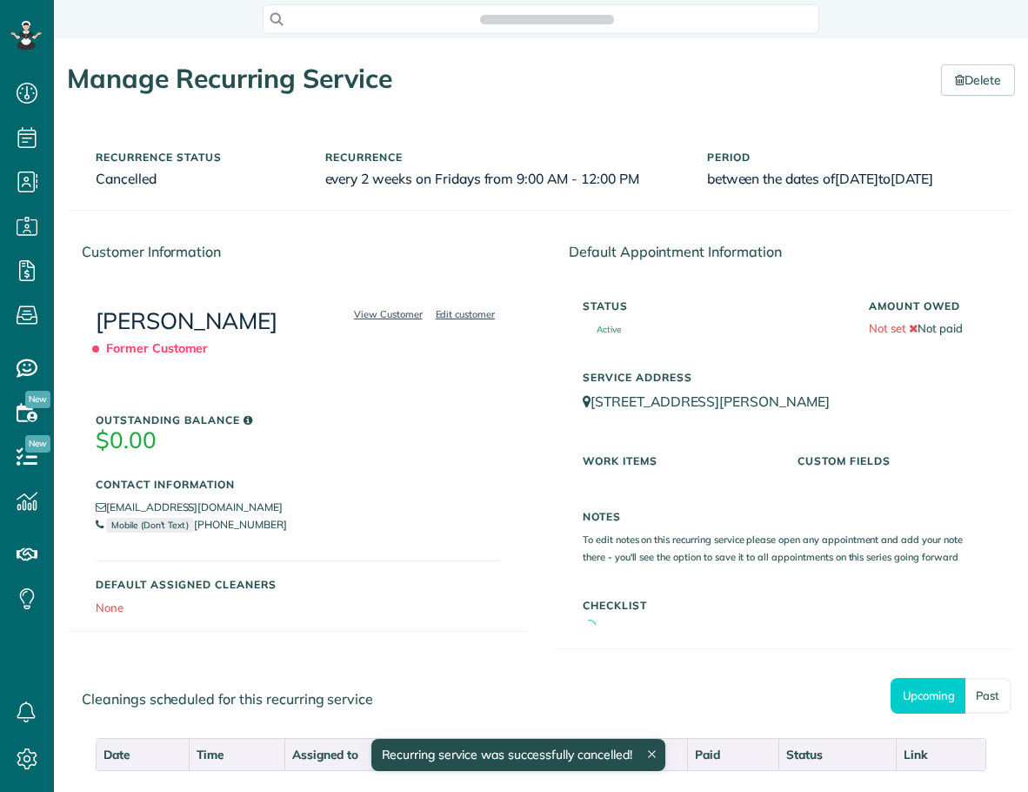
scroll to position [8, 8]
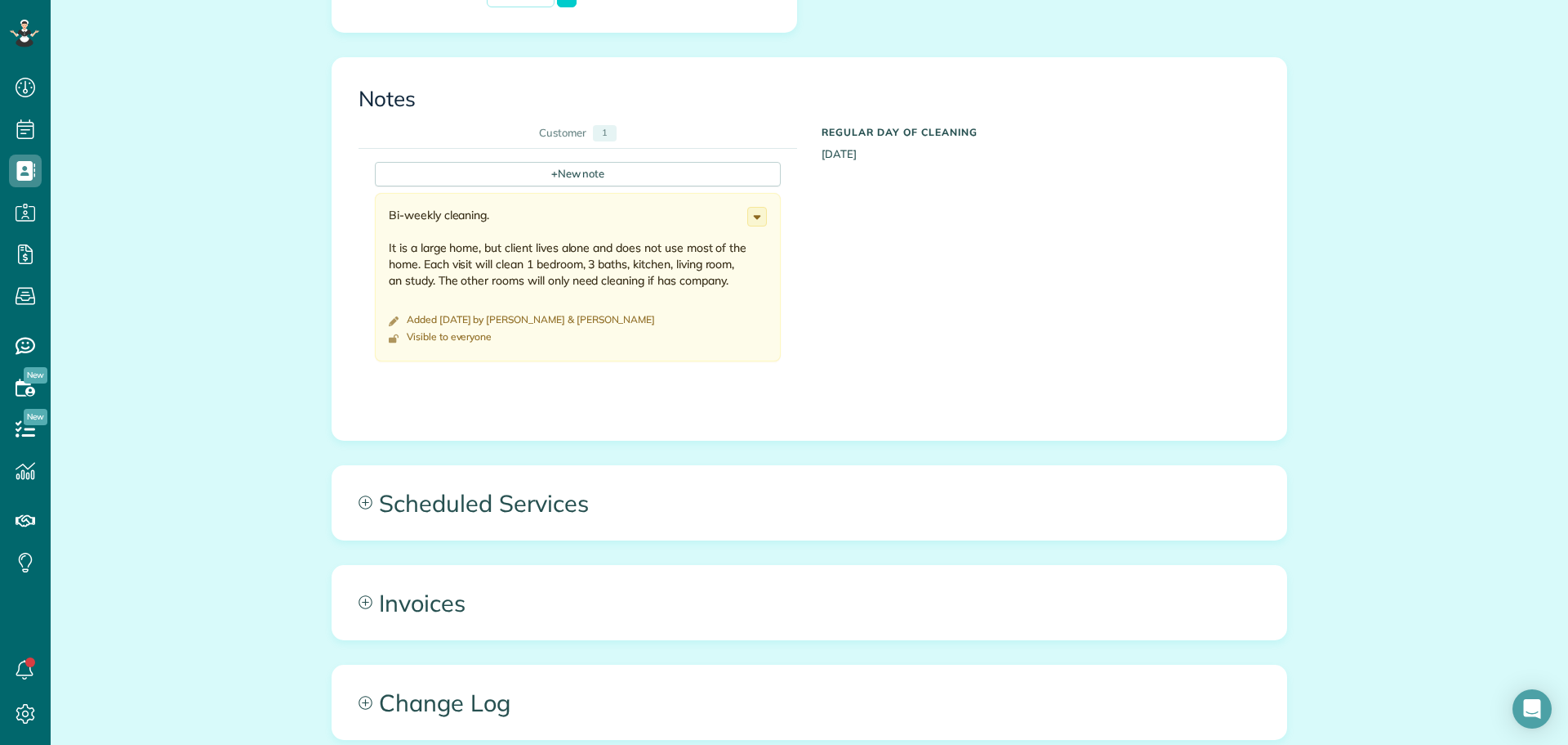
scroll to position [817, 0]
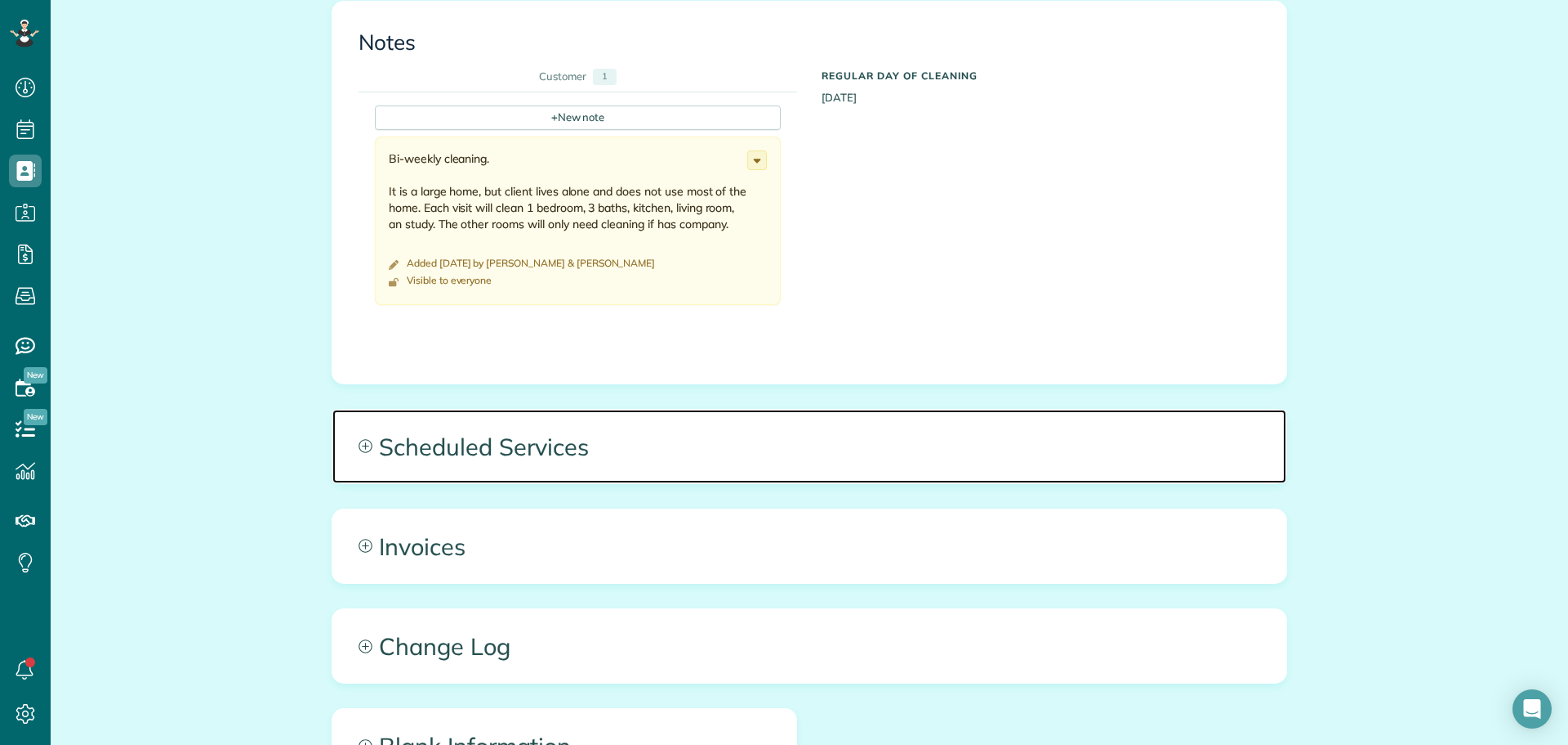
click at [469, 443] on span "Scheduled Services" at bounding box center [809, 446] width 954 height 73
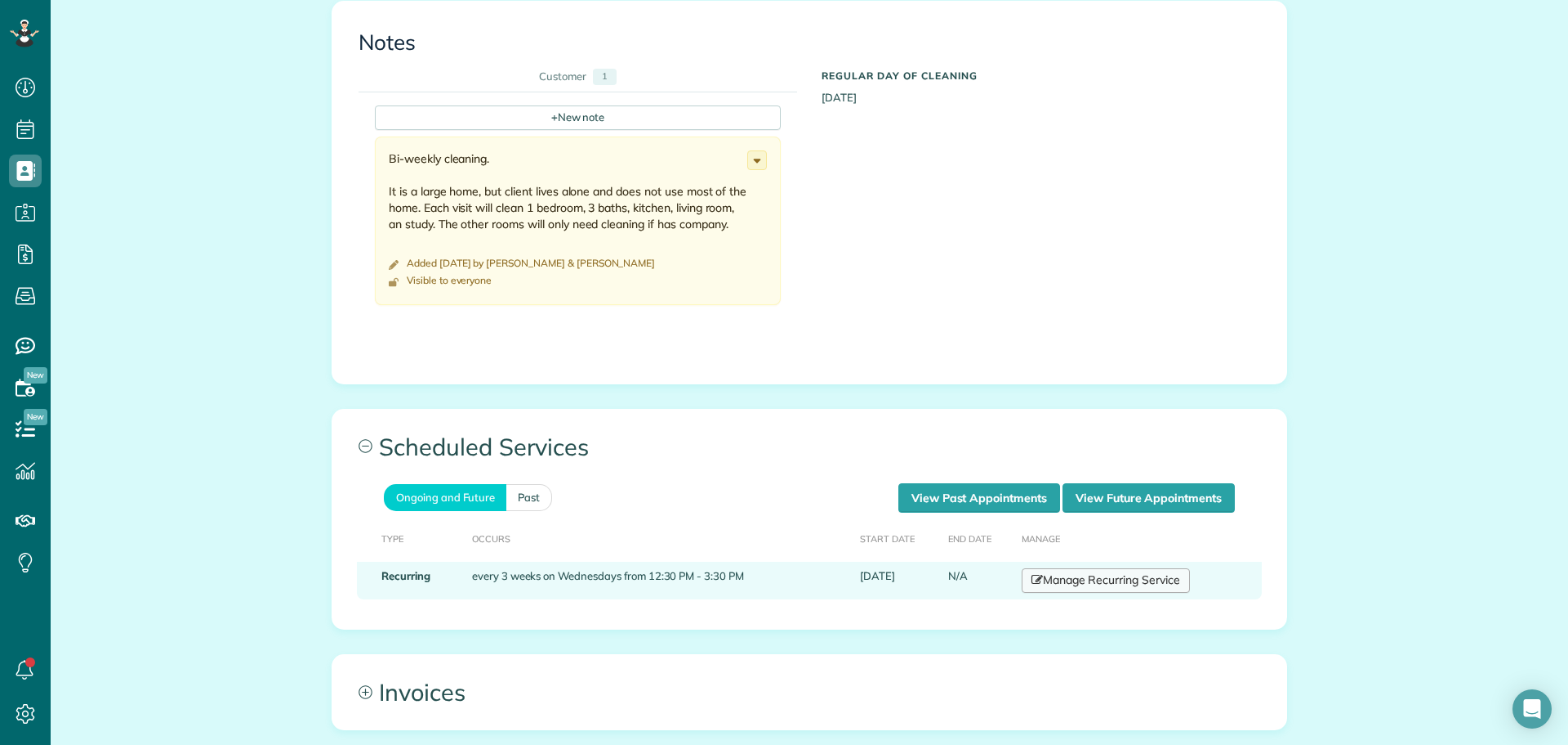
click at [1140, 582] on link "Manage Recurring Service" at bounding box center [1105, 581] width 168 height 24
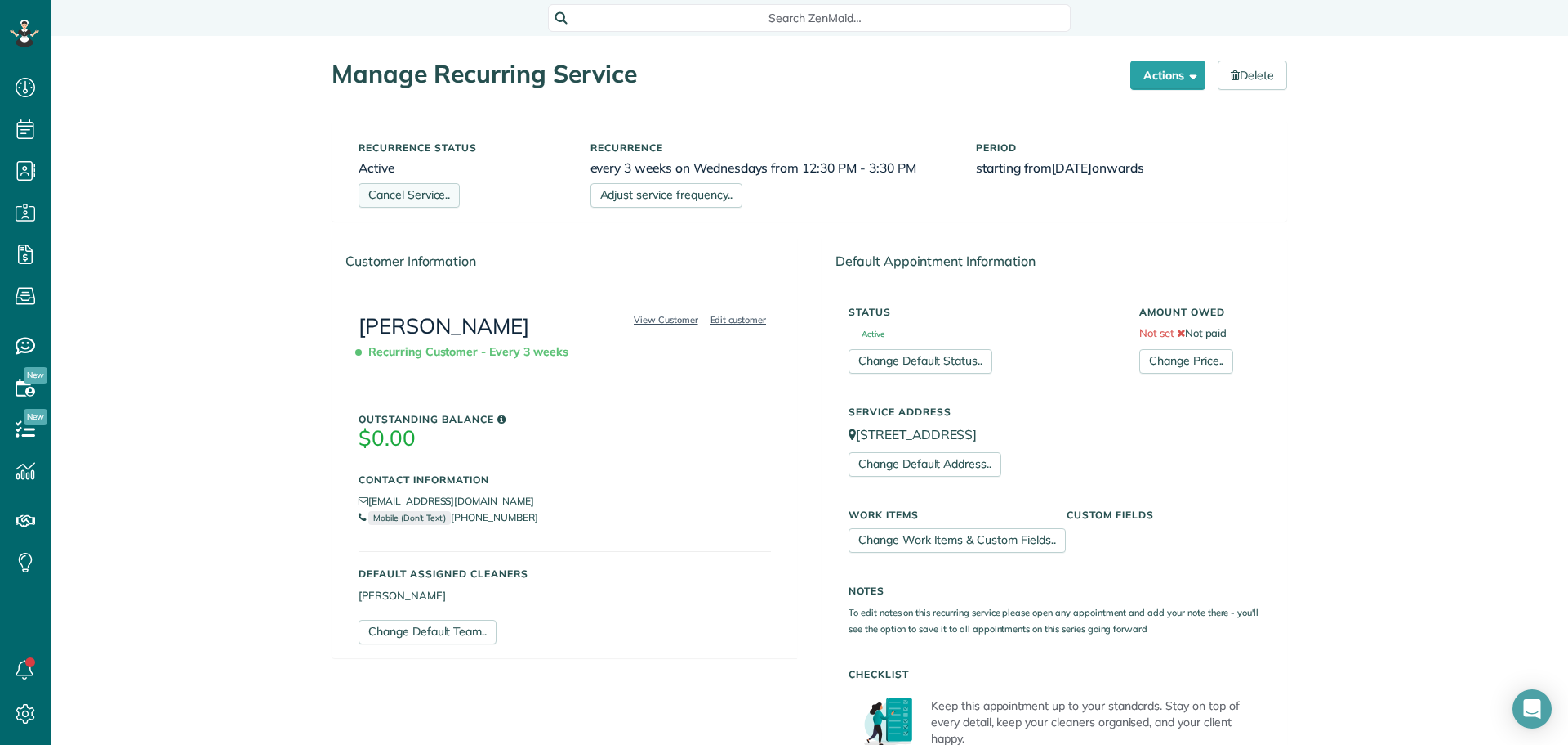
click at [426, 197] on link "Cancel Service.." at bounding box center [409, 195] width 101 height 24
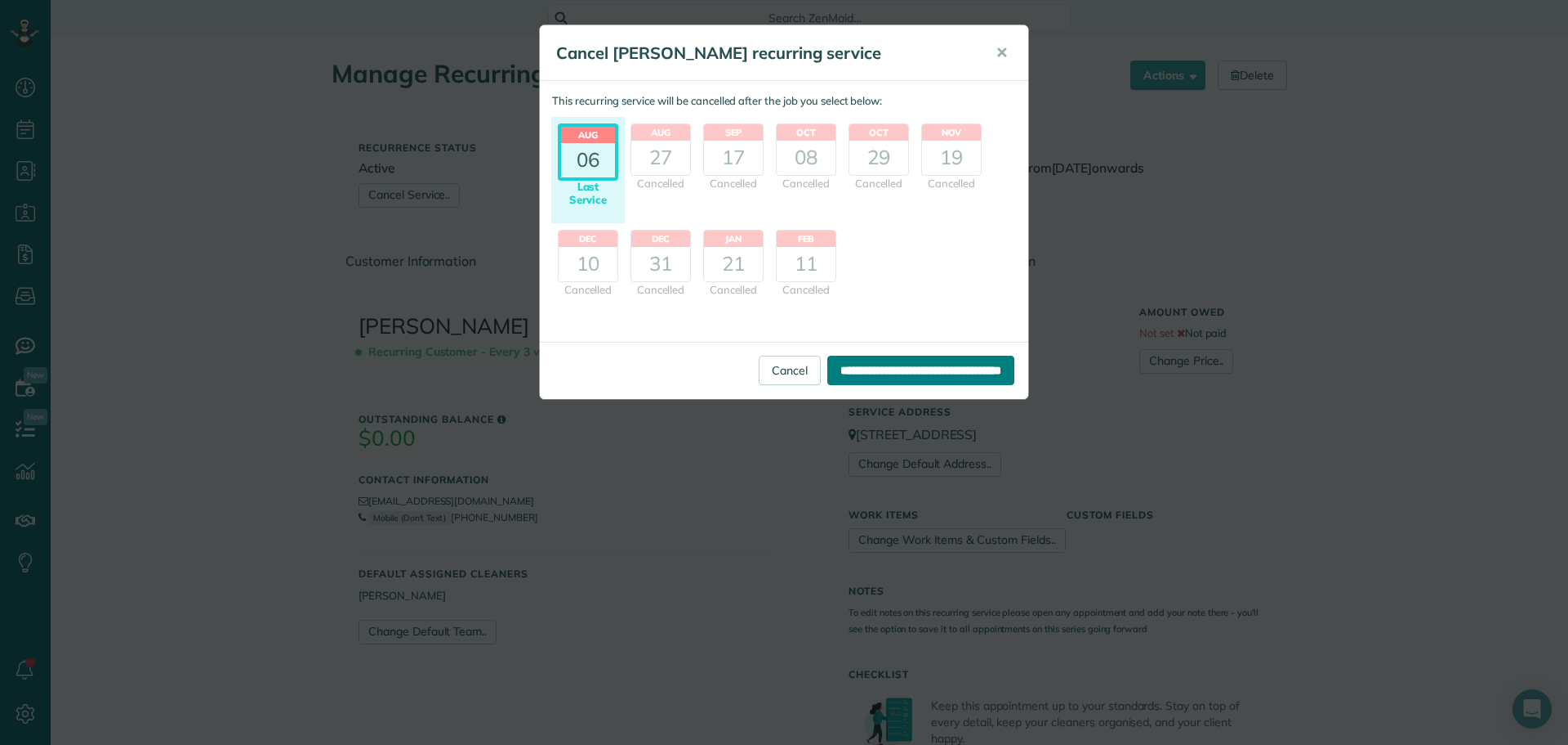
drag, startPoint x: 863, startPoint y: 368, endPoint x: 799, endPoint y: 358, distance: 64.8
click at [863, 368] on input "**********" at bounding box center [920, 369] width 187 height 29
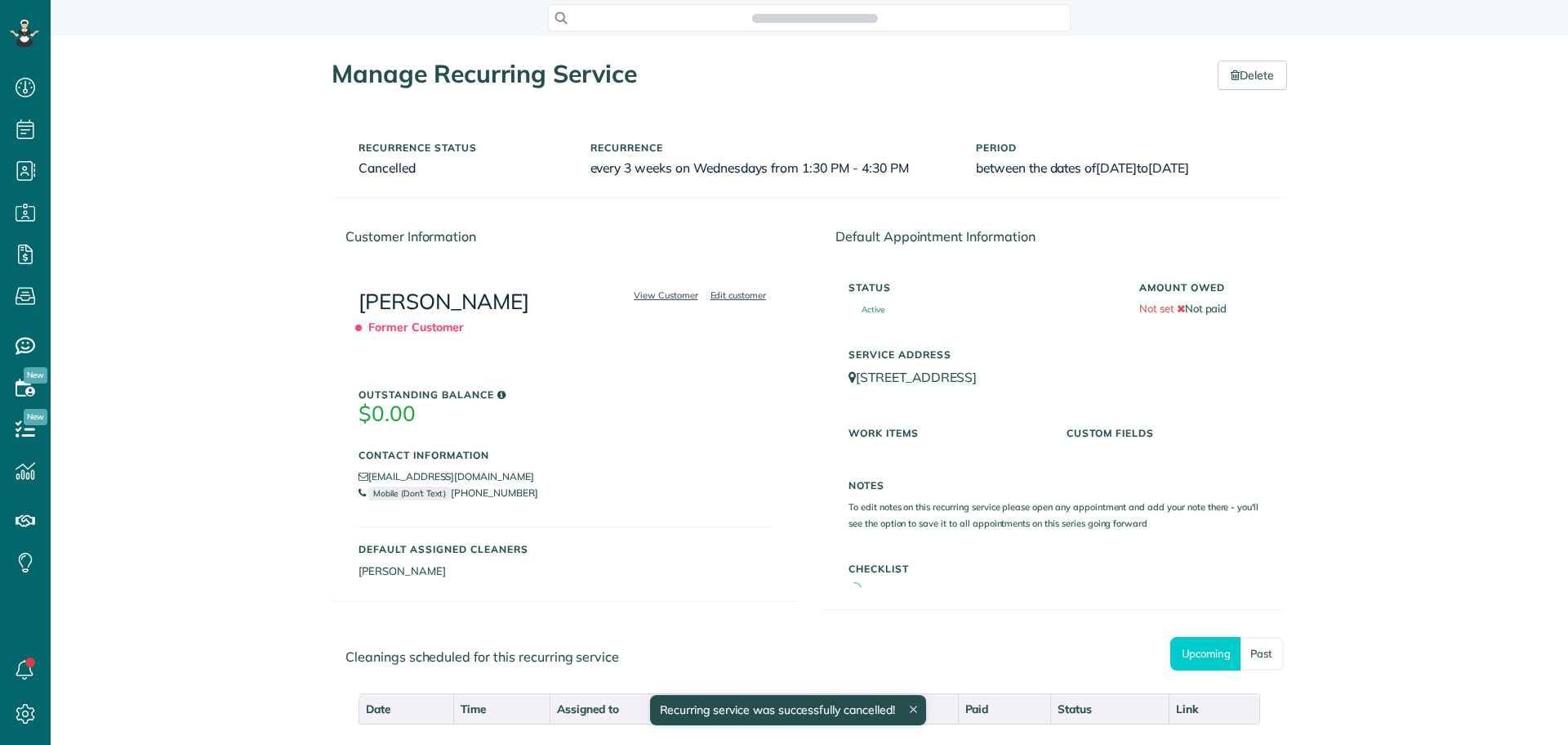
scroll to position [8, 8]
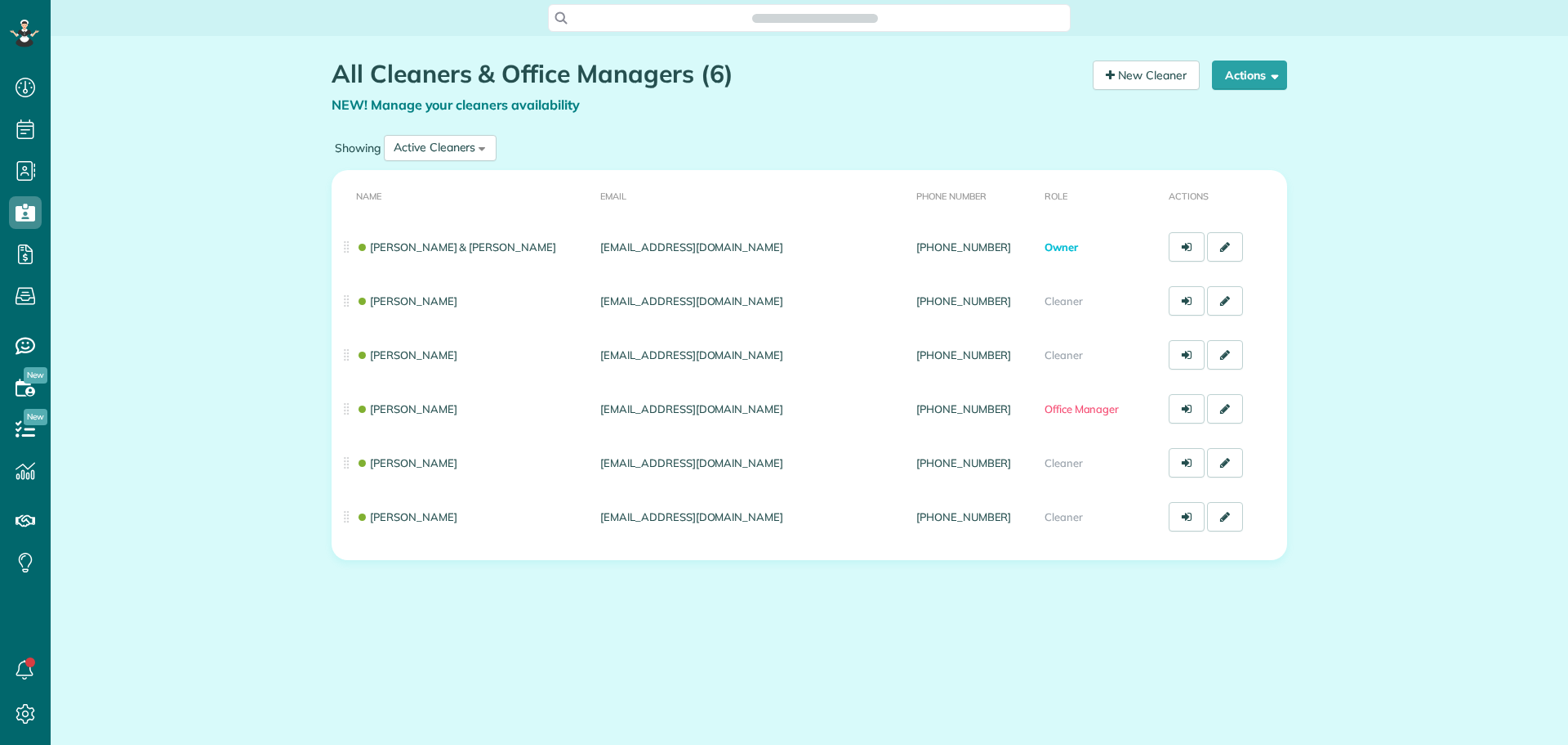
scroll to position [8, 8]
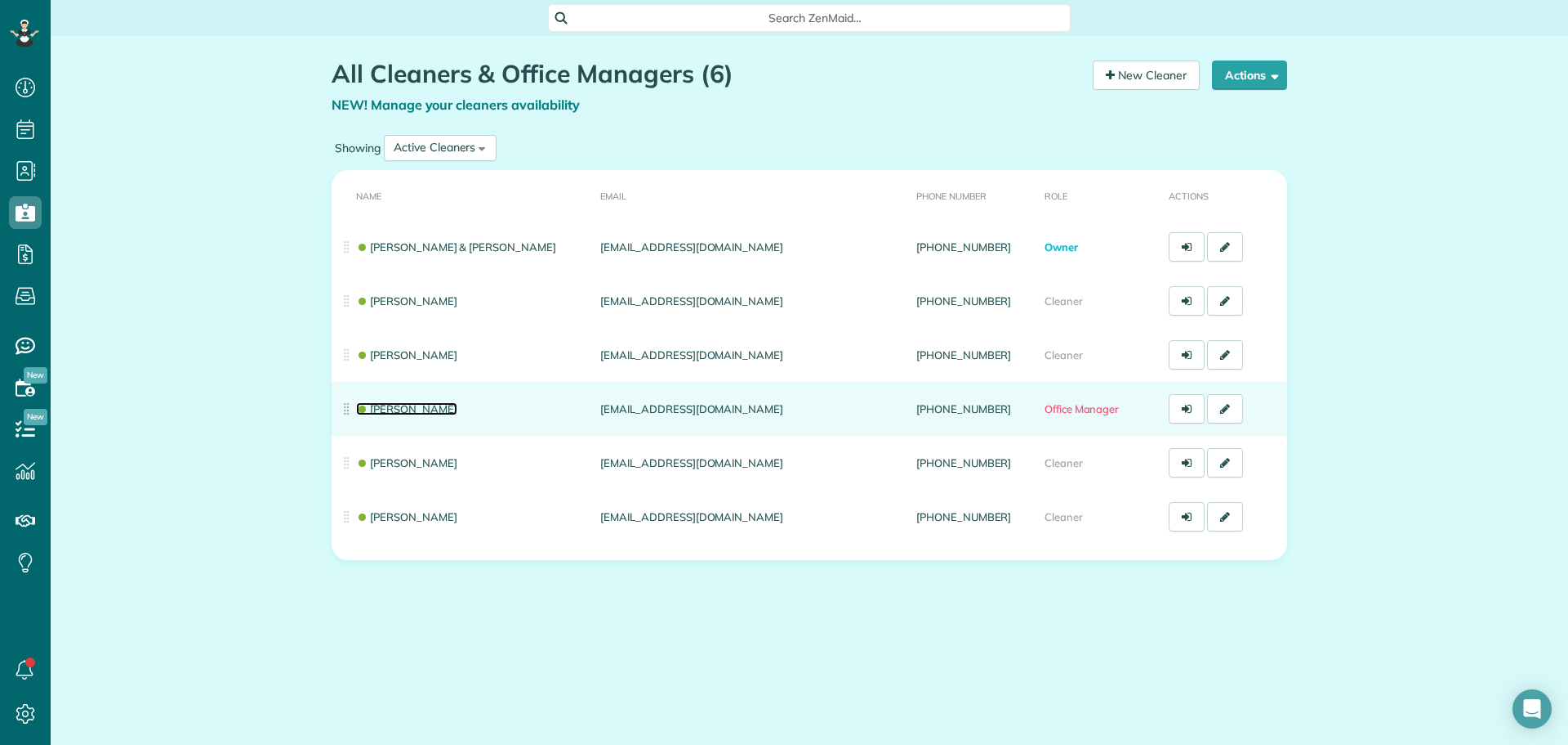
click at [385, 405] on link "[PERSON_NAME]" at bounding box center [407, 409] width 101 height 13
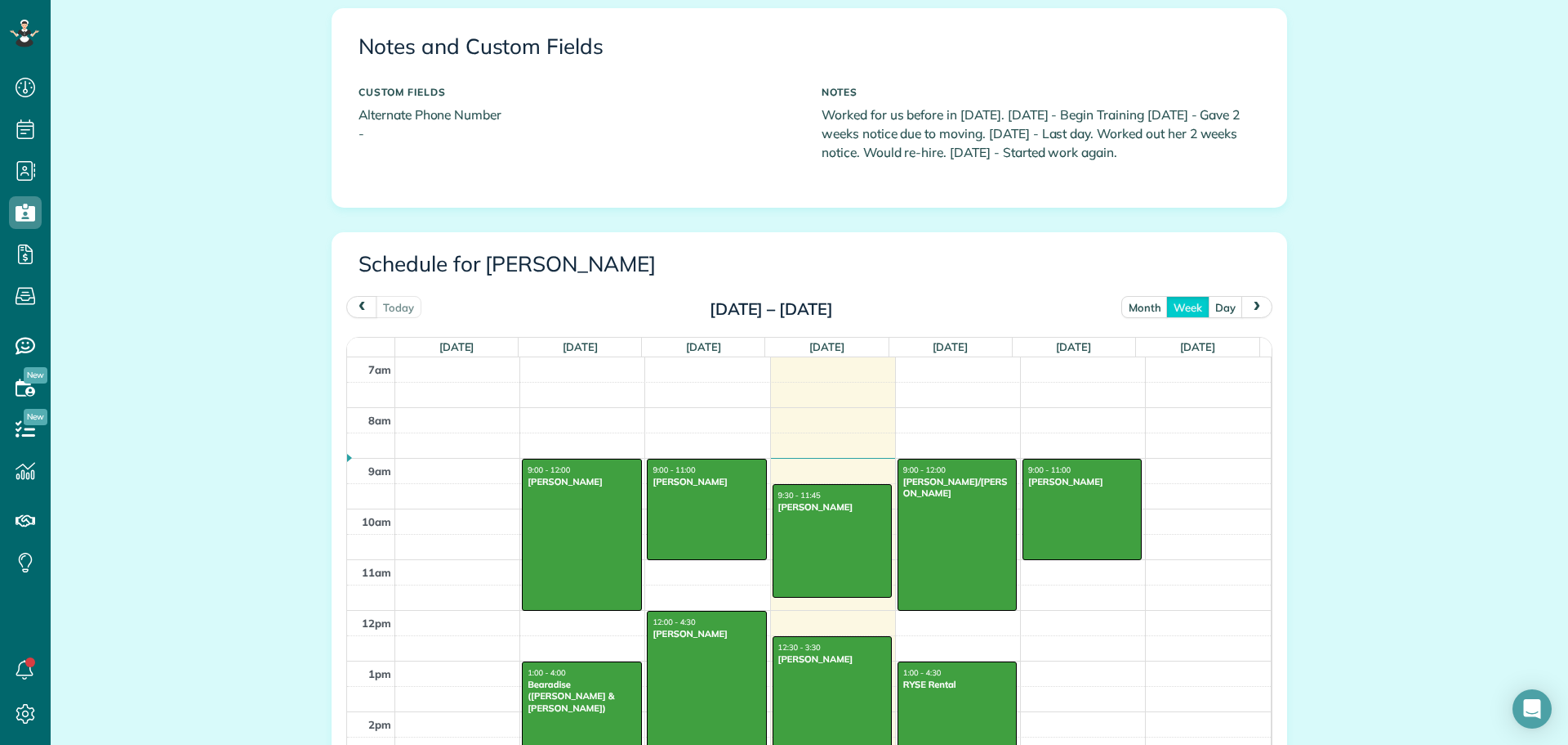
scroll to position [572, 0]
click at [1137, 300] on button "month" at bounding box center [1145, 305] width 47 height 22
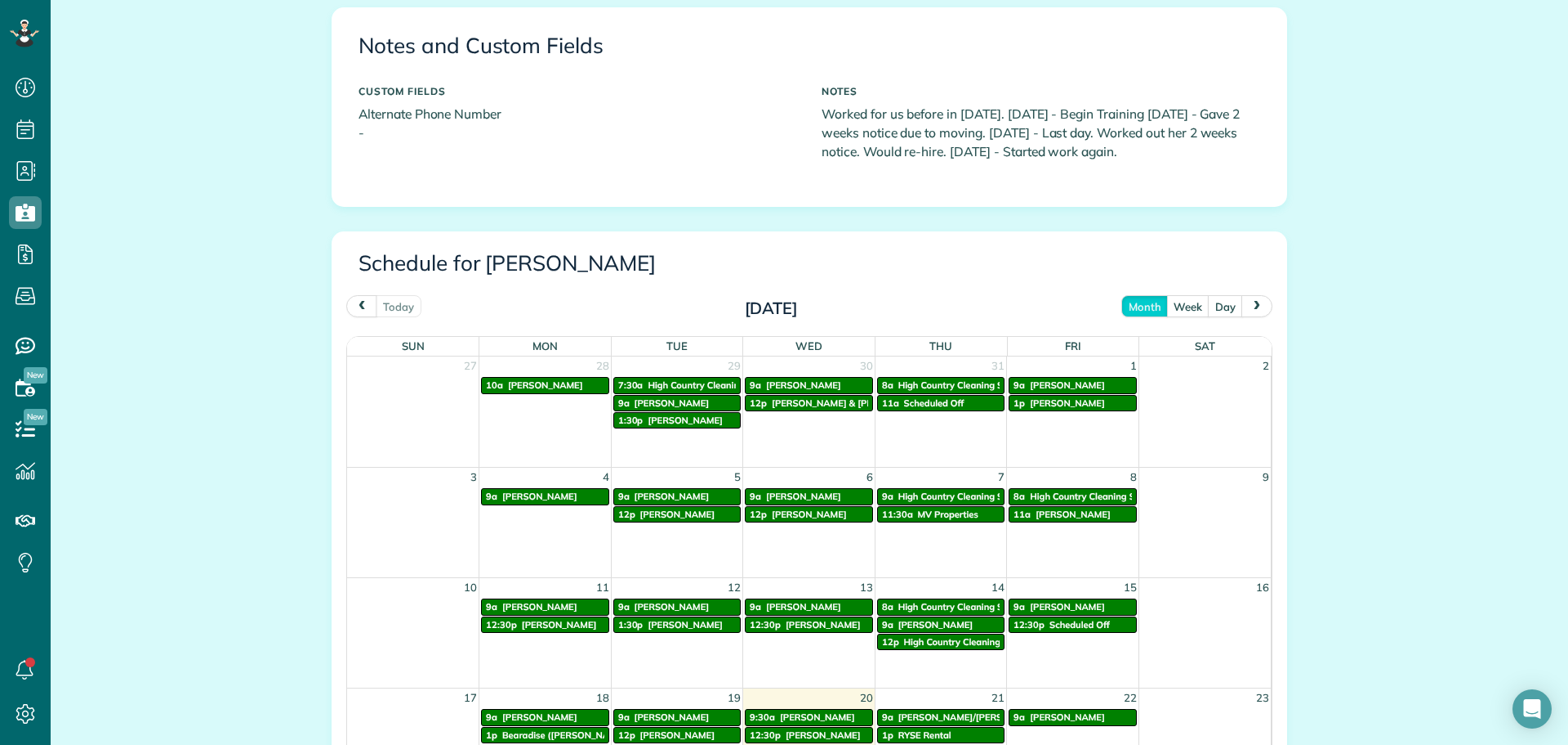
click at [1253, 299] on button "next" at bounding box center [1256, 305] width 31 height 22
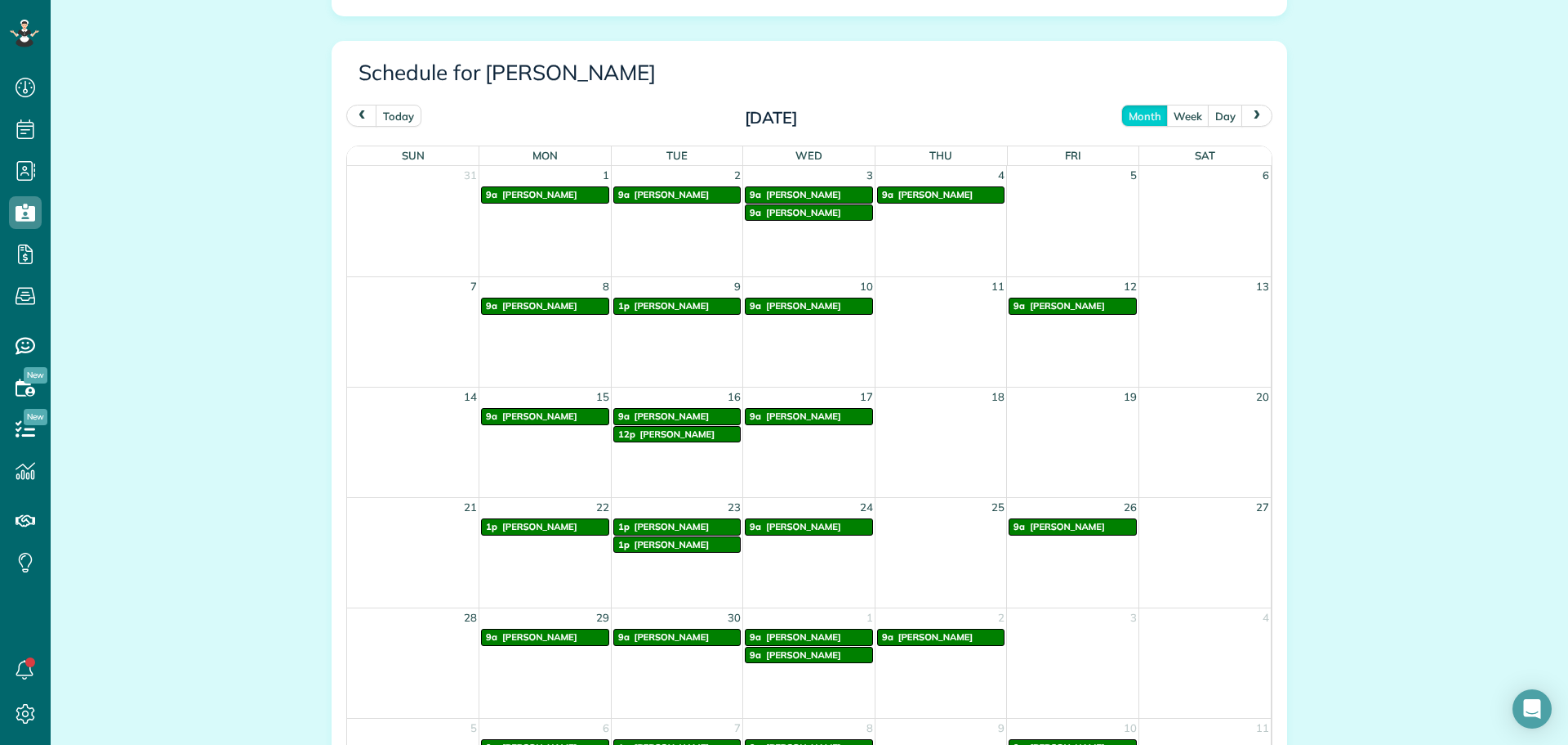
scroll to position [736, 0]
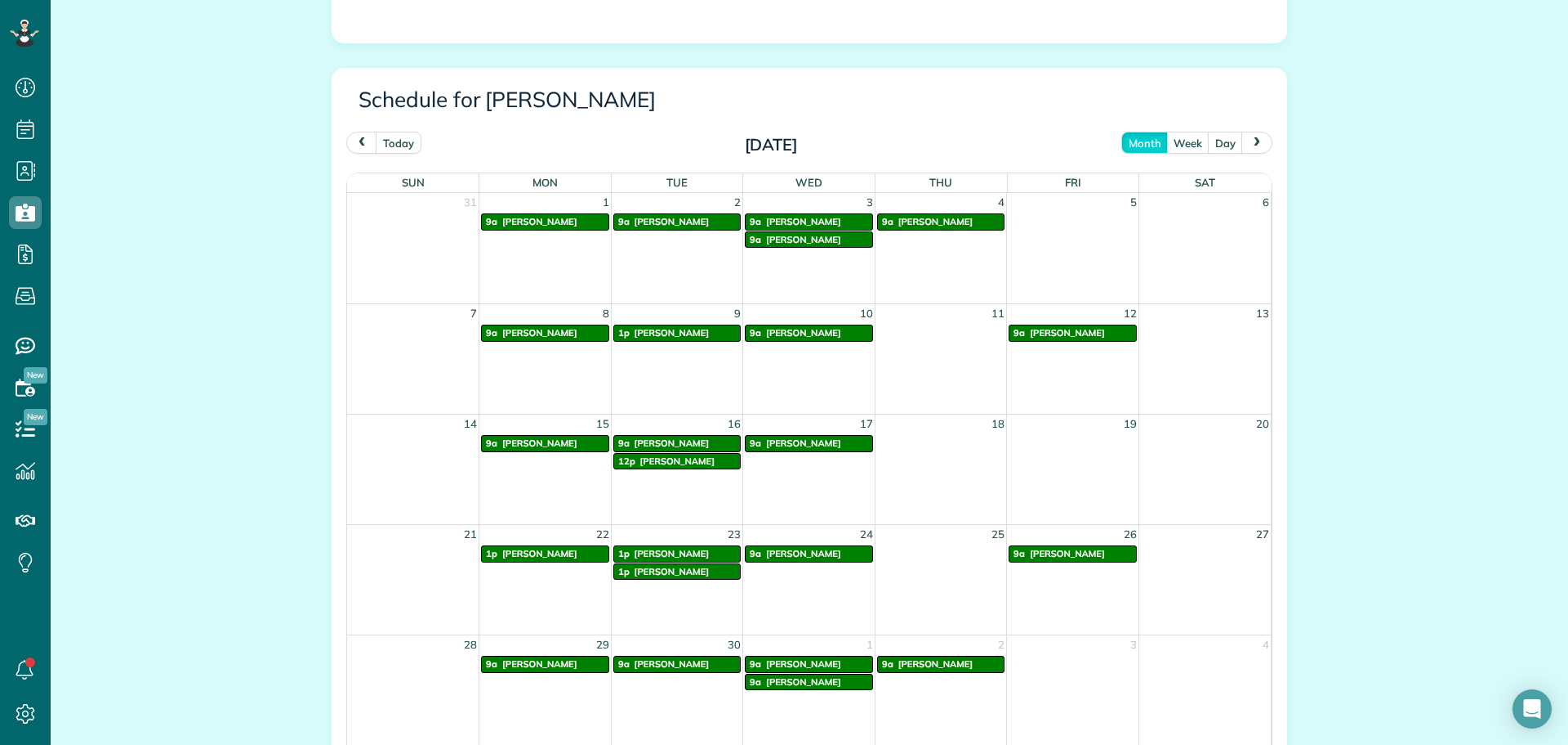
click at [1253, 143] on span "next" at bounding box center [1257, 142] width 13 height 10
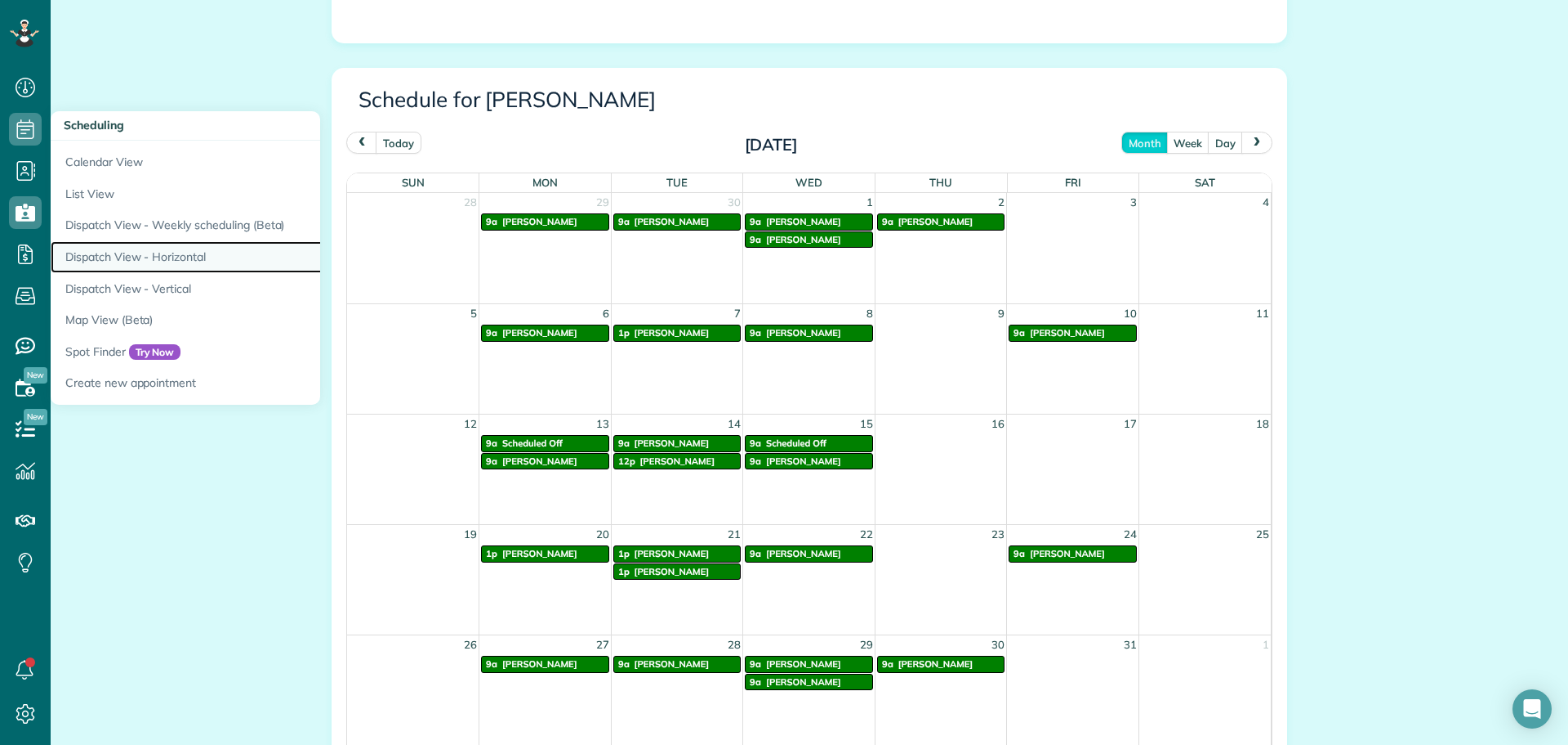
click at [162, 253] on link "Dispatch View - Horizontal" at bounding box center [254, 257] width 408 height 32
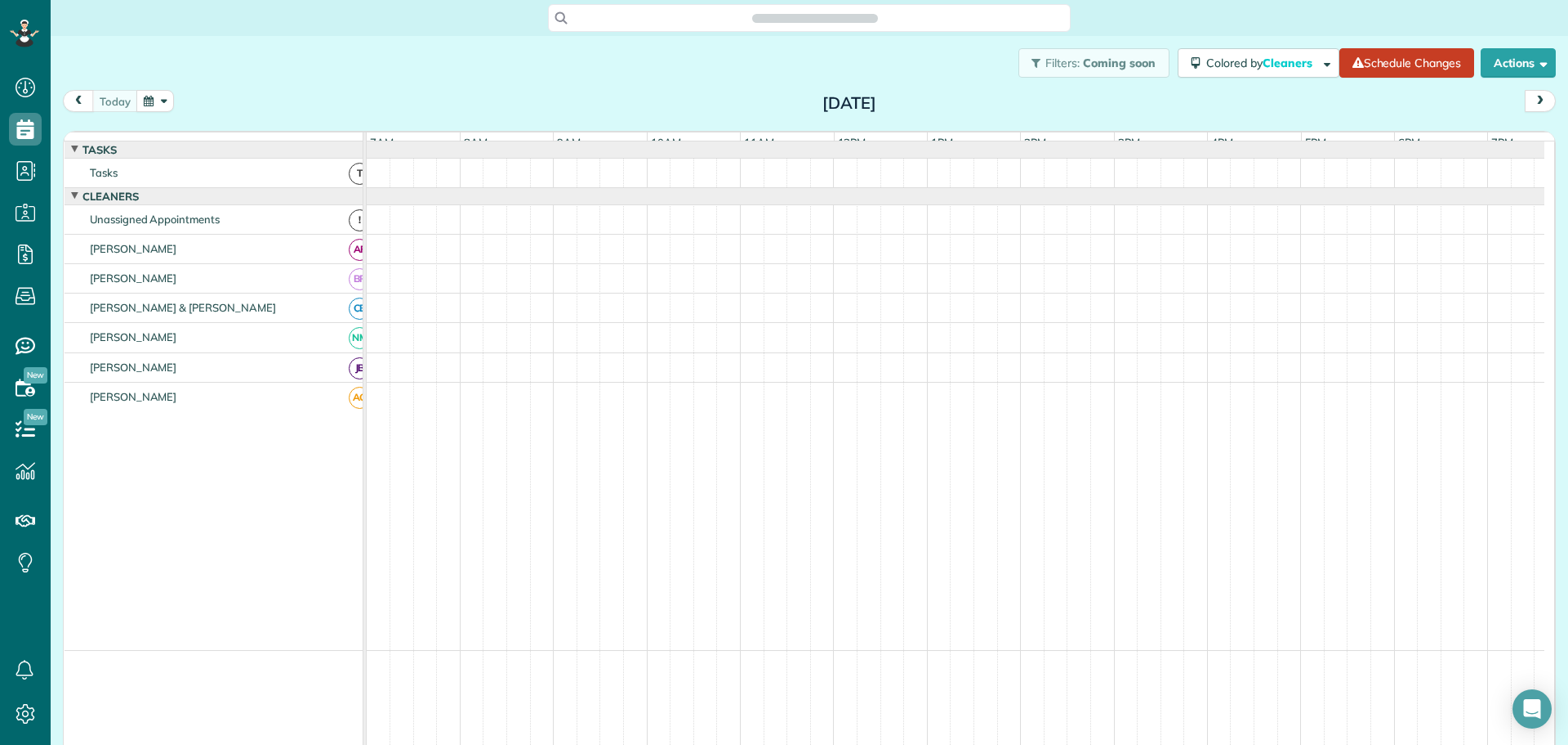
scroll to position [12, 0]
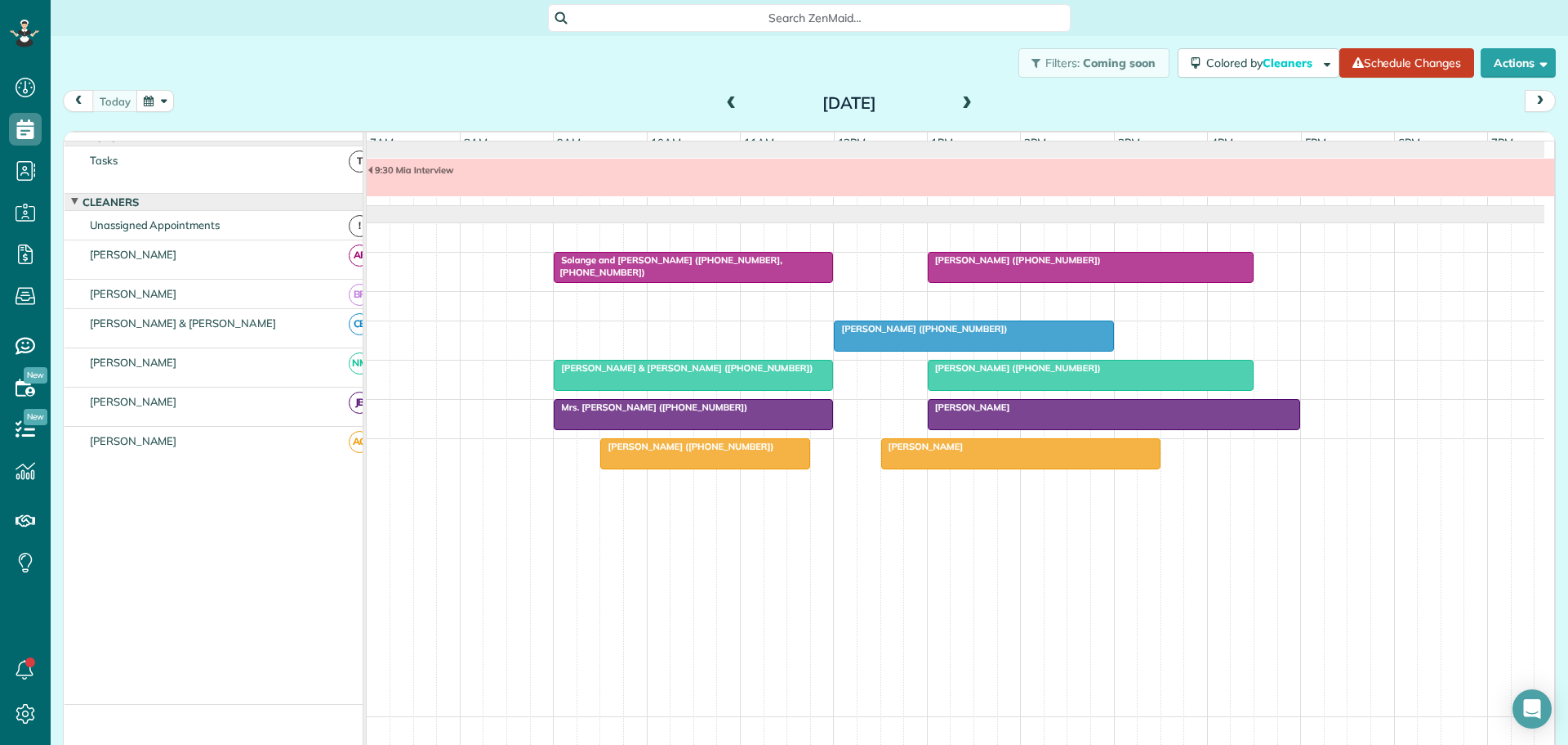
click at [166, 101] on button "button" at bounding box center [155, 101] width 38 height 22
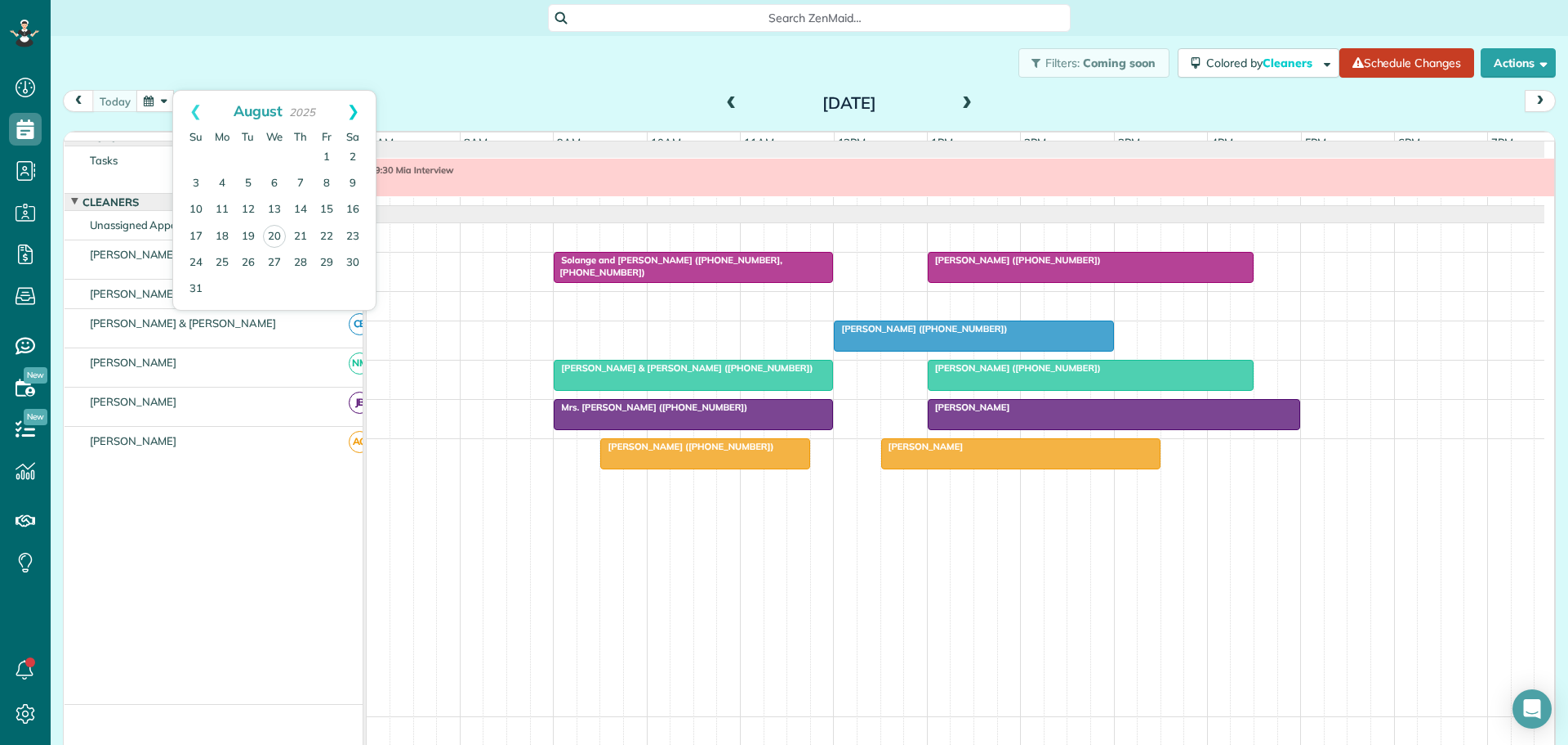
click at [359, 103] on link "Next" at bounding box center [353, 112] width 45 height 41
click at [274, 178] on link "10" at bounding box center [274, 184] width 26 height 26
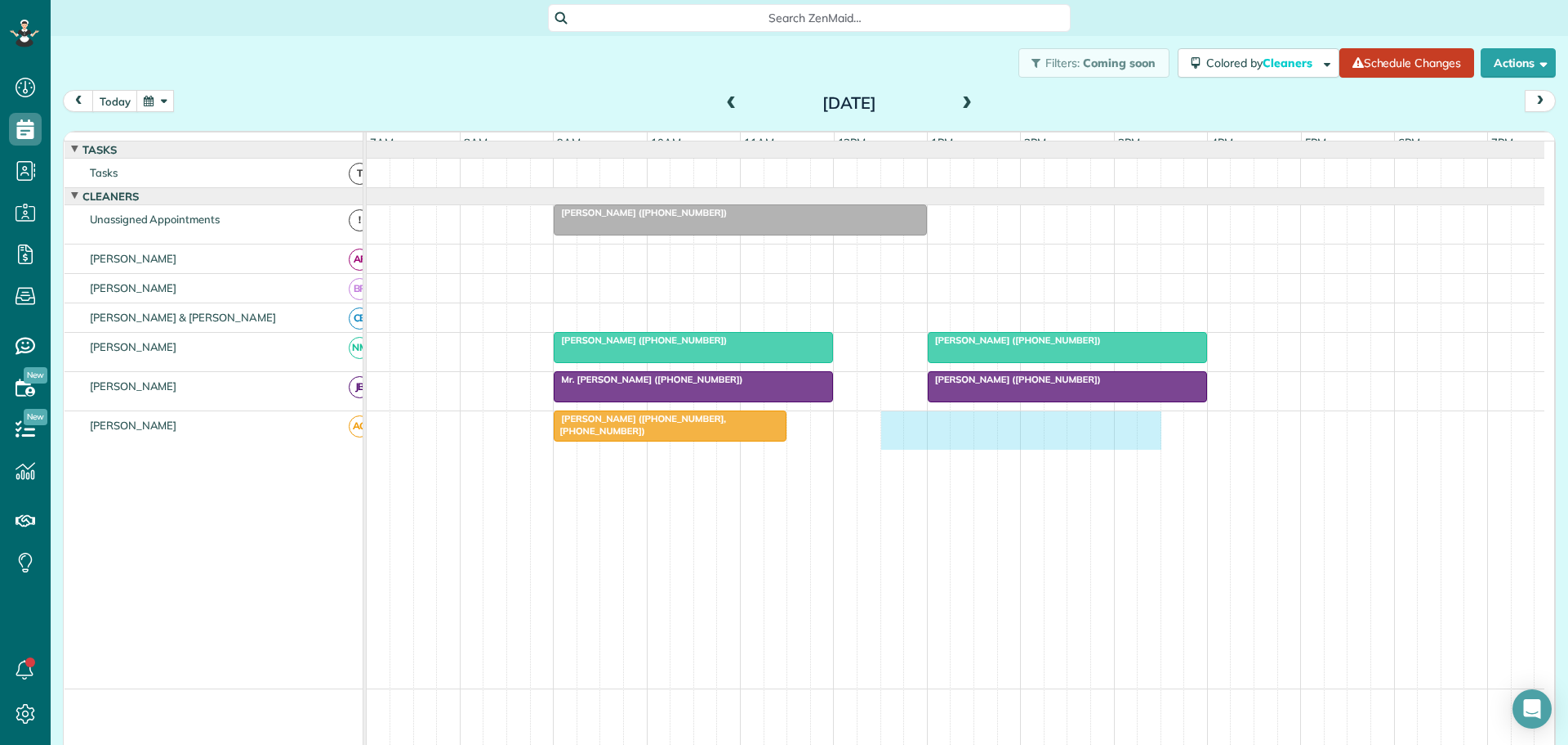
drag, startPoint x: 883, startPoint y: 433, endPoint x: 1153, endPoint y: 458, distance: 271.2
click at [1153, 450] on div "[PERSON_NAME] ([PHONE_NUMBER], [PHONE_NUMBER])" at bounding box center [956, 430] width 1178 height 39
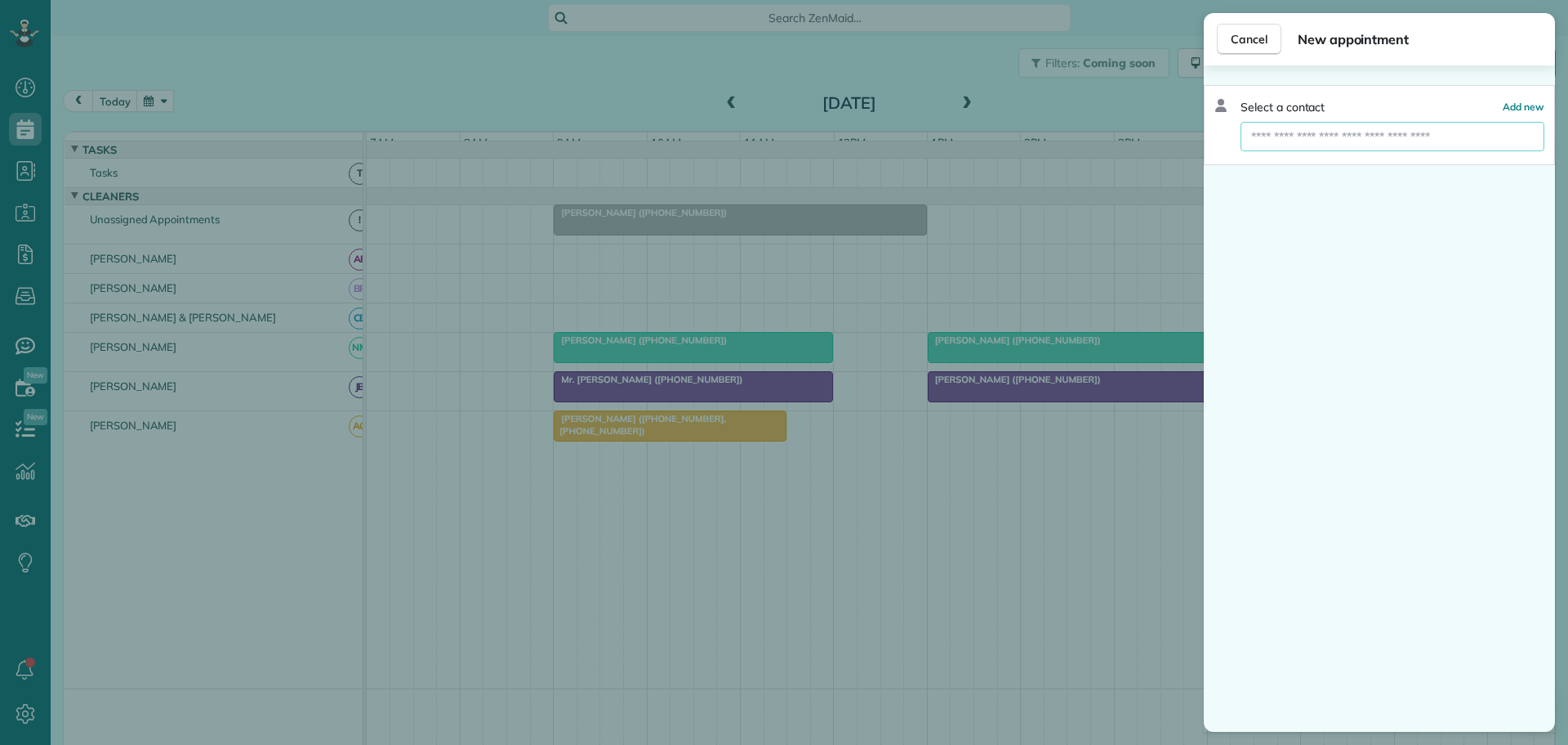
click at [1297, 137] on input "text" at bounding box center [1393, 136] width 304 height 29
type input "****"
click at [1285, 167] on span "[PERSON_NAME]" at bounding box center [1353, 165] width 186 height 15
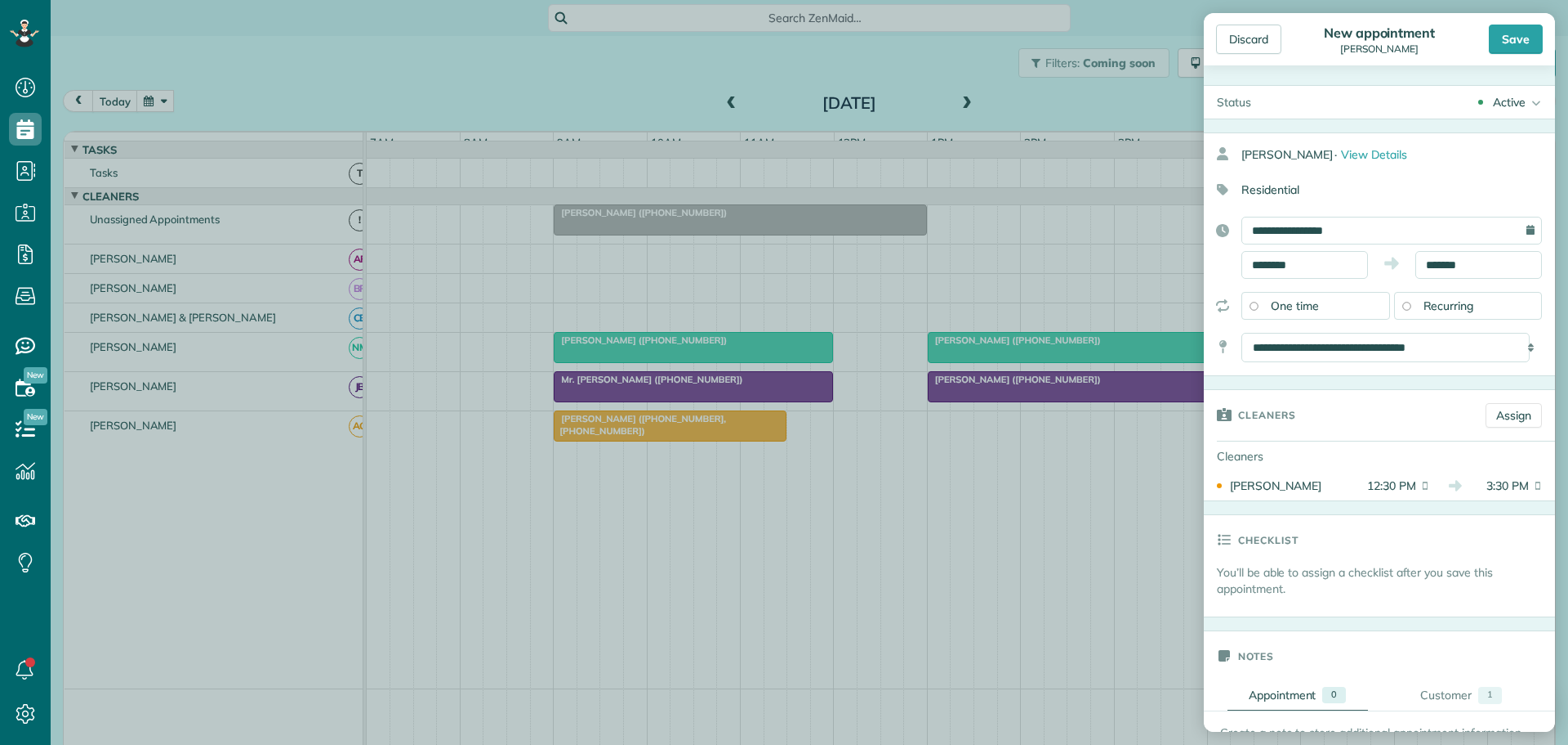
click at [1431, 300] on span "Recurring" at bounding box center [1449, 306] width 51 height 15
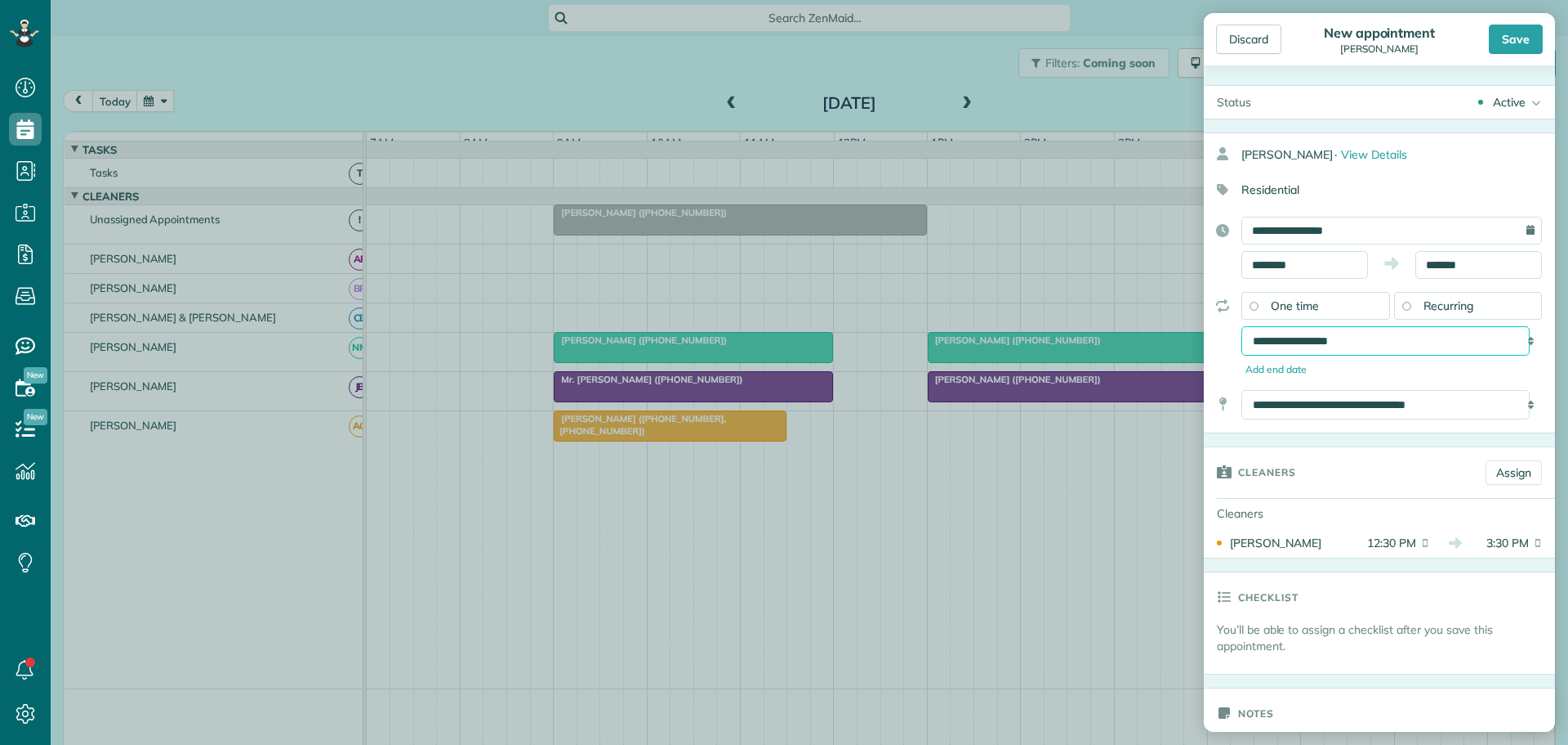
click at [1357, 337] on select "**********" at bounding box center [1385, 340] width 288 height 29
select select "**********"
click at [1241, 326] on select "**********" at bounding box center [1385, 340] width 288 height 29
click at [1524, 36] on div "Save" at bounding box center [1515, 39] width 54 height 29
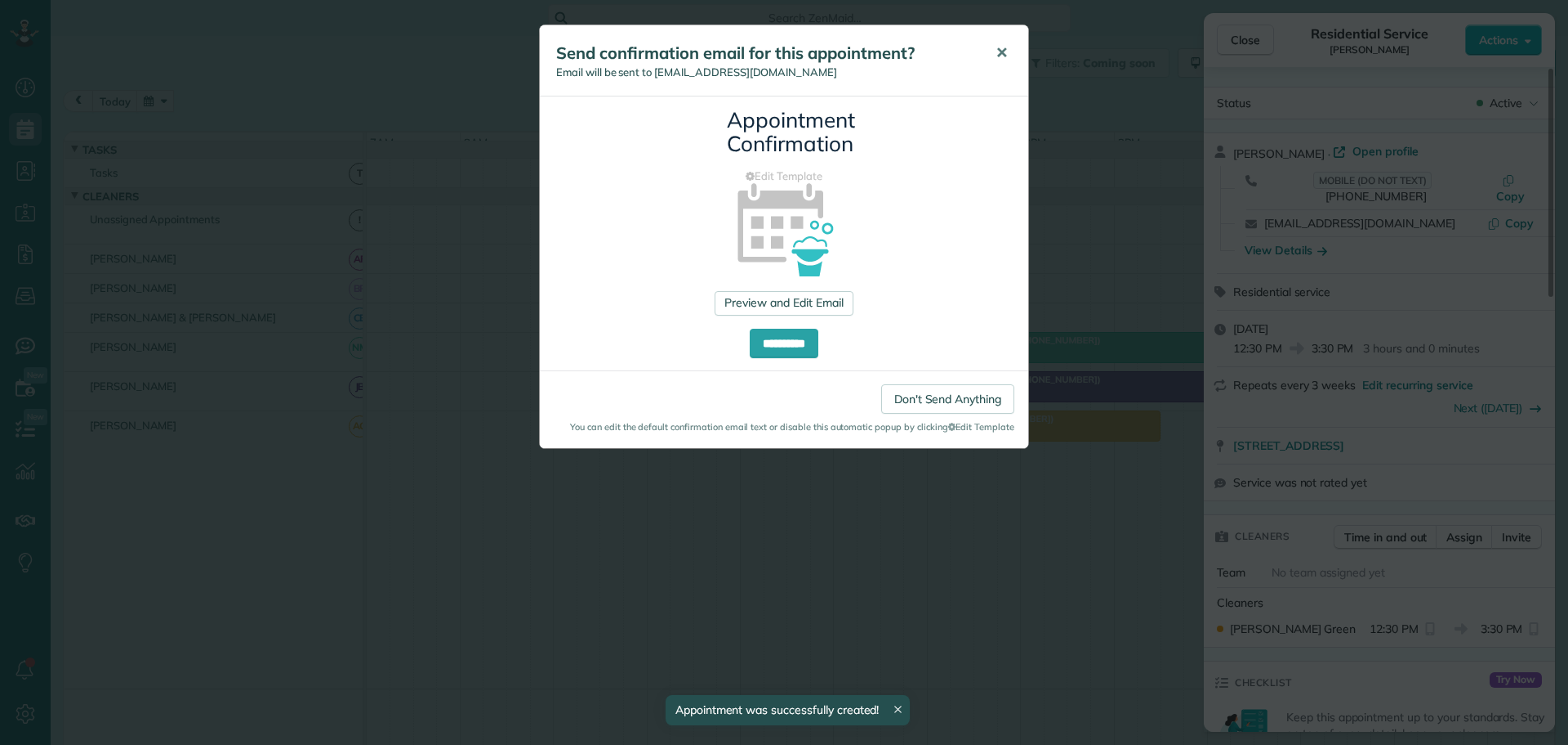
click at [997, 50] on span "✕" at bounding box center [1002, 53] width 12 height 19
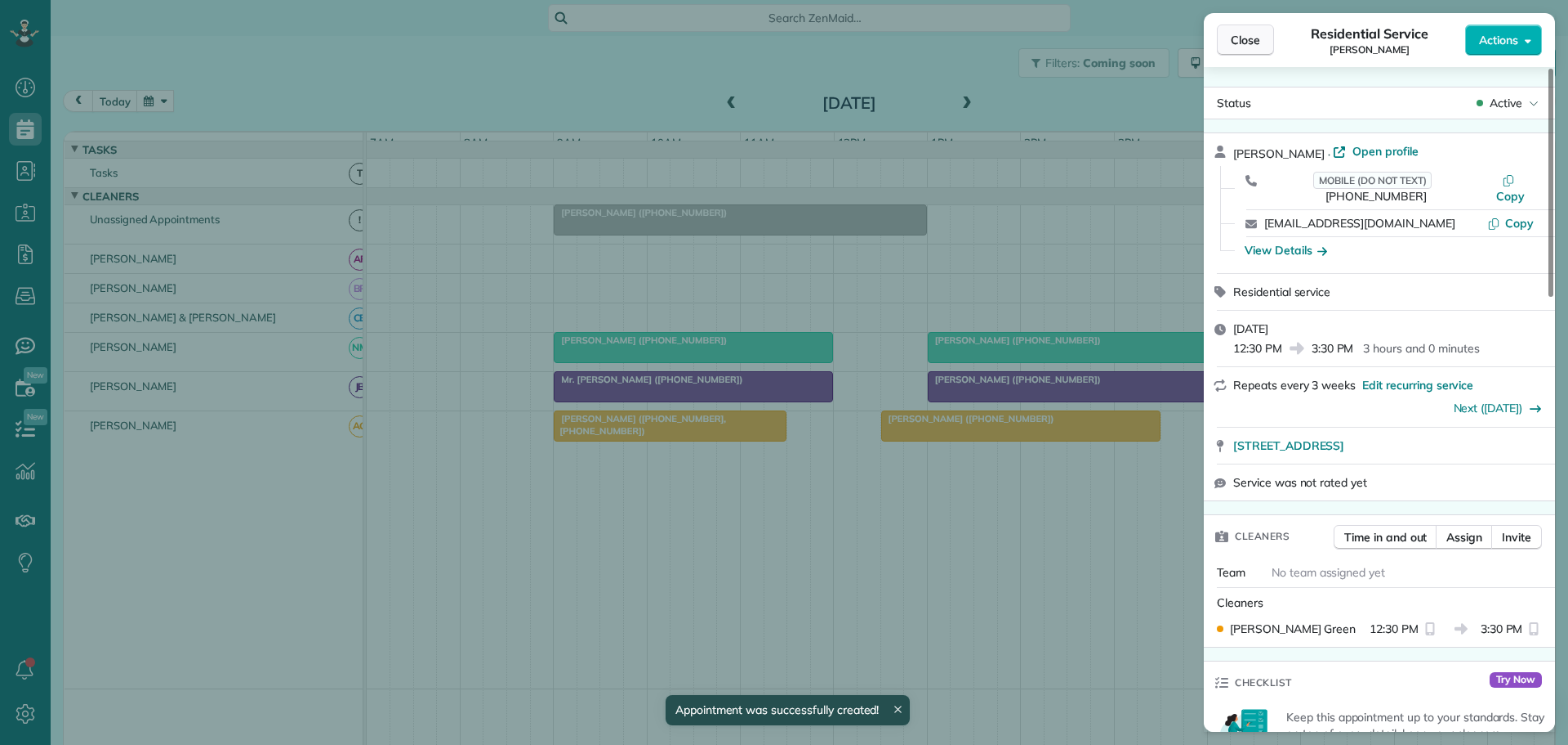
click at [1231, 39] on span "Close" at bounding box center [1245, 39] width 29 height 16
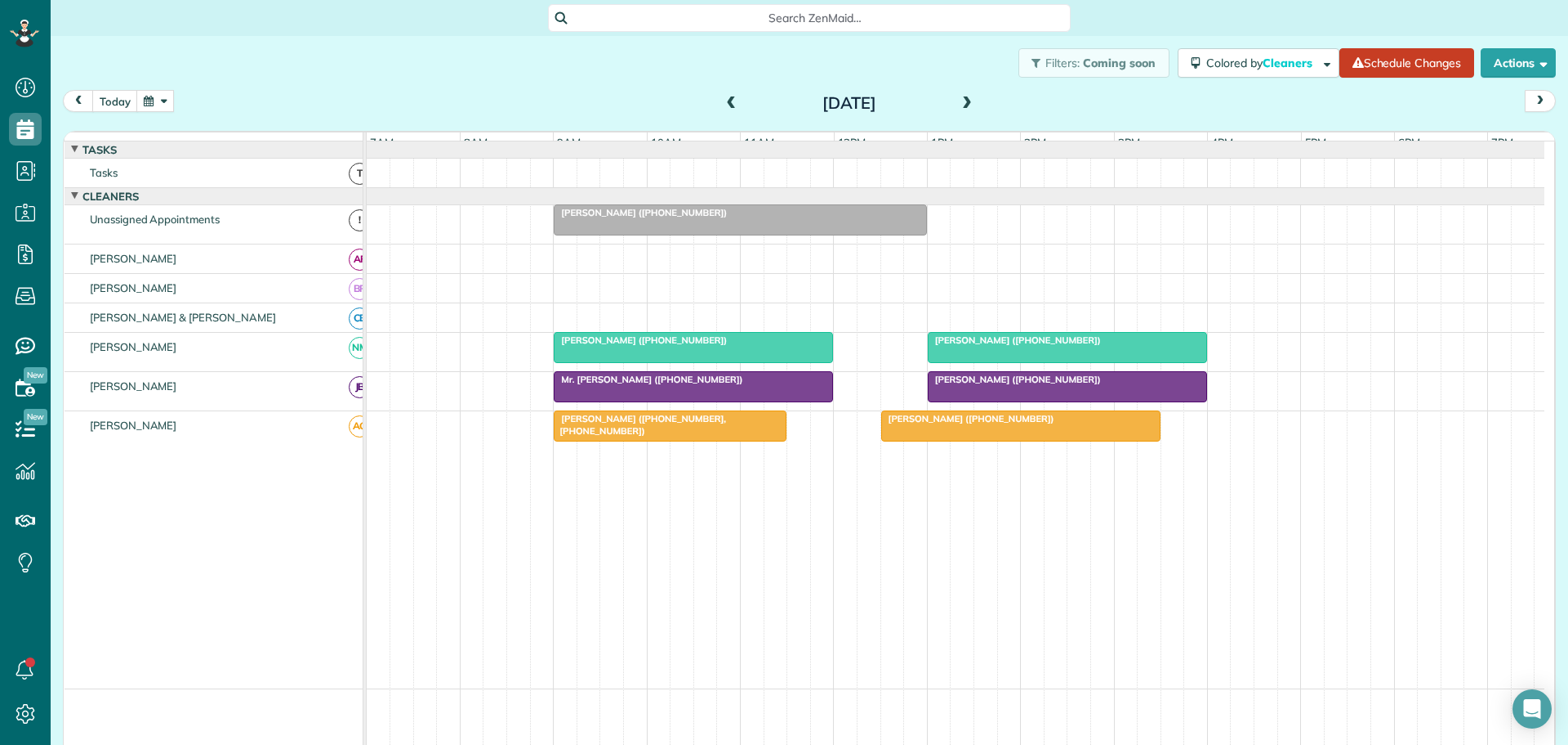
click at [164, 96] on button "button" at bounding box center [155, 101] width 38 height 22
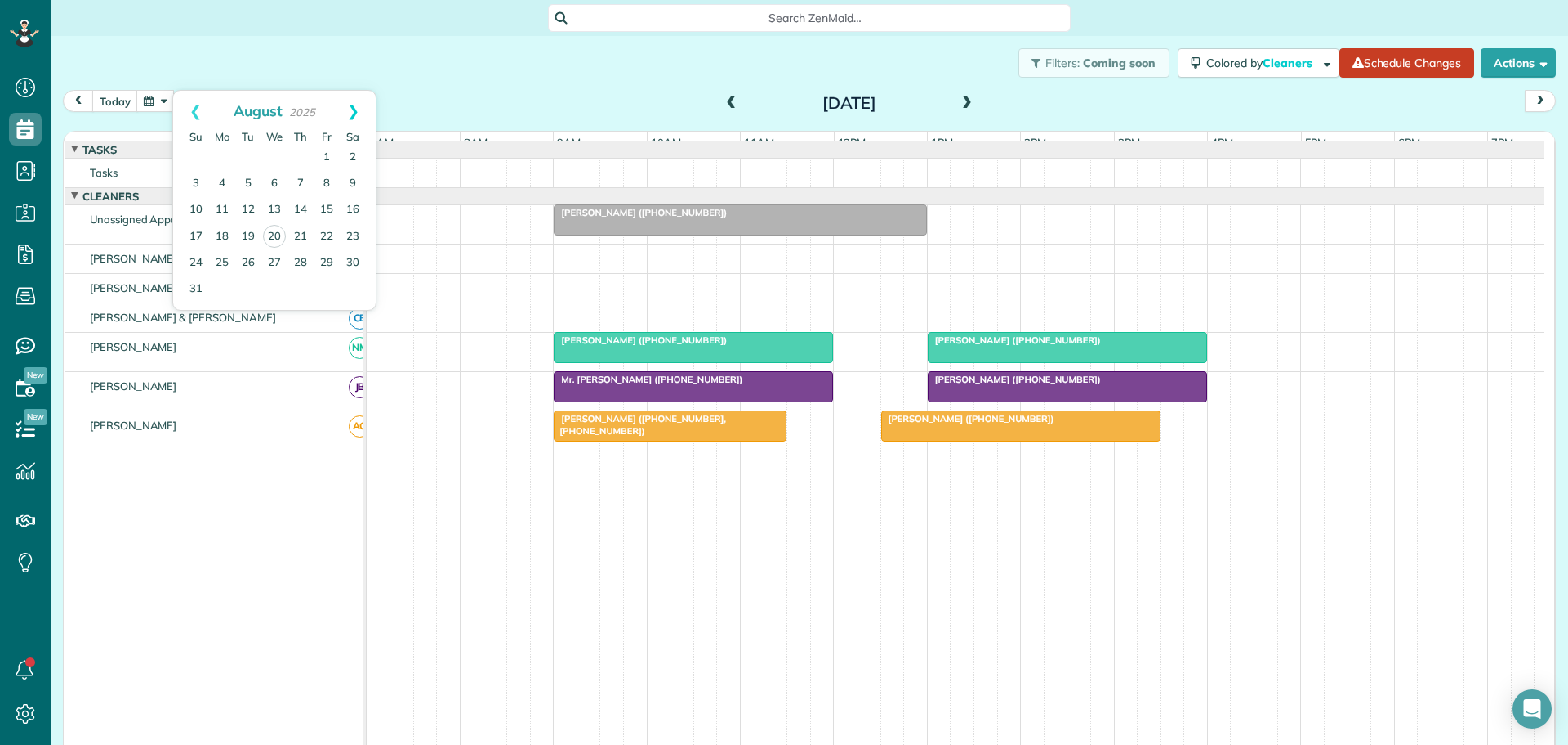
click at [361, 104] on link "Next" at bounding box center [353, 112] width 45 height 41
click at [349, 106] on link "Next" at bounding box center [353, 112] width 45 height 41
click at [272, 152] on link "1" at bounding box center [274, 158] width 26 height 26
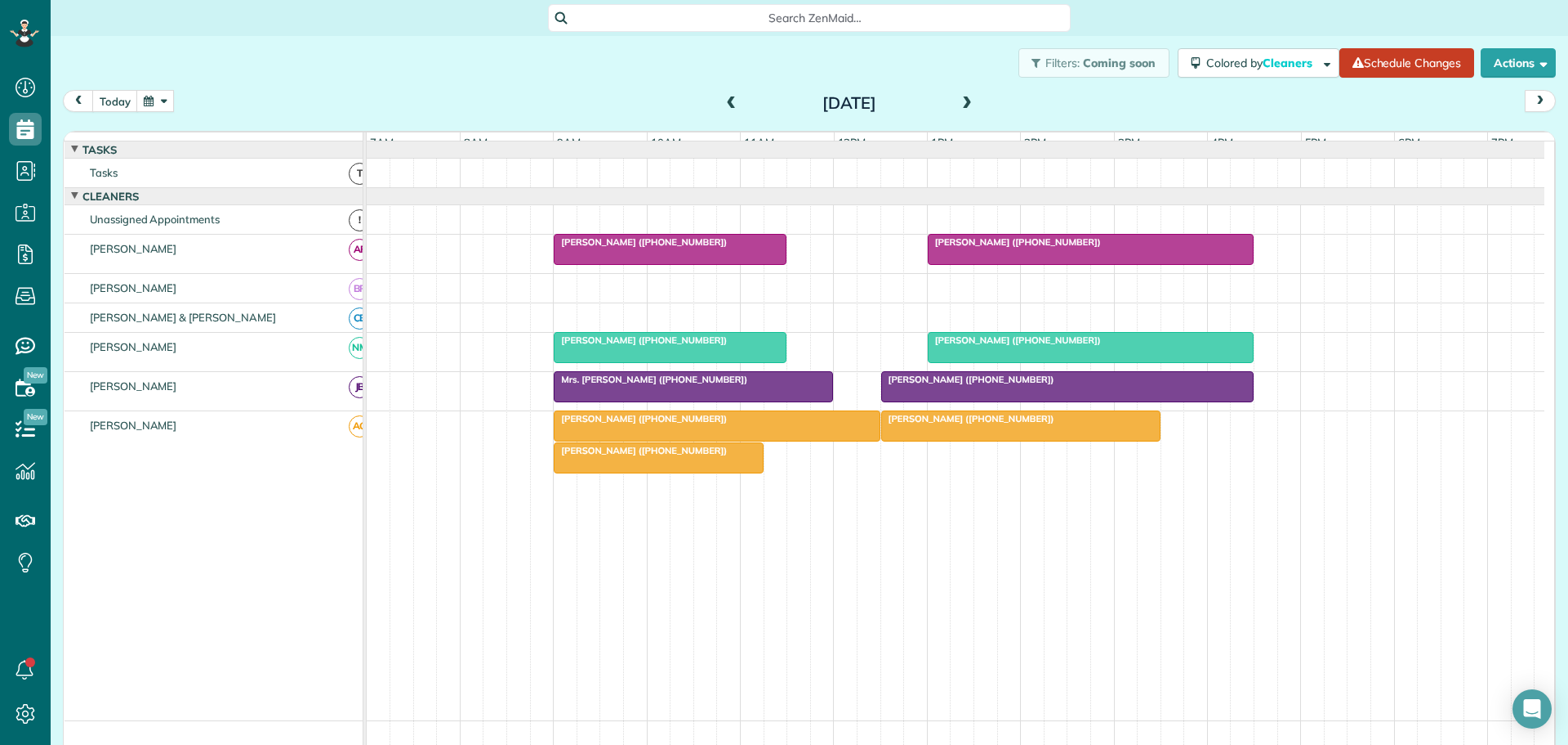
click at [632, 425] on span "[PERSON_NAME] ([PHONE_NUMBER])" at bounding box center [640, 418] width 175 height 11
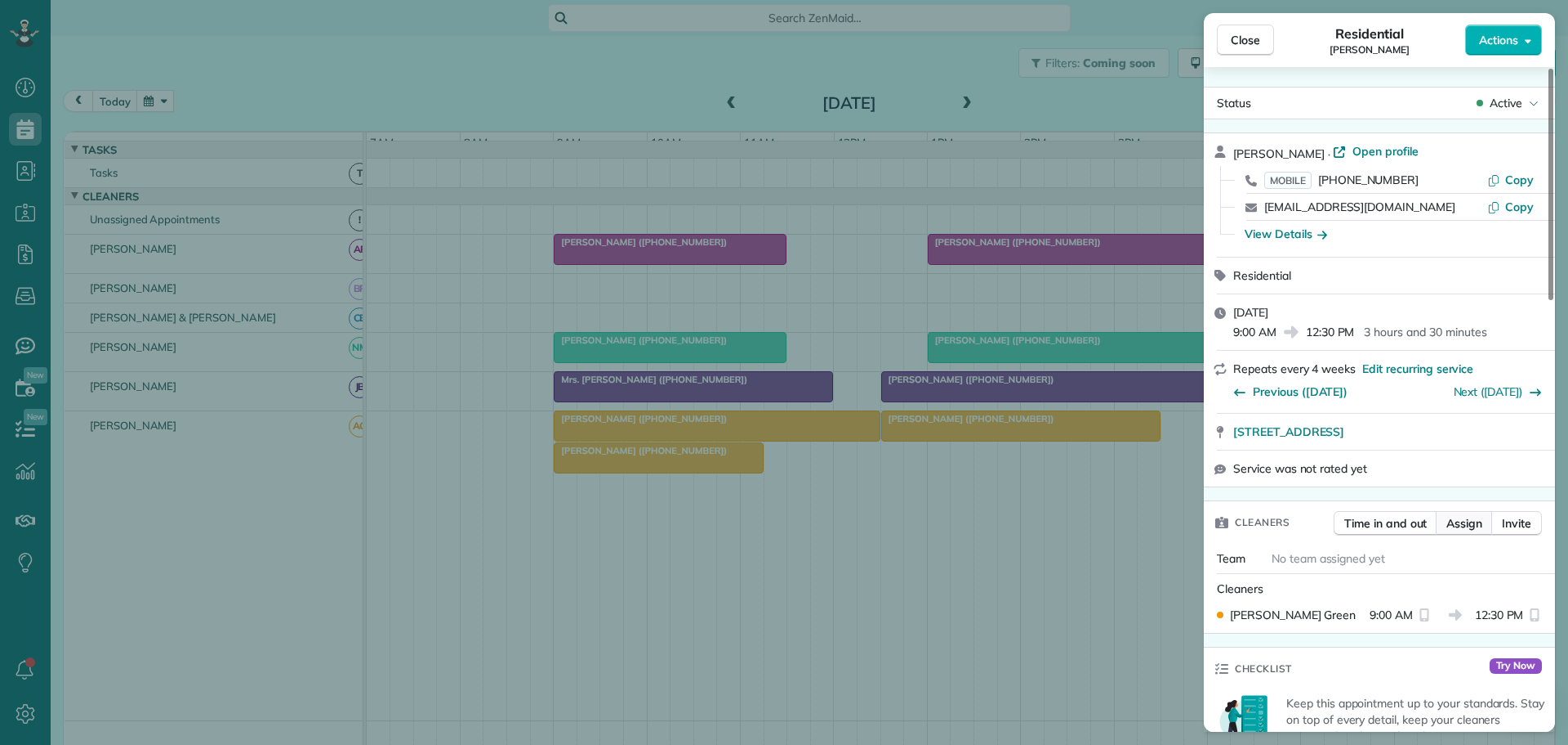
click at [1471, 525] on span "Assign" at bounding box center [1465, 522] width 36 height 16
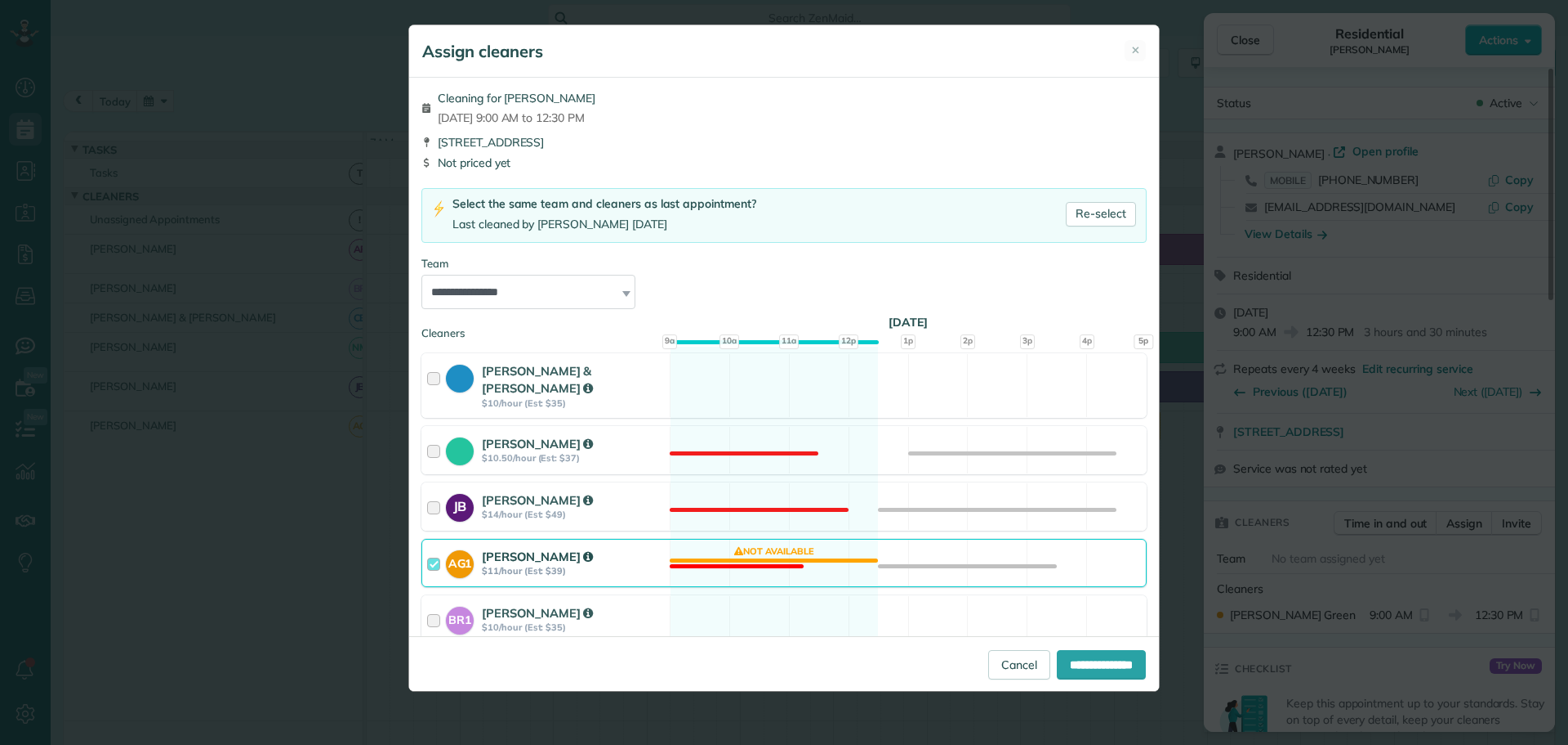
click at [439, 548] on div at bounding box center [437, 563] width 19 height 30
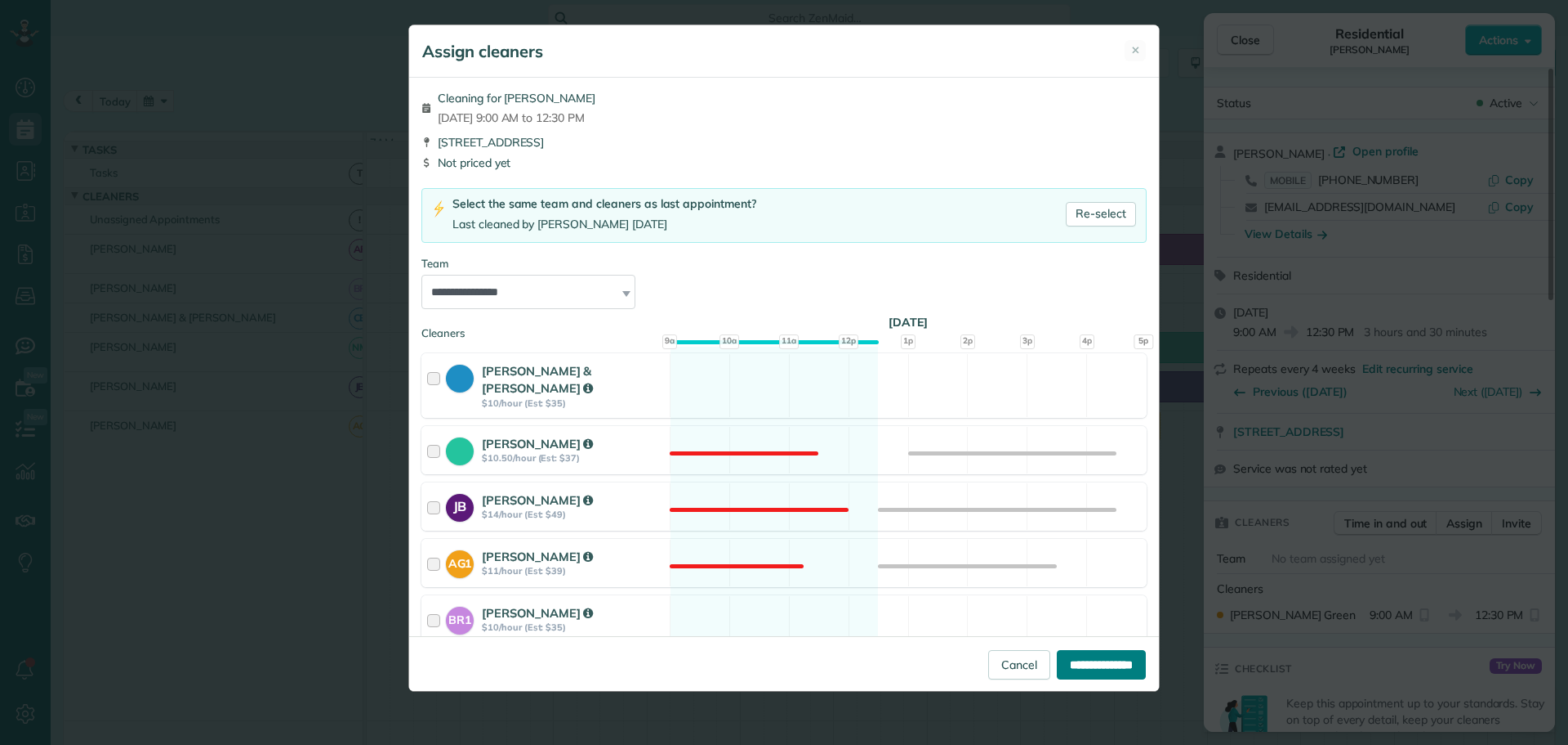
click at [1112, 660] on input "**********" at bounding box center [1101, 664] width 89 height 29
type input "**********"
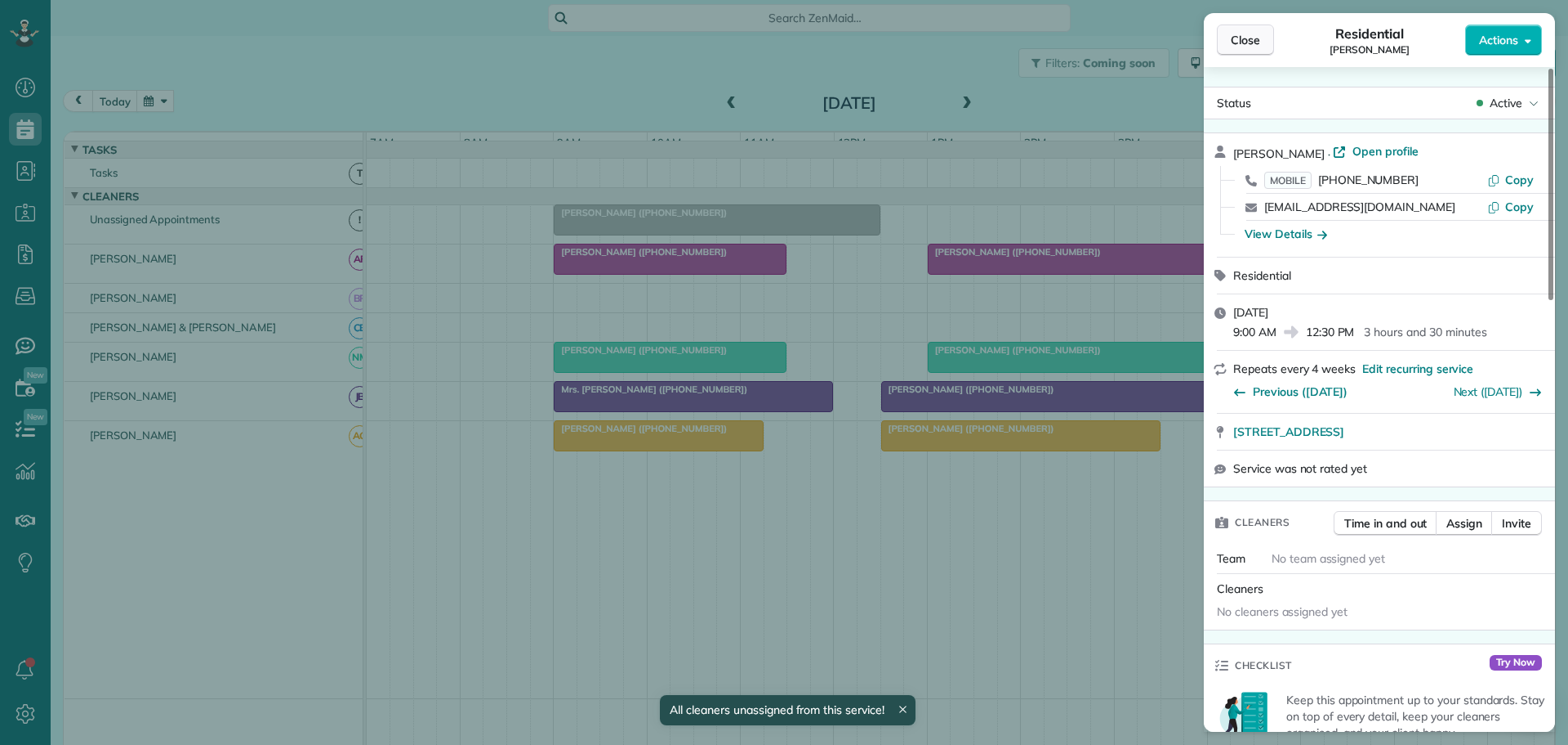
click at [1236, 43] on span "Close" at bounding box center [1245, 39] width 29 height 16
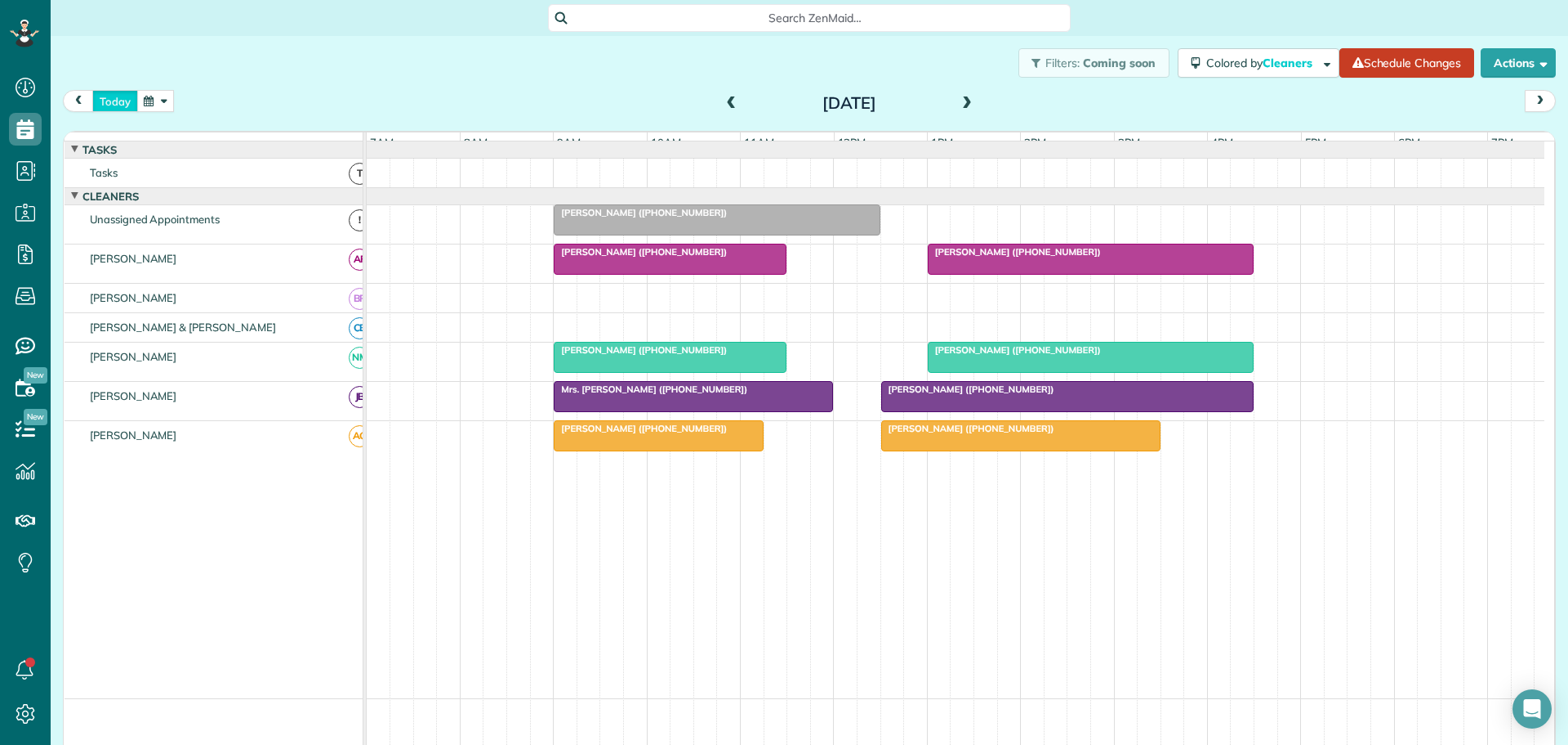
click at [110, 98] on button "today" at bounding box center [115, 101] width 46 height 22
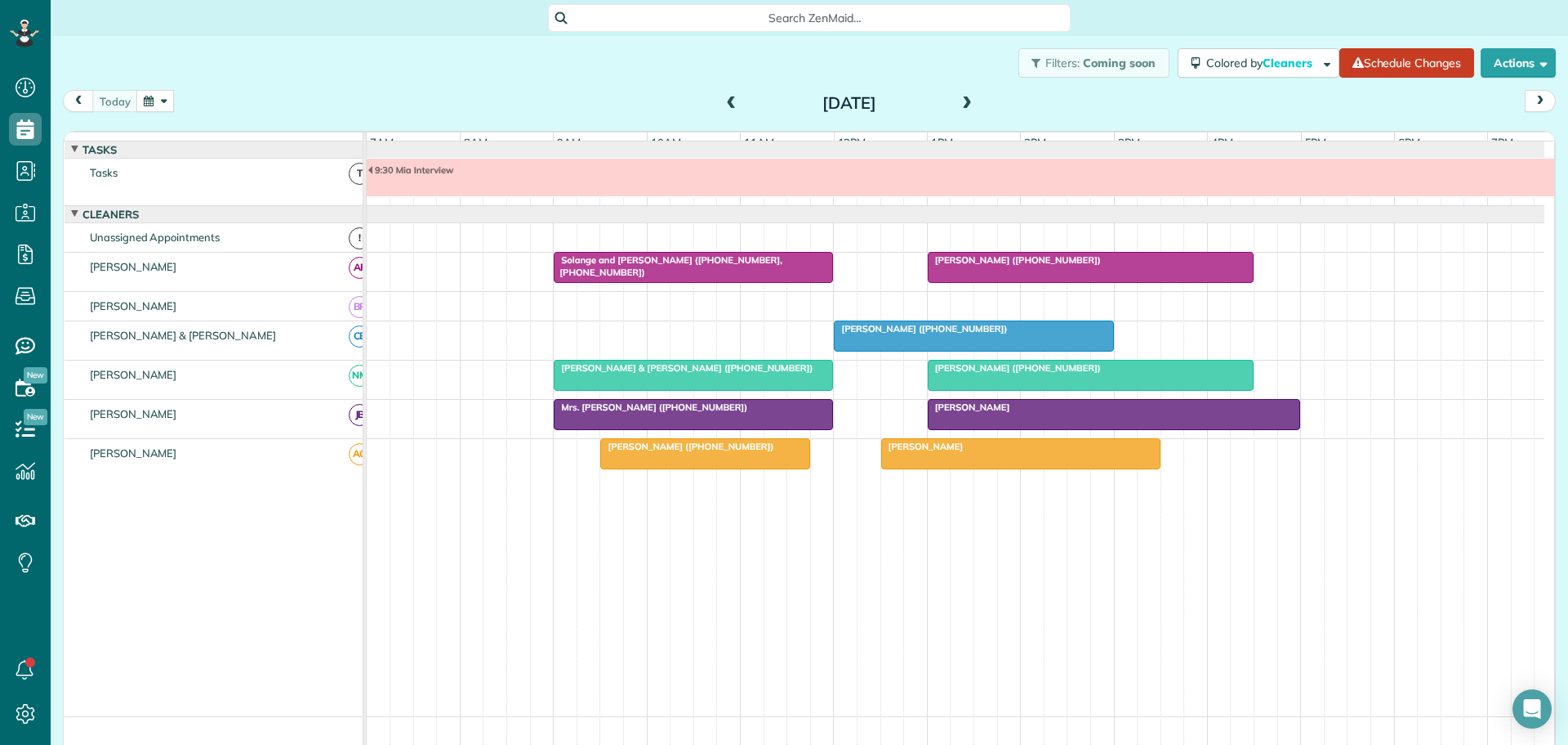
scroll to position [12, 0]
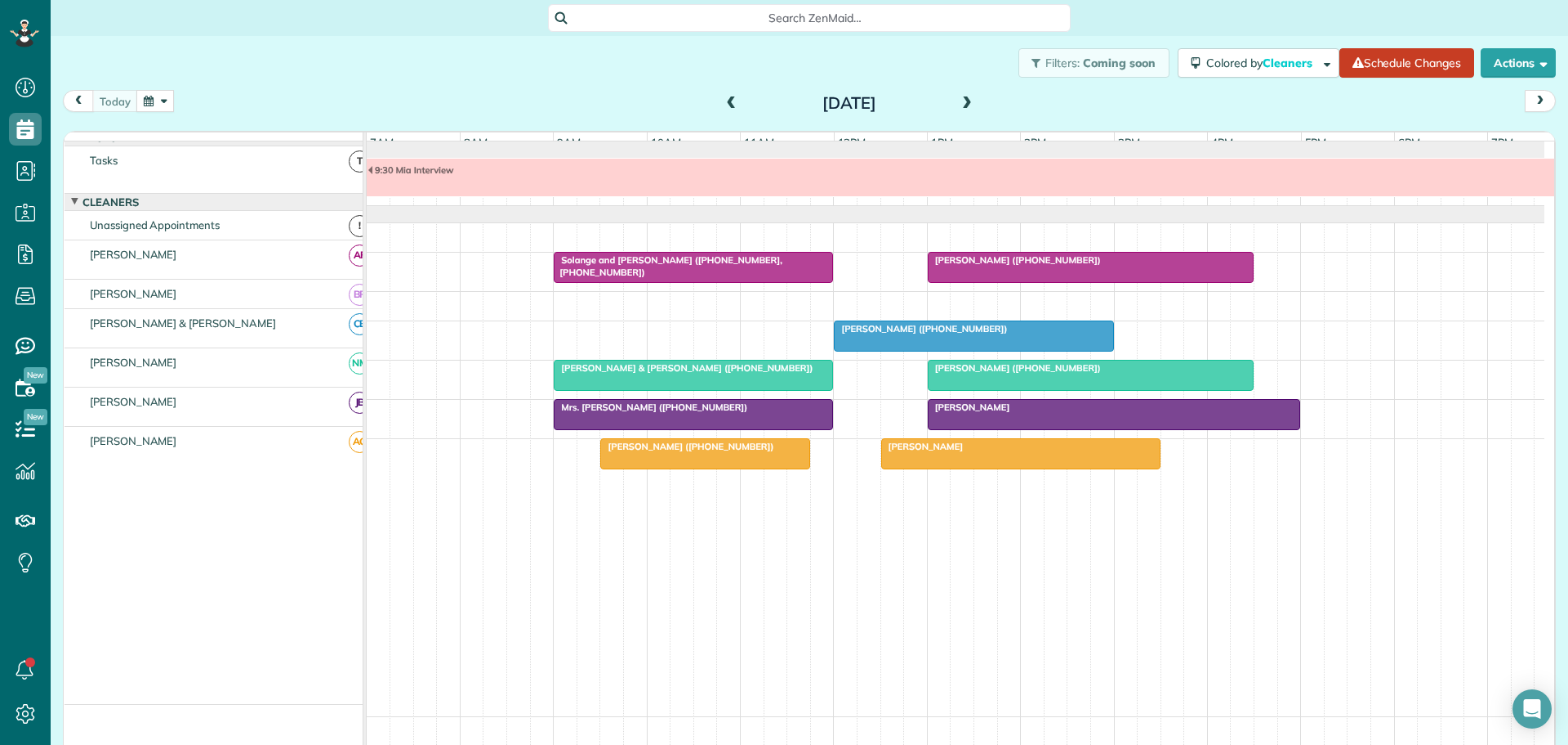
click at [472, 176] on div "9:30 Mia Interview" at bounding box center [1115, 170] width 1493 height 11
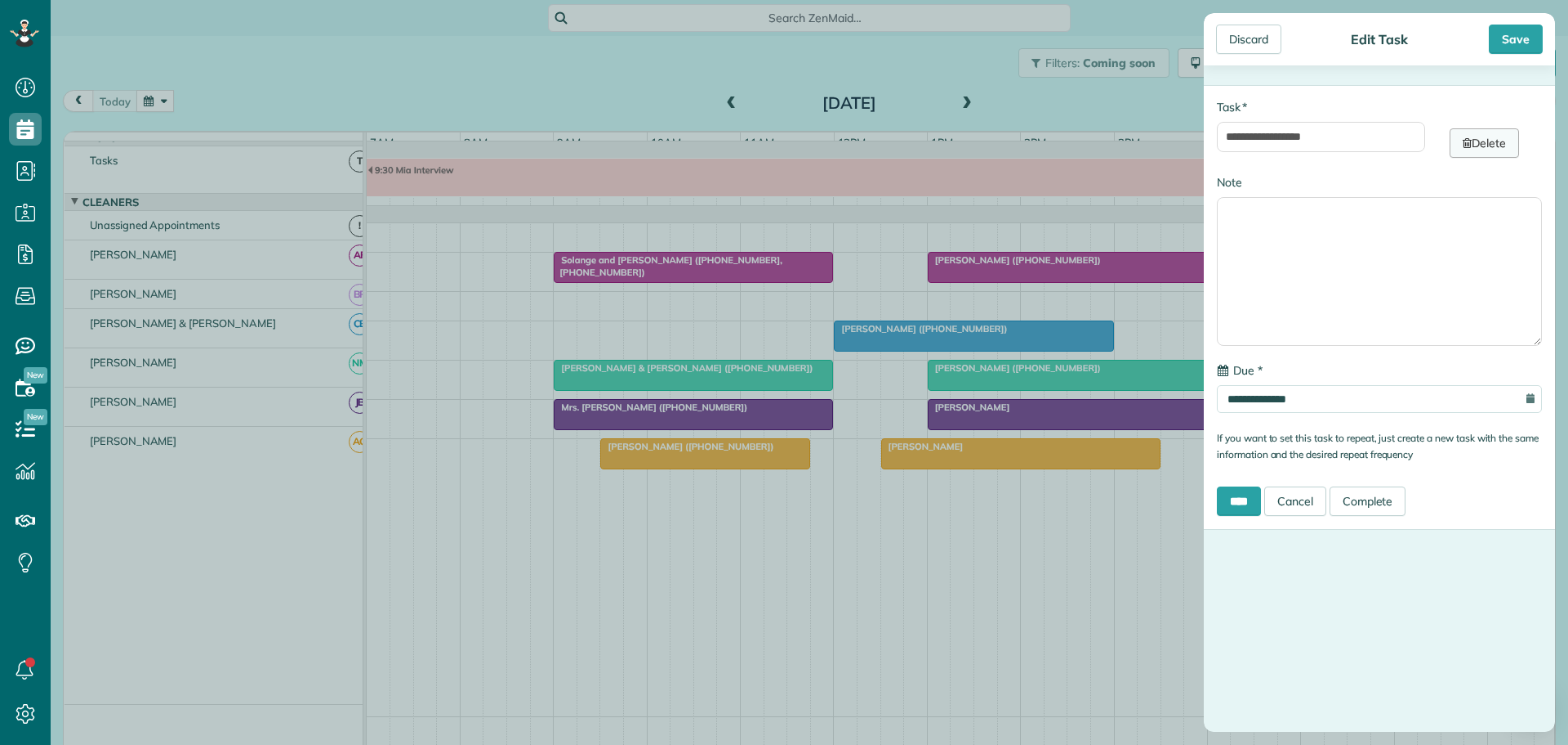
click at [1472, 139] on link "Delete" at bounding box center [1484, 143] width 69 height 29
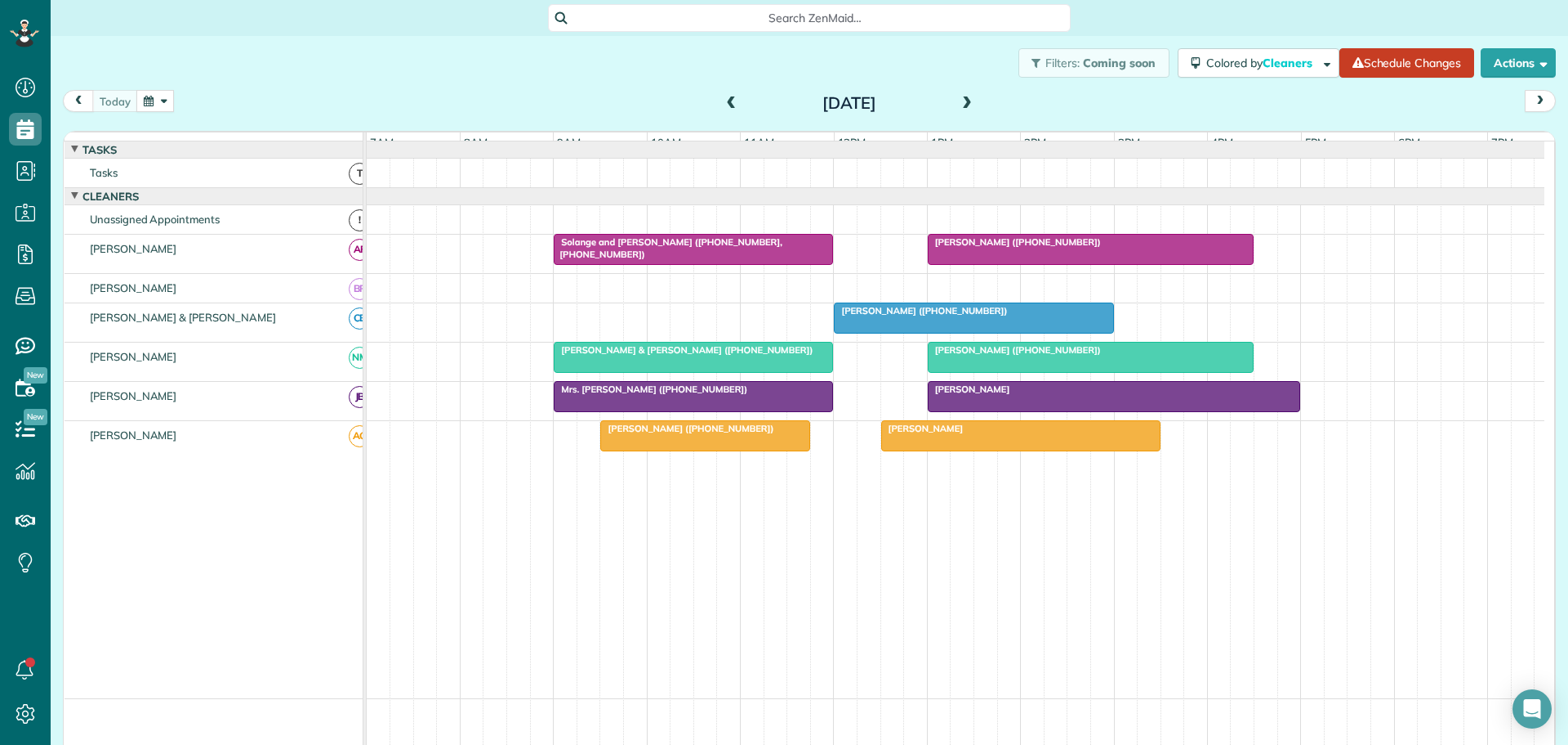
click at [640, 434] on span "[PERSON_NAME] ([PHONE_NUMBER])" at bounding box center [687, 428] width 175 height 11
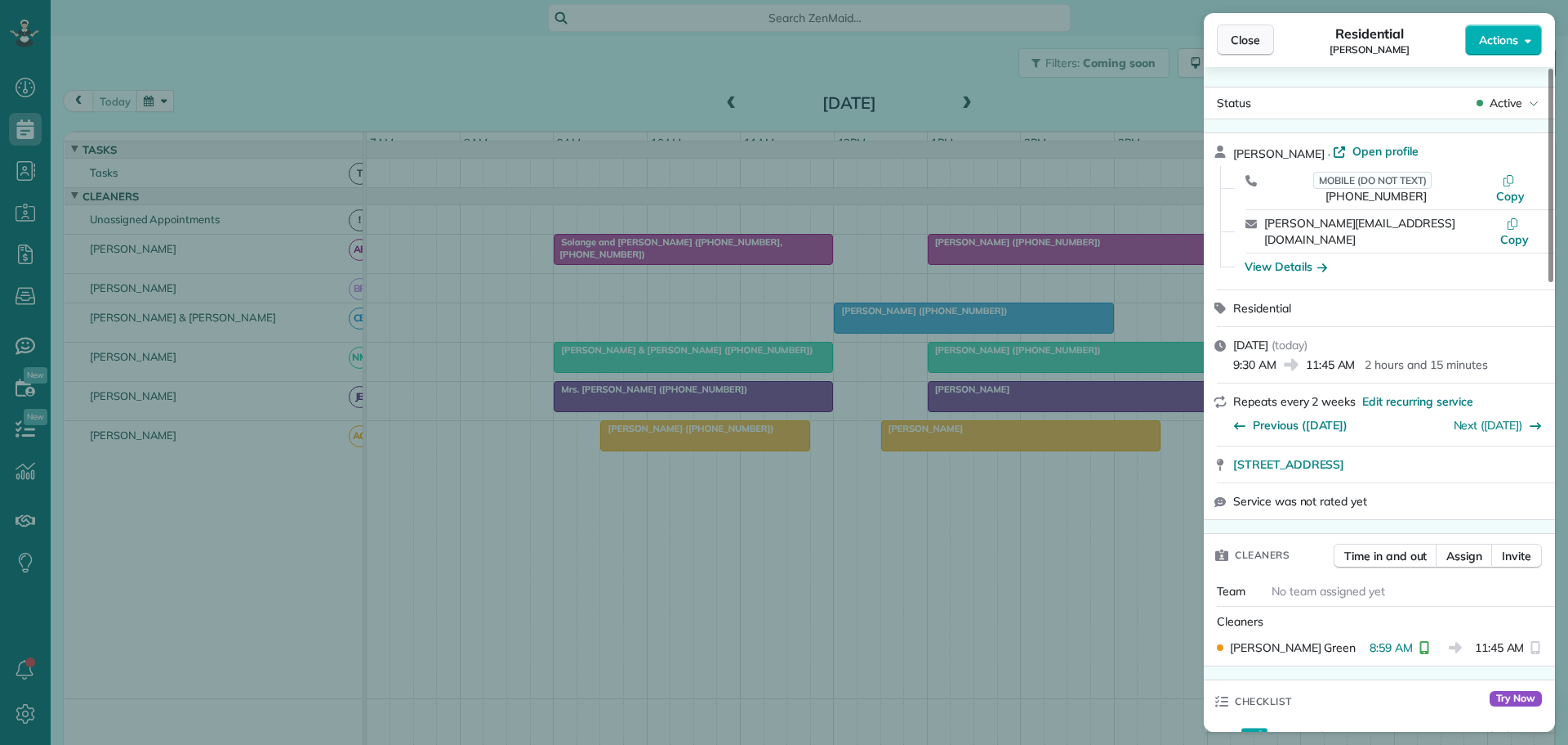
click at [1248, 40] on span "Close" at bounding box center [1245, 39] width 29 height 16
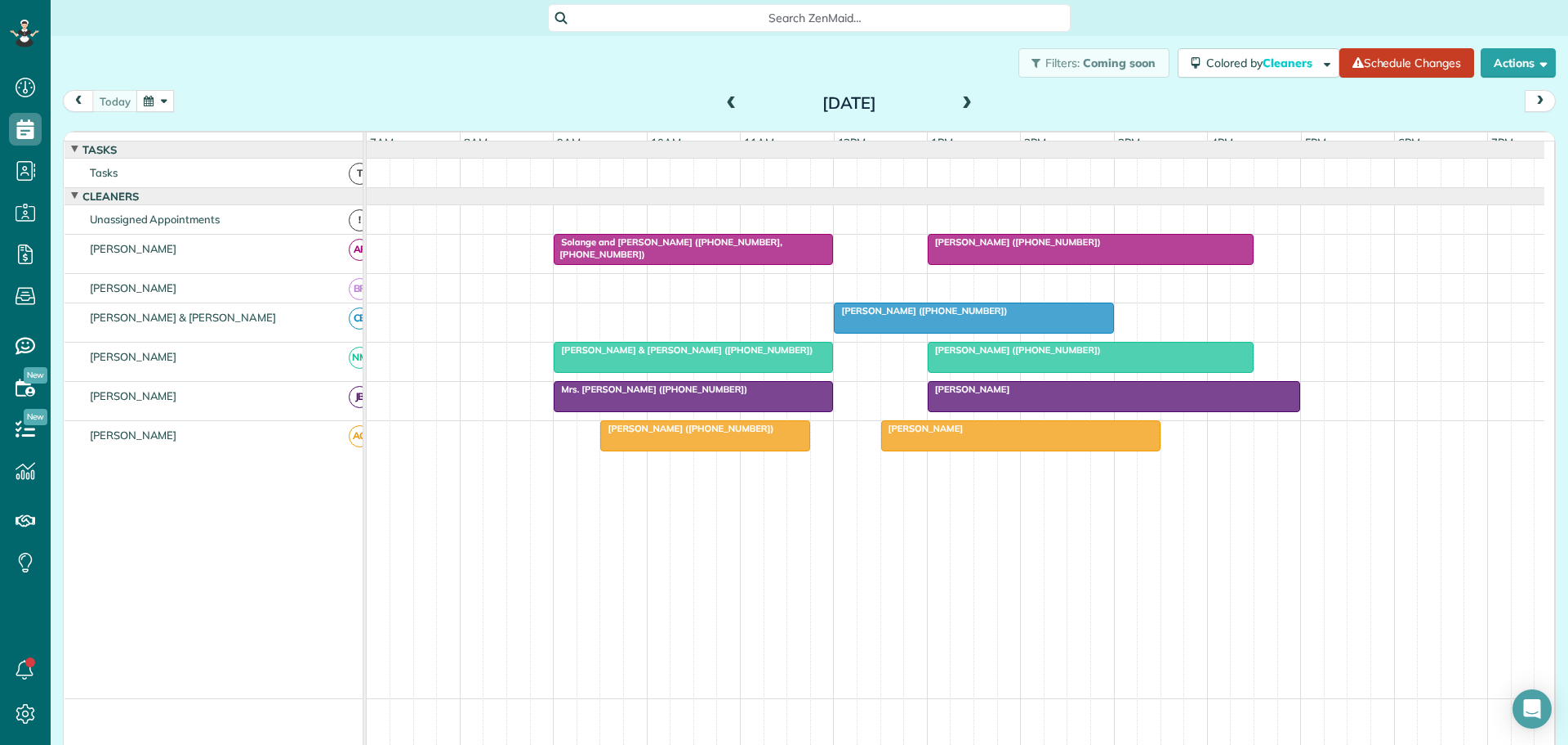
click at [651, 254] on span "Solange and [PERSON_NAME] ([PHONE_NUMBER], [PHONE_NUMBER])" at bounding box center [668, 247] width 229 height 23
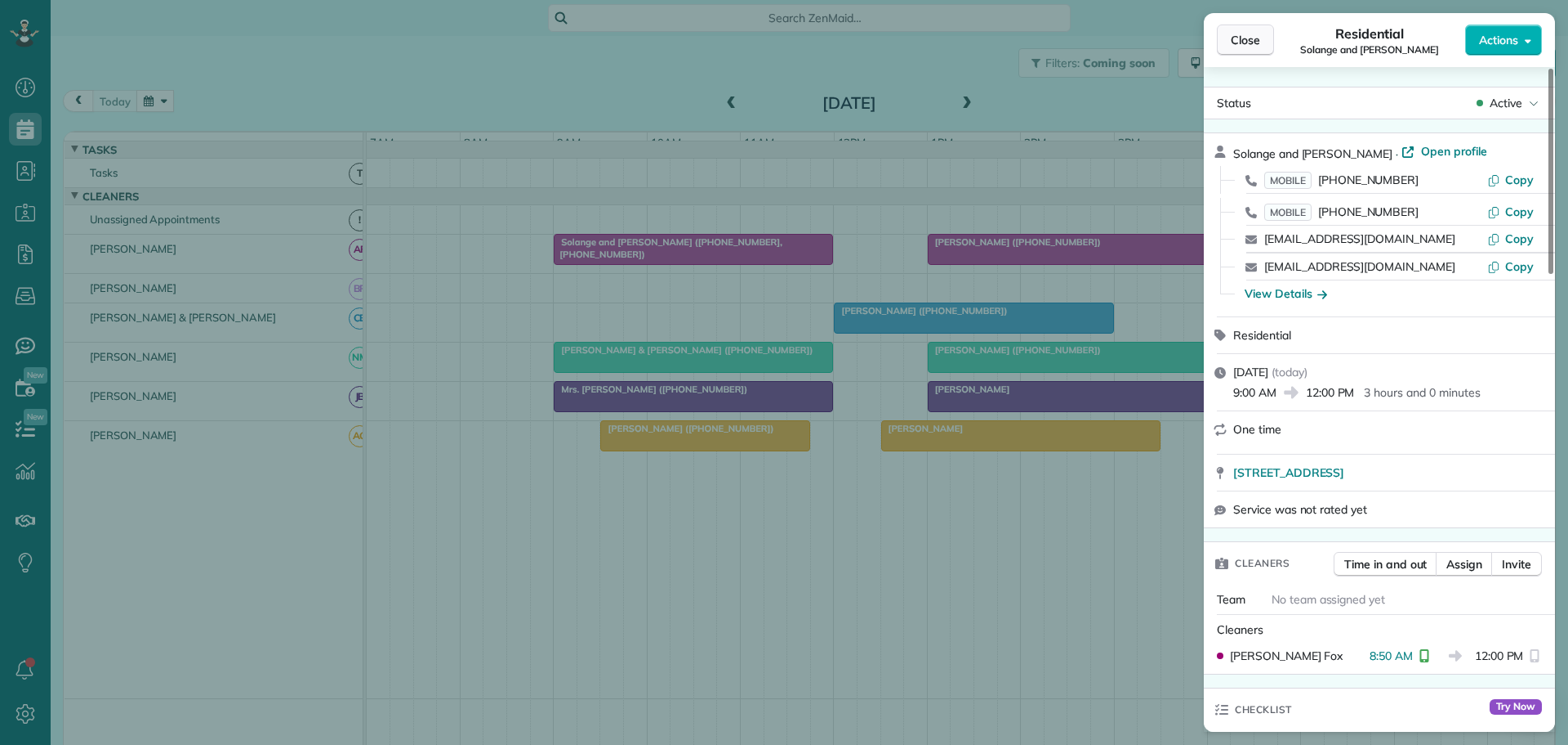
click at [1250, 38] on span "Close" at bounding box center [1245, 39] width 29 height 16
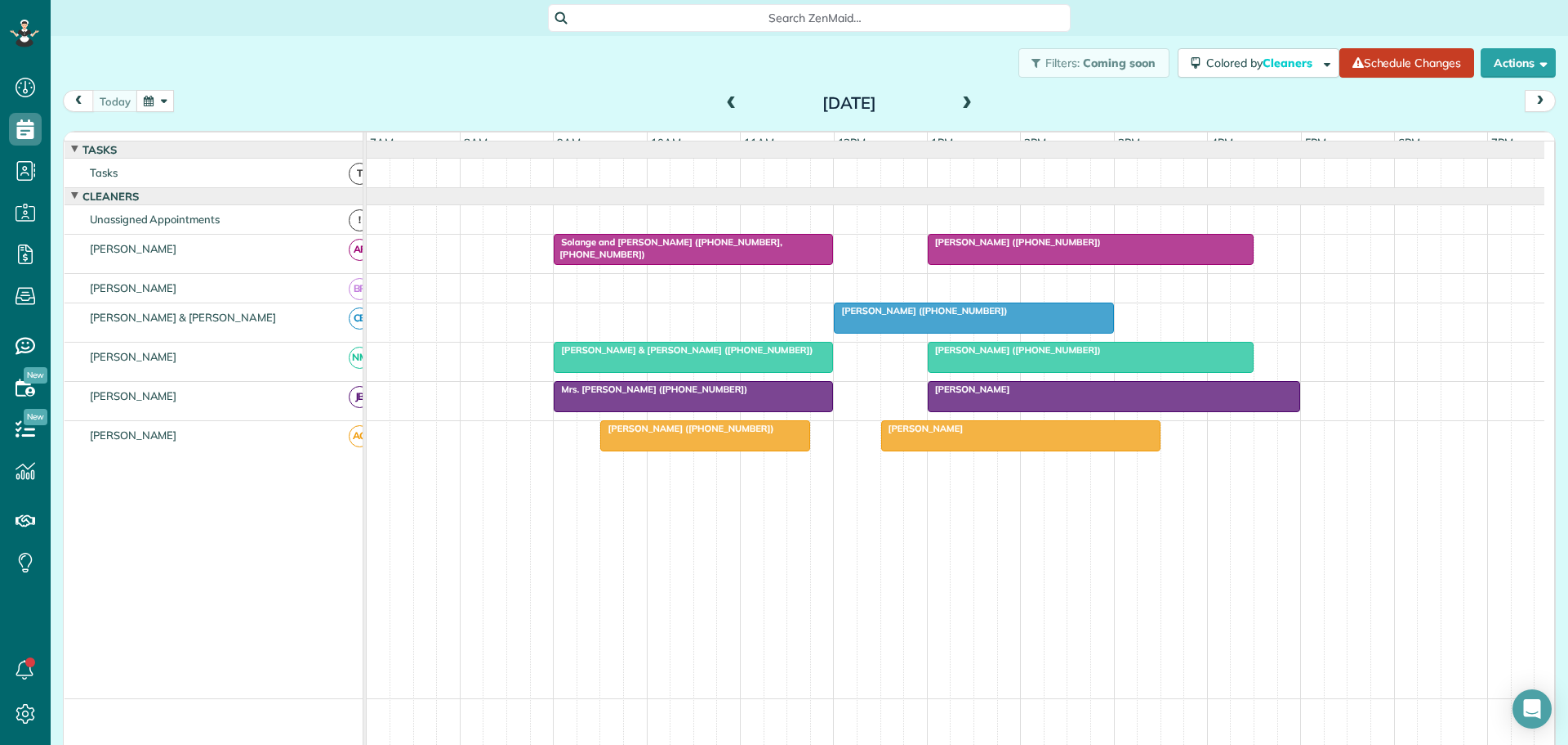
click at [410, 187] on div at bounding box center [956, 173] width 1178 height 28
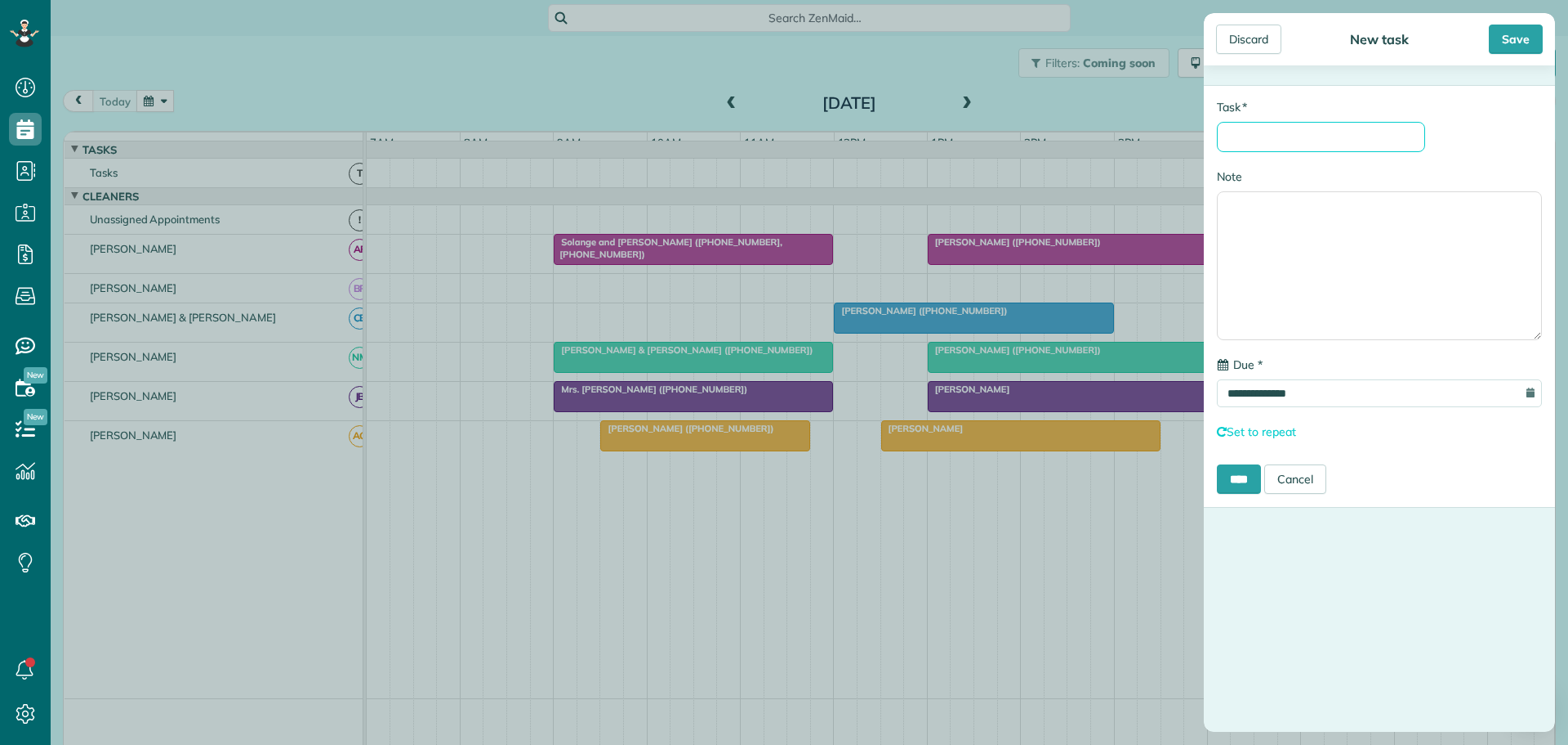
click at [1241, 134] on input "* Task" at bounding box center [1321, 137] width 208 height 30
type input "**********"
click at [1253, 478] on input "****" at bounding box center [1238, 478] width 44 height 29
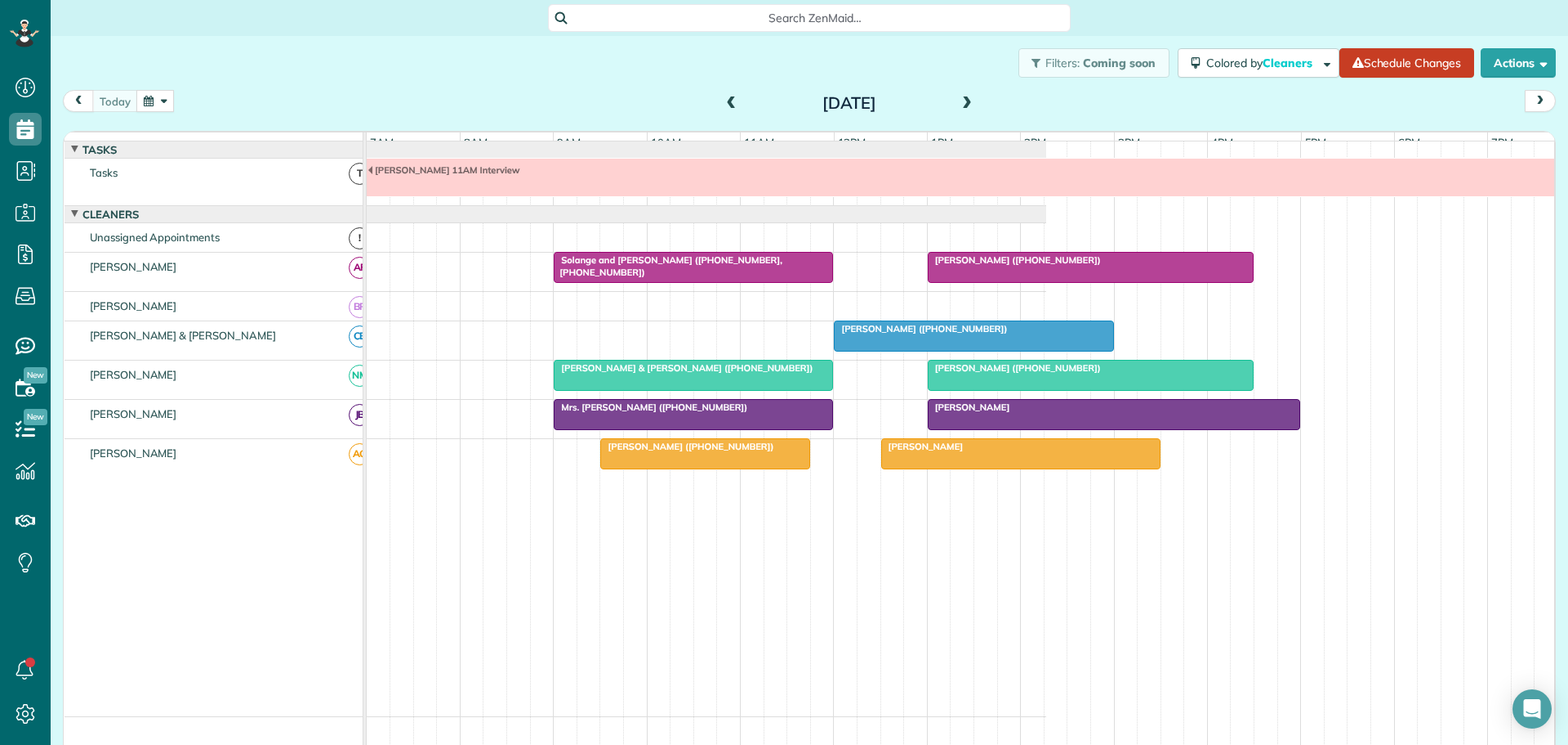
scroll to position [745, 51]
click at [959, 101] on span at bounding box center [967, 104] width 18 height 15
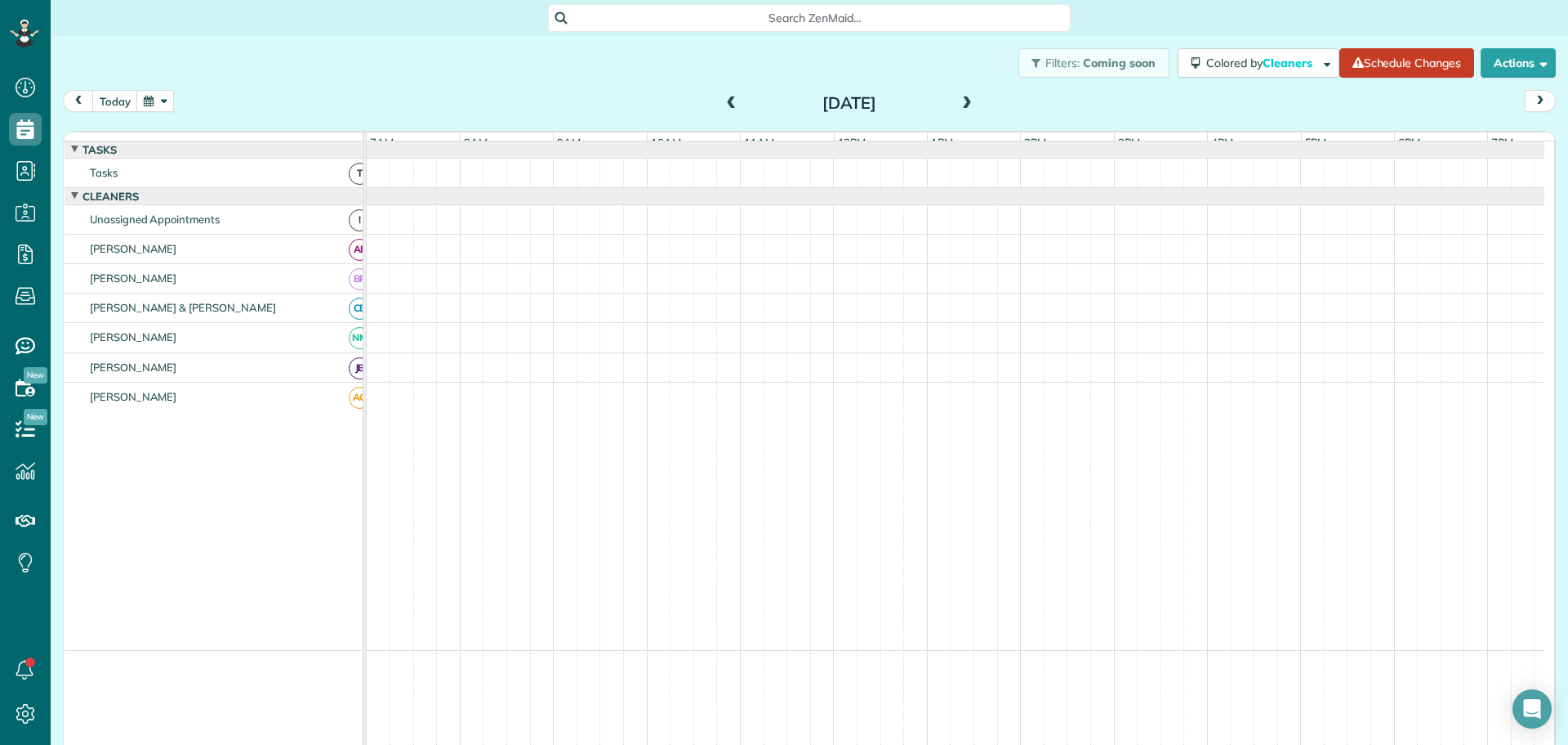
scroll to position [12, 0]
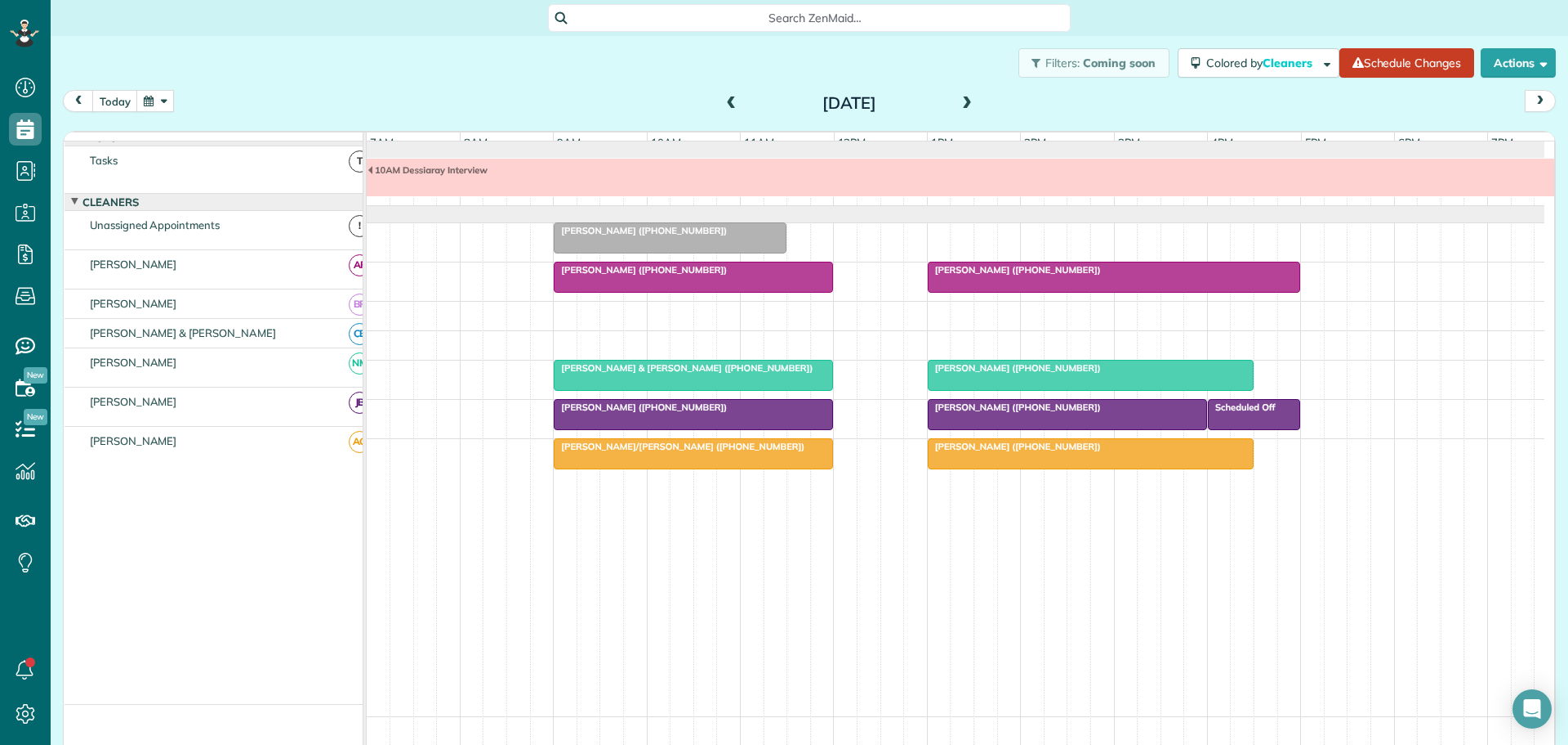
click at [685, 236] on span "[PERSON_NAME] ([PHONE_NUMBER])" at bounding box center [640, 230] width 175 height 11
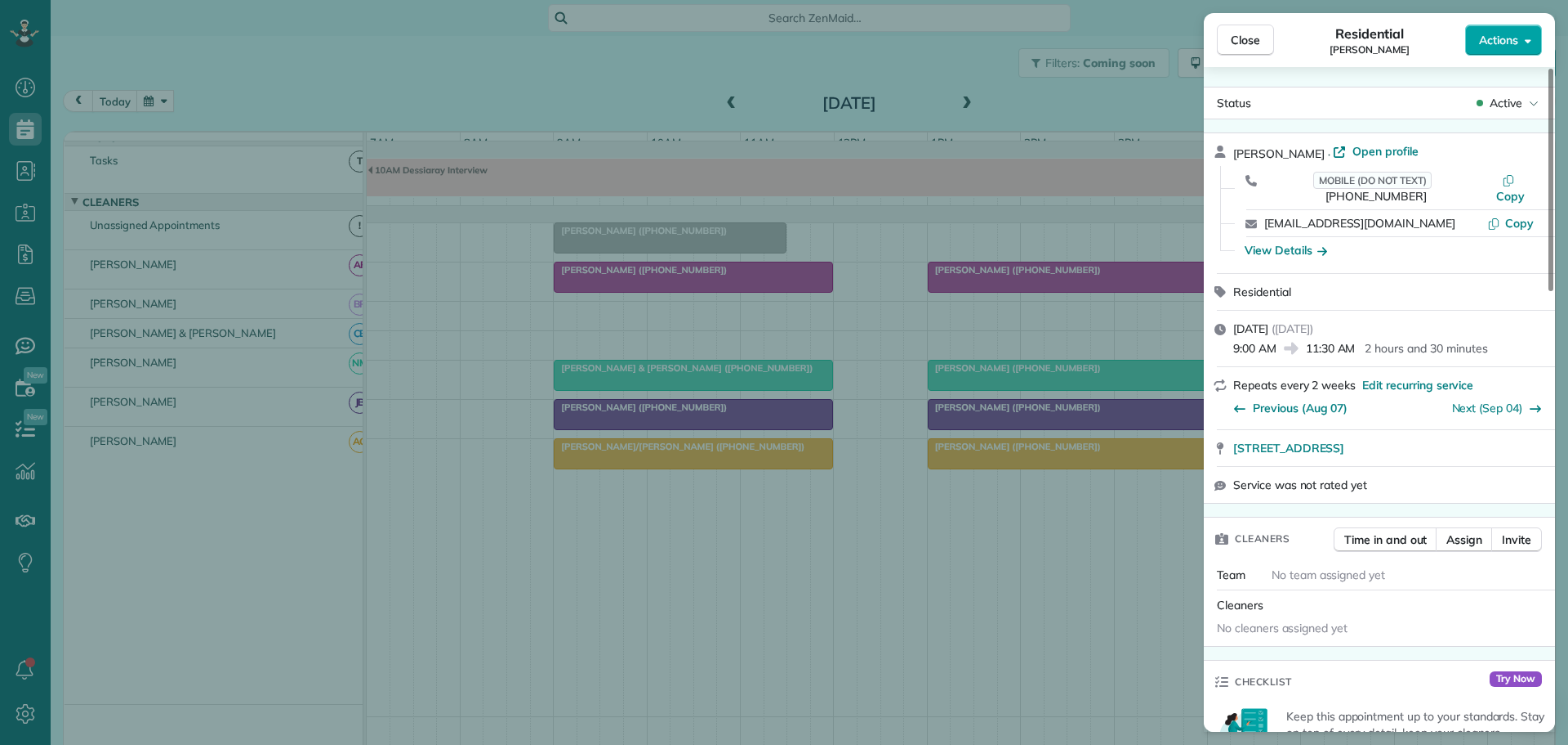
click at [1488, 30] on button "Actions" at bounding box center [1504, 39] width 77 height 31
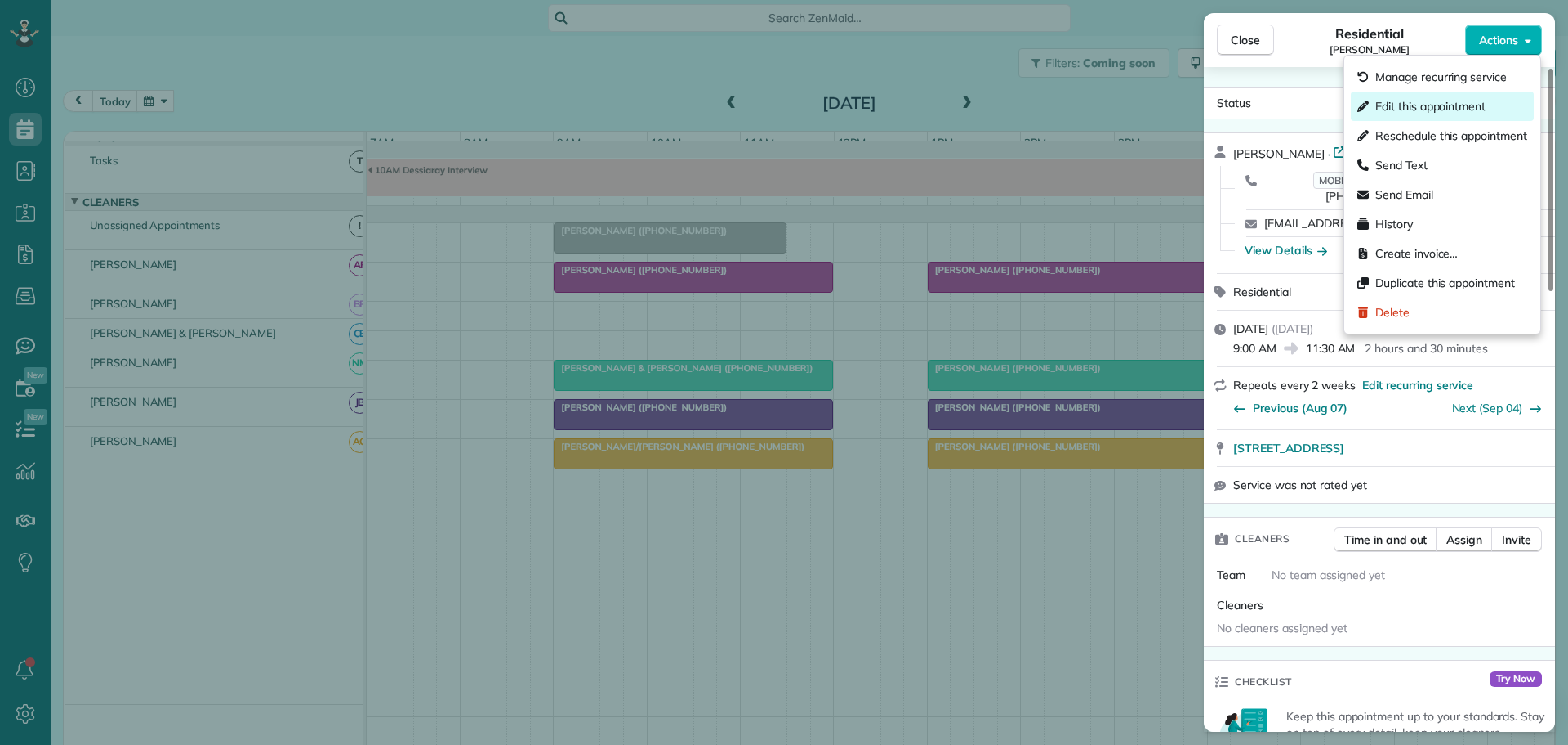
click at [1421, 104] on span "Edit this appointment" at bounding box center [1430, 105] width 110 height 16
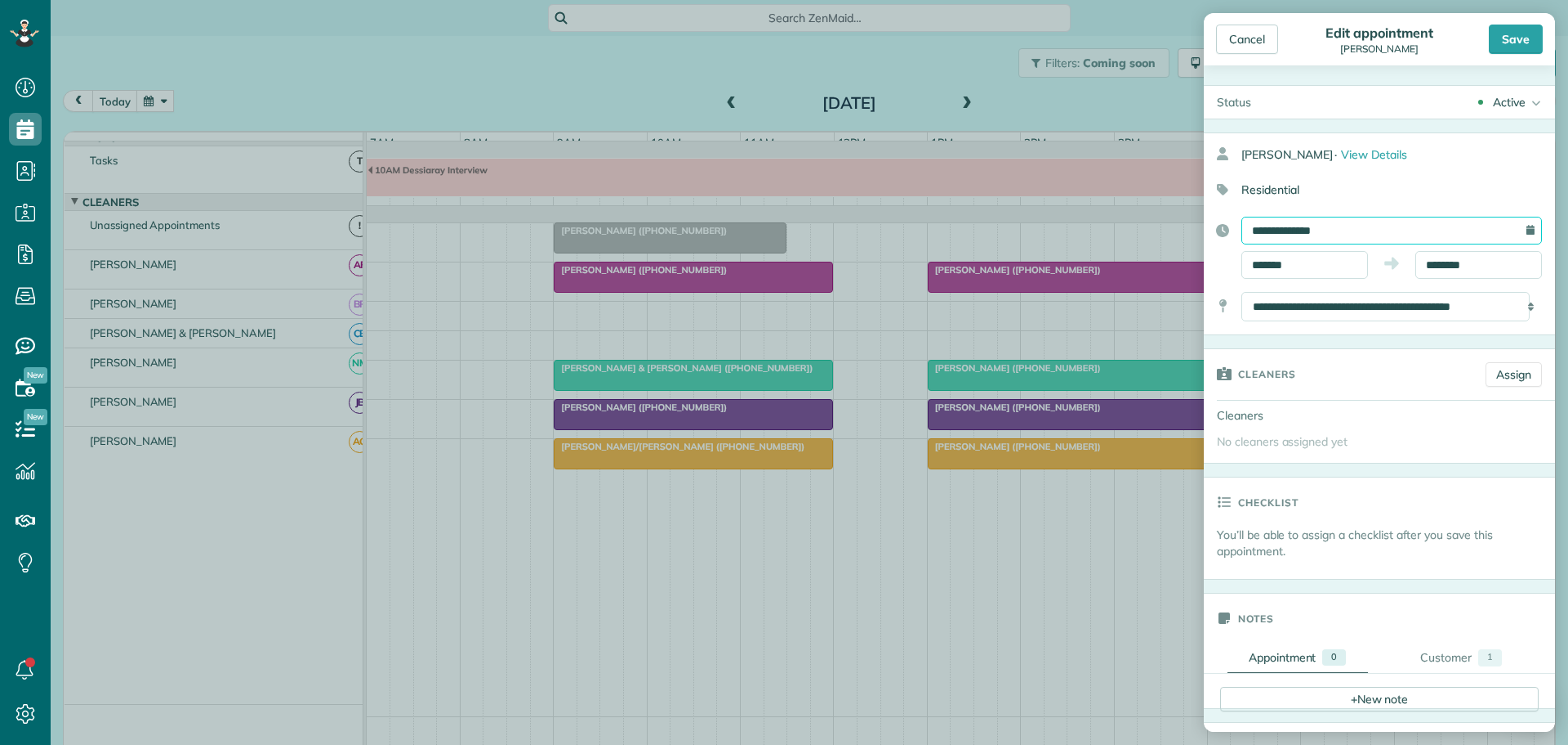
click at [1308, 224] on input "**********" at bounding box center [1391, 231] width 300 height 28
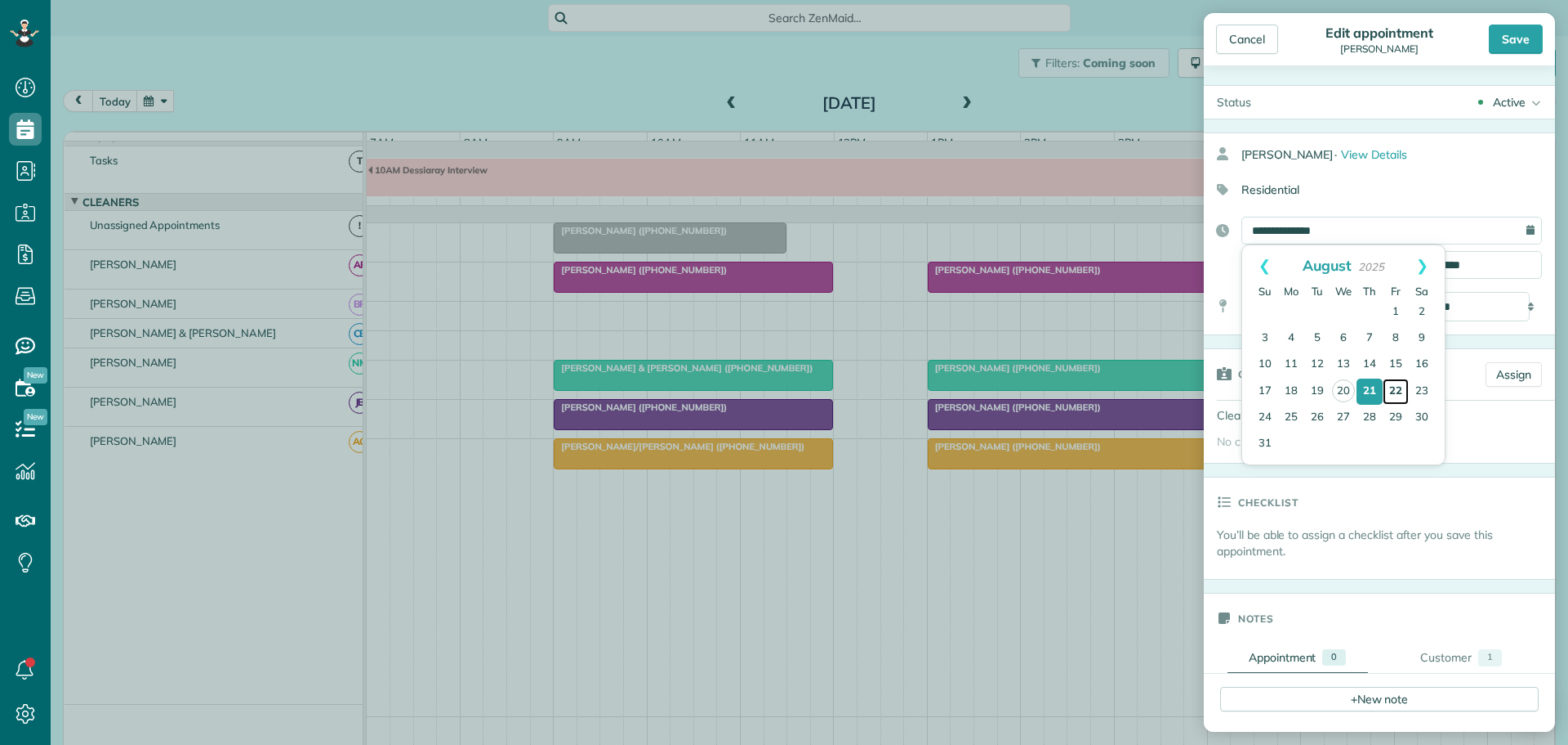
click at [1391, 388] on link "22" at bounding box center [1396, 392] width 26 height 26
type input "**********"
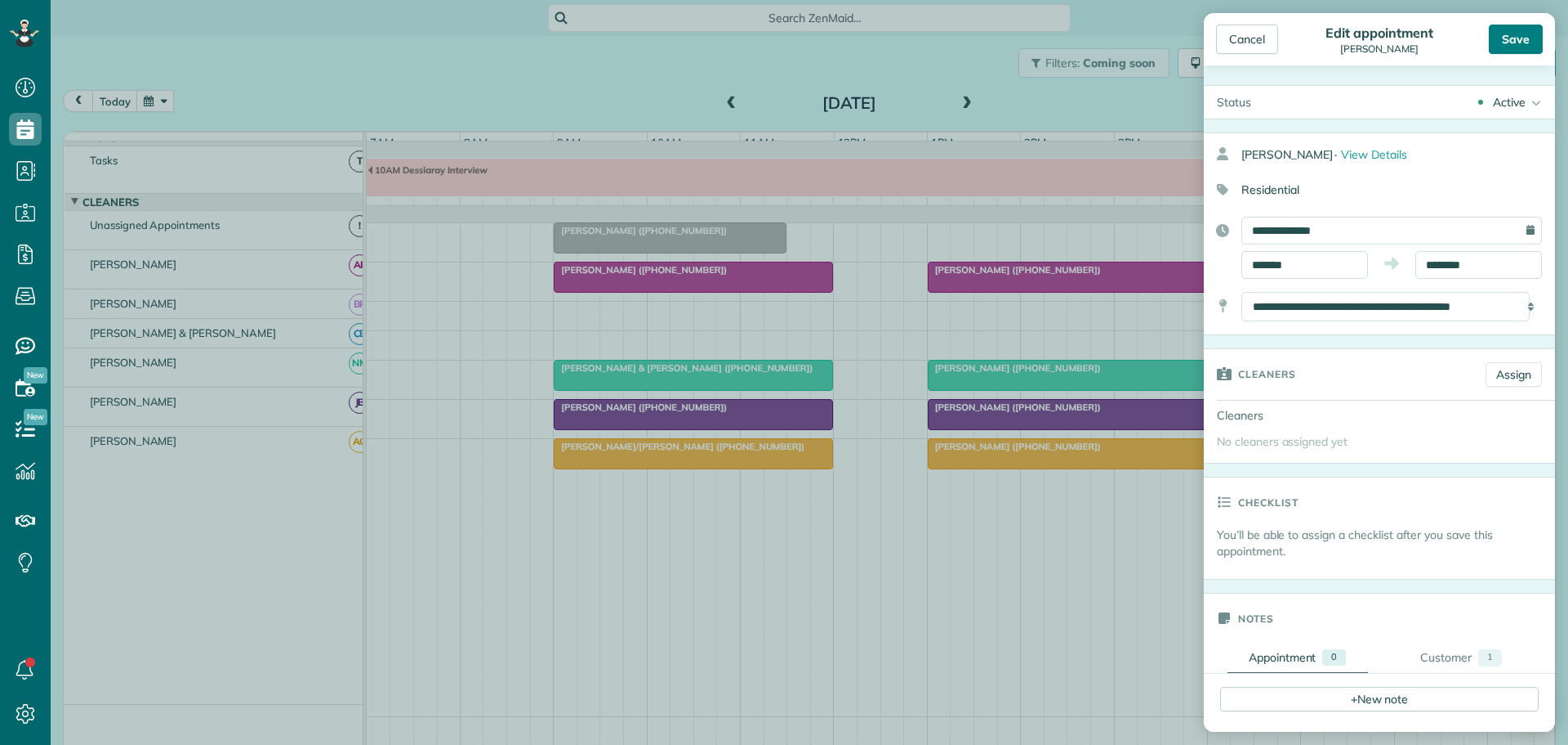
click at [1520, 33] on div "Save" at bounding box center [1515, 39] width 54 height 29
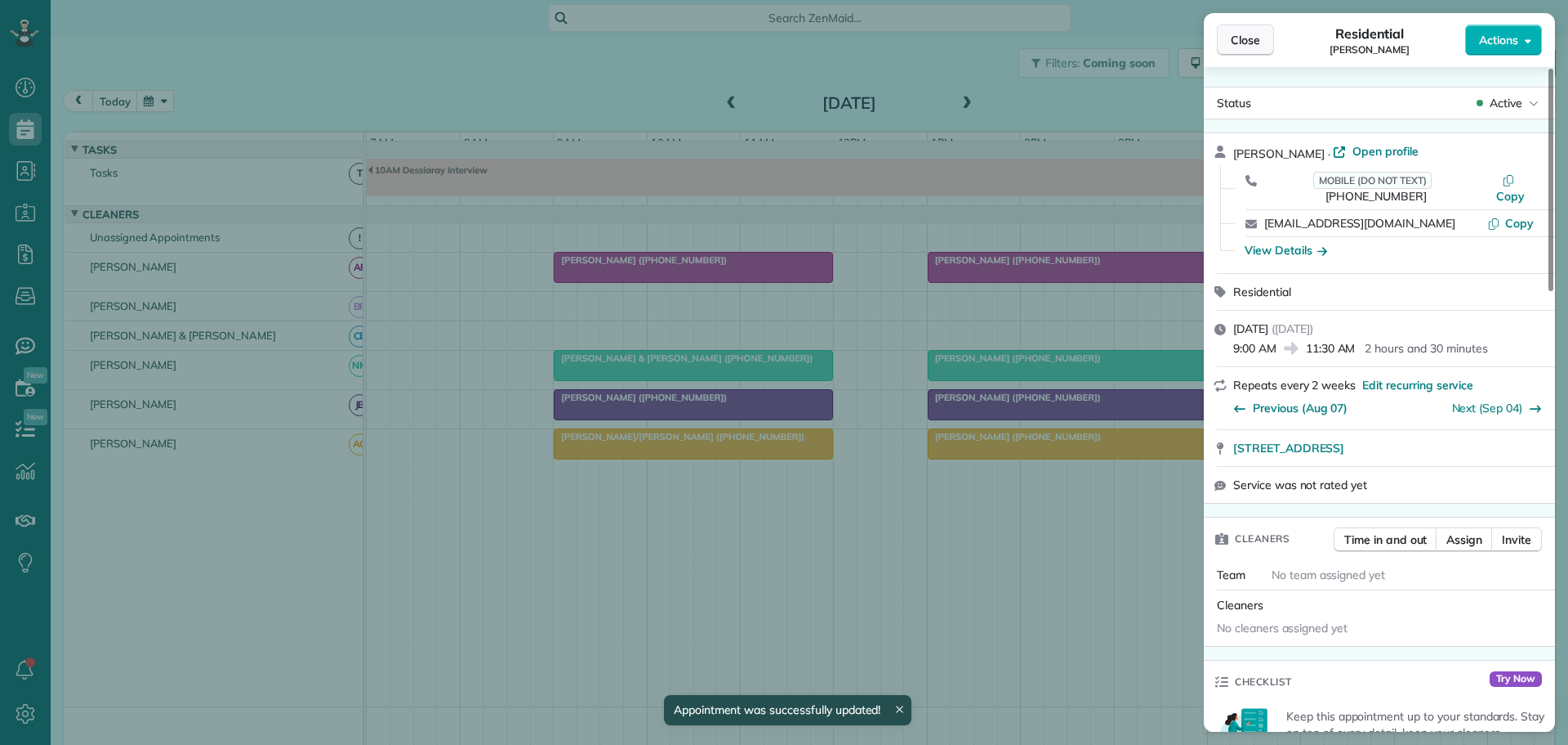
click at [1258, 30] on button "Close" at bounding box center [1245, 39] width 57 height 31
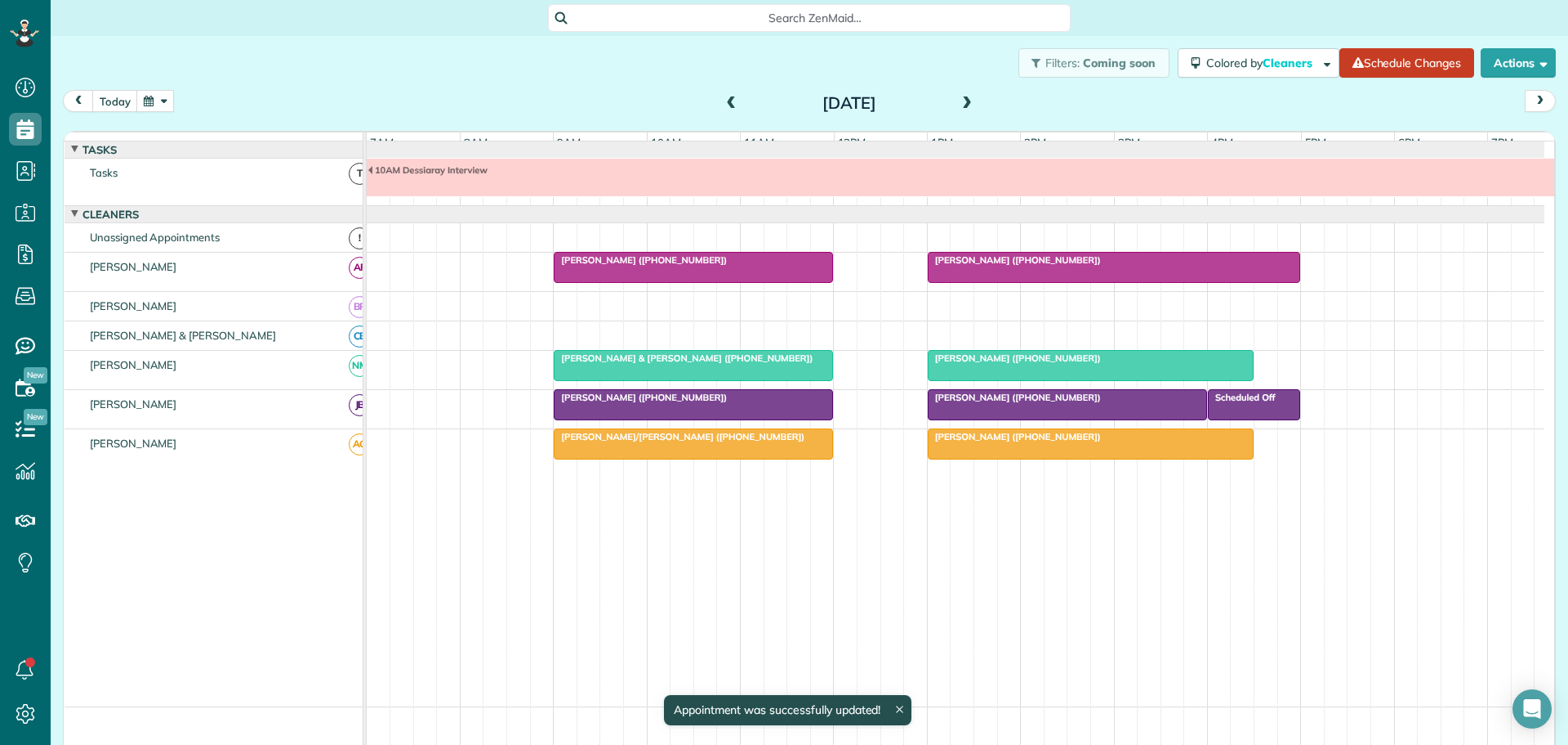
click at [964, 101] on span at bounding box center [967, 104] width 18 height 15
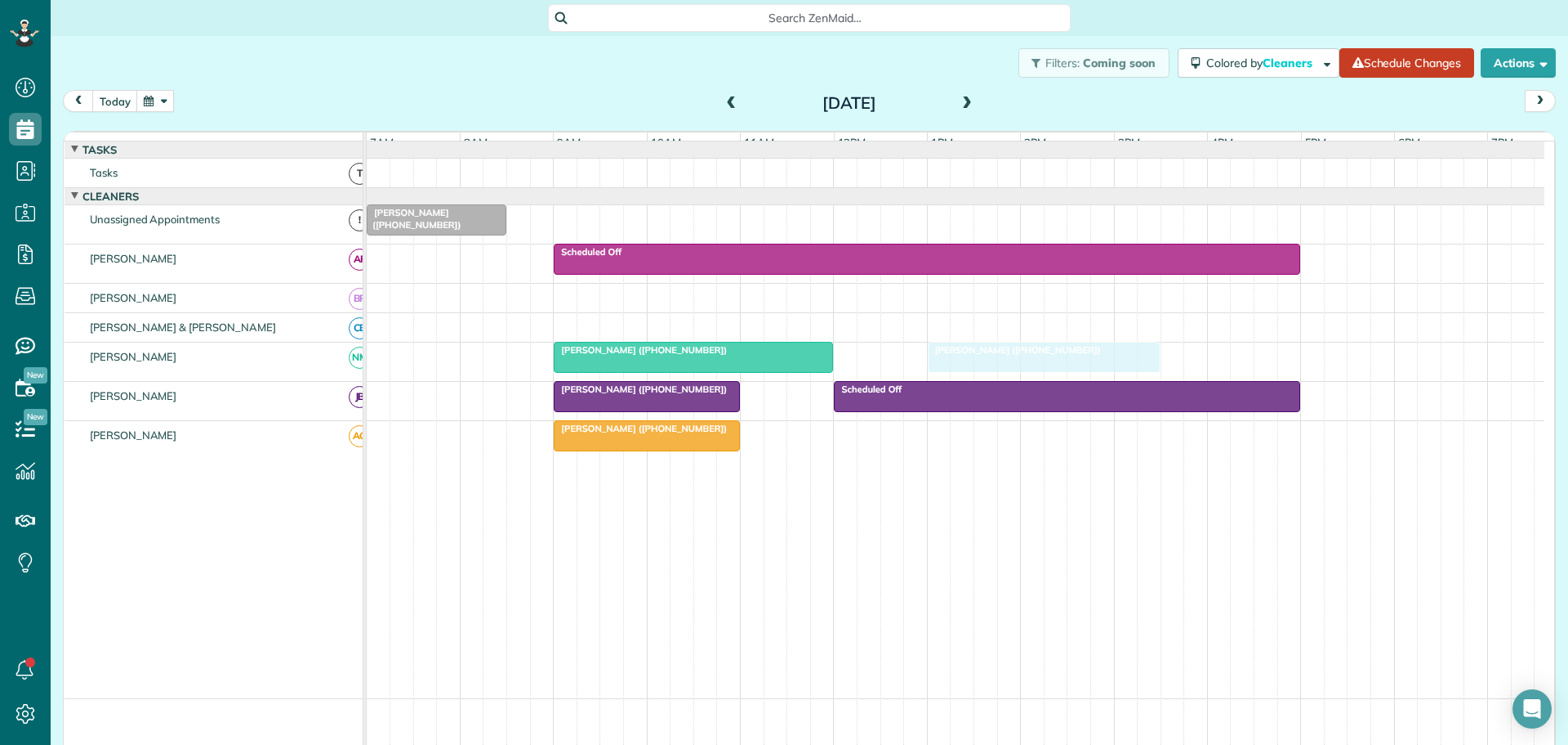
drag, startPoint x: 583, startPoint y: 224, endPoint x: 963, endPoint y: 360, distance: 403.6
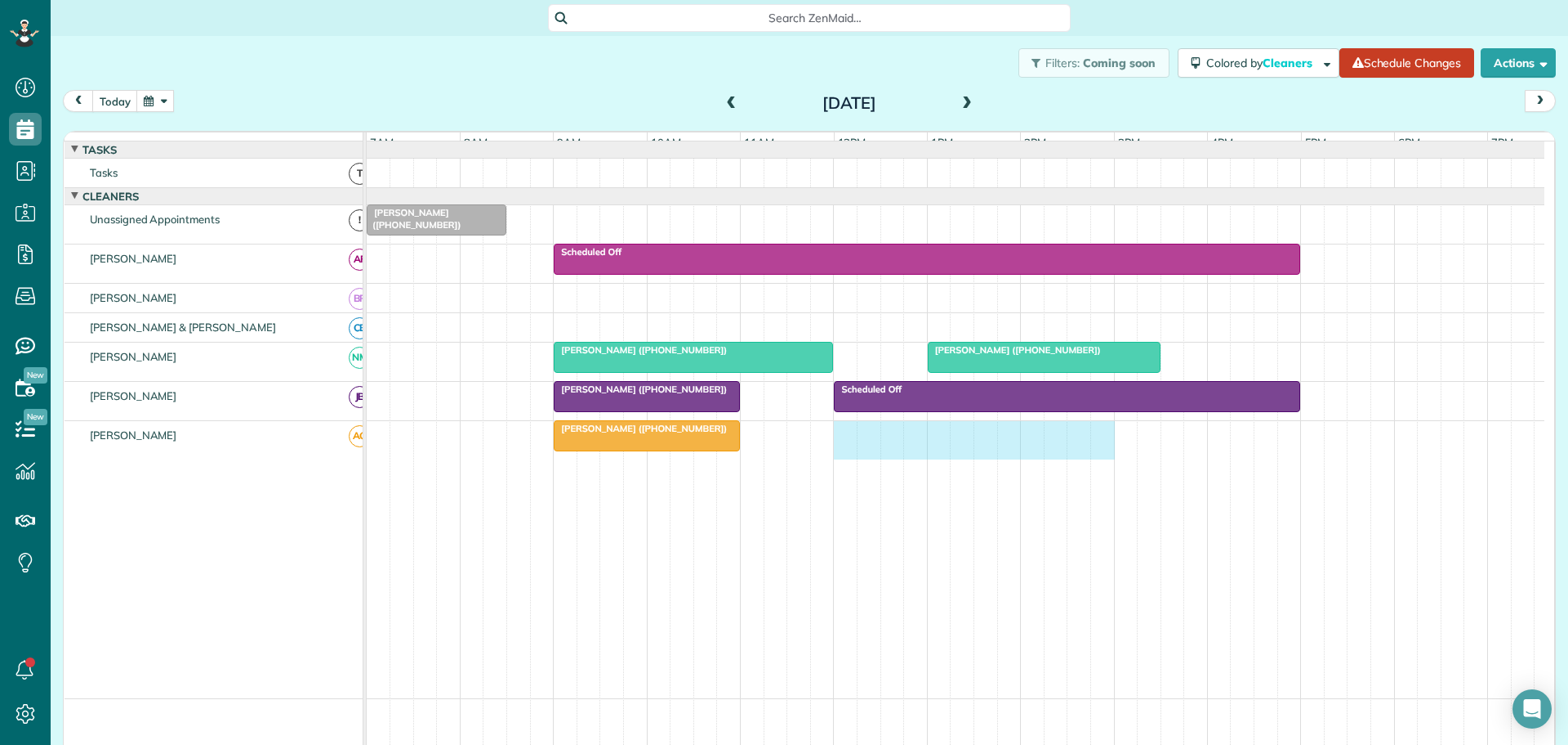
drag, startPoint x: 838, startPoint y: 443, endPoint x: 1090, endPoint y: 449, distance: 252.1
click at [1099, 449] on div "[PERSON_NAME] ([PHONE_NUMBER])" at bounding box center [956, 440] width 1178 height 39
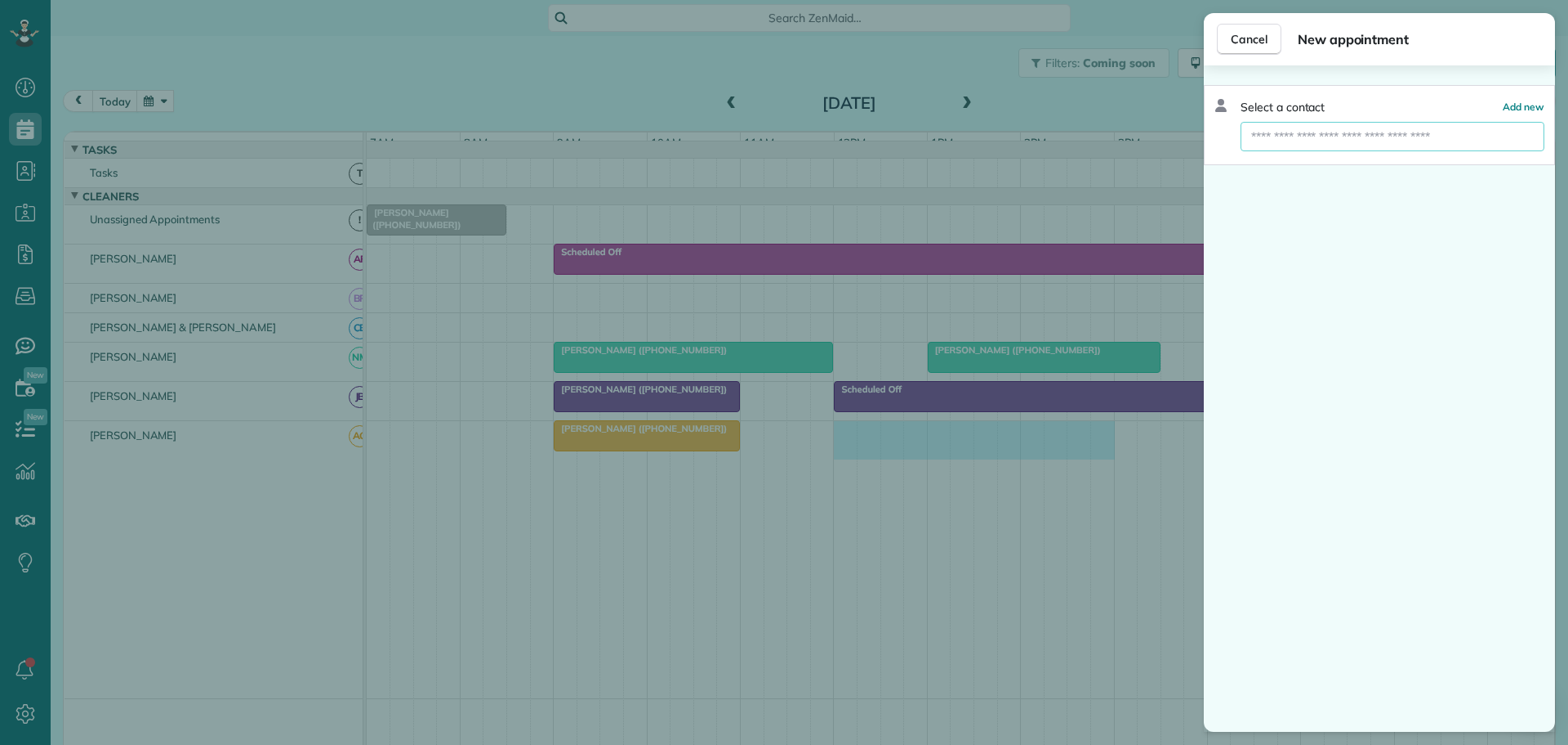
click at [1262, 143] on input "text" at bounding box center [1393, 136] width 304 height 29
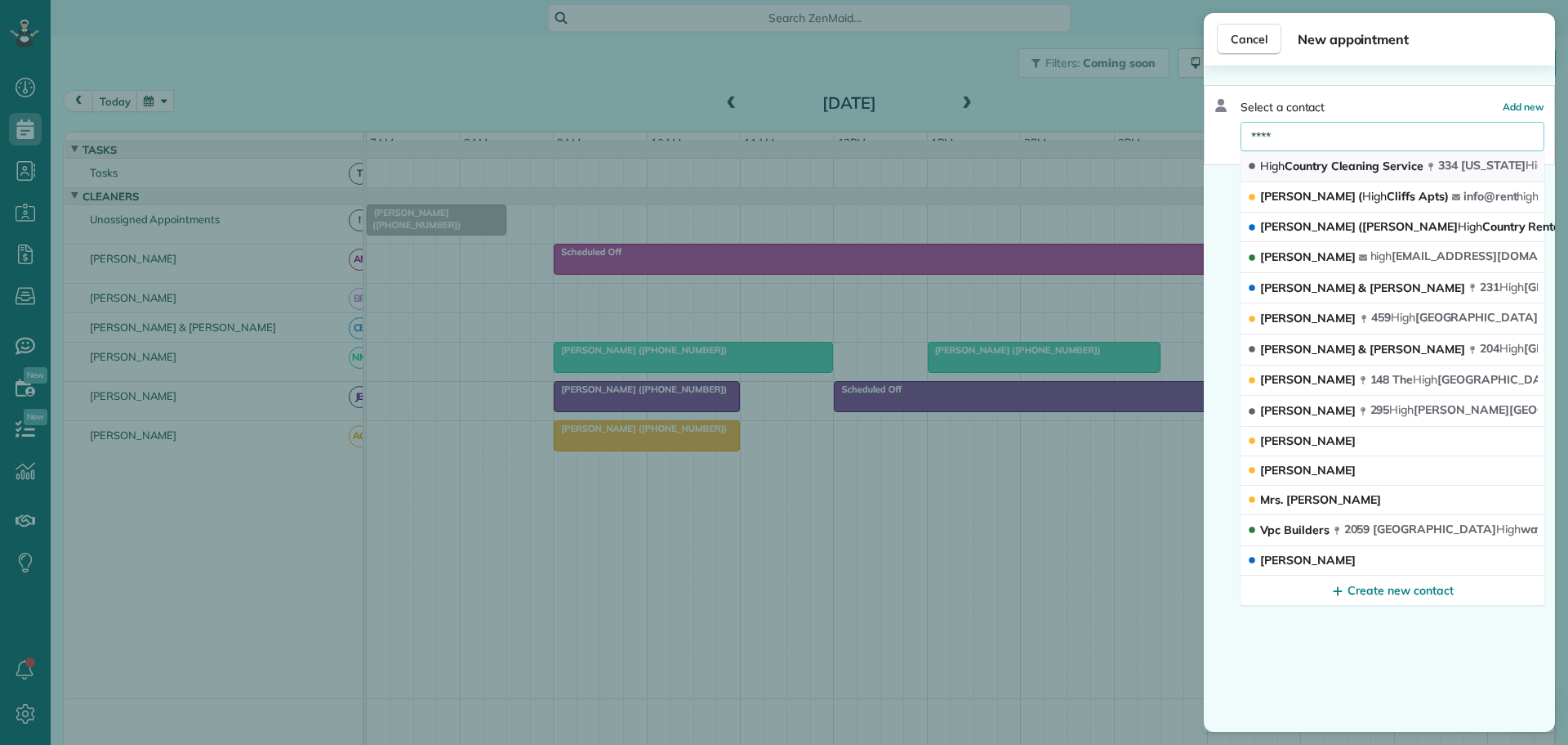
type input "****"
click at [1285, 163] on span "High Country Cleaning Service" at bounding box center [1342, 166] width 163 height 15
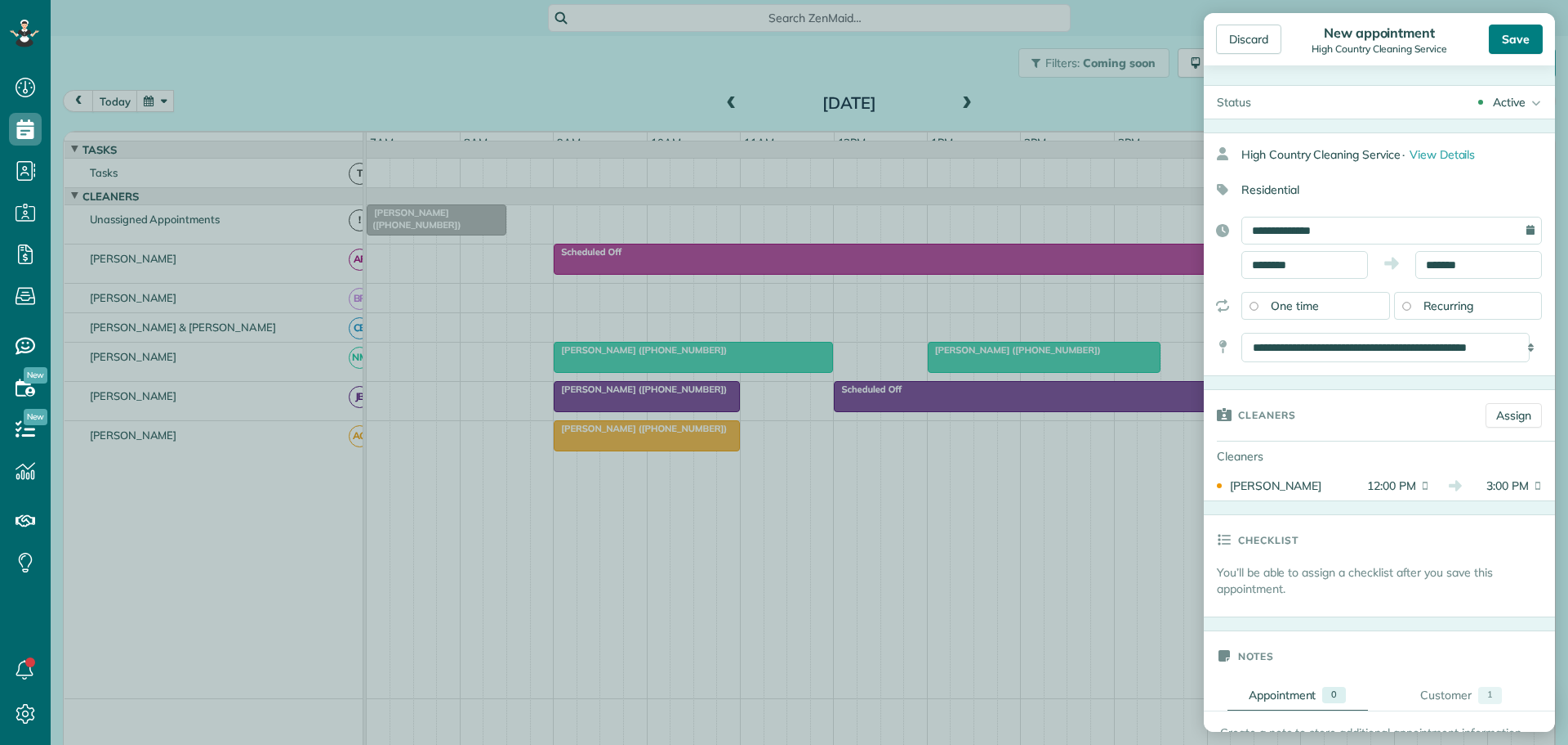
click at [1523, 39] on div "Save" at bounding box center [1515, 39] width 54 height 29
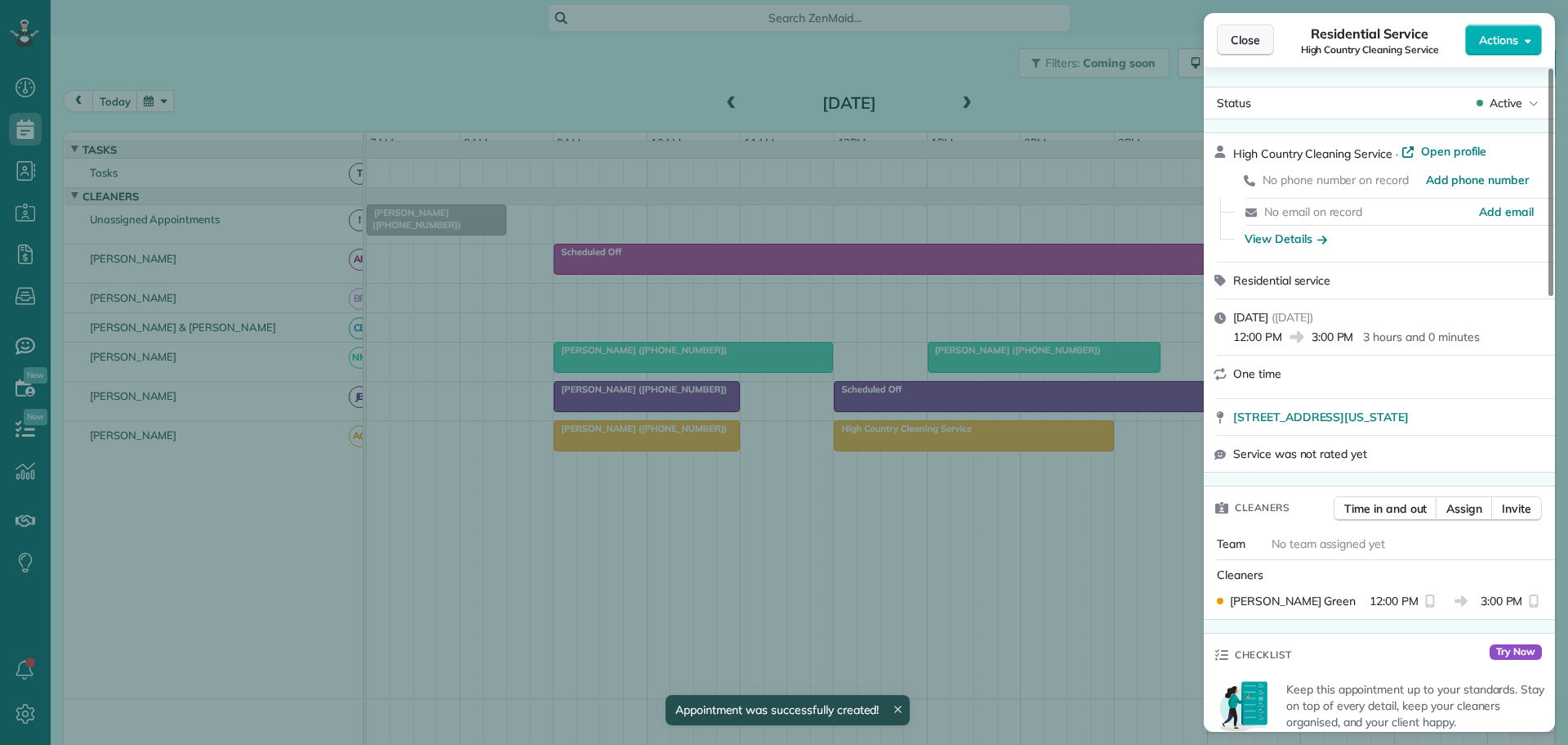
click at [1257, 46] on span "Close" at bounding box center [1245, 39] width 29 height 16
